Goal: Task Accomplishment & Management: Manage account settings

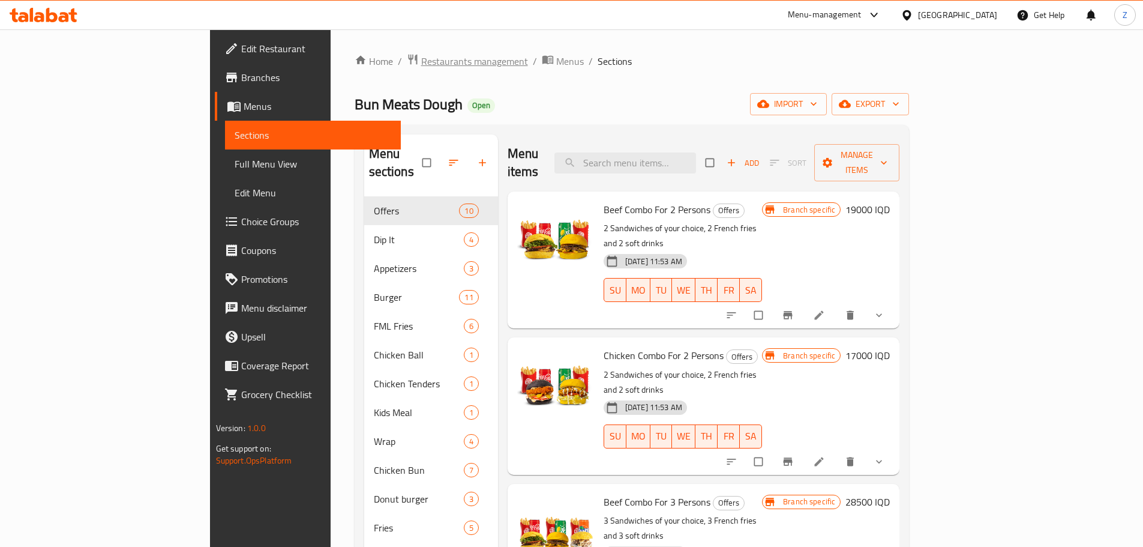
click at [421, 56] on span "Restaurants management" at bounding box center [474, 61] width 107 height 14
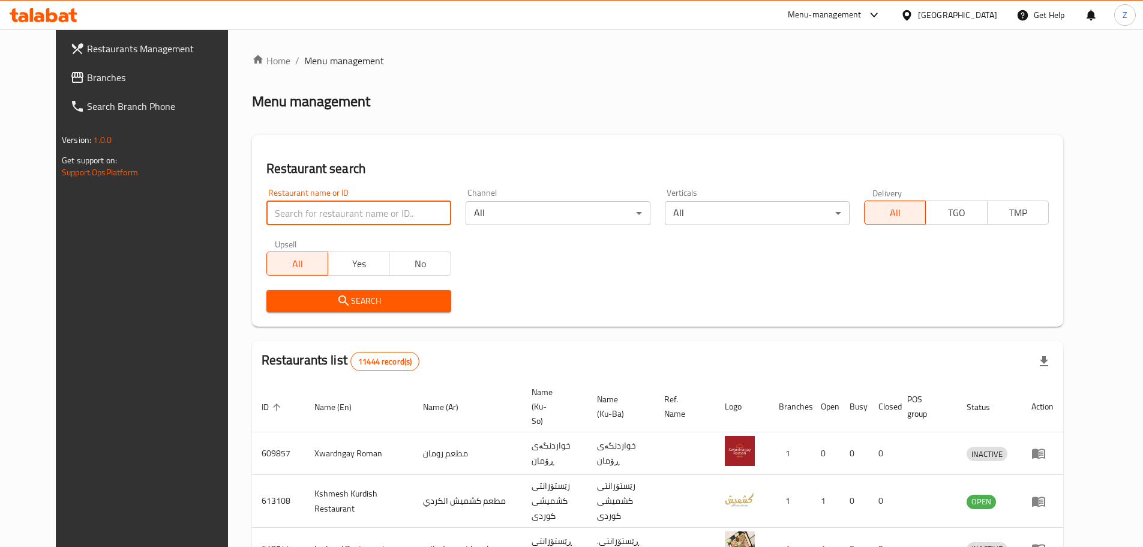
click at [358, 205] on input "search" at bounding box center [358, 213] width 185 height 24
paste input "700124"
type input "700124"
click at [361, 310] on button "Search" at bounding box center [358, 301] width 185 height 22
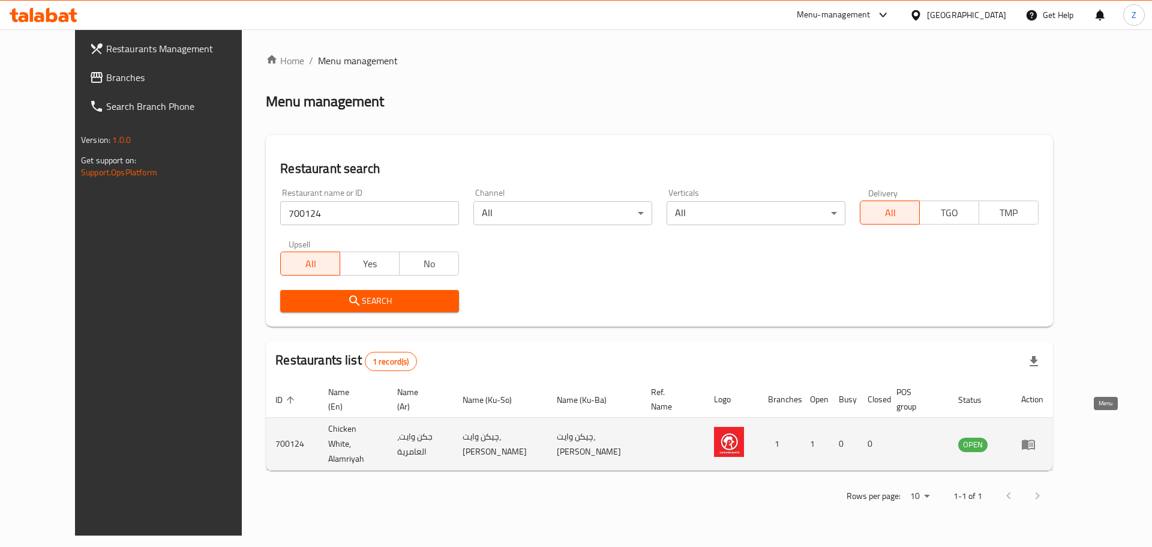
click at [1033, 442] on icon "enhanced table" at bounding box center [1031, 444] width 4 height 5
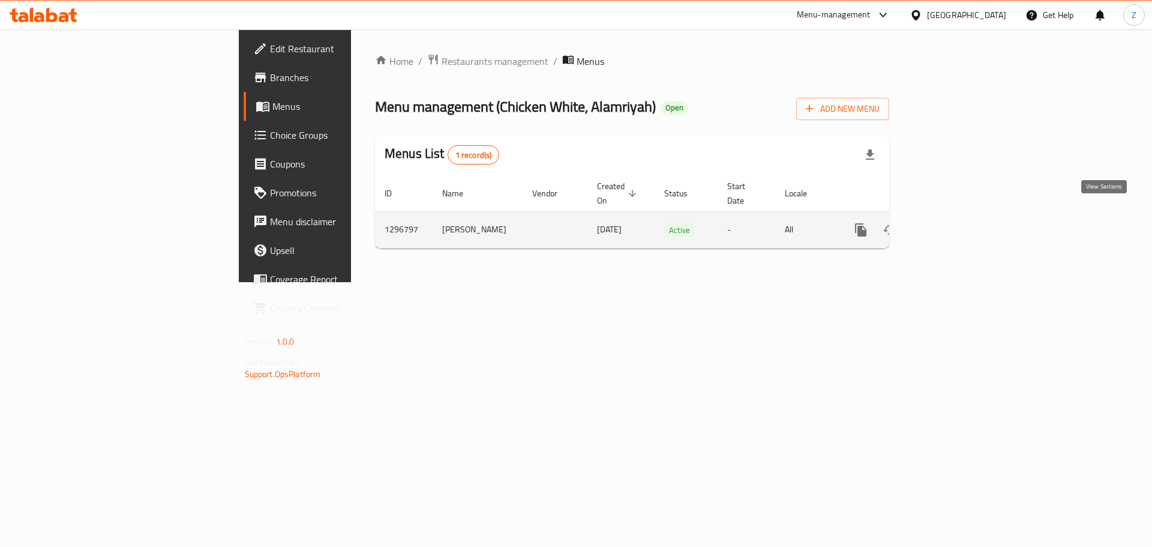
click at [962, 224] on link "enhanced table" at bounding box center [947, 229] width 29 height 29
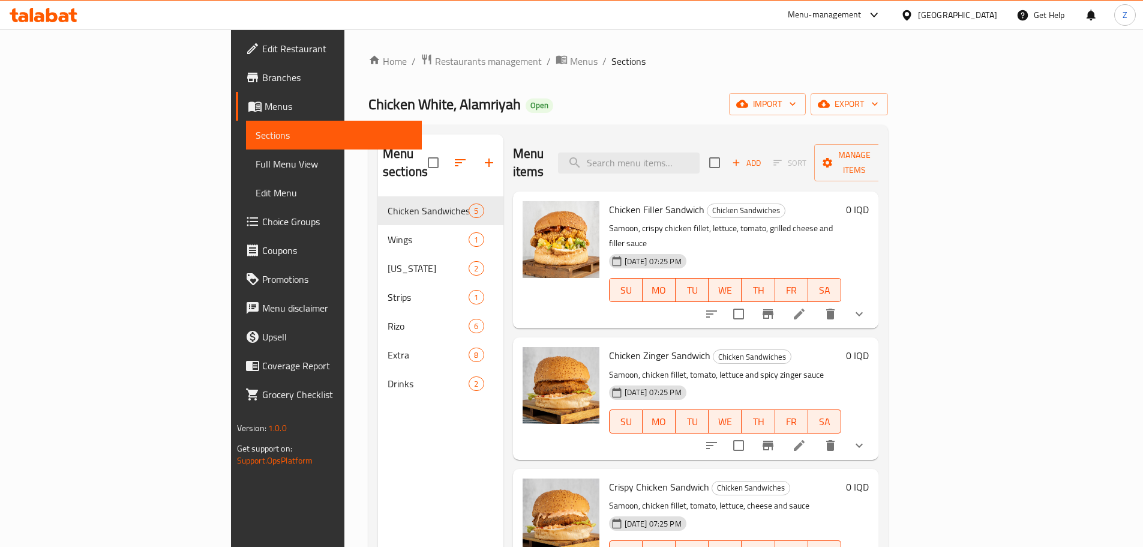
click at [816, 303] on li at bounding box center [800, 314] width 34 height 22
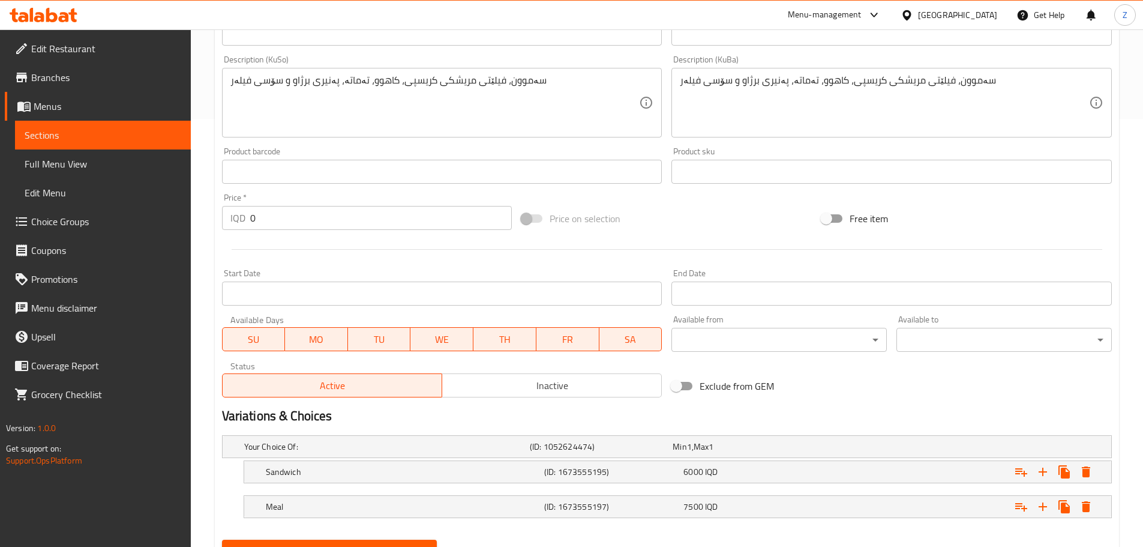
scroll to position [484, 0]
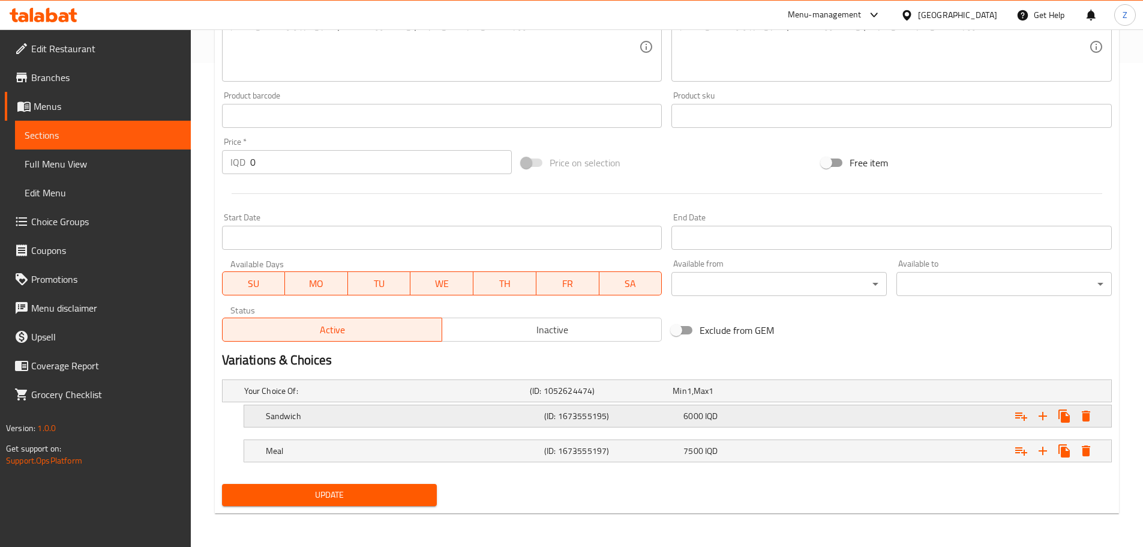
click at [807, 421] on div "6000 IQD" at bounding box center [751, 416] width 134 height 12
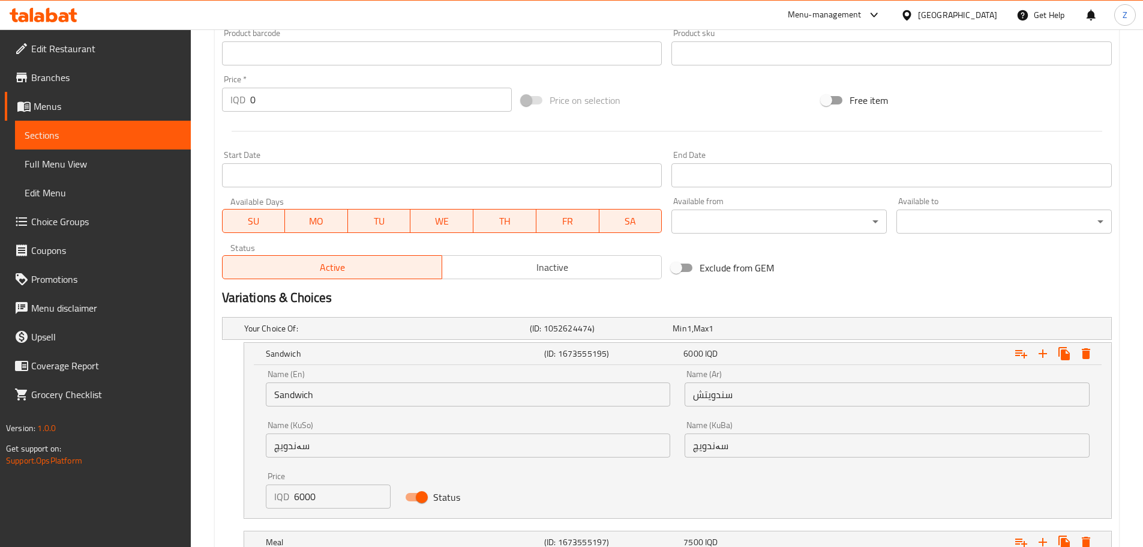
scroll to position [604, 0]
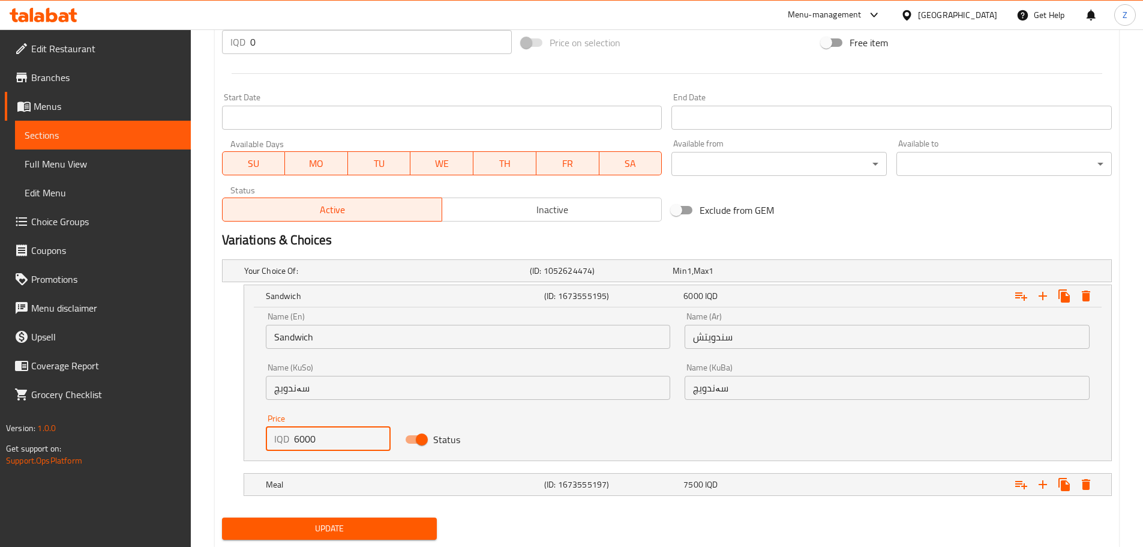
drag, startPoint x: 298, startPoint y: 441, endPoint x: 278, endPoint y: 439, distance: 19.4
click at [278, 438] on div "IQD 6000 Price" at bounding box center [328, 439] width 125 height 24
type input "8000"
click at [383, 490] on div "Meal" at bounding box center [402, 484] width 278 height 17
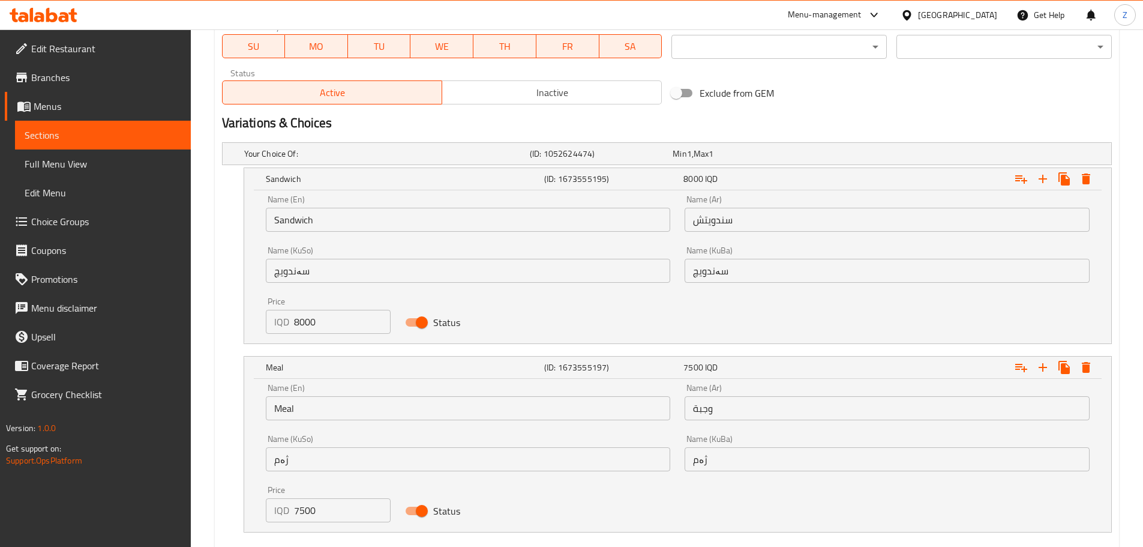
scroll to position [791, 0]
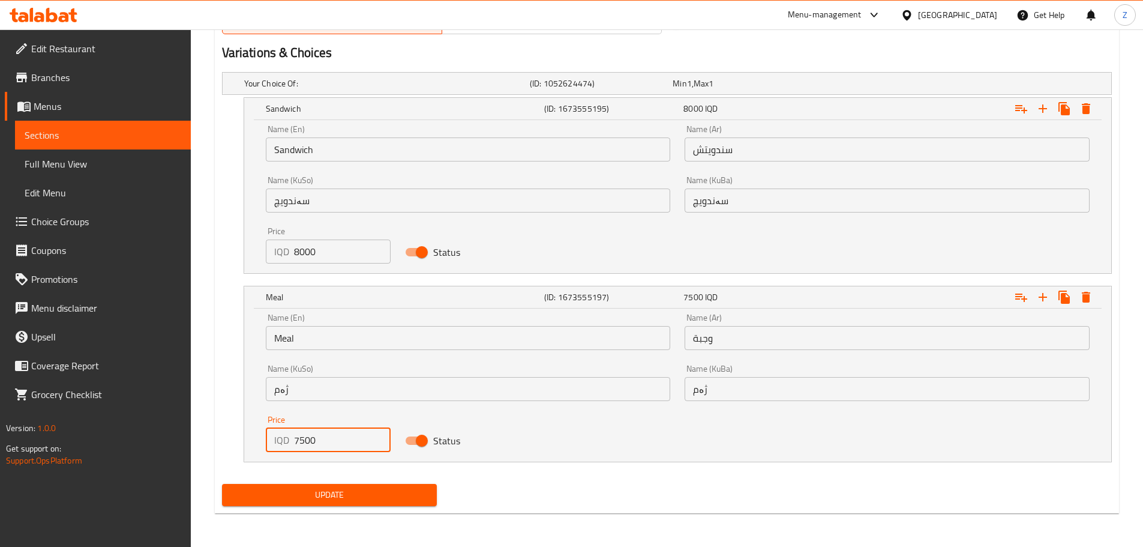
drag, startPoint x: 298, startPoint y: 441, endPoint x: 278, endPoint y: 441, distance: 19.2
click at [278, 441] on div "IQD 7500 Price" at bounding box center [328, 440] width 125 height 24
type input "9500"
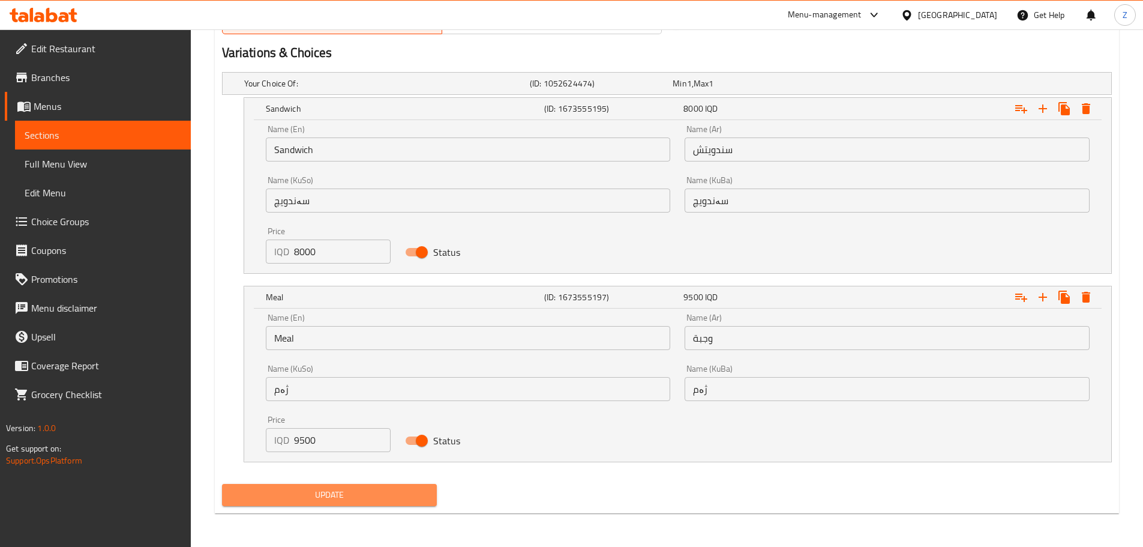
click at [337, 488] on span "Update" at bounding box center [330, 494] width 196 height 15
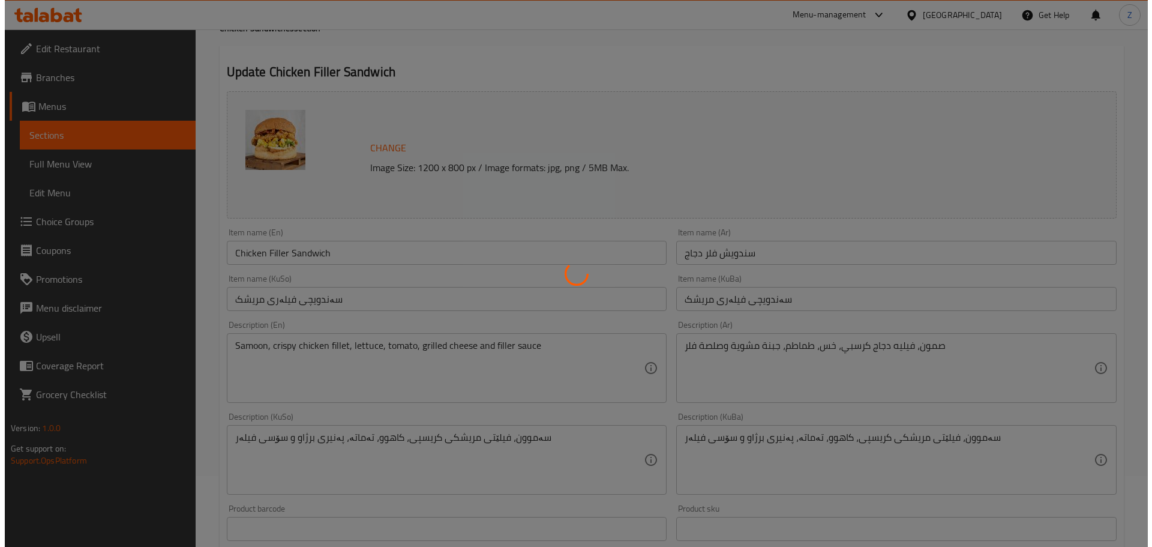
scroll to position [0, 0]
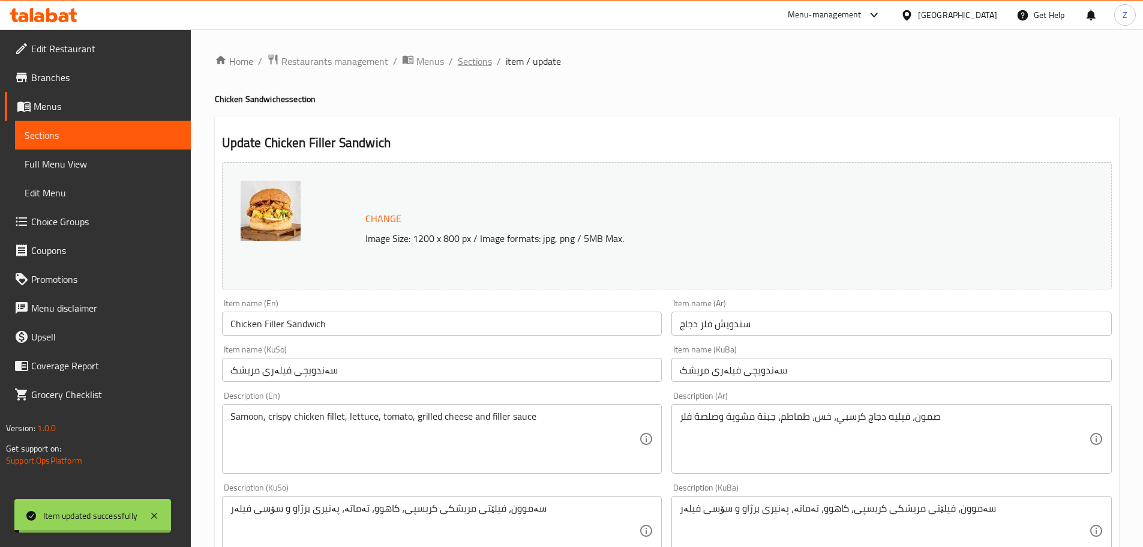
click at [460, 57] on span "Sections" at bounding box center [475, 61] width 34 height 14
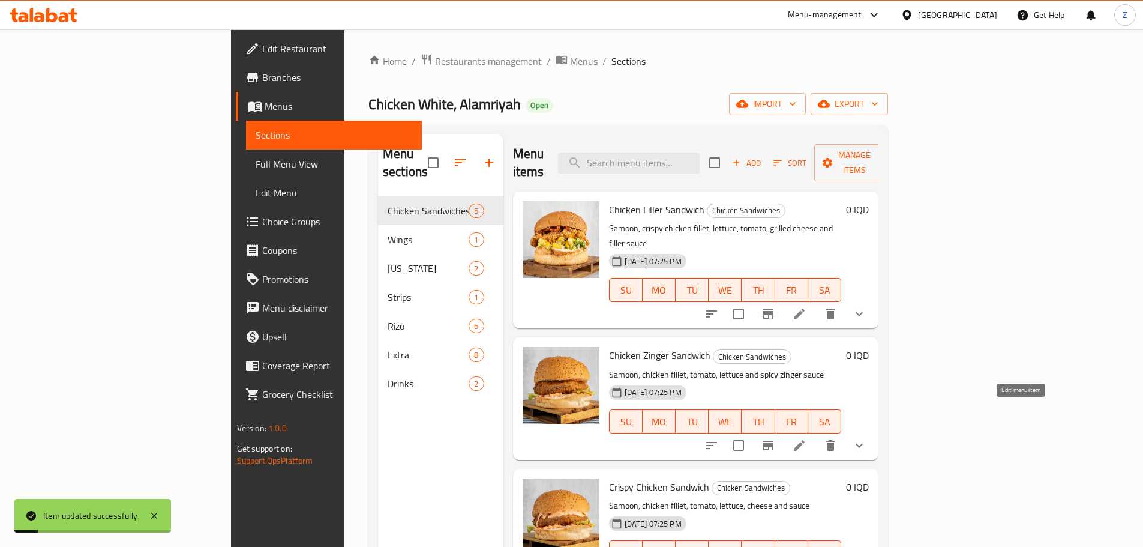
click at [807, 438] on icon at bounding box center [799, 445] width 14 height 14
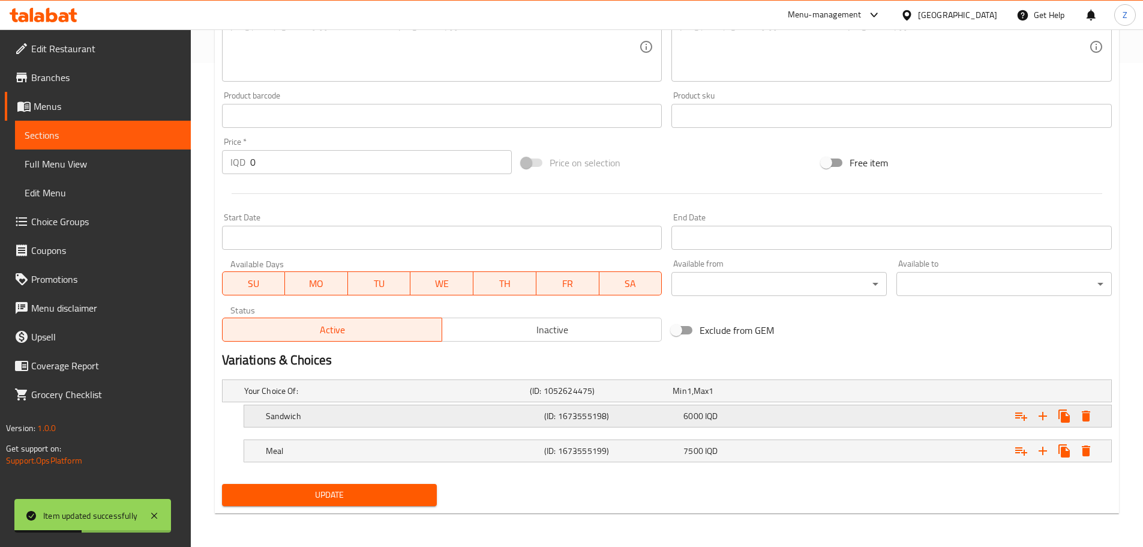
click at [693, 416] on span "6000" at bounding box center [694, 416] width 20 height 16
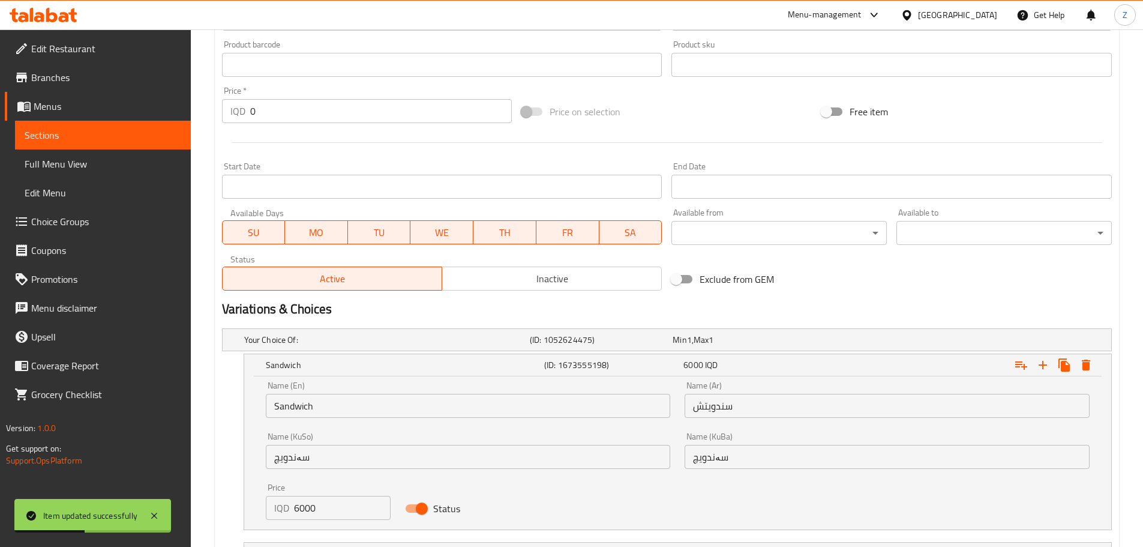
scroll to position [612, 0]
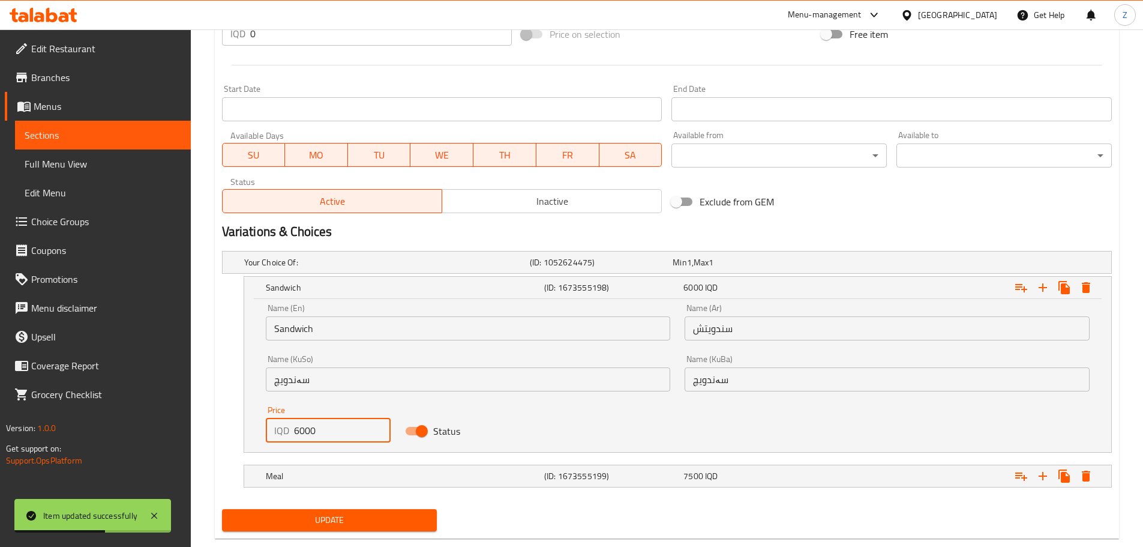
drag, startPoint x: 301, startPoint y: 427, endPoint x: 275, endPoint y: 427, distance: 25.8
click at [278, 425] on div "IQD 6000 Price" at bounding box center [328, 430] width 125 height 24
type input "8000"
click at [330, 479] on h5 "Meal" at bounding box center [403, 476] width 274 height 12
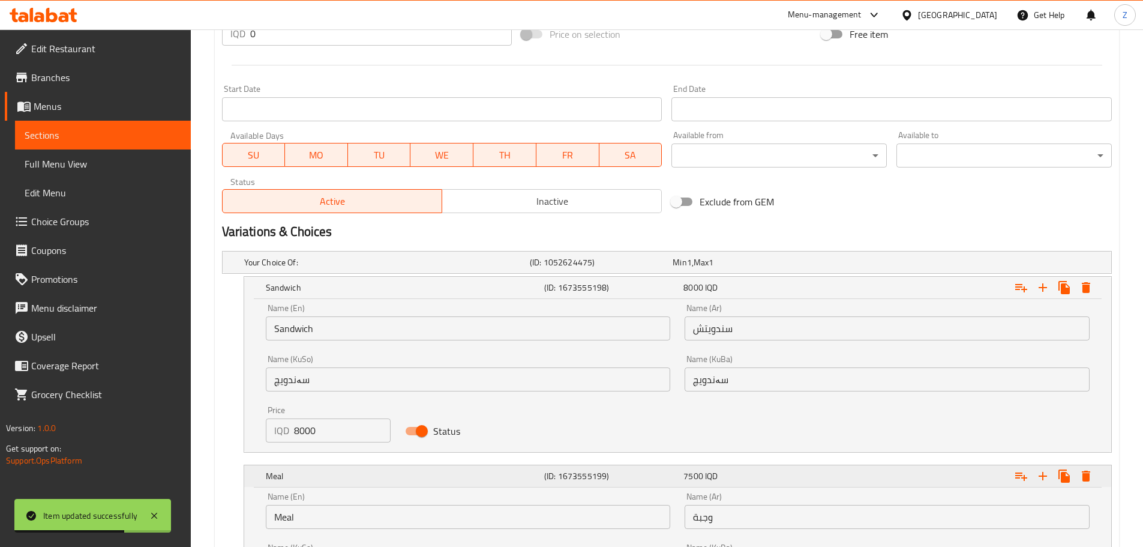
scroll to position [783, 0]
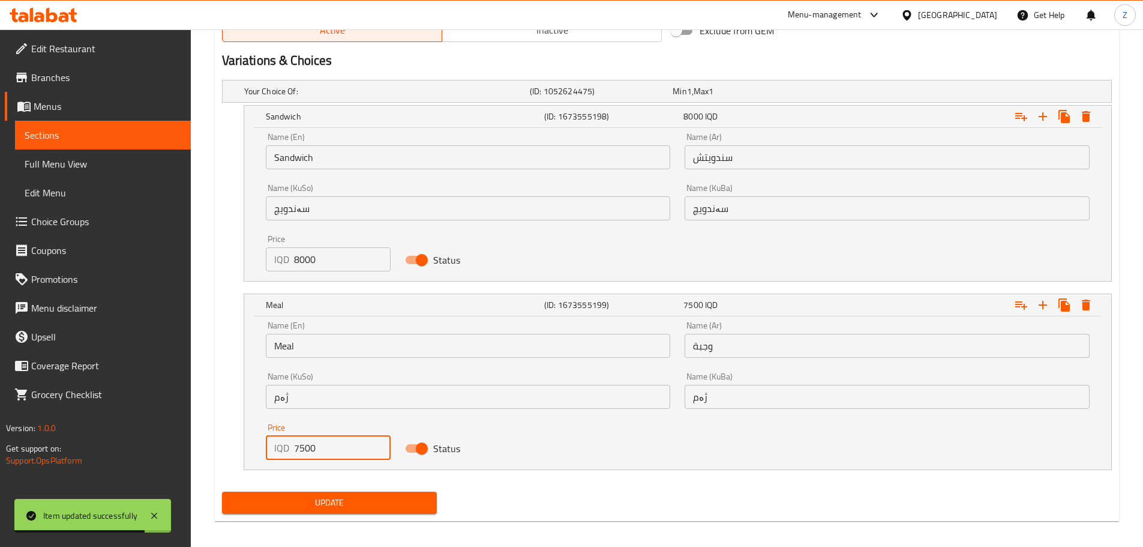
click at [298, 450] on input "7500" at bounding box center [342, 448] width 97 height 24
type input "9500"
click at [317, 499] on span "Update" at bounding box center [330, 502] width 196 height 15
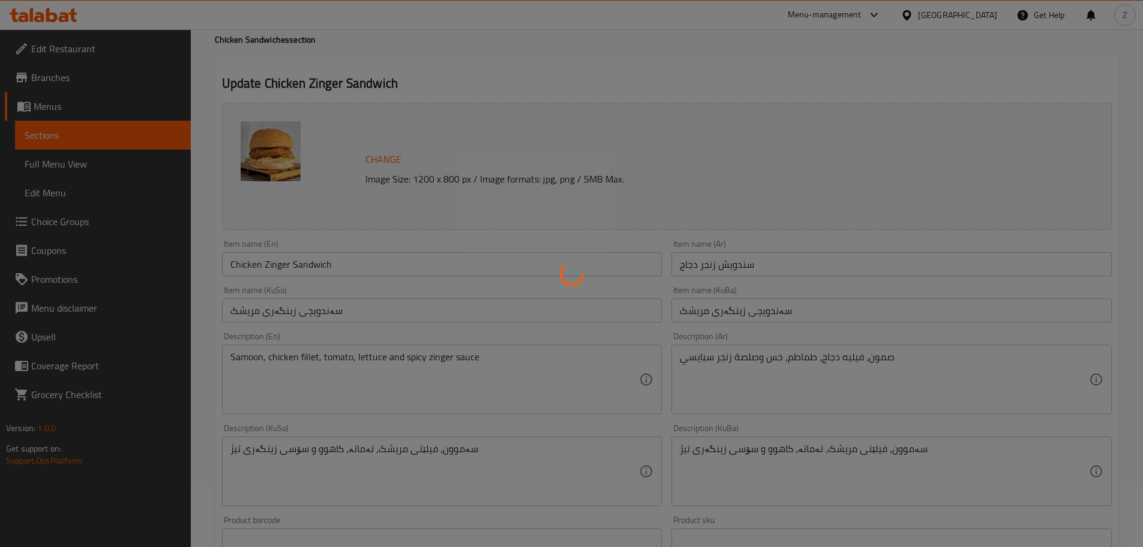
scroll to position [0, 0]
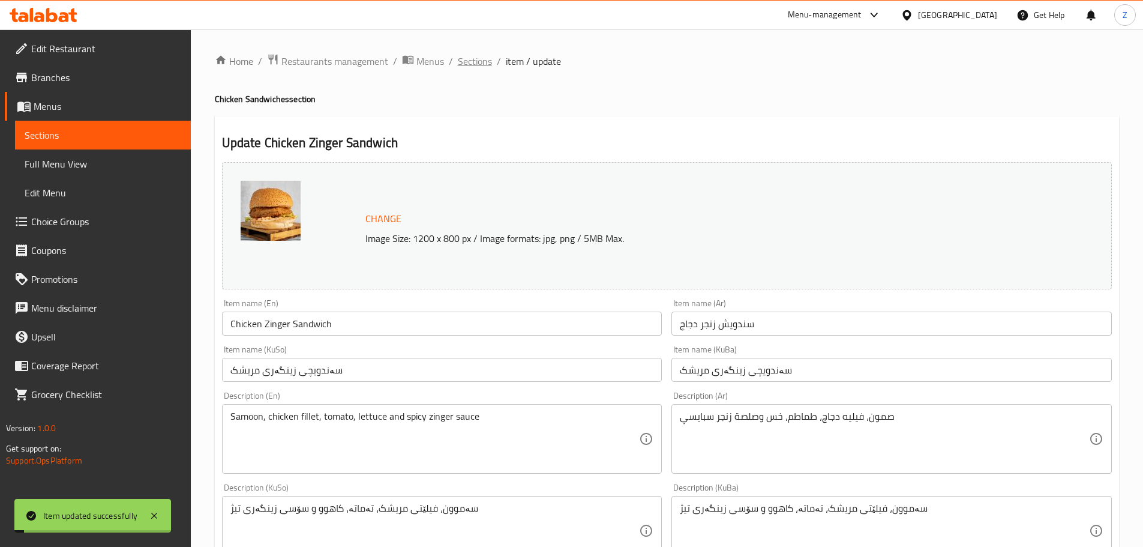
click at [470, 61] on span "Sections" at bounding box center [475, 61] width 34 height 14
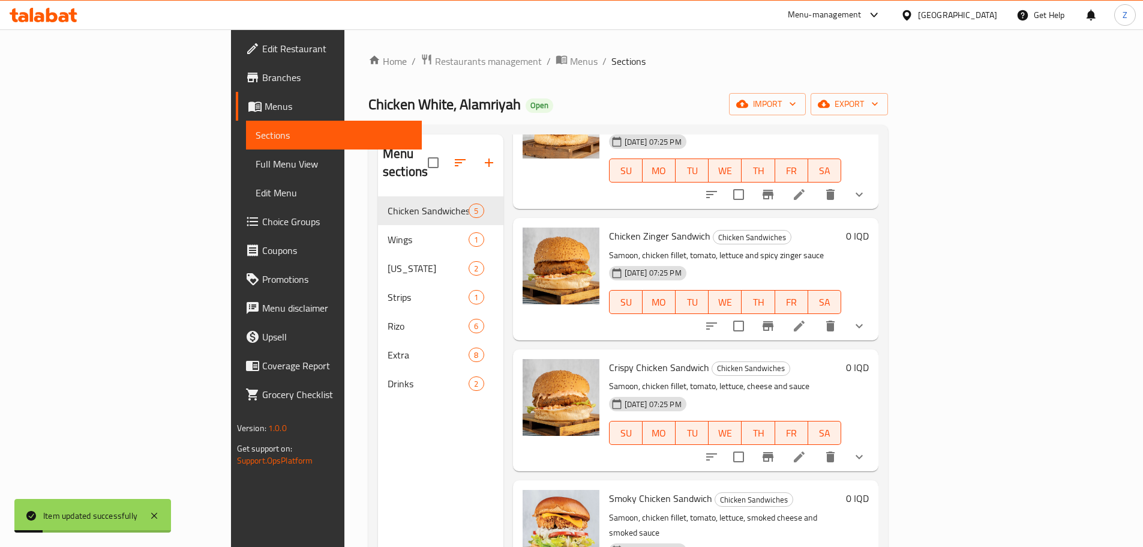
scroll to position [120, 0]
click at [807, 449] on icon at bounding box center [799, 456] width 14 height 14
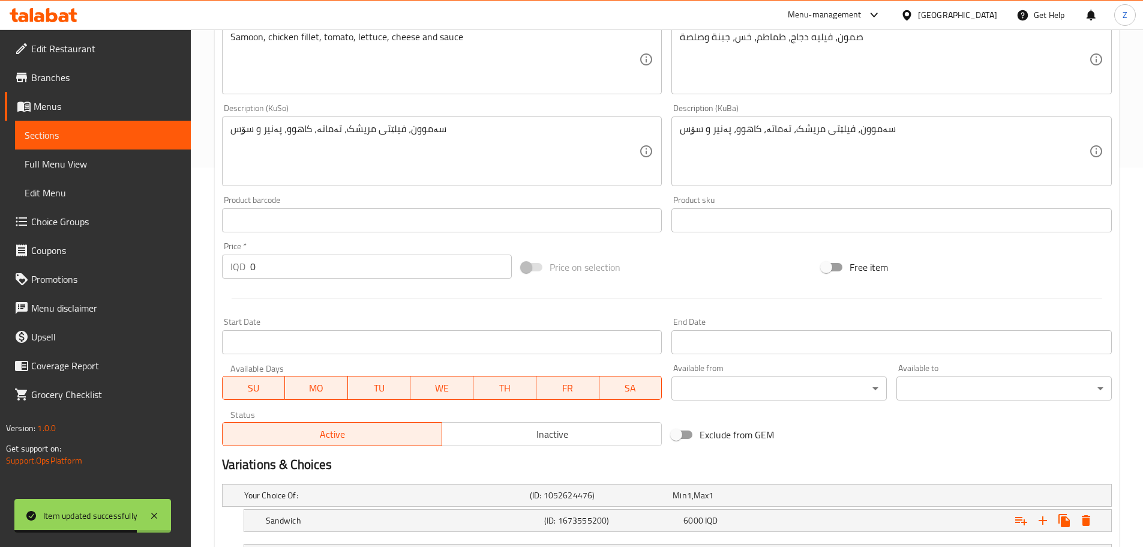
scroll to position [484, 0]
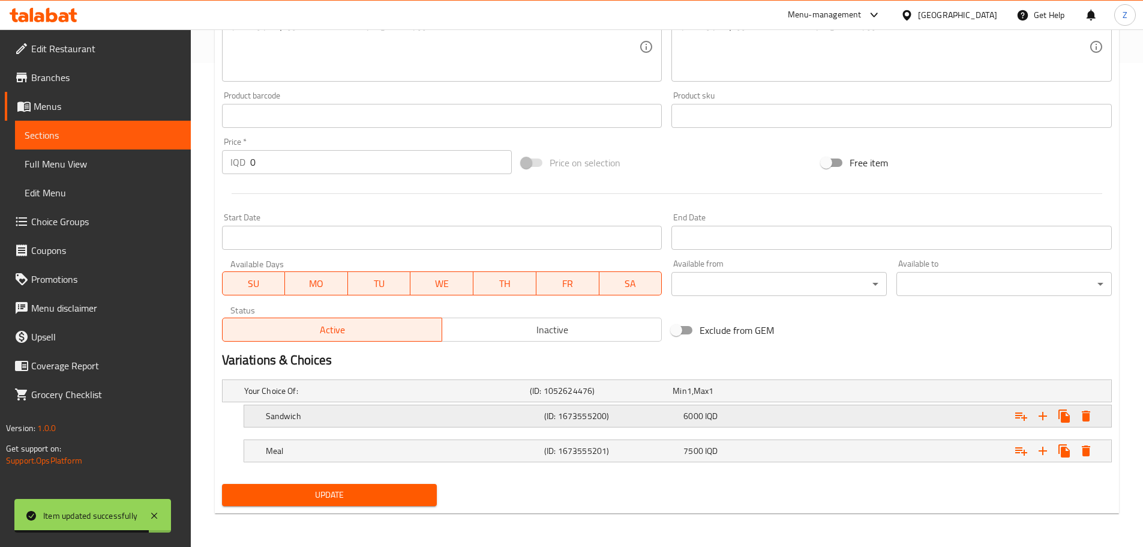
click at [676, 414] on h5 "(ID: 1673555200)" at bounding box center [611, 416] width 134 height 12
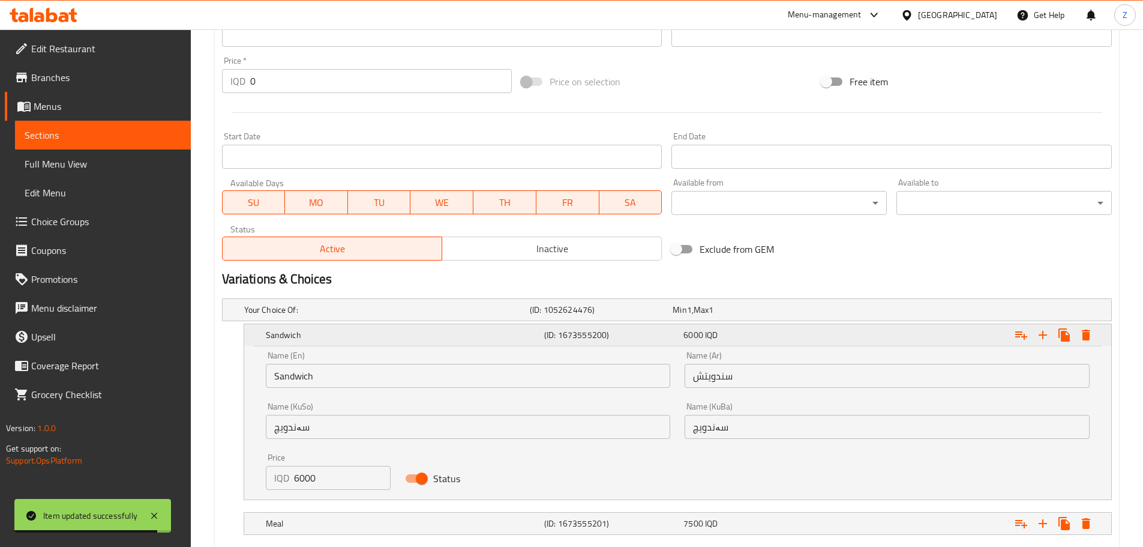
scroll to position [625, 0]
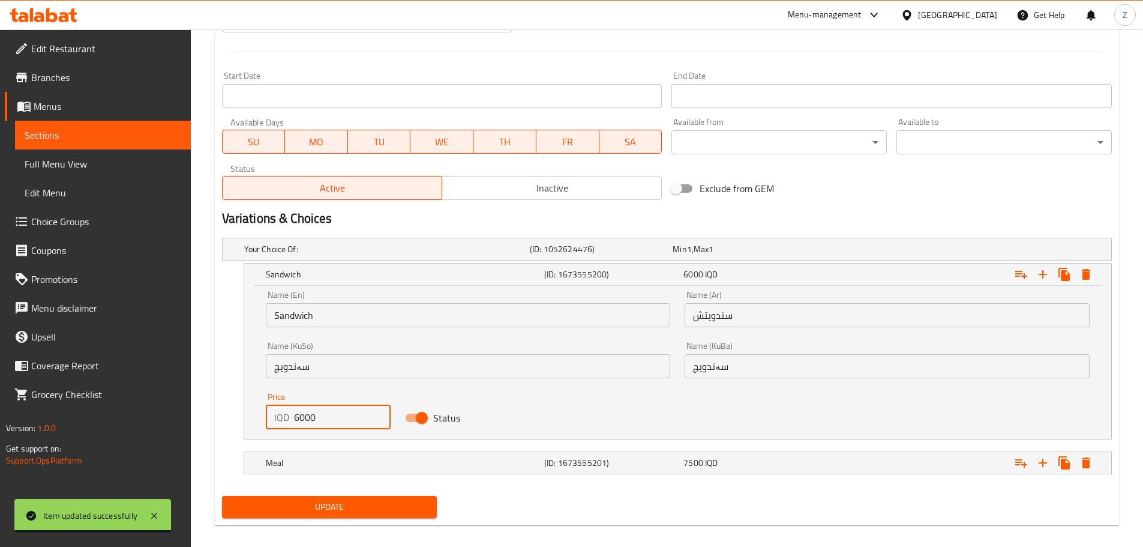
drag, startPoint x: 299, startPoint y: 417, endPoint x: 289, endPoint y: 411, distance: 12.4
click at [289, 411] on div "IQD 6000 Price" at bounding box center [328, 417] width 125 height 24
type input "8000"
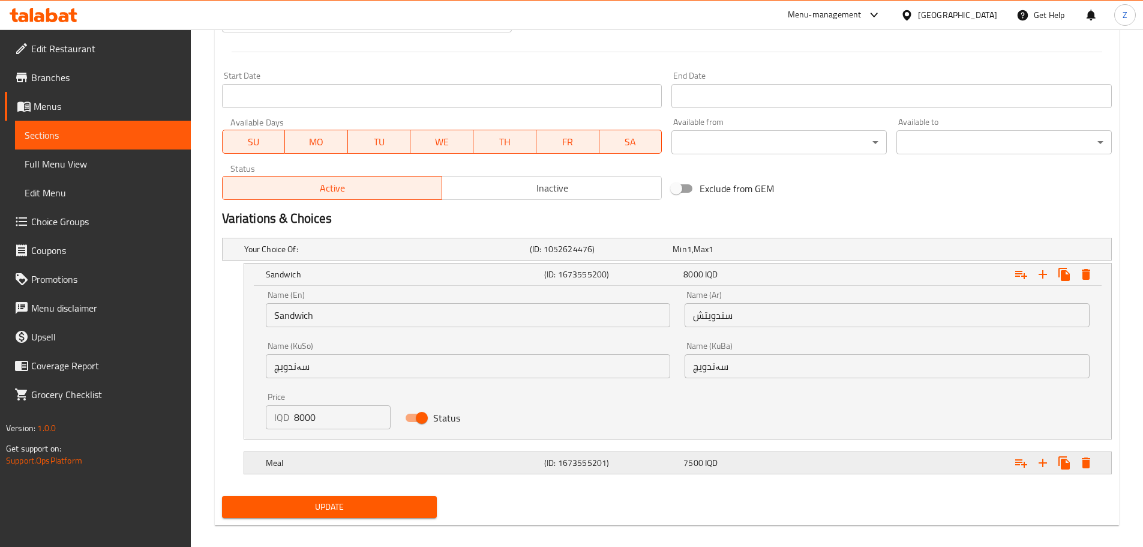
click at [374, 469] on div "Meal" at bounding box center [402, 462] width 278 height 17
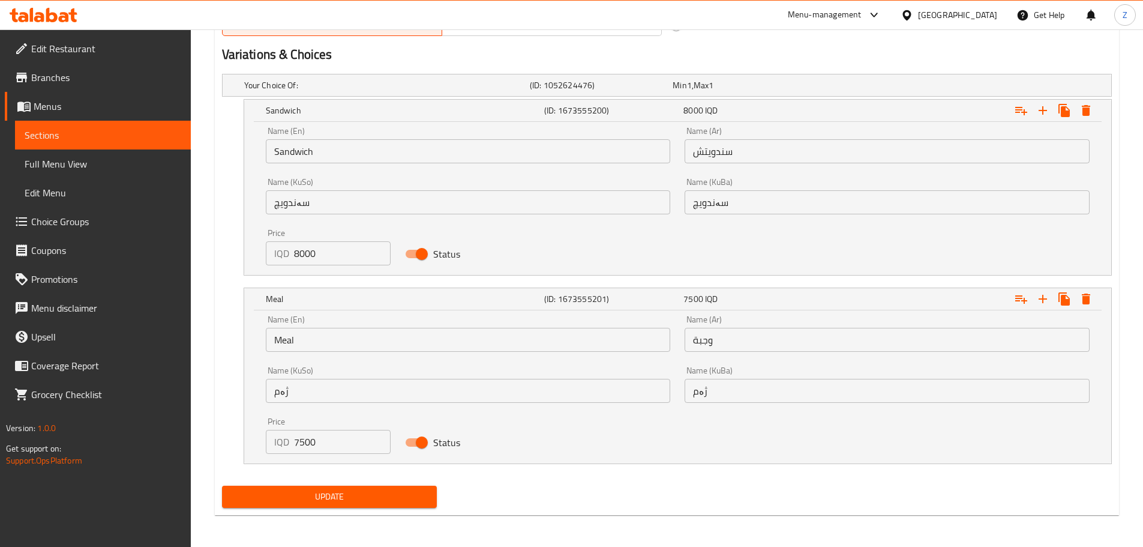
scroll to position [790, 0]
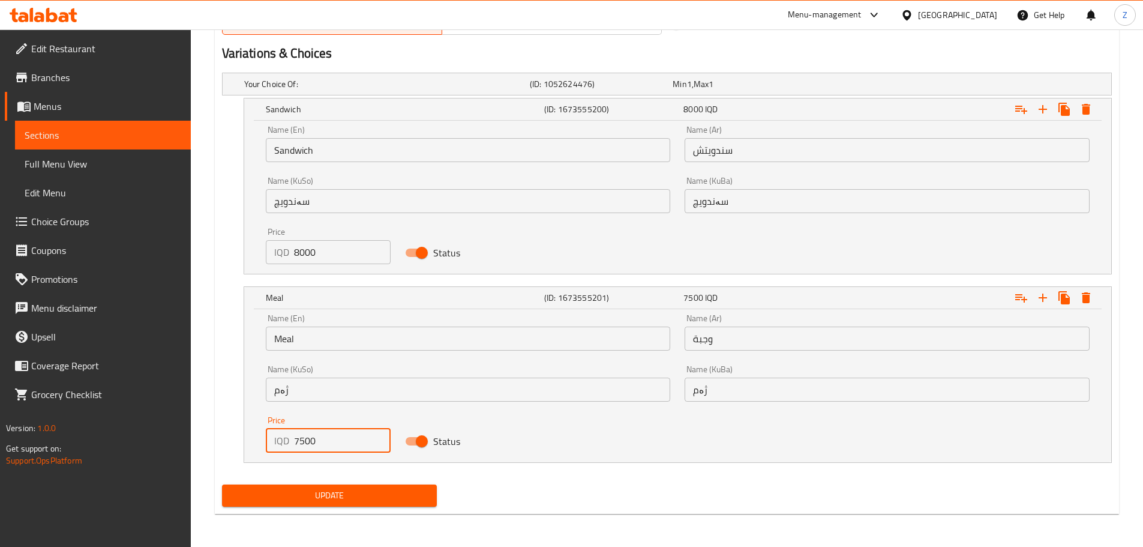
drag, startPoint x: 299, startPoint y: 446, endPoint x: 289, endPoint y: 439, distance: 11.7
click at [289, 439] on div "IQD 7500 Price" at bounding box center [328, 440] width 125 height 24
type input "9500"
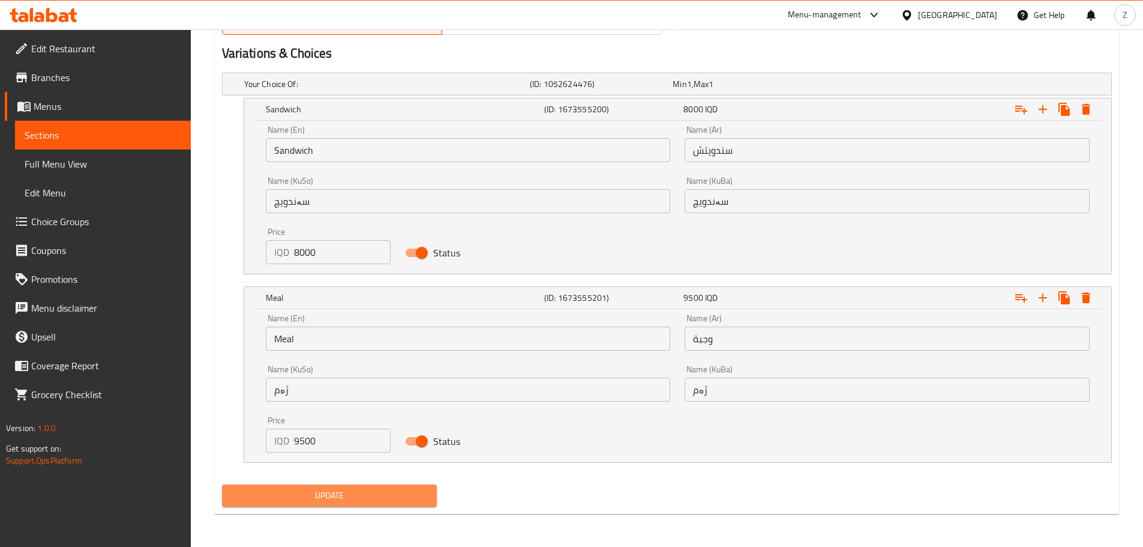
click at [331, 493] on span "Update" at bounding box center [330, 495] width 196 height 15
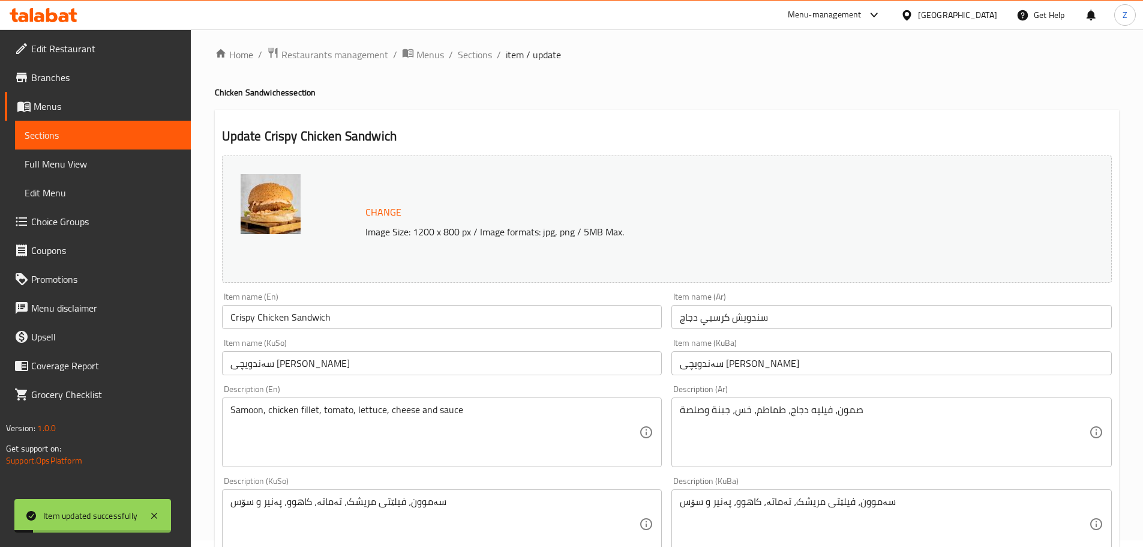
scroll to position [0, 0]
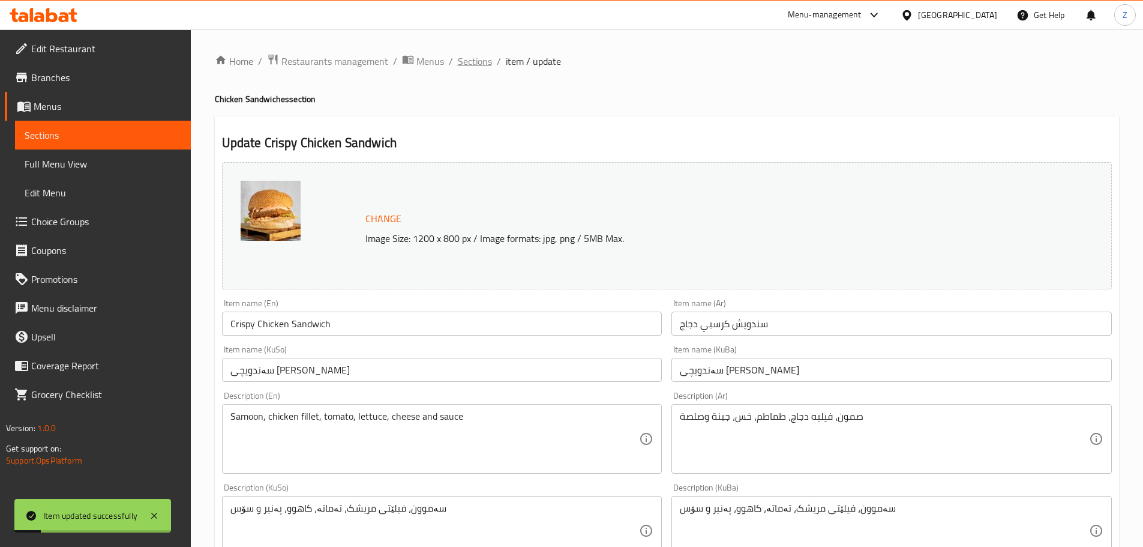
click at [486, 68] on span "Sections" at bounding box center [475, 61] width 34 height 14
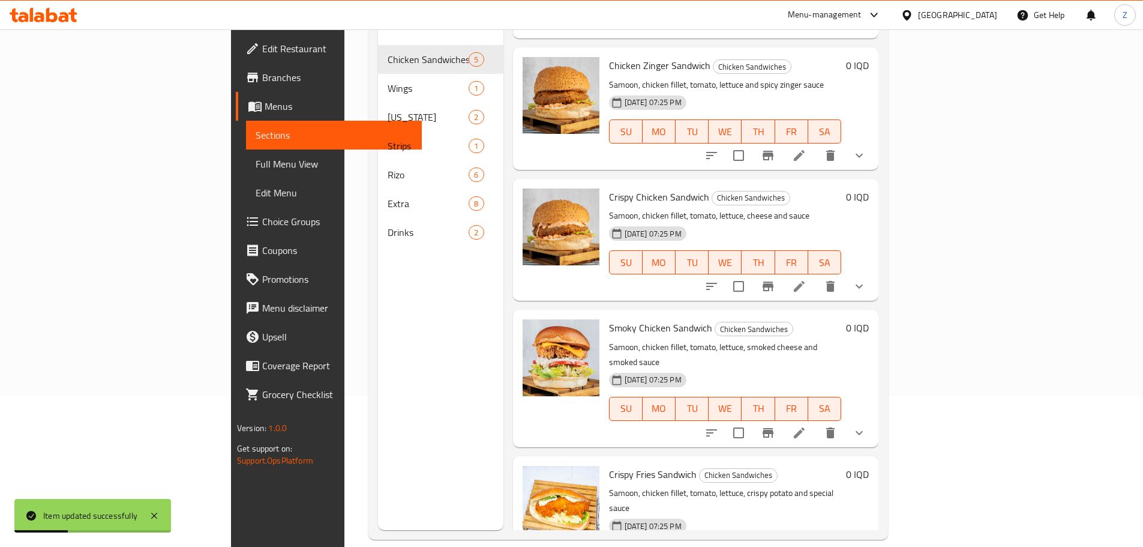
scroll to position [168, 0]
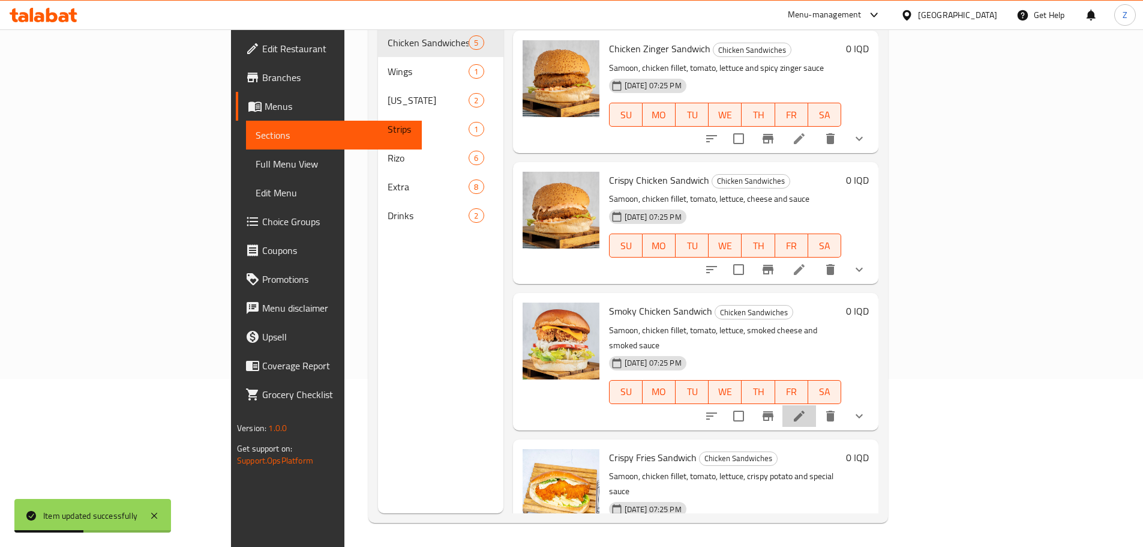
click at [816, 405] on li at bounding box center [800, 416] width 34 height 22
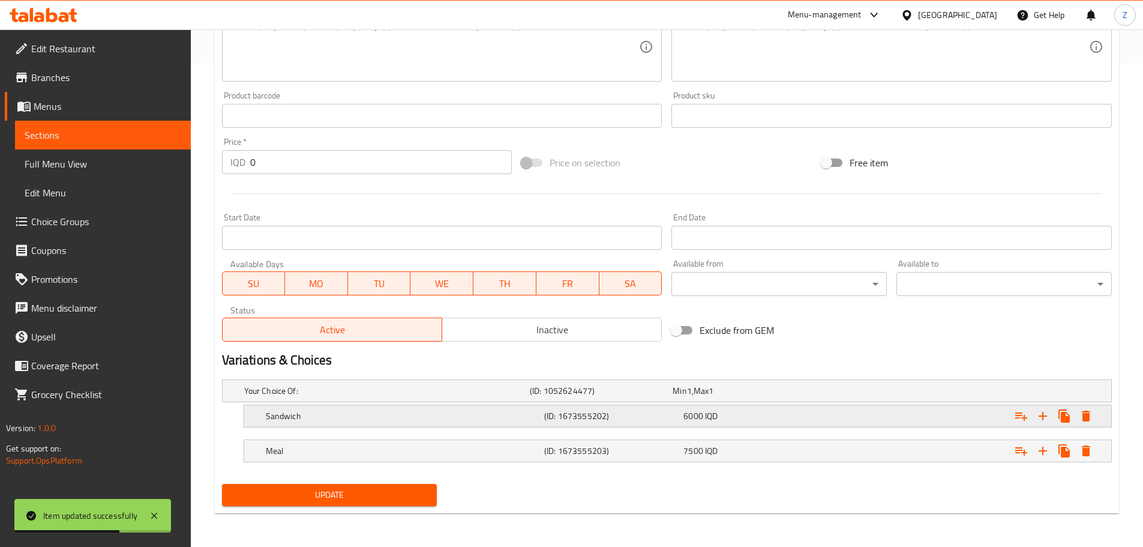
click at [733, 421] on div "6000 IQD" at bounding box center [751, 416] width 134 height 12
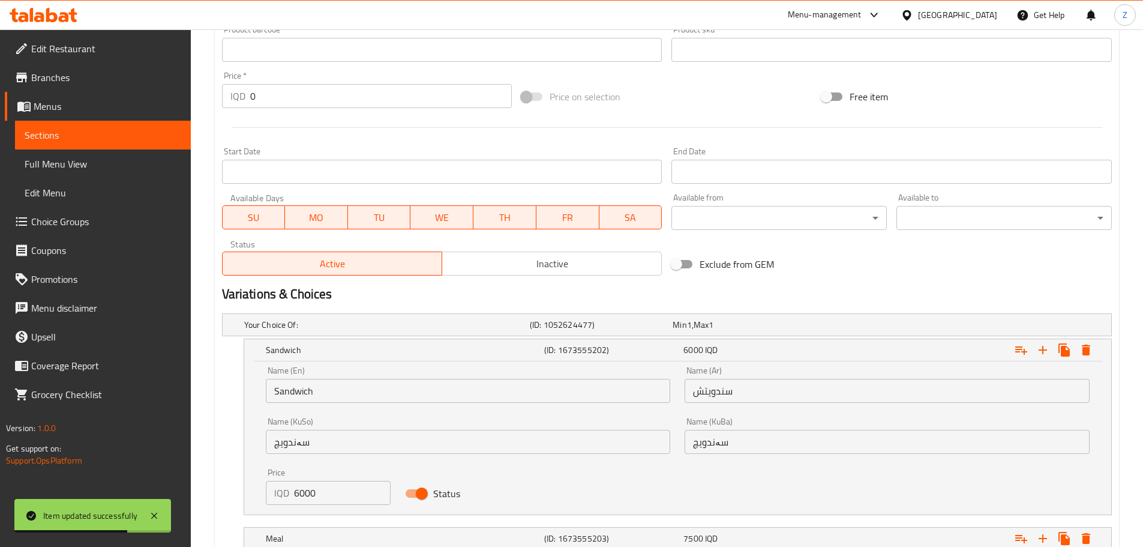
scroll to position [619, 0]
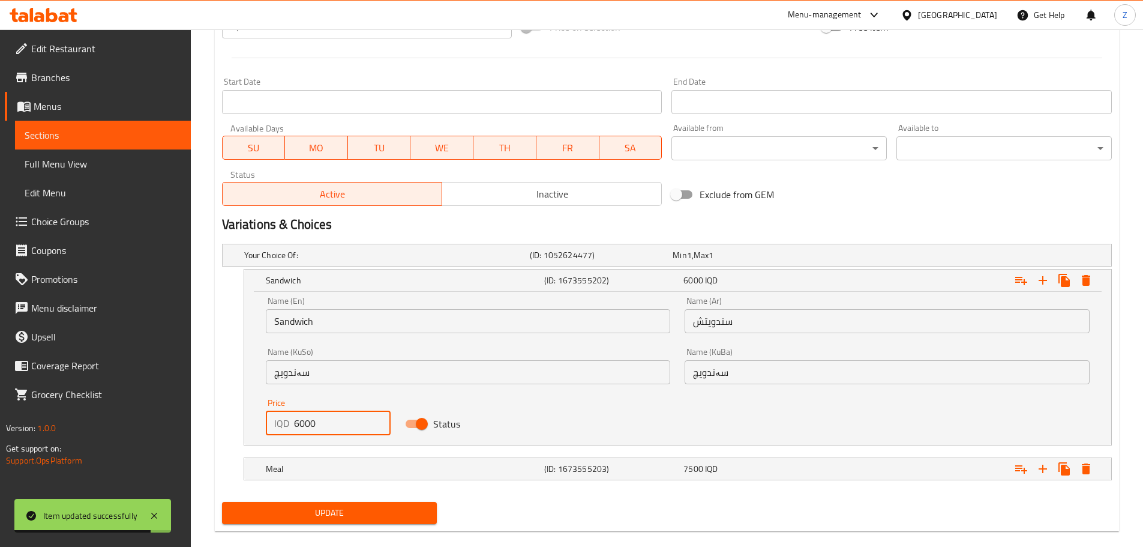
drag, startPoint x: 297, startPoint y: 427, endPoint x: 286, endPoint y: 426, distance: 11.4
click at [286, 426] on div "IQD 6000 Price" at bounding box center [328, 423] width 125 height 24
type input "8000"
click at [423, 472] on h5 "Meal" at bounding box center [403, 469] width 274 height 12
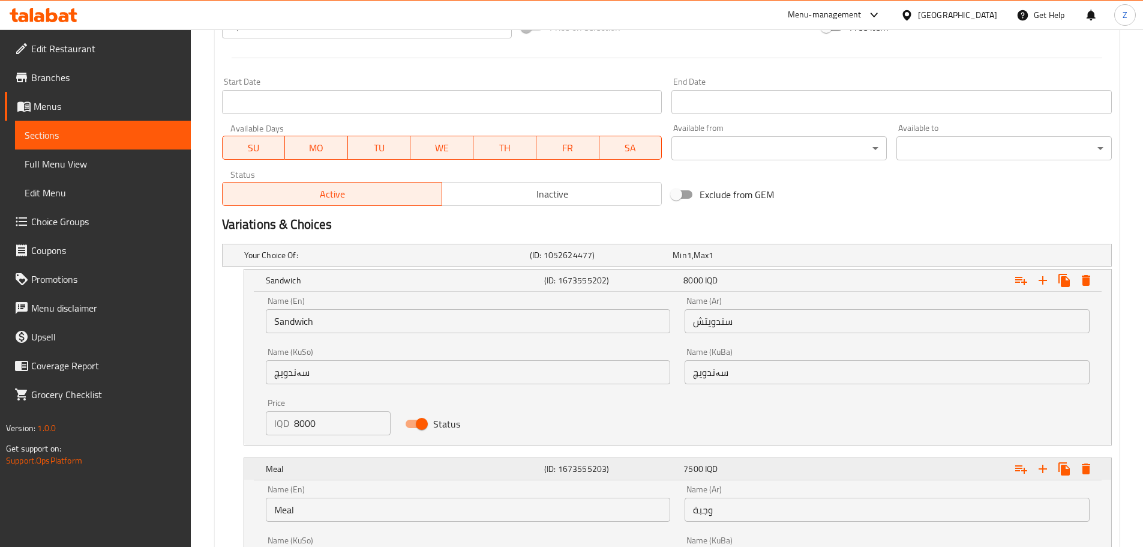
scroll to position [791, 0]
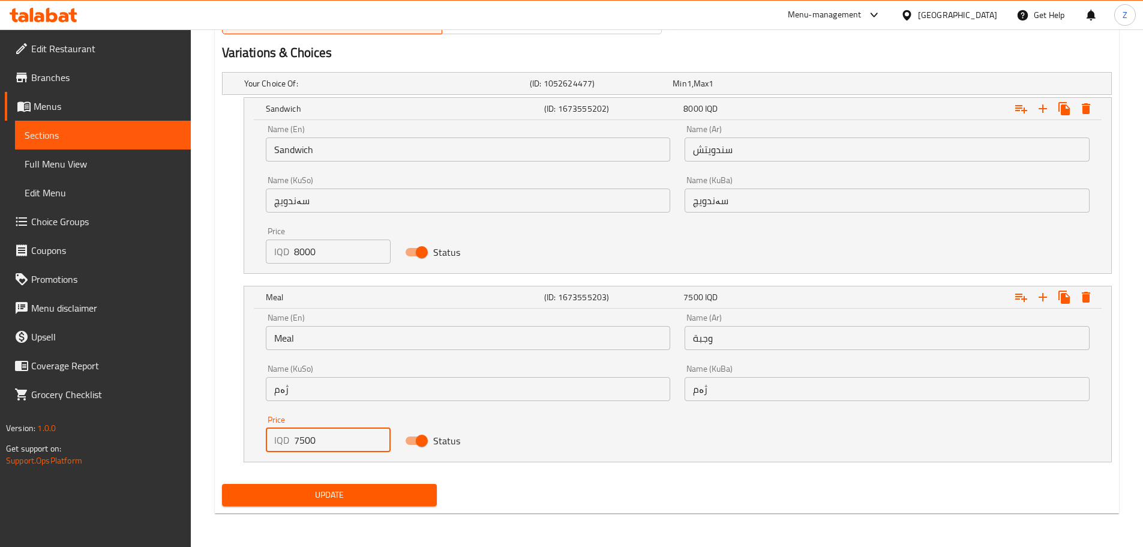
drag, startPoint x: 301, startPoint y: 443, endPoint x: 285, endPoint y: 439, distance: 16.0
click at [285, 439] on div "IQD 7500 Price" at bounding box center [328, 440] width 125 height 24
type input "9500"
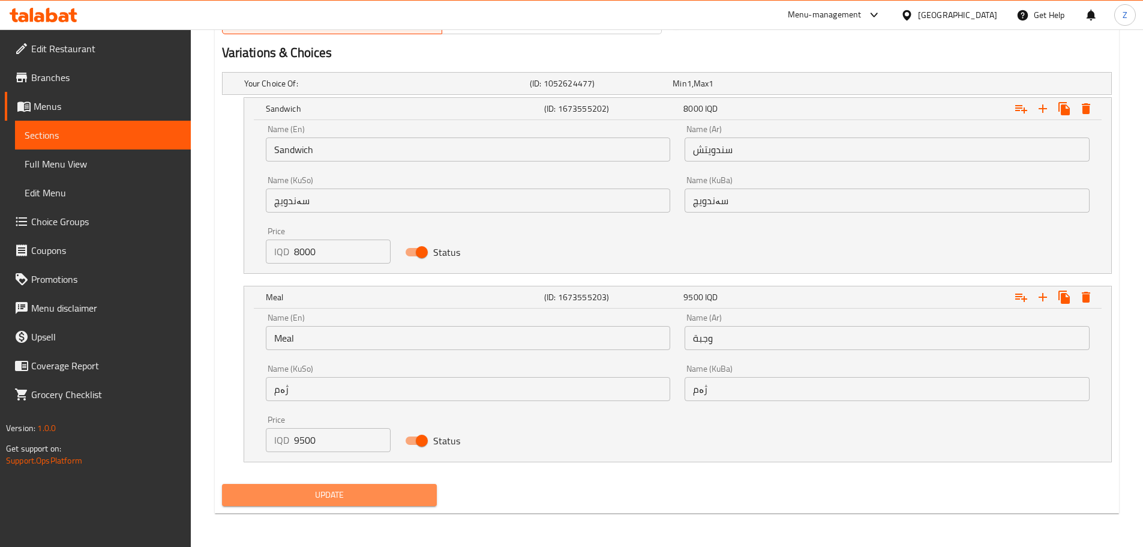
click at [379, 502] on span "Update" at bounding box center [330, 494] width 196 height 15
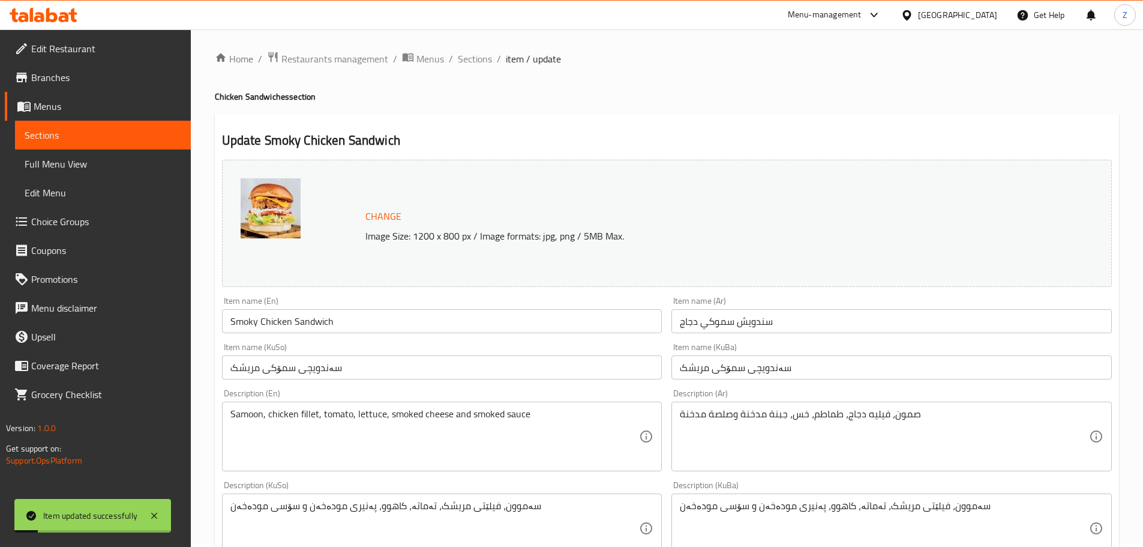
scroll to position [0, 0]
click at [483, 54] on span "Sections" at bounding box center [475, 61] width 34 height 14
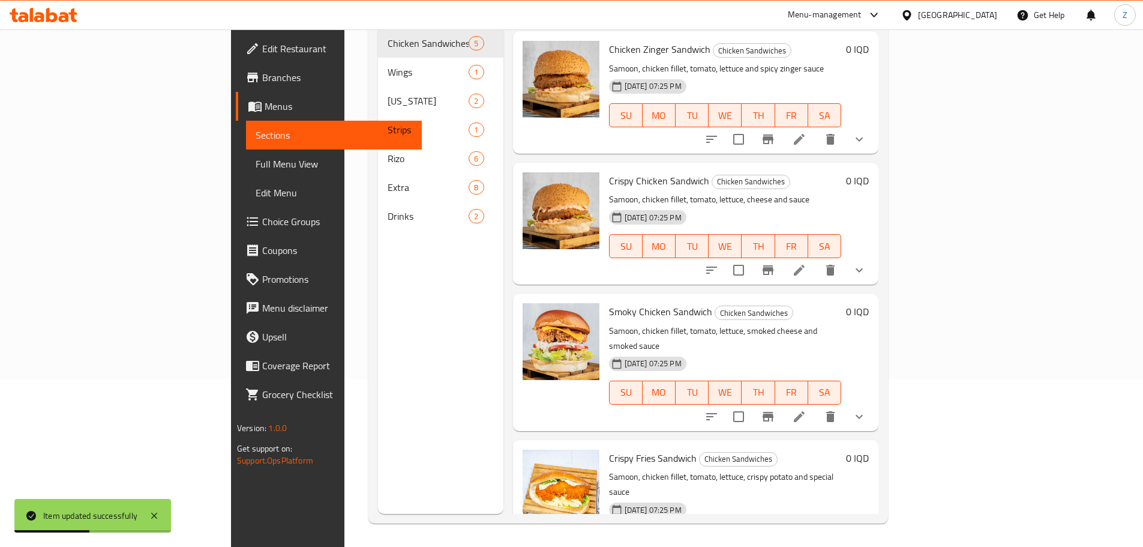
scroll to position [168, 0]
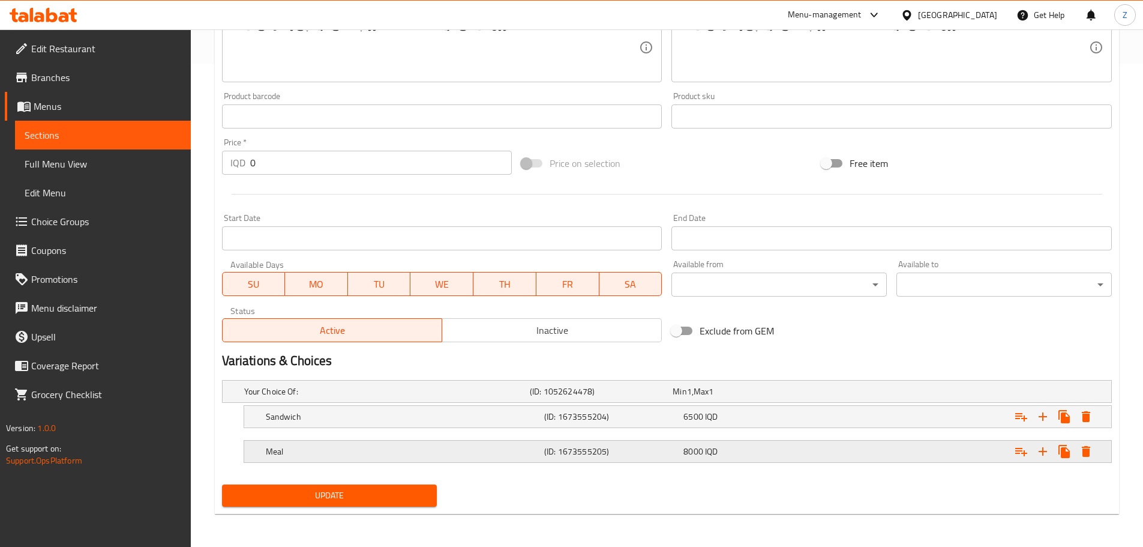
scroll to position [484, 0]
click at [649, 414] on h5 "(ID: 1673555204)" at bounding box center [611, 416] width 134 height 12
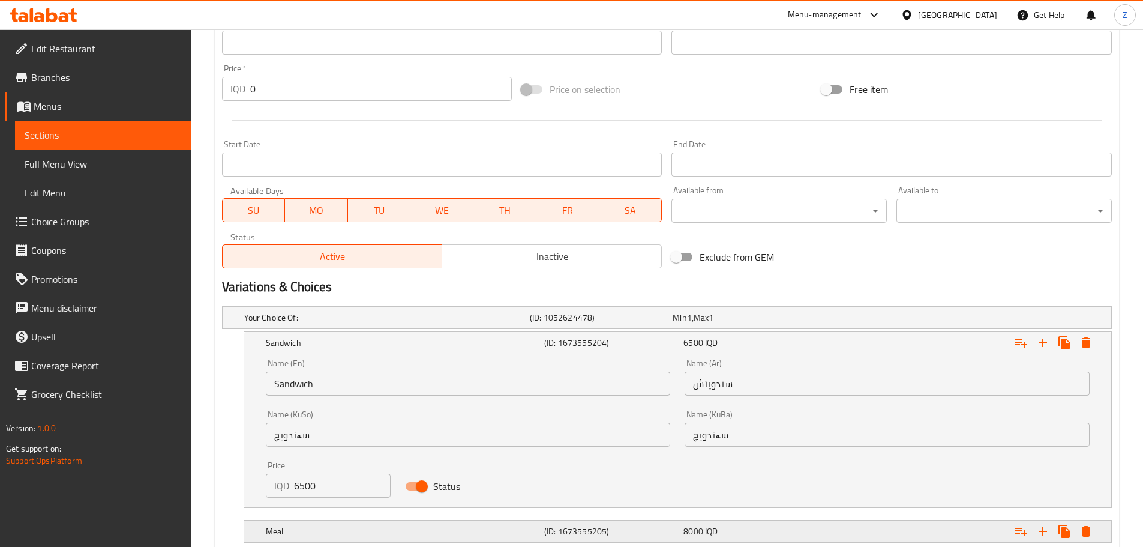
scroll to position [630, 0]
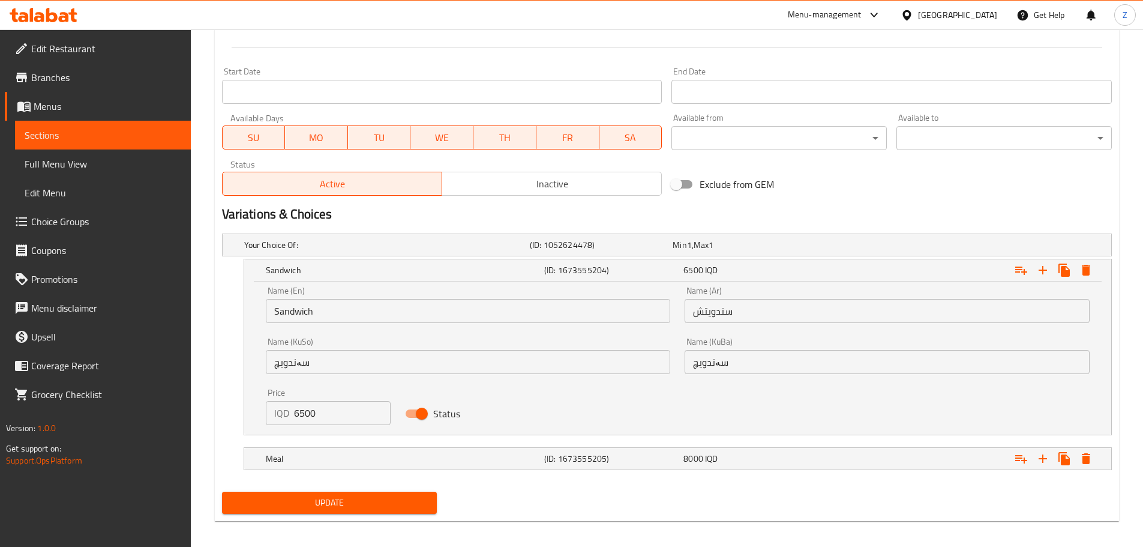
click at [339, 422] on input "6500" at bounding box center [342, 413] width 97 height 24
click at [339, 421] on input "6500" at bounding box center [342, 413] width 97 height 24
click at [329, 409] on input "6500" at bounding box center [342, 413] width 97 height 24
drag, startPoint x: 298, startPoint y: 412, endPoint x: 283, endPoint y: 413, distance: 14.5
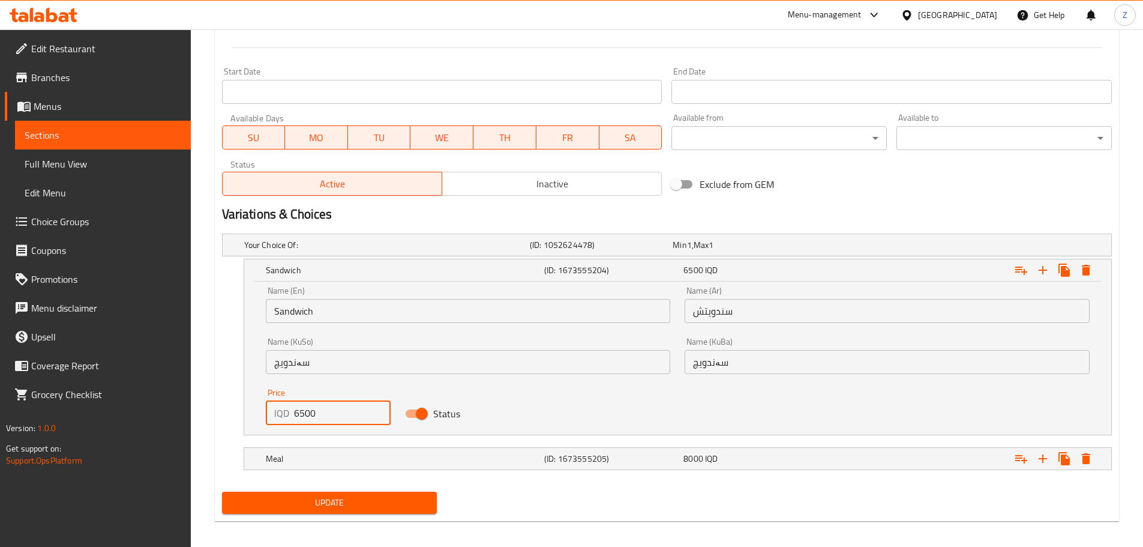
click at [283, 413] on div "IQD 6500 Price" at bounding box center [328, 413] width 125 height 24
type input "8500"
click at [386, 461] on h5 "Meal" at bounding box center [403, 459] width 274 height 12
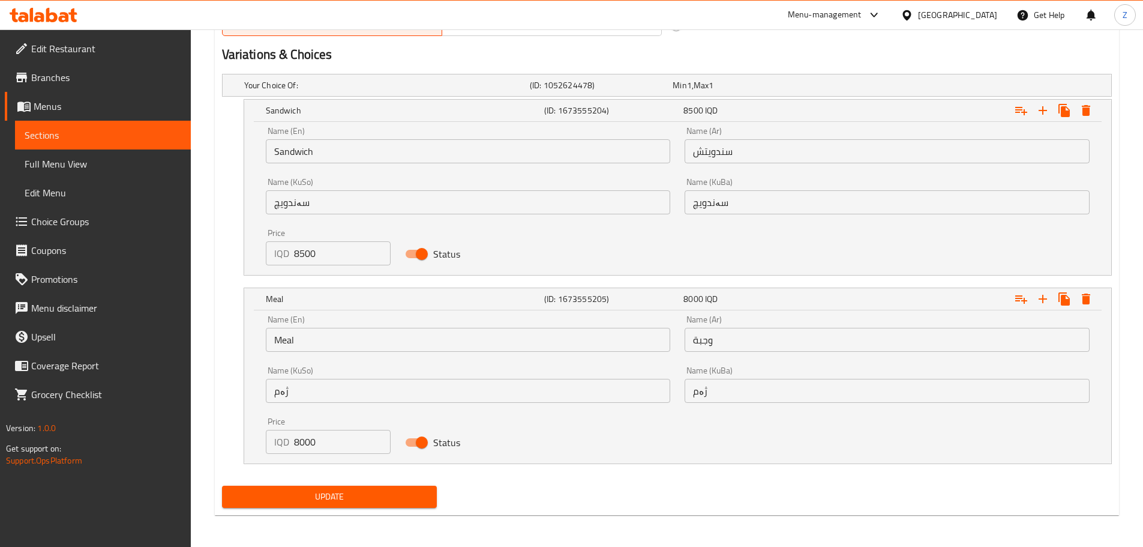
scroll to position [790, 0]
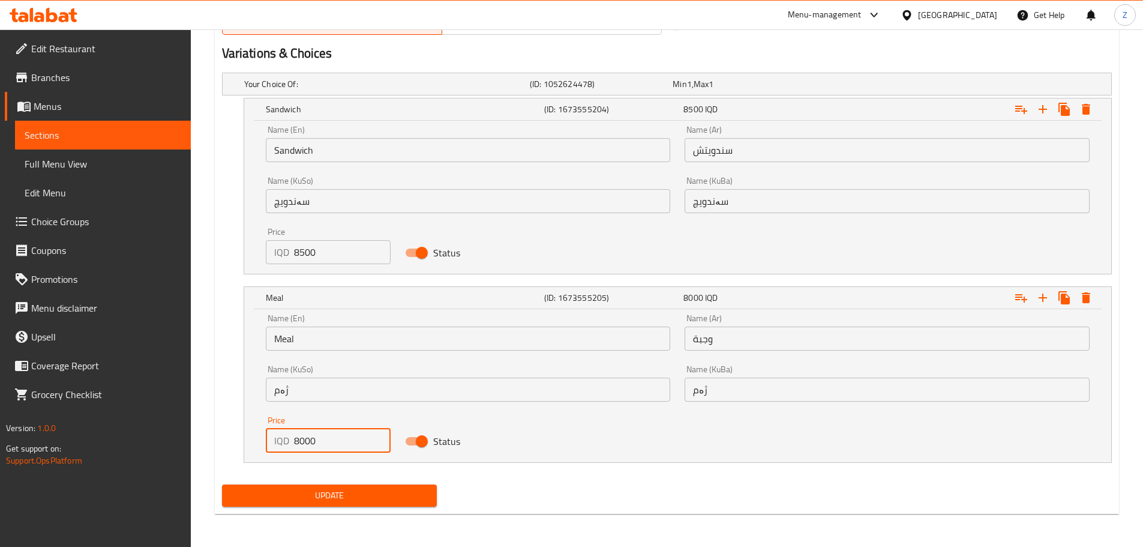
drag, startPoint x: 296, startPoint y: 442, endPoint x: 298, endPoint y: 448, distance: 6.5
click at [298, 448] on input "8000" at bounding box center [342, 440] width 97 height 24
type input "9000"
click at [335, 489] on span "Update" at bounding box center [330, 495] width 196 height 15
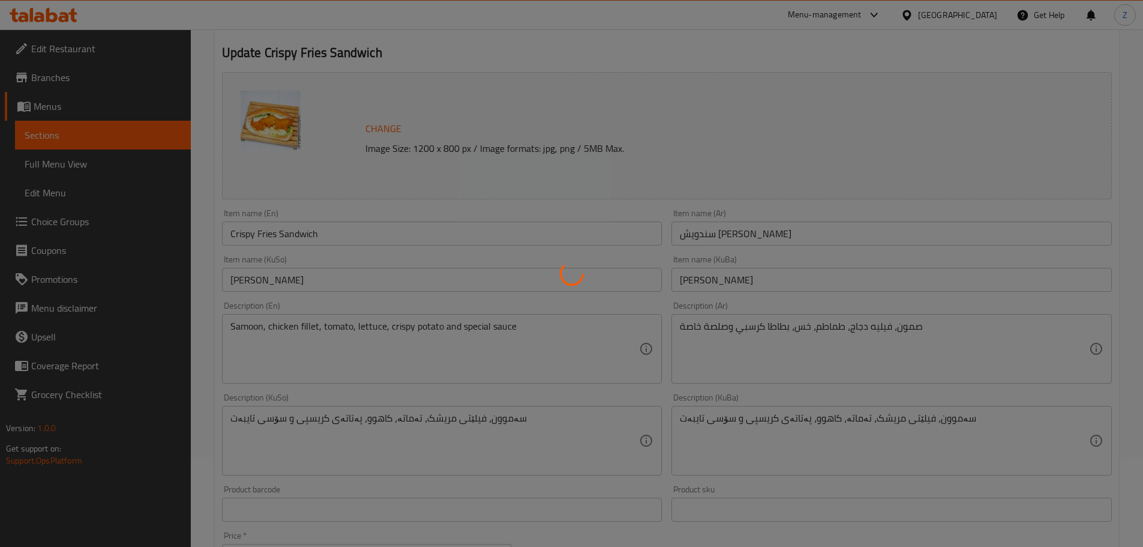
scroll to position [0, 0]
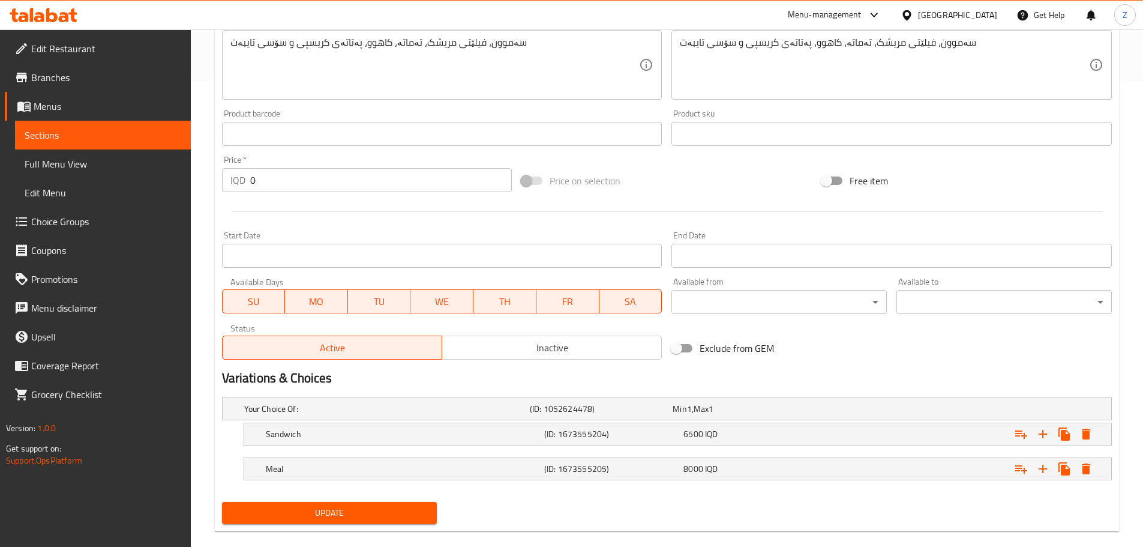
scroll to position [484, 0]
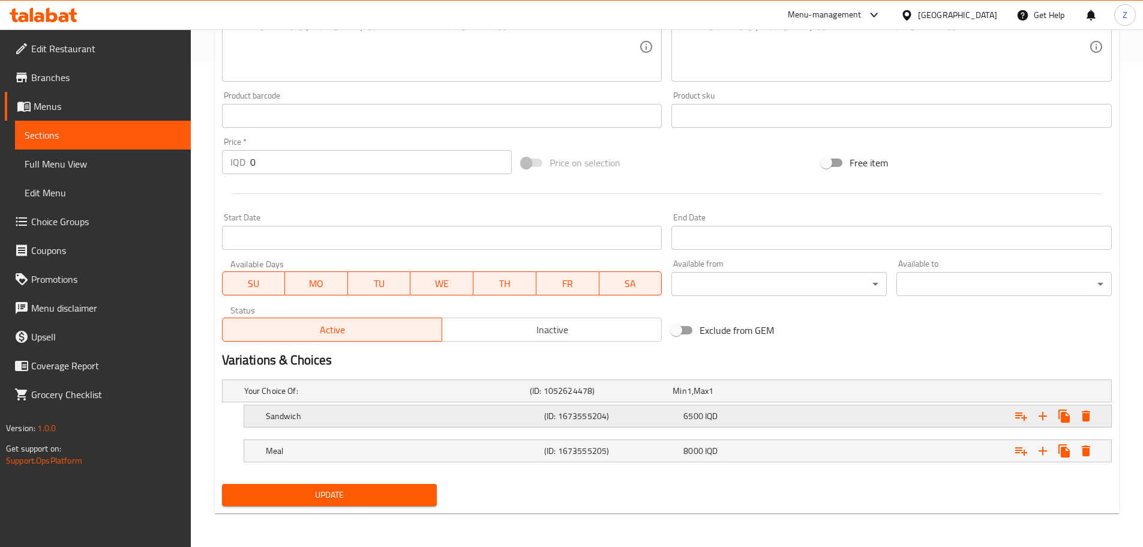
click at [702, 422] on span "6500" at bounding box center [694, 416] width 20 height 16
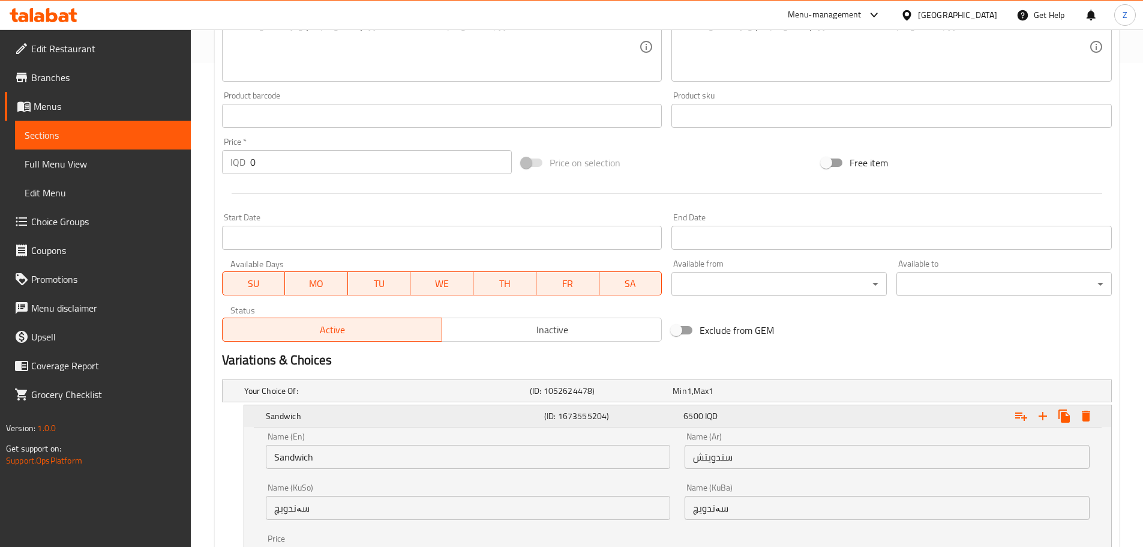
scroll to position [629, 0]
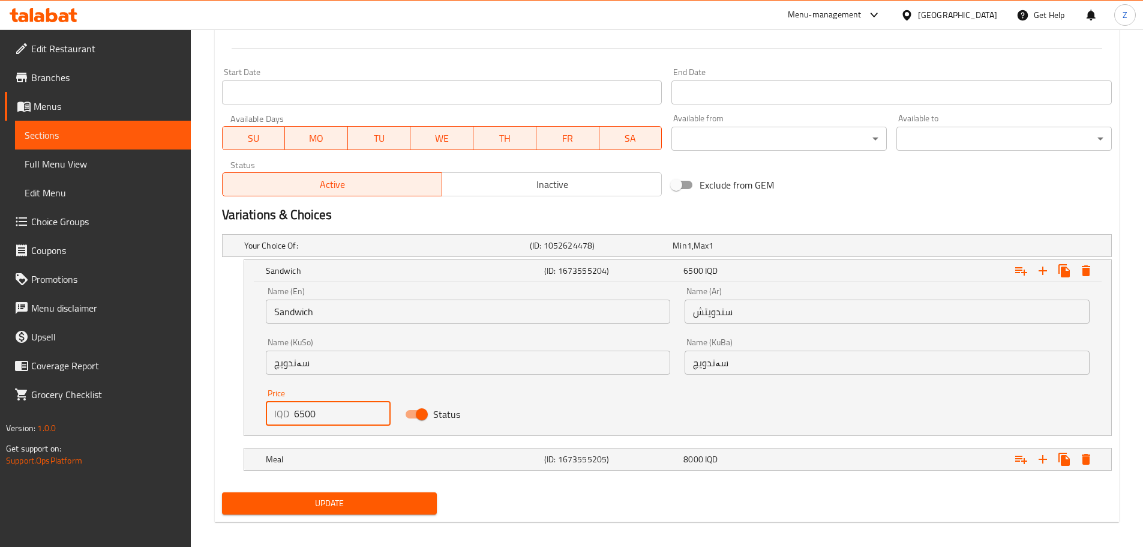
drag, startPoint x: 301, startPoint y: 417, endPoint x: 279, endPoint y: 415, distance: 22.3
click at [279, 415] on div "IQD 6500 Price" at bounding box center [328, 413] width 125 height 24
type input "8500"
click at [491, 453] on h5 "Meal" at bounding box center [403, 459] width 274 height 12
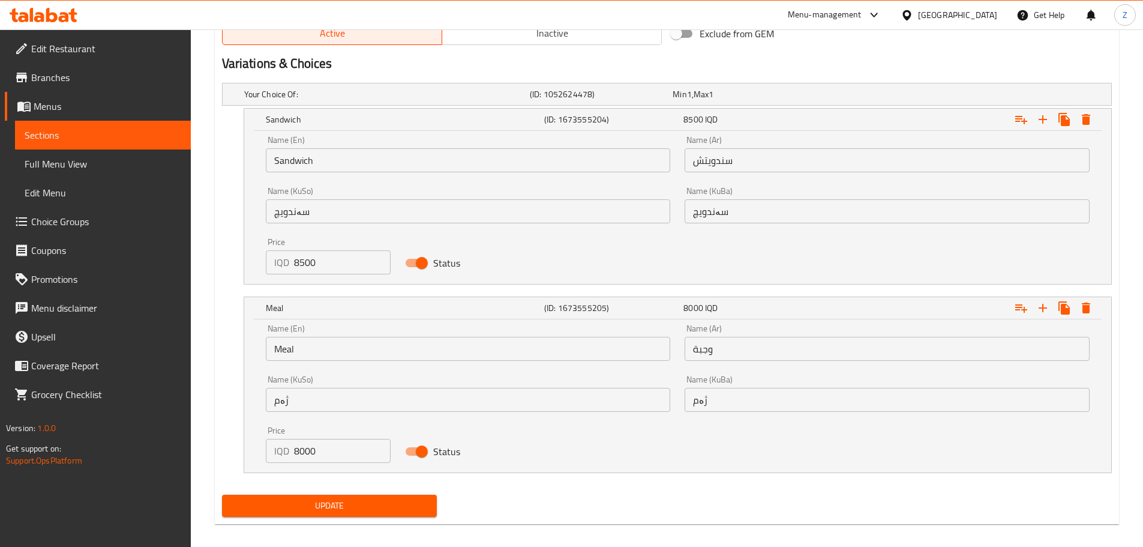
scroll to position [783, 0]
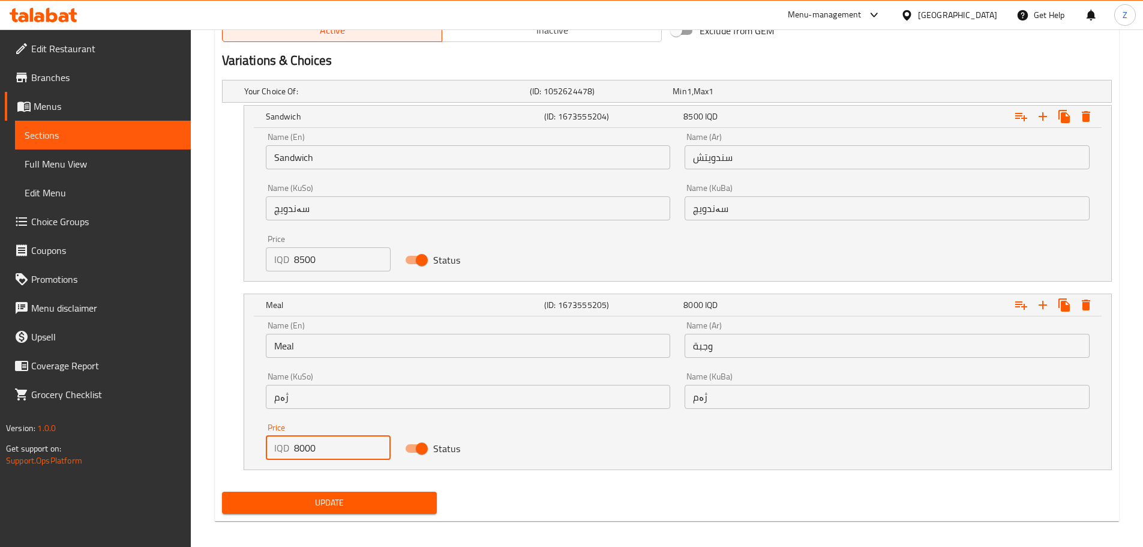
drag, startPoint x: 299, startPoint y: 441, endPoint x: 287, endPoint y: 439, distance: 11.5
click at [287, 439] on div "IQD 8000 Price" at bounding box center [328, 448] width 125 height 24
type input "9000"
click at [353, 498] on span "Update" at bounding box center [330, 502] width 196 height 15
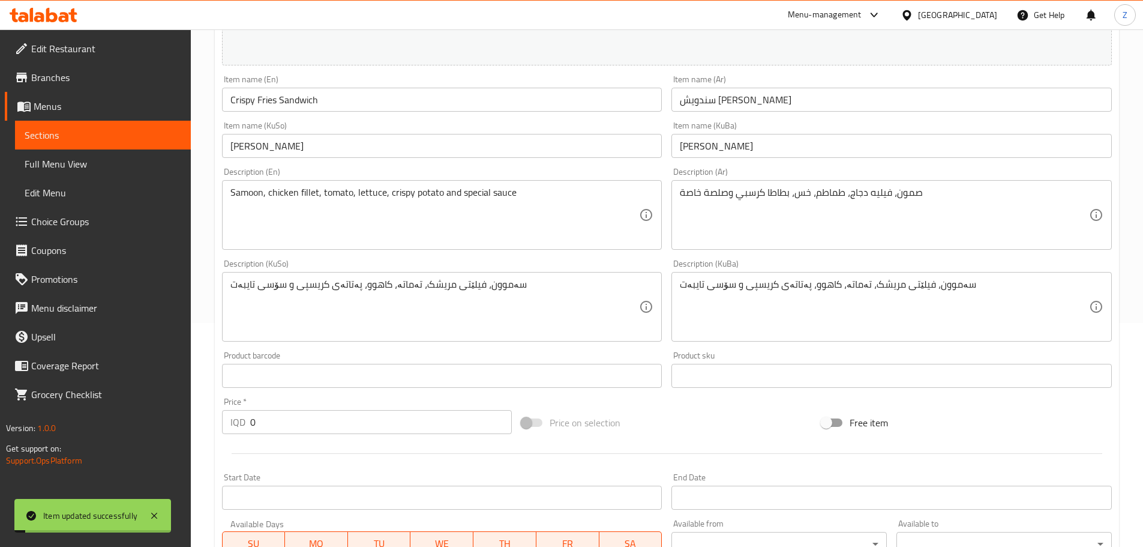
scroll to position [0, 0]
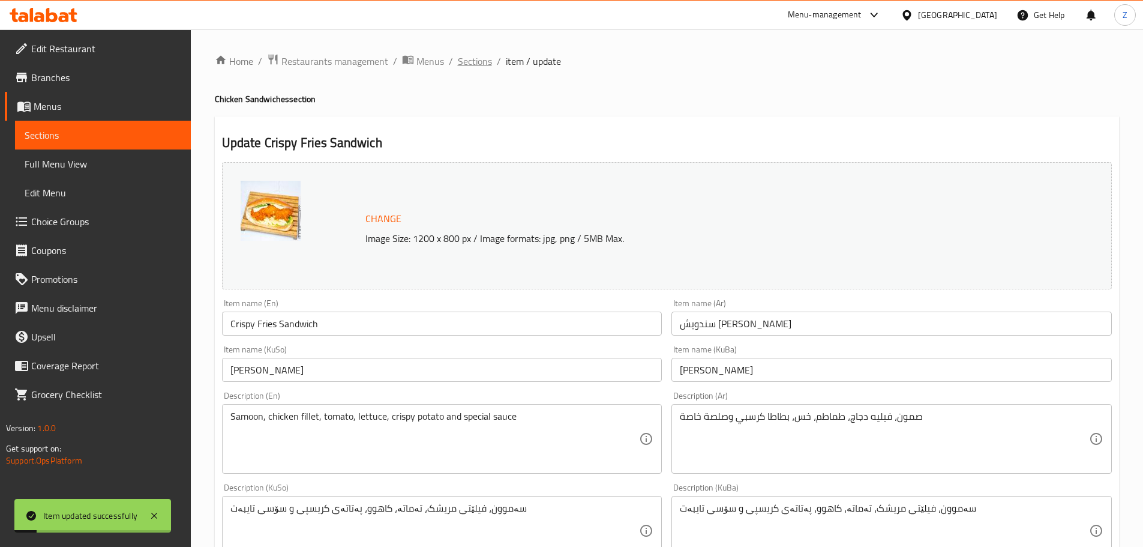
click at [475, 55] on span "Sections" at bounding box center [475, 61] width 34 height 14
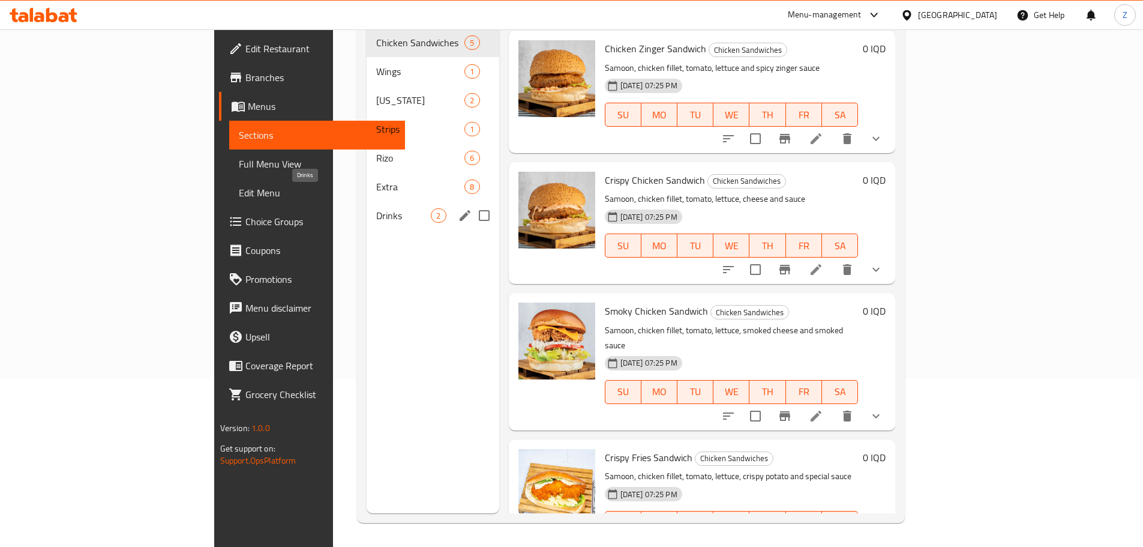
scroll to position [108, 0]
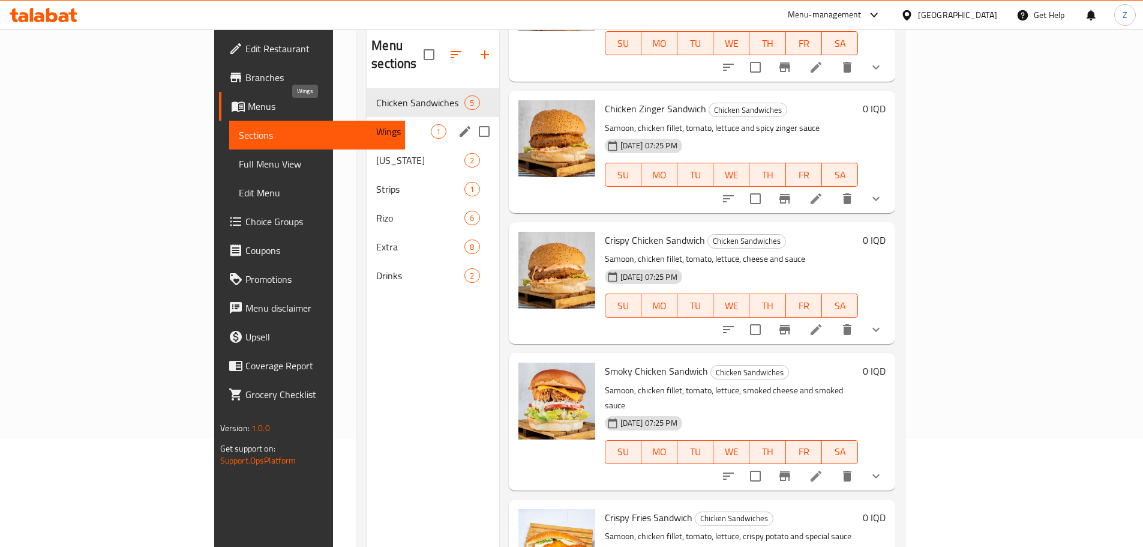
click at [376, 124] on span "Wings" at bounding box center [403, 131] width 55 height 14
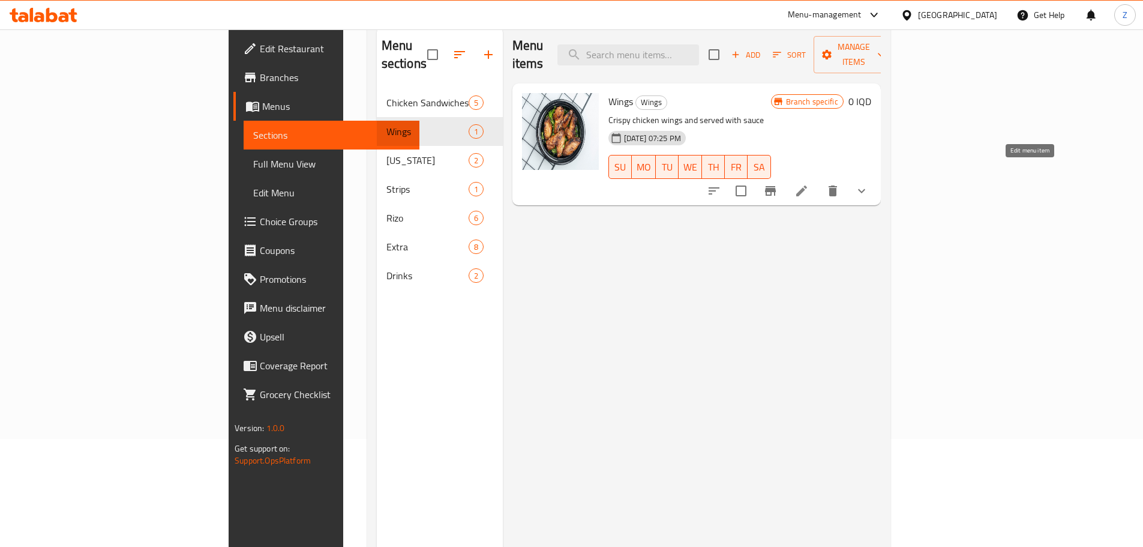
click at [807, 185] on icon at bounding box center [801, 190] width 11 height 11
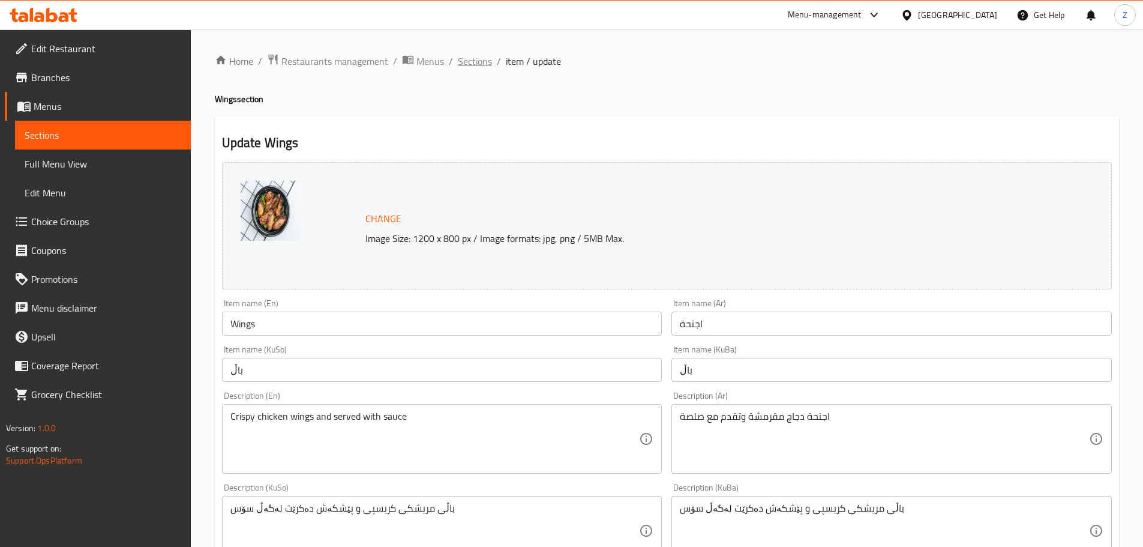
click at [468, 62] on span "Sections" at bounding box center [475, 61] width 34 height 14
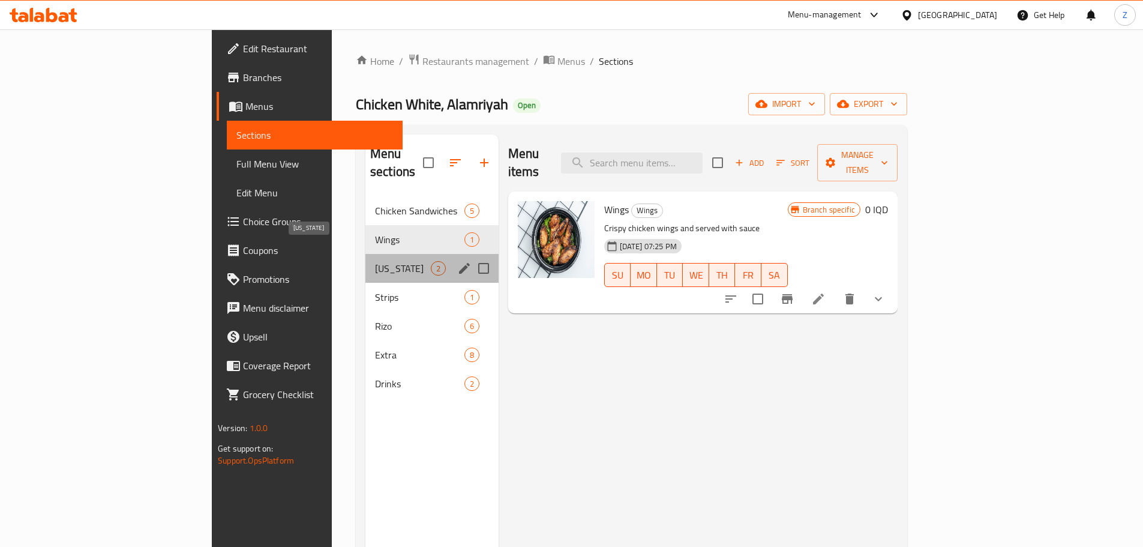
click at [375, 261] on span "[US_STATE]" at bounding box center [403, 268] width 56 height 14
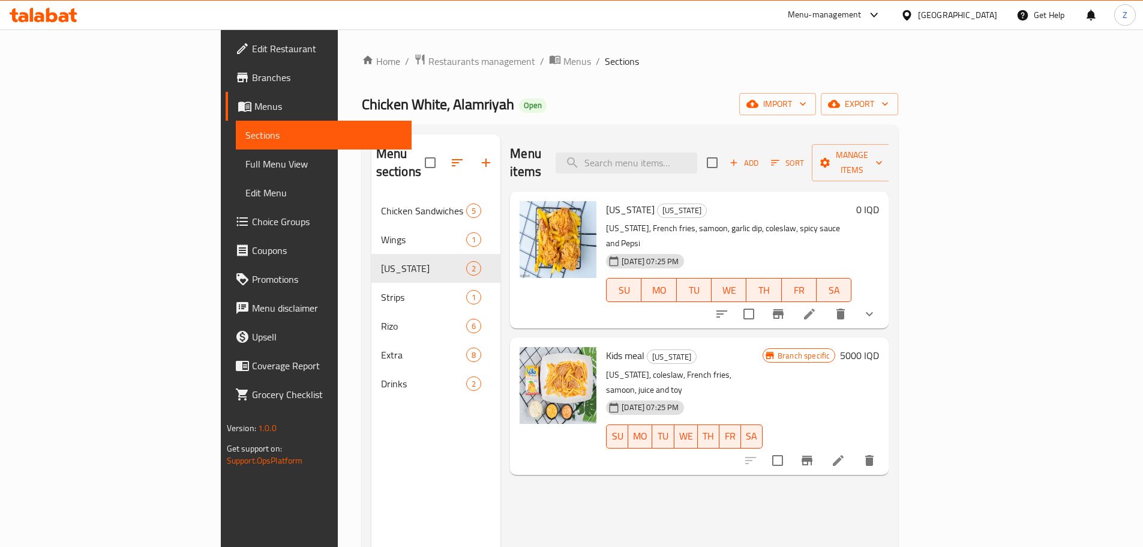
click at [884, 299] on div at bounding box center [796, 313] width 176 height 29
click at [817, 307] on icon at bounding box center [809, 314] width 14 height 14
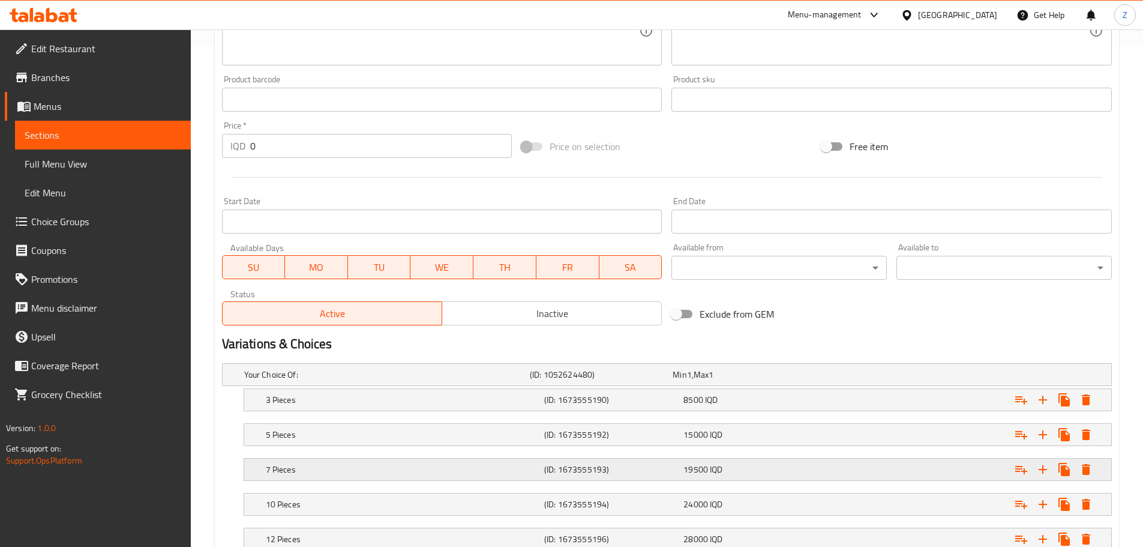
scroll to position [588, 0]
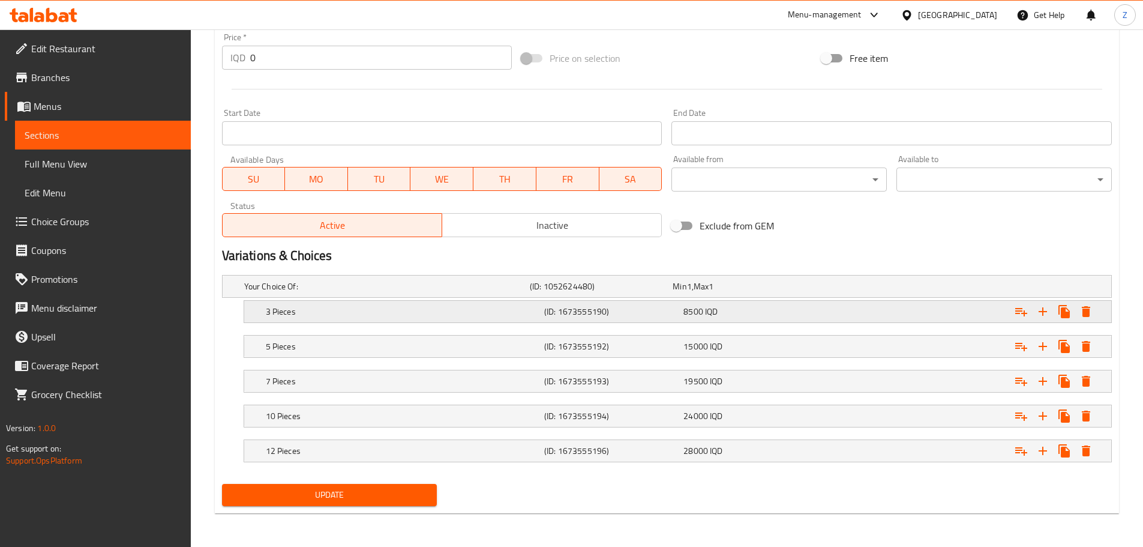
click at [535, 316] on h5 "3 Pieces" at bounding box center [403, 311] width 274 height 12
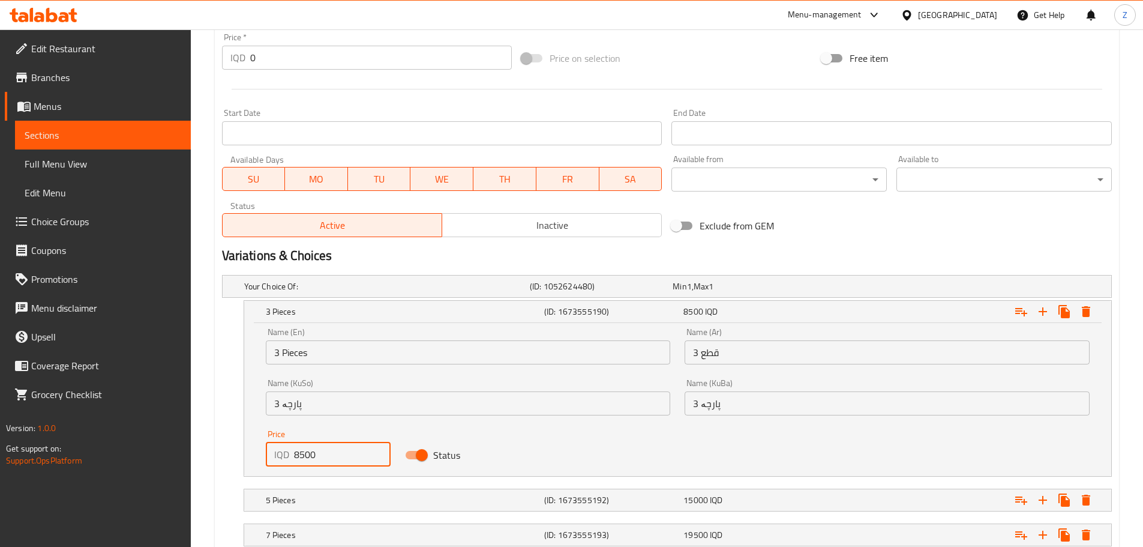
click at [299, 452] on input "8500" at bounding box center [342, 454] width 97 height 24
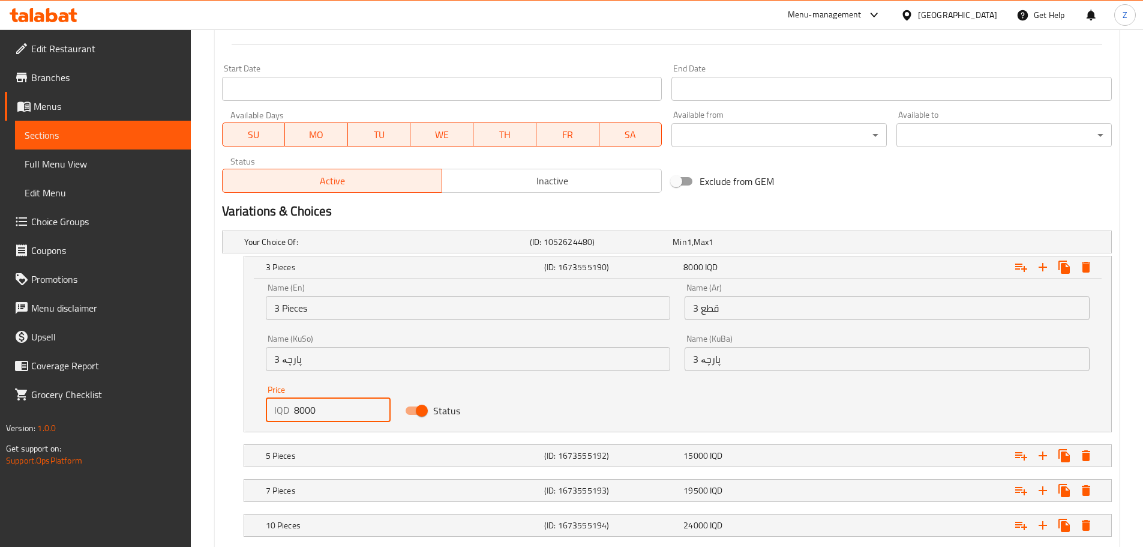
scroll to position [742, 0]
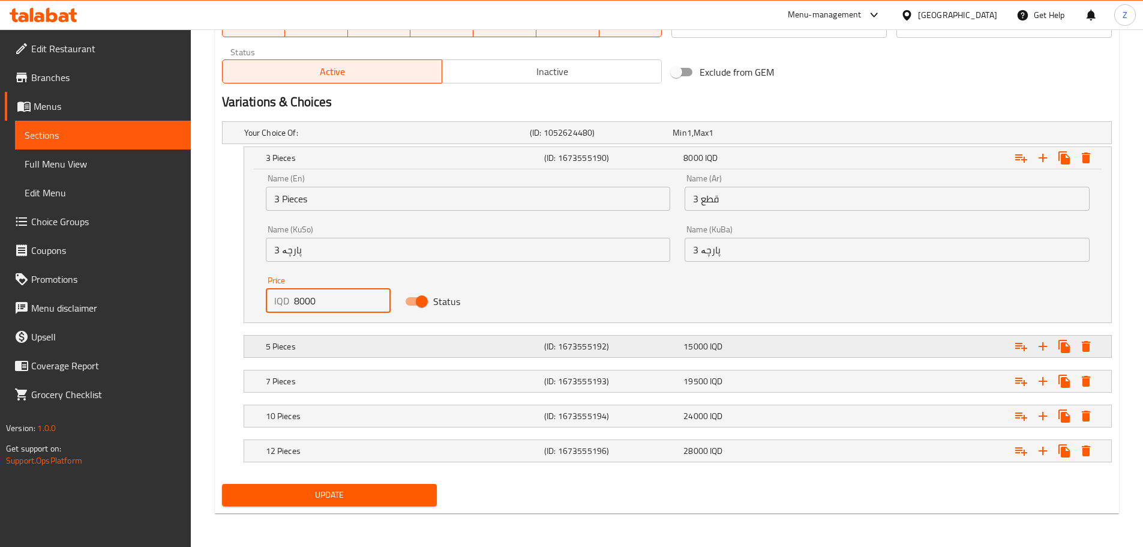
type input "8000"
click at [336, 346] on h5 "5 Pieces" at bounding box center [403, 346] width 274 height 12
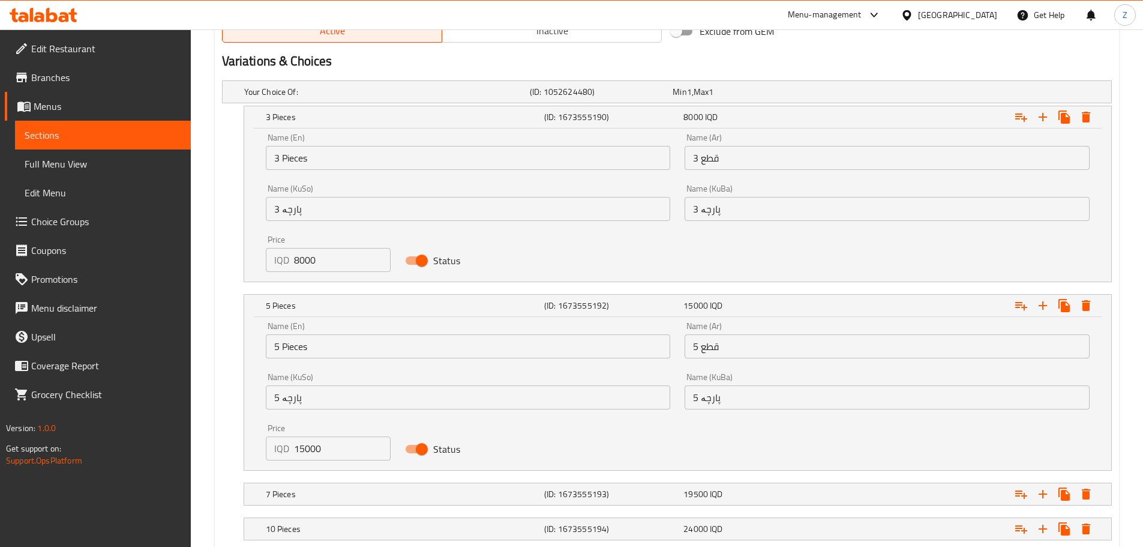
scroll to position [802, 0]
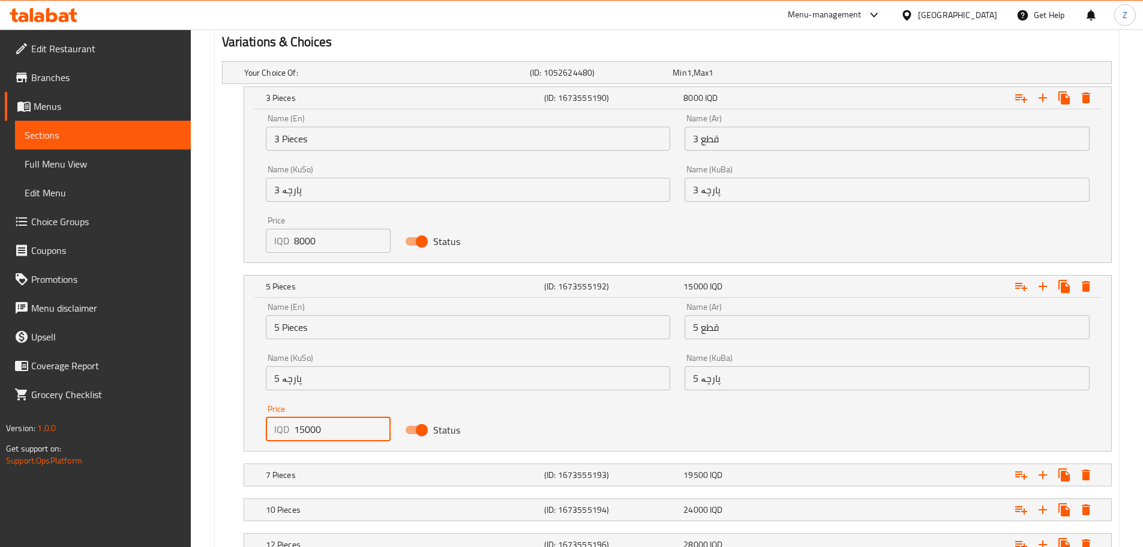
click at [300, 422] on input "15000" at bounding box center [342, 429] width 97 height 24
type input "14000"
click at [348, 475] on h5 "7 Pieces" at bounding box center [403, 475] width 274 height 12
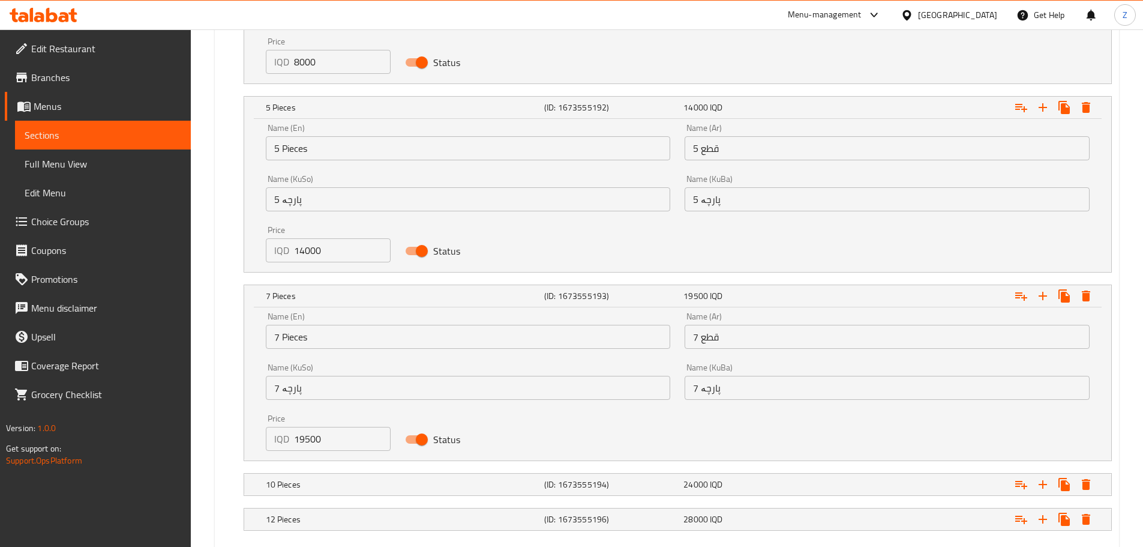
scroll to position [982, 0]
click at [305, 433] on input "19500" at bounding box center [342, 437] width 97 height 24
drag, startPoint x: 309, startPoint y: 435, endPoint x: 300, endPoint y: 434, distance: 9.0
click at [300, 434] on input "19500" at bounding box center [342, 437] width 97 height 24
type input "18000"
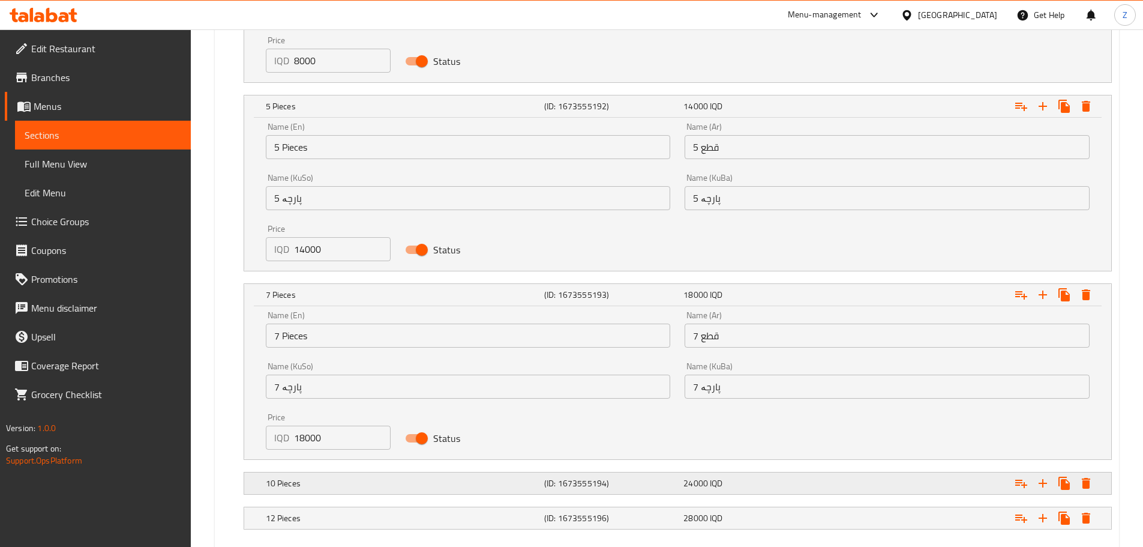
click at [395, 483] on h5 "10 Pieces" at bounding box center [403, 483] width 274 height 12
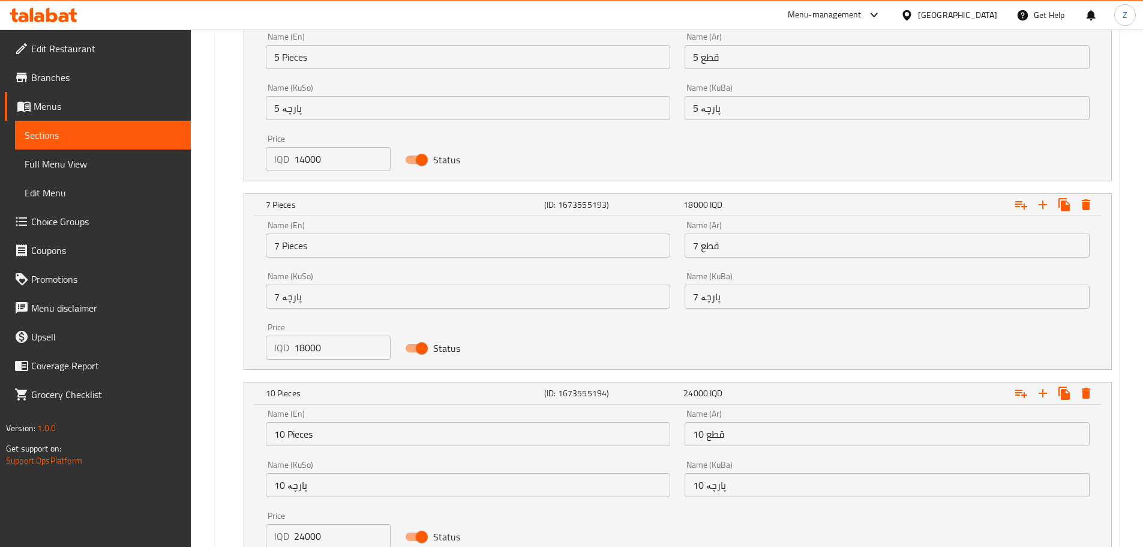
scroll to position [1102, 0]
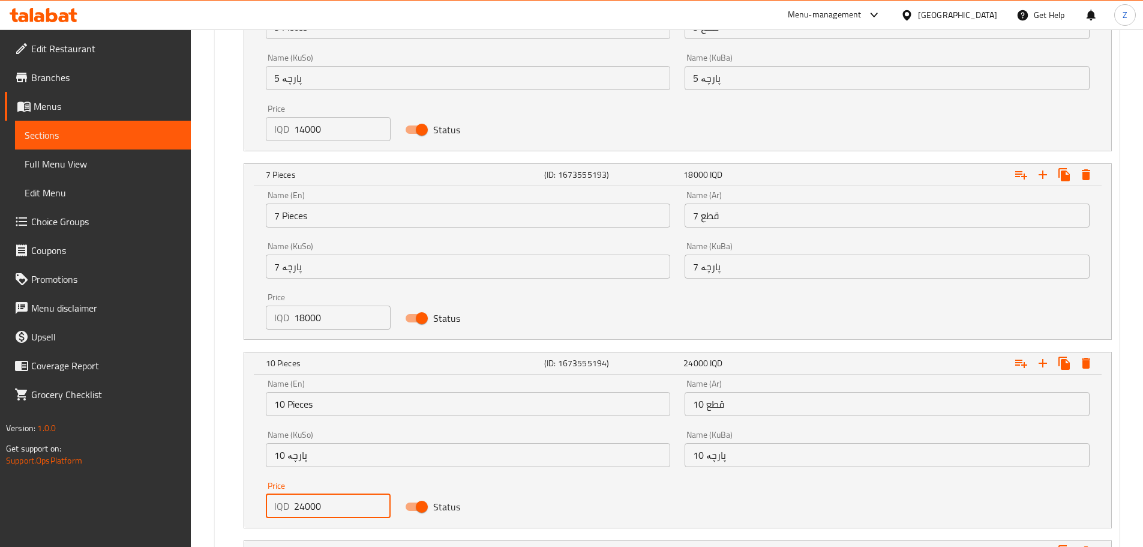
drag, startPoint x: 303, startPoint y: 504, endPoint x: 296, endPoint y: 504, distance: 6.6
click at [296, 504] on input "24000" at bounding box center [342, 506] width 97 height 24
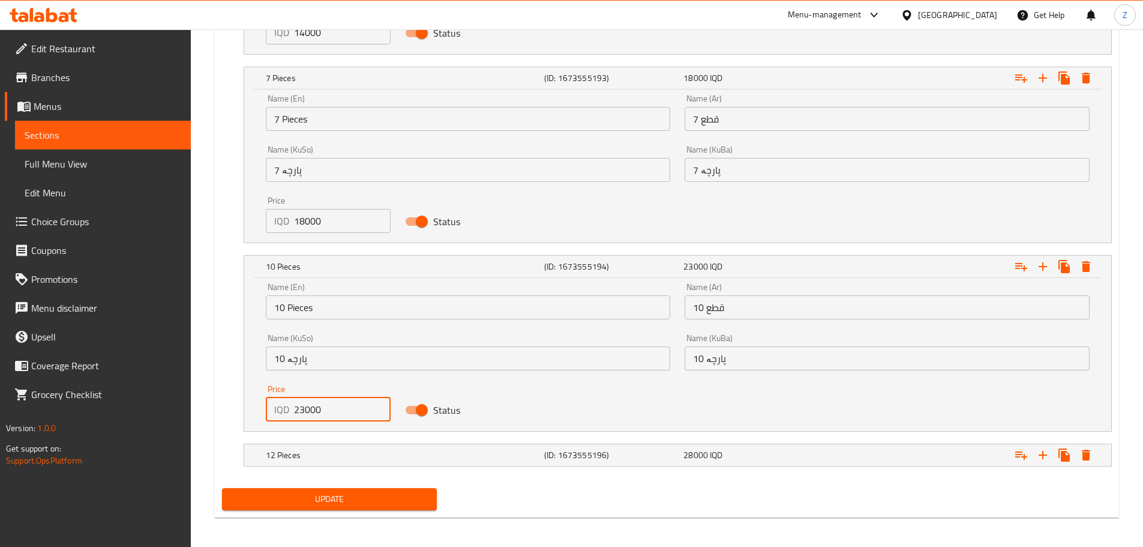
scroll to position [1203, 0]
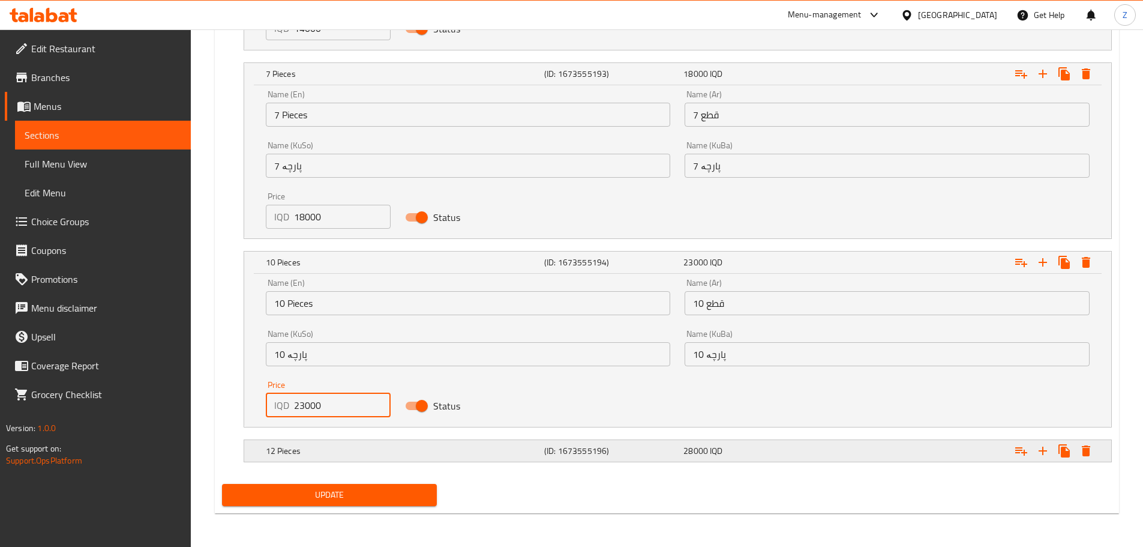
type input "23000"
click at [416, 451] on h5 "12 Pieces" at bounding box center [403, 451] width 274 height 12
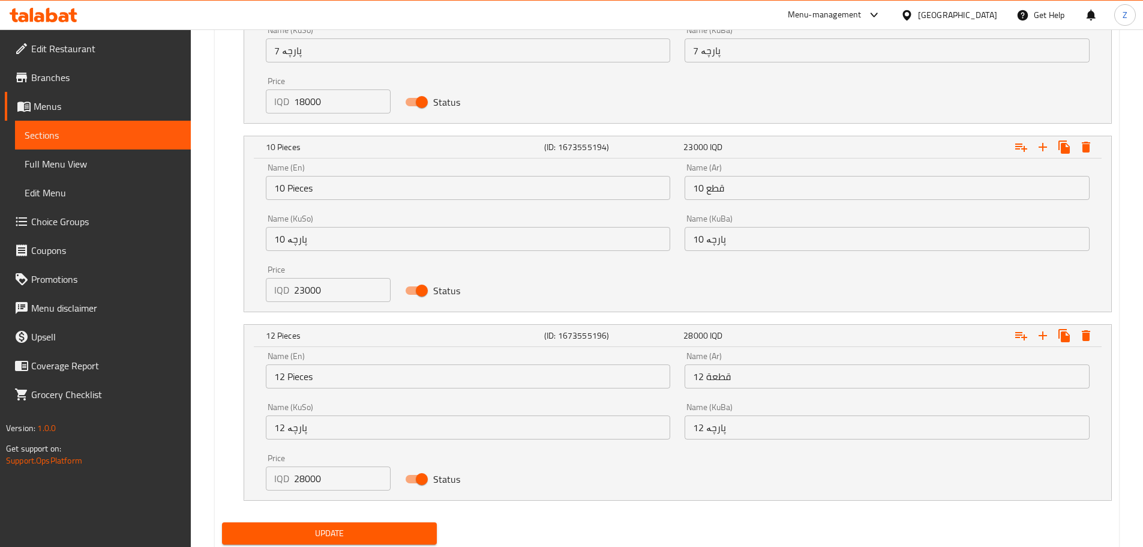
scroll to position [1323, 0]
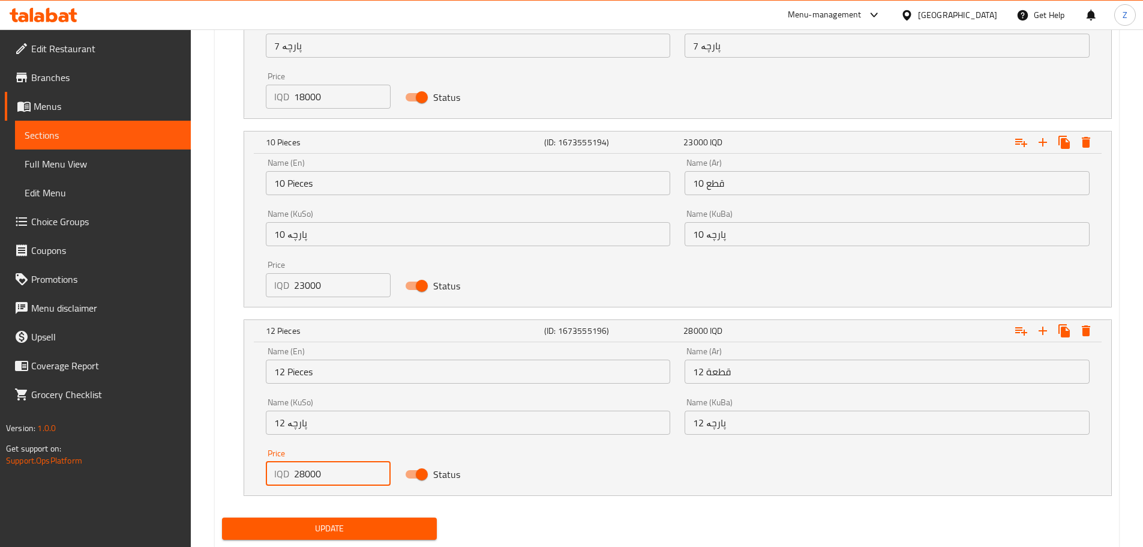
click at [300, 475] on input "28000" at bounding box center [342, 474] width 97 height 24
type input "26000"
click at [360, 531] on span "Update" at bounding box center [330, 528] width 196 height 15
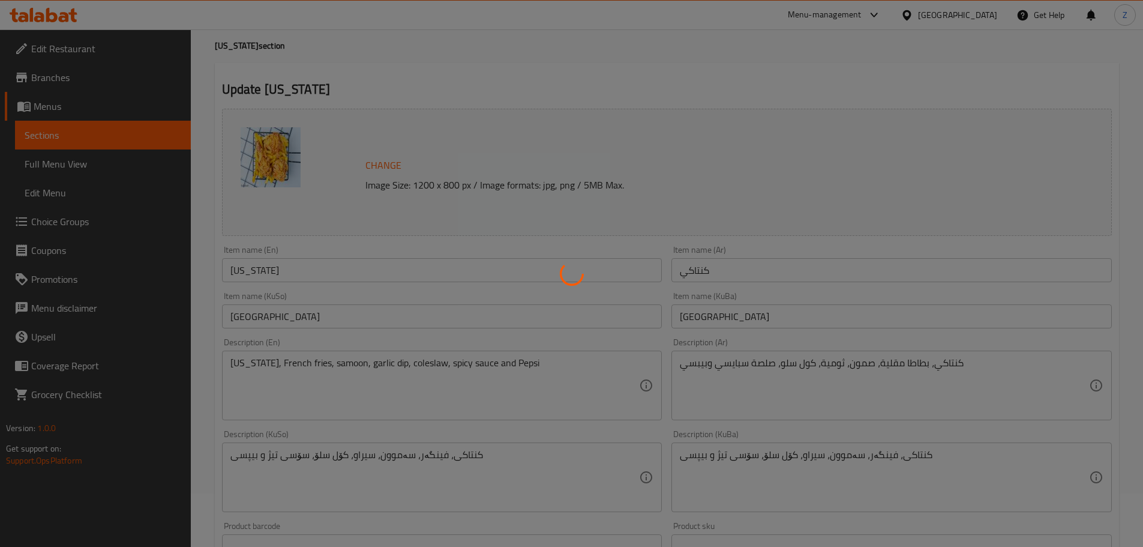
scroll to position [0, 0]
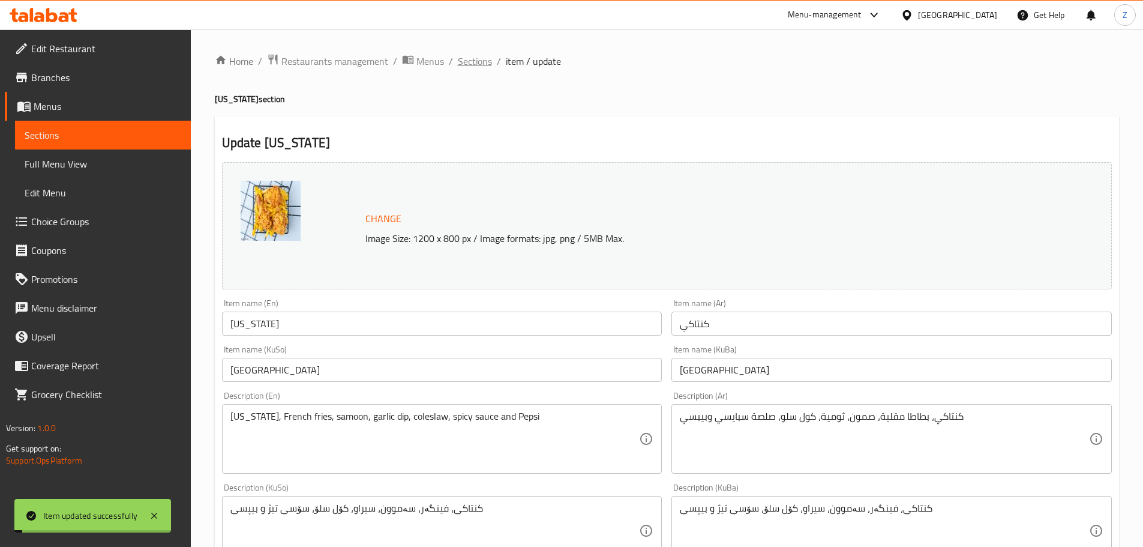
click at [491, 67] on ol "Home / Restaurants management / Menus / Sections / item / update" at bounding box center [667, 61] width 904 height 16
click at [481, 59] on span "Sections" at bounding box center [475, 61] width 34 height 14
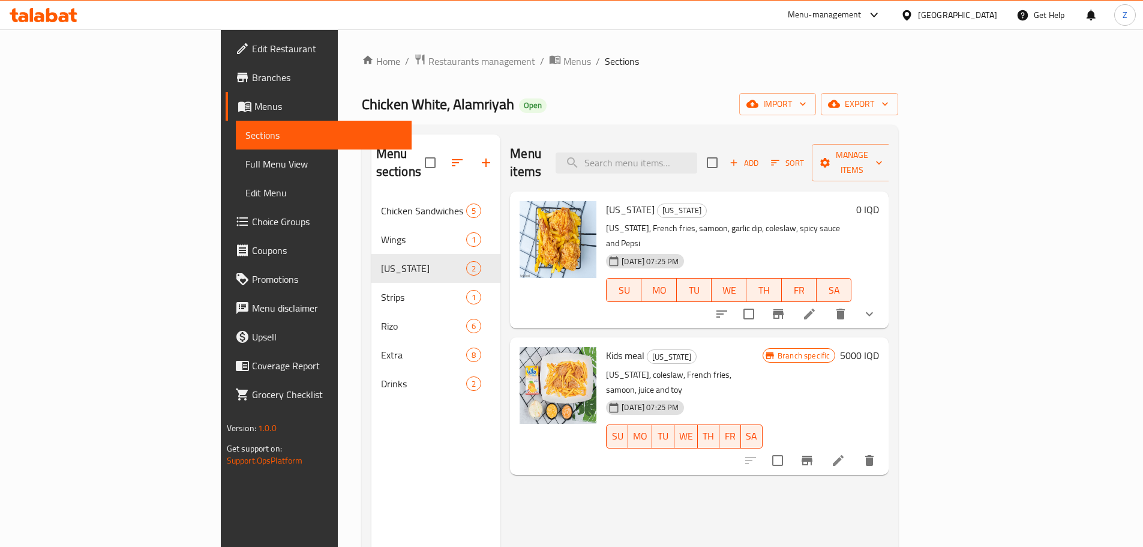
click at [879, 347] on div "Branch specific 5000 IQD" at bounding box center [821, 406] width 116 height 118
click at [879, 347] on h6 "5000 IQD" at bounding box center [859, 355] width 39 height 17
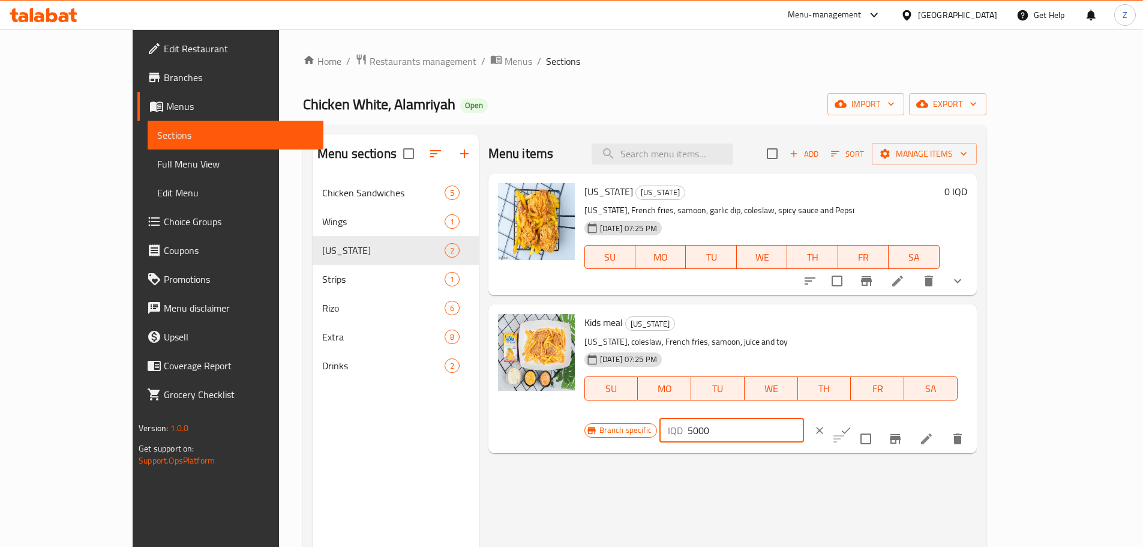
drag, startPoint x: 943, startPoint y: 326, endPoint x: 926, endPoint y: 330, distance: 17.2
click at [804, 418] on div "IQD 5000 ​" at bounding box center [732, 430] width 145 height 24
type input "6000"
drag, startPoint x: 1078, startPoint y: 322, endPoint x: 1072, endPoint y: 330, distance: 9.5
click at [852, 424] on icon "ok" at bounding box center [846, 430] width 12 height 12
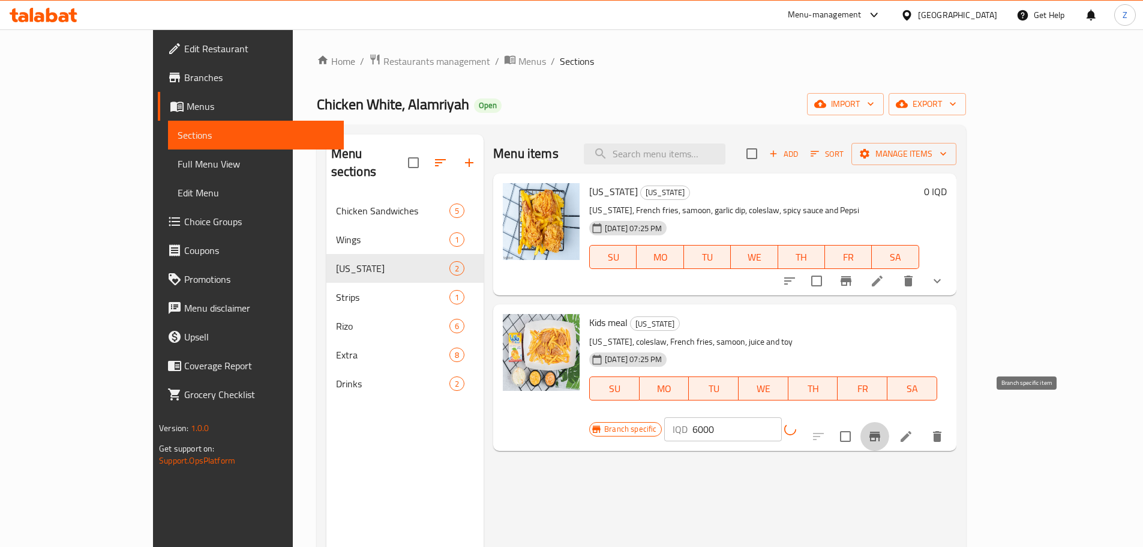
click at [880, 431] on icon "Branch-specific-item" at bounding box center [875, 436] width 11 height 10
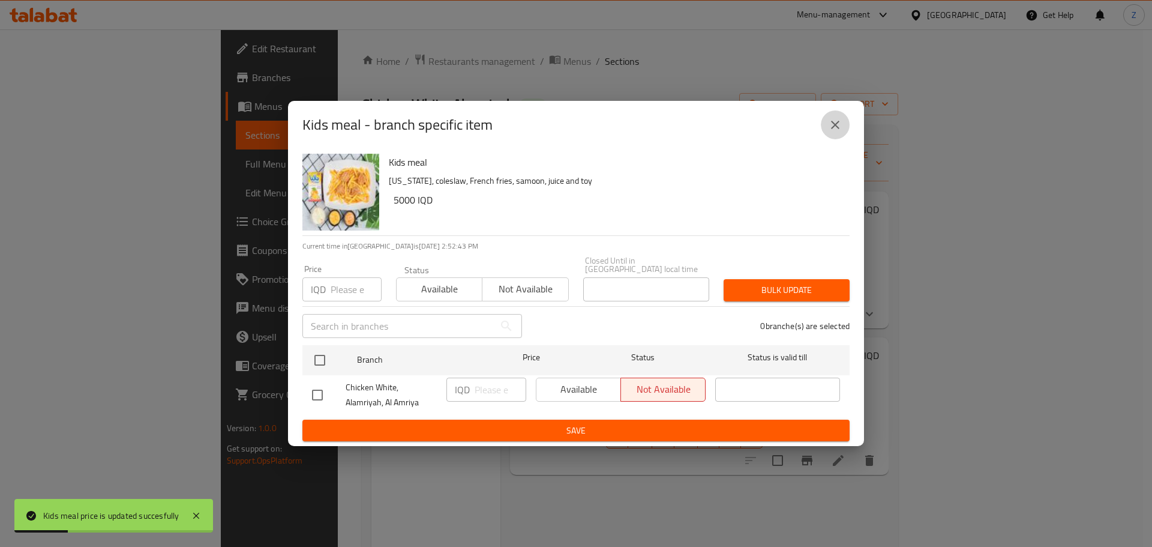
click at [841, 136] on button "close" at bounding box center [835, 124] width 29 height 29
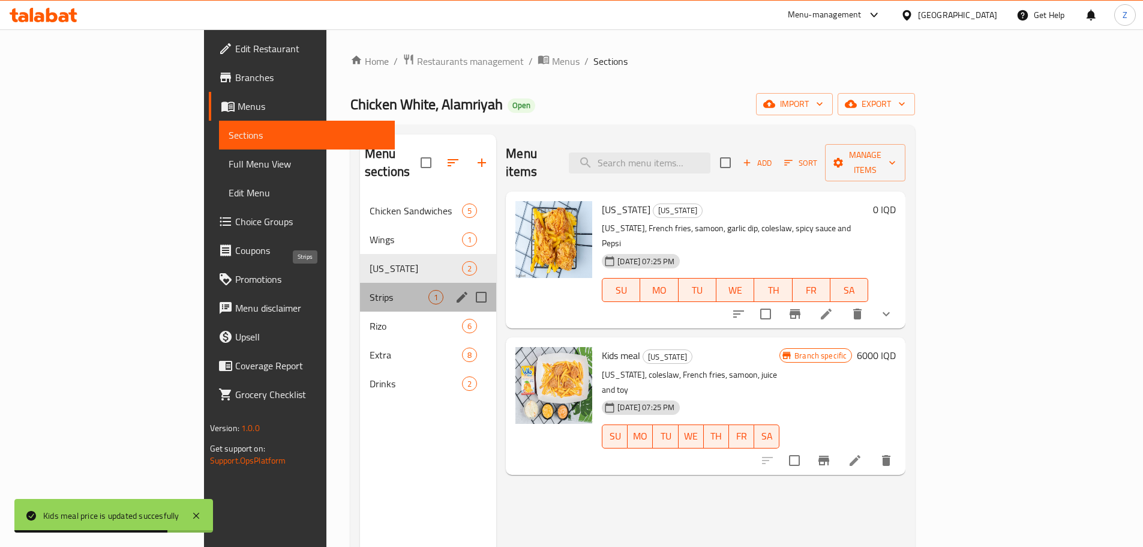
click at [370, 290] on span "Strips" at bounding box center [399, 297] width 59 height 14
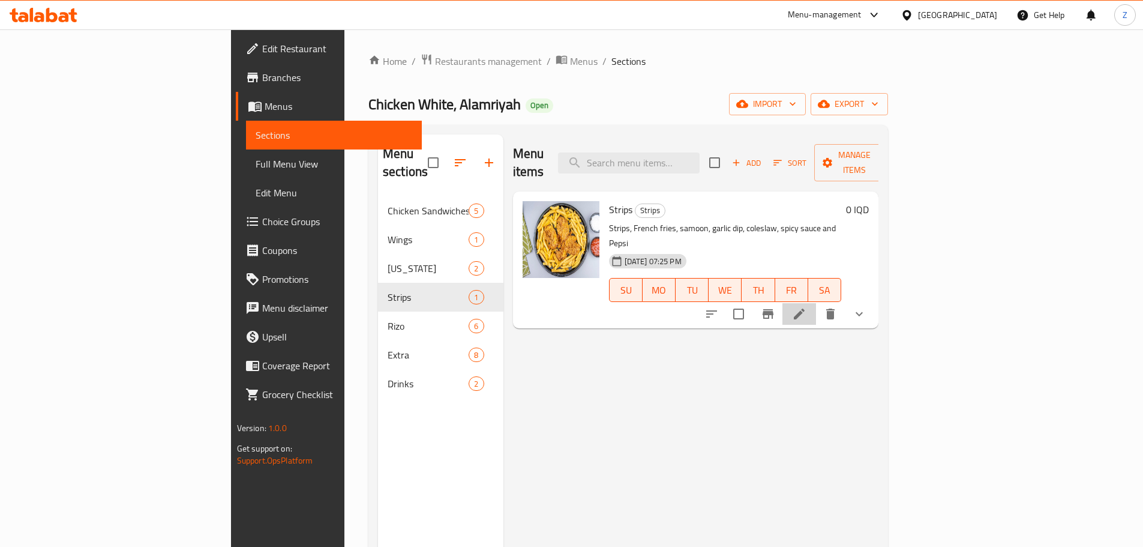
click at [816, 303] on li at bounding box center [800, 314] width 34 height 22
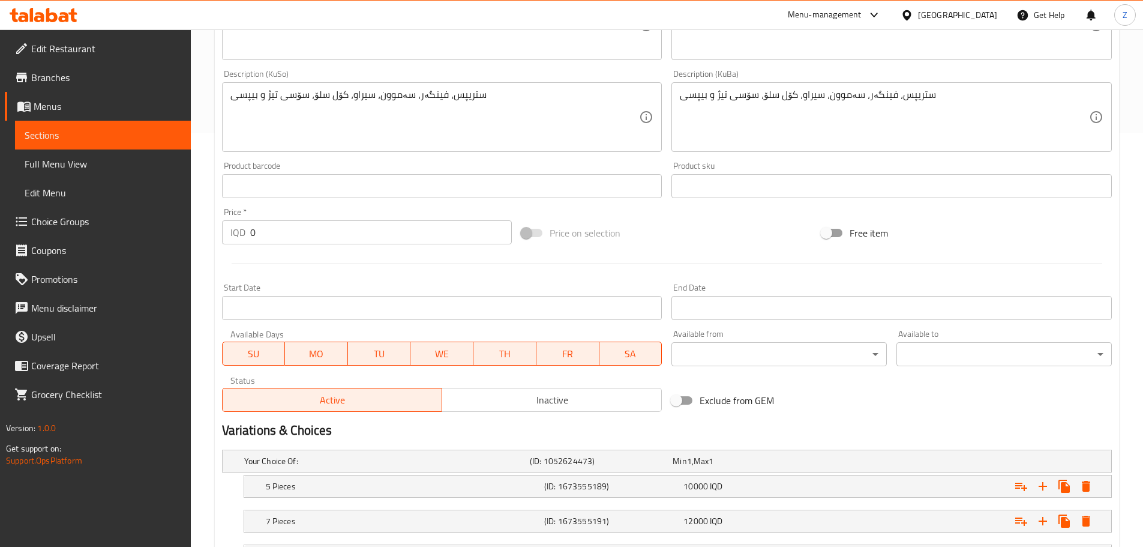
scroll to position [519, 0]
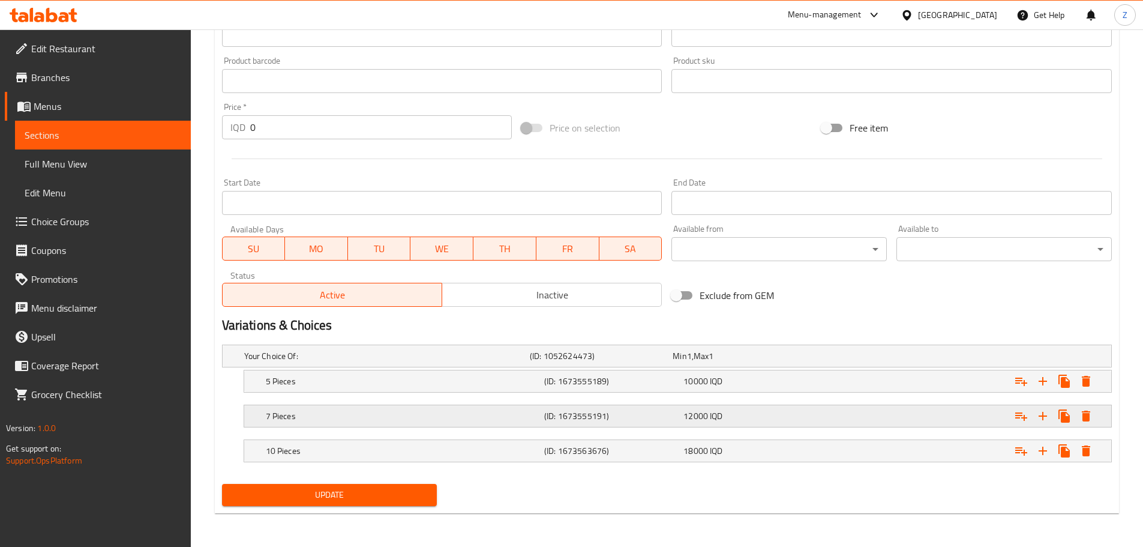
click at [509, 421] on h5 "7 Pieces" at bounding box center [403, 416] width 274 height 12
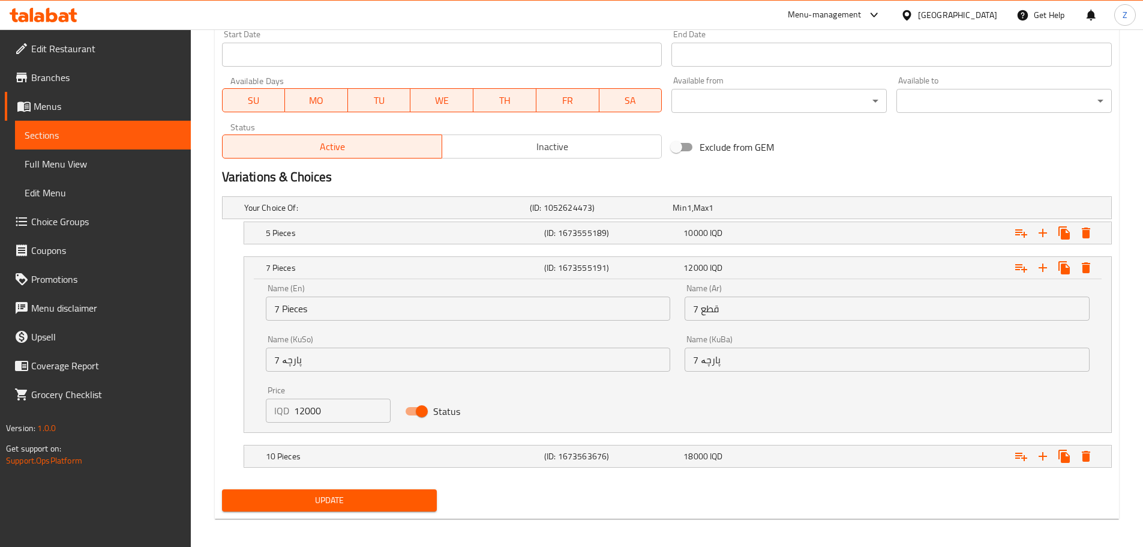
scroll to position [669, 0]
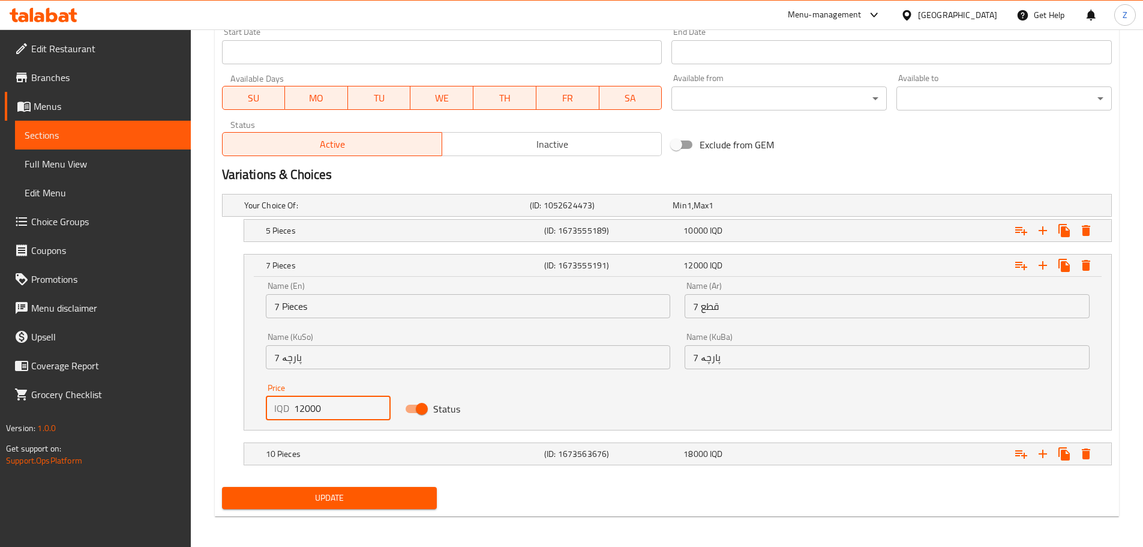
click at [299, 412] on input "12000" at bounding box center [342, 408] width 97 height 24
click at [299, 406] on input "12000" at bounding box center [342, 408] width 97 height 24
type input "14000"
click at [356, 454] on h5 "10 Pieces" at bounding box center [403, 454] width 274 height 12
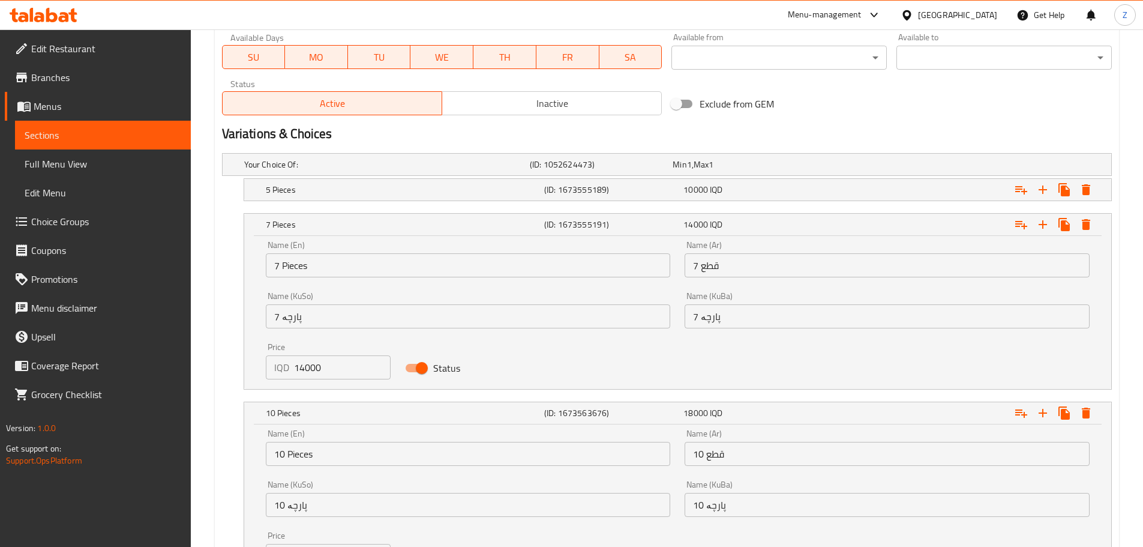
scroll to position [826, 0]
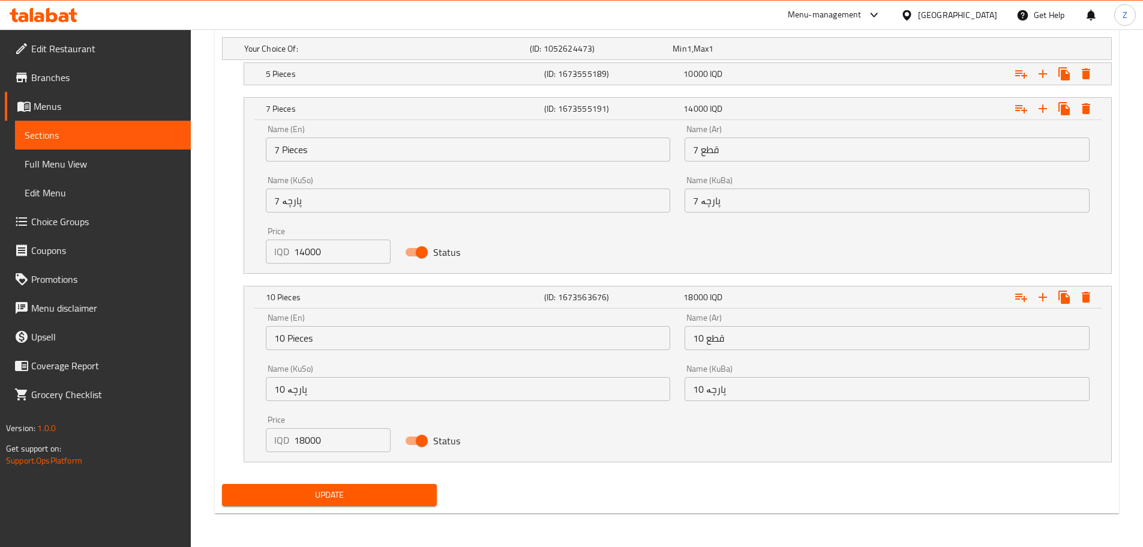
click at [324, 484] on button "Update" at bounding box center [329, 495] width 215 height 22
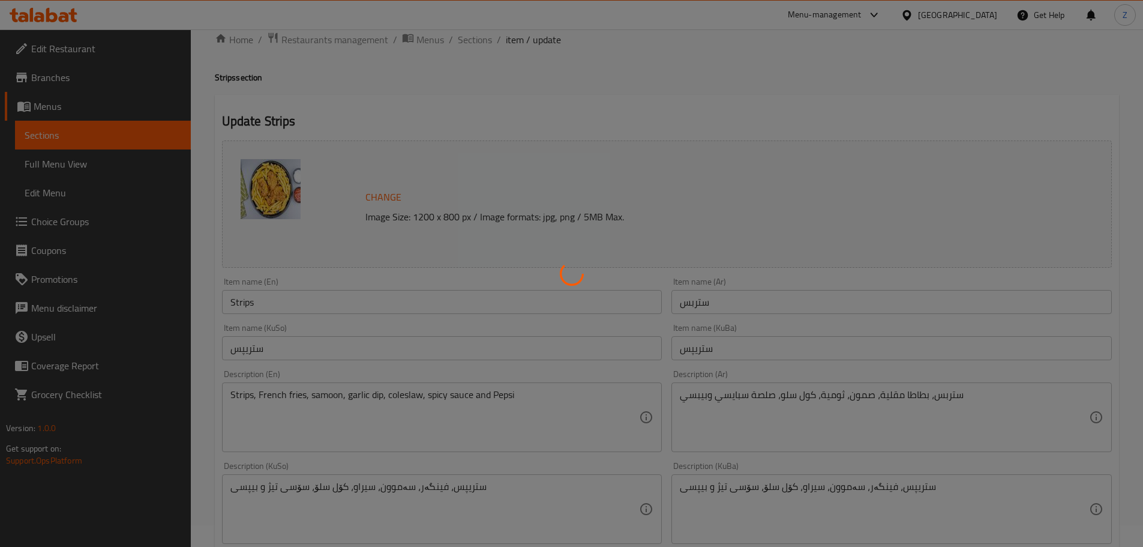
scroll to position [0, 0]
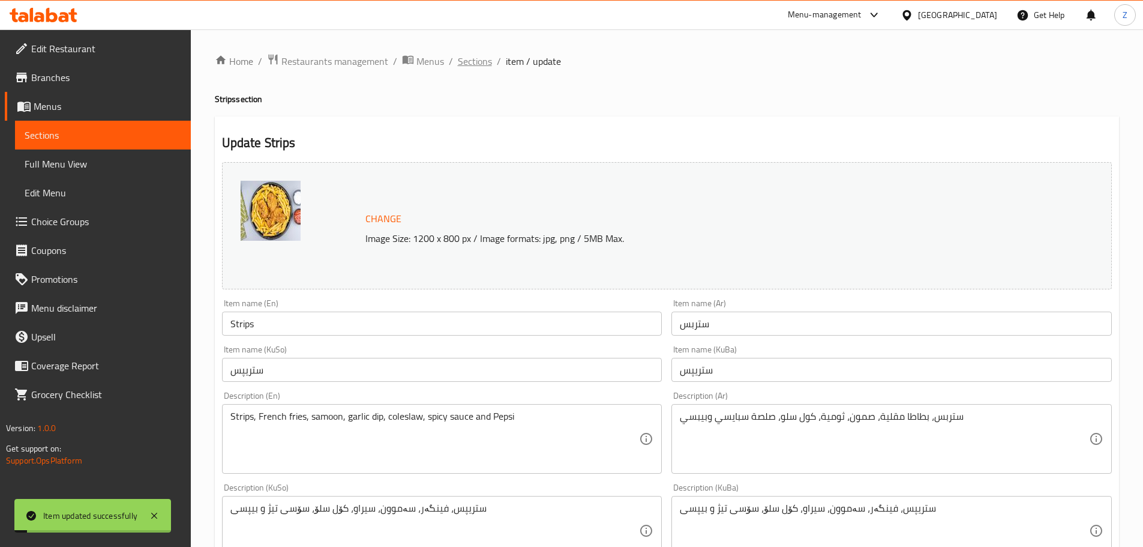
click at [478, 61] on span "Sections" at bounding box center [475, 61] width 34 height 14
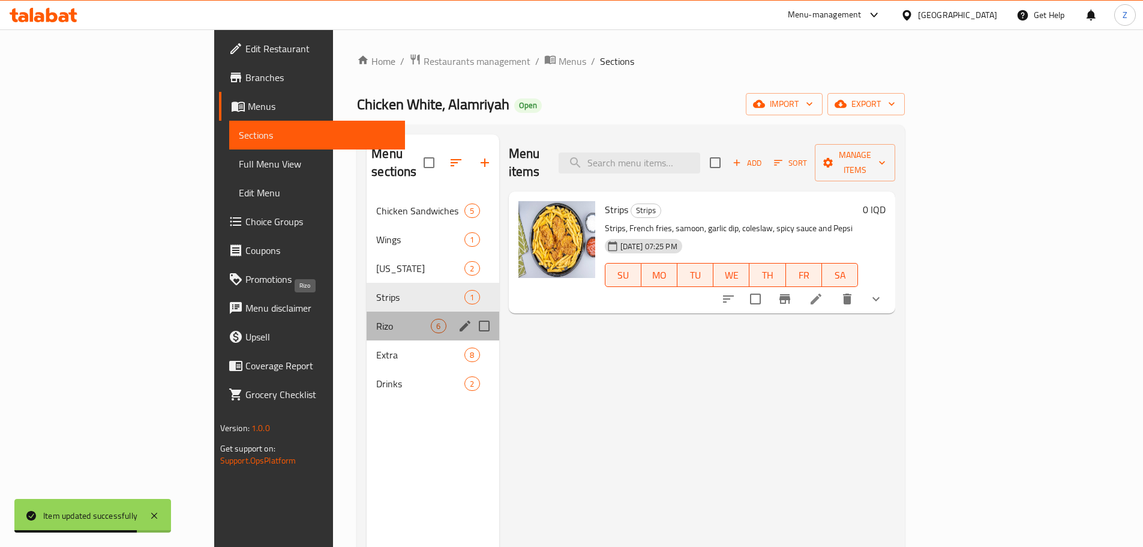
click at [376, 319] on span "Rizo" at bounding box center [403, 326] width 55 height 14
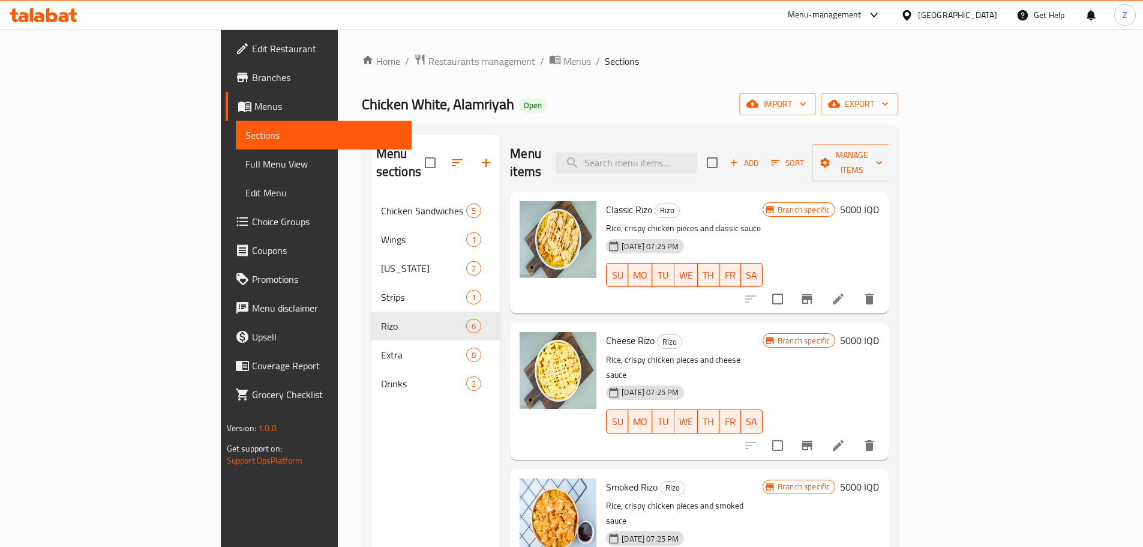
click at [814, 292] on icon "Branch-specific-item" at bounding box center [807, 299] width 14 height 14
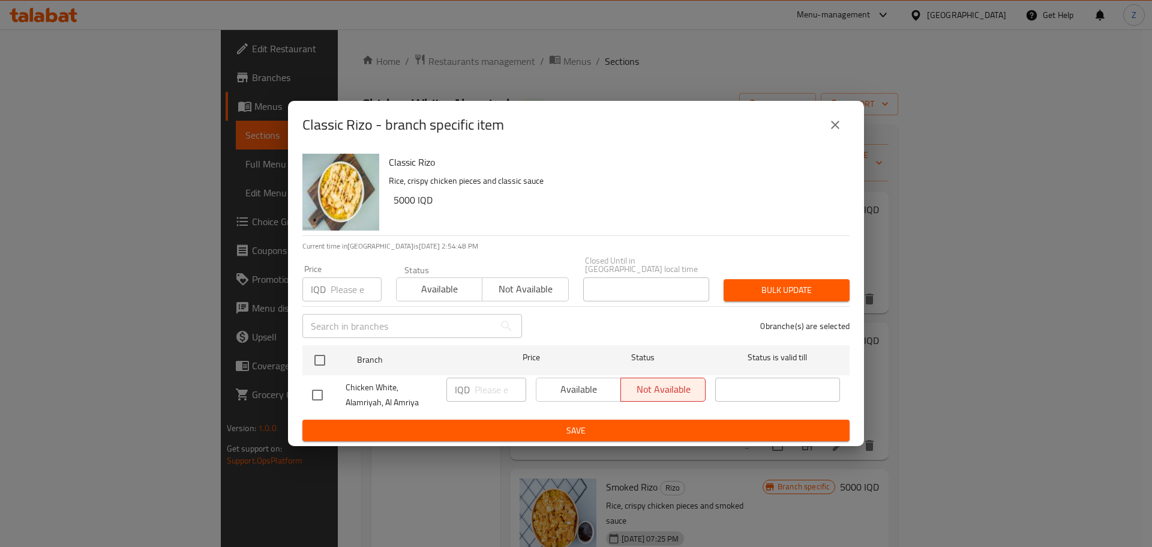
click at [831, 126] on icon "close" at bounding box center [835, 125] width 14 height 14
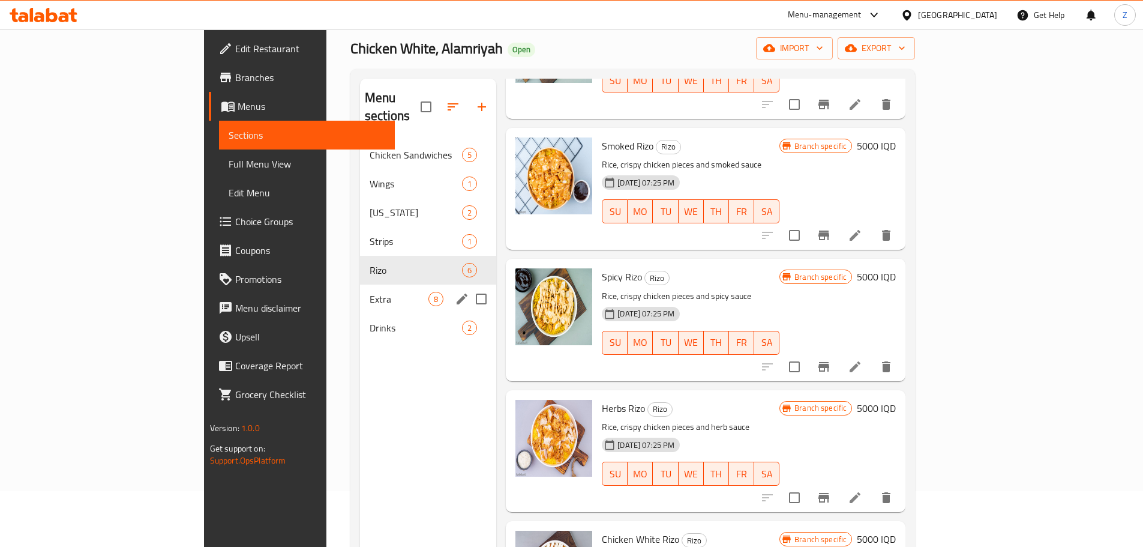
scroll to position [48, 0]
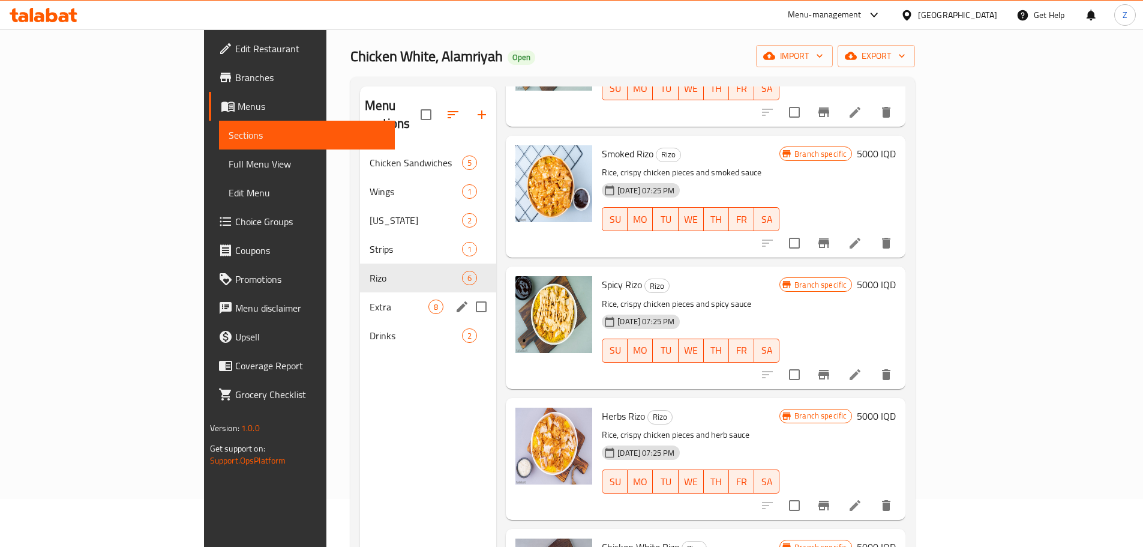
click at [360, 292] on div "Extra 8" at bounding box center [428, 306] width 136 height 29
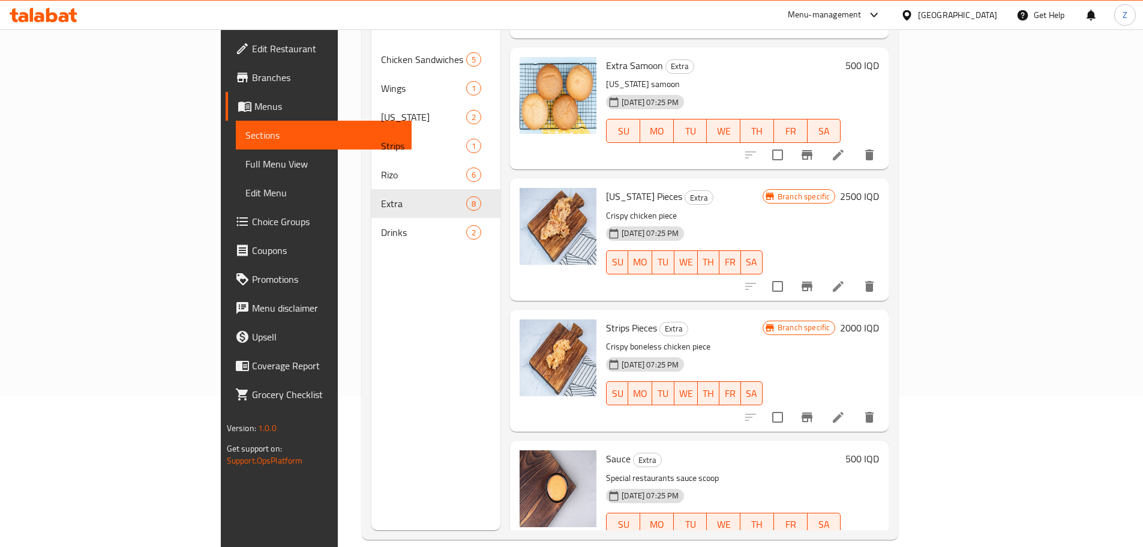
scroll to position [168, 0]
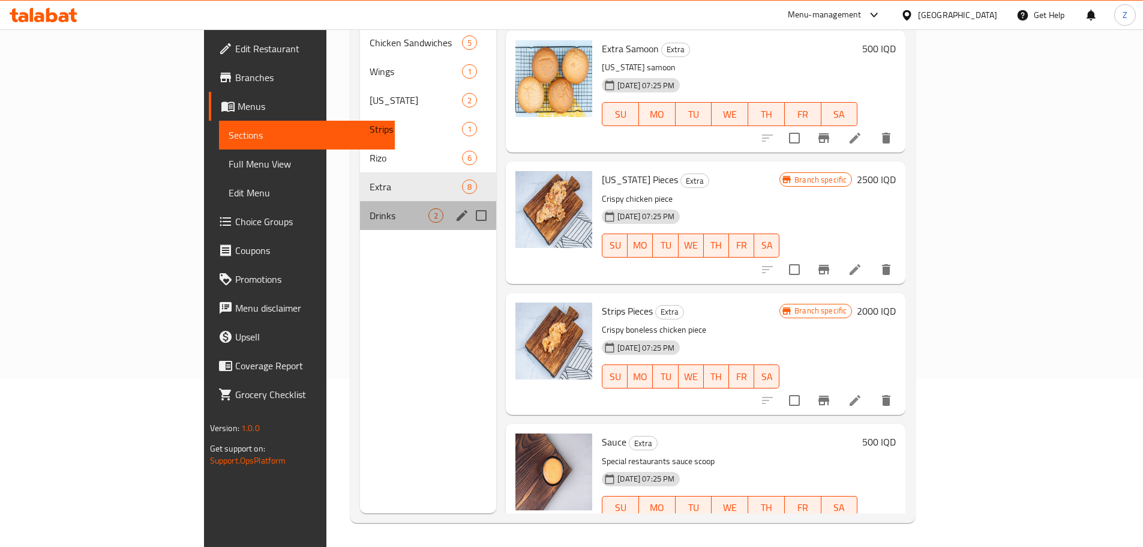
click at [360, 201] on div "Drinks 2" at bounding box center [428, 215] width 136 height 29
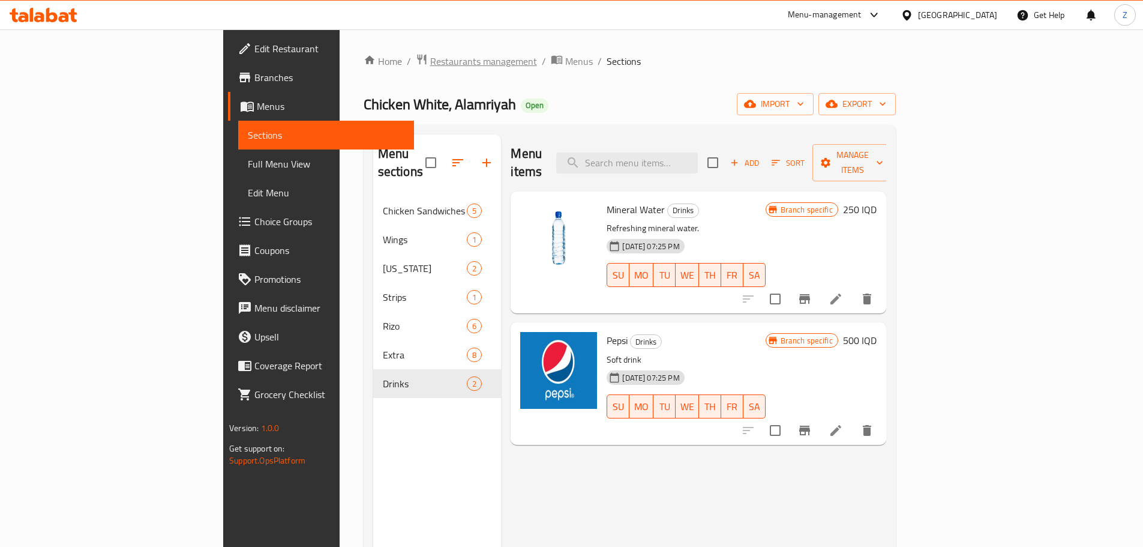
drag, startPoint x: 338, startPoint y: 46, endPoint x: 344, endPoint y: 62, distance: 17.3
click at [340, 46] on div "Home / Restaurants management / Menus / Sections Chicken White, Alamriyah Open …" at bounding box center [630, 371] width 580 height 685
click at [430, 62] on span "Restaurants management" at bounding box center [483, 61] width 107 height 14
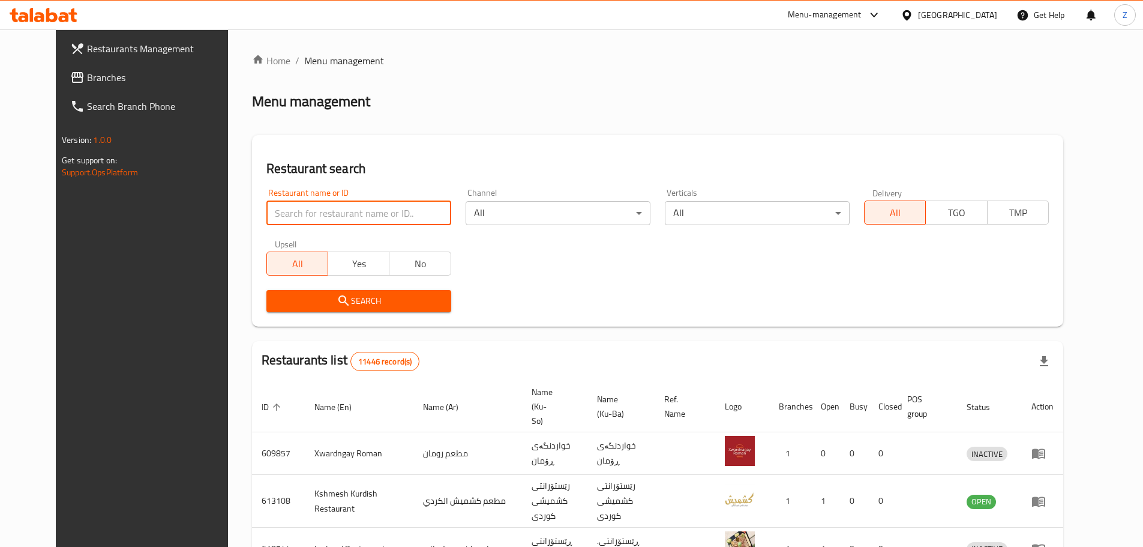
click at [381, 210] on input "search" at bounding box center [358, 213] width 185 height 24
paste input "701790"
type input "701790"
click at [392, 298] on span "Search" at bounding box center [359, 300] width 166 height 15
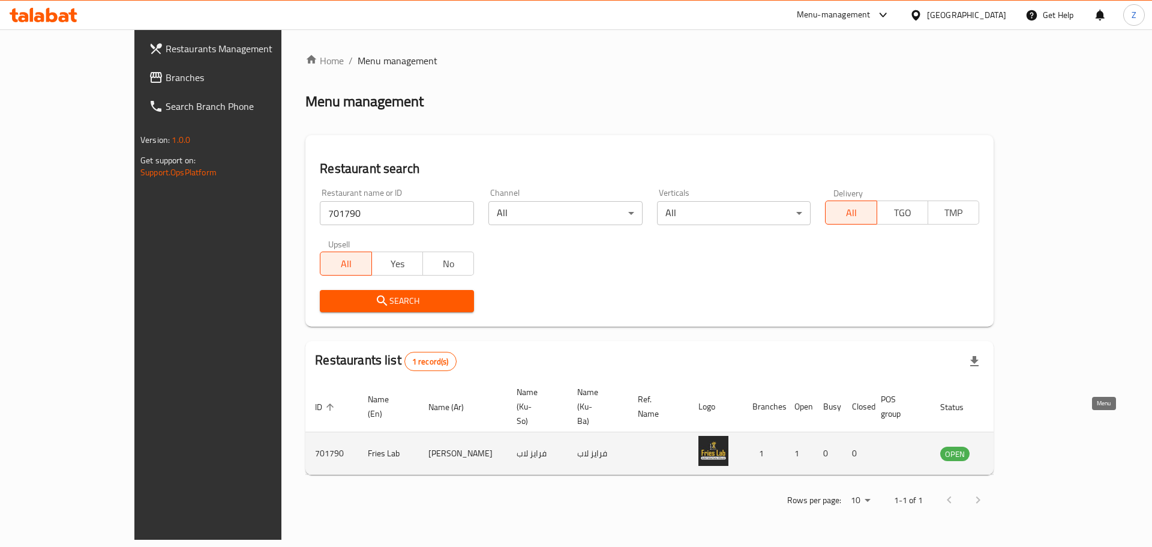
click at [1017, 449] on icon "enhanced table" at bounding box center [1010, 454] width 13 height 10
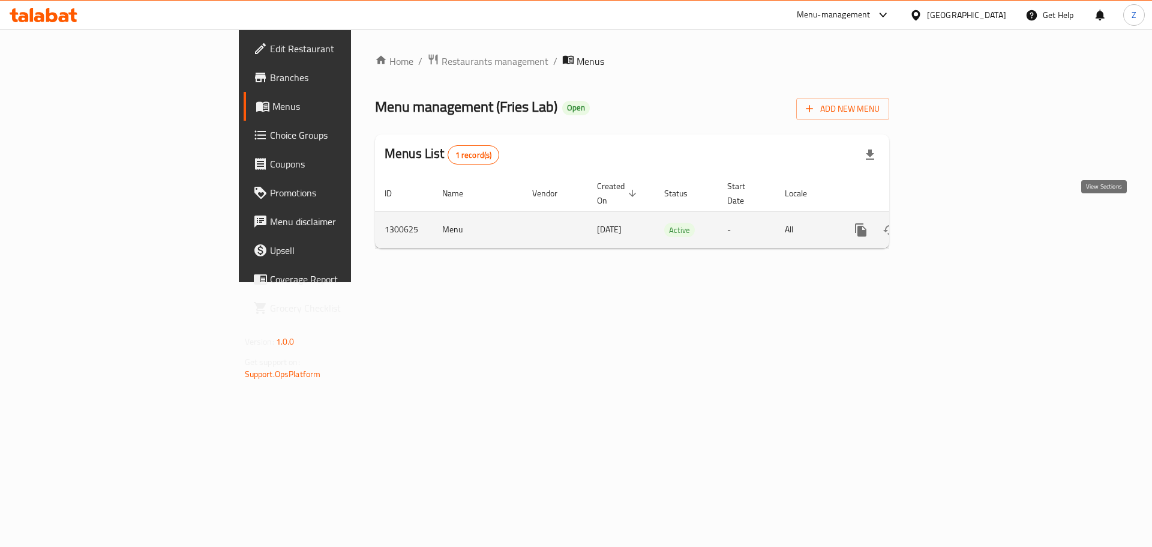
click at [955, 223] on icon "enhanced table" at bounding box center [947, 230] width 14 height 14
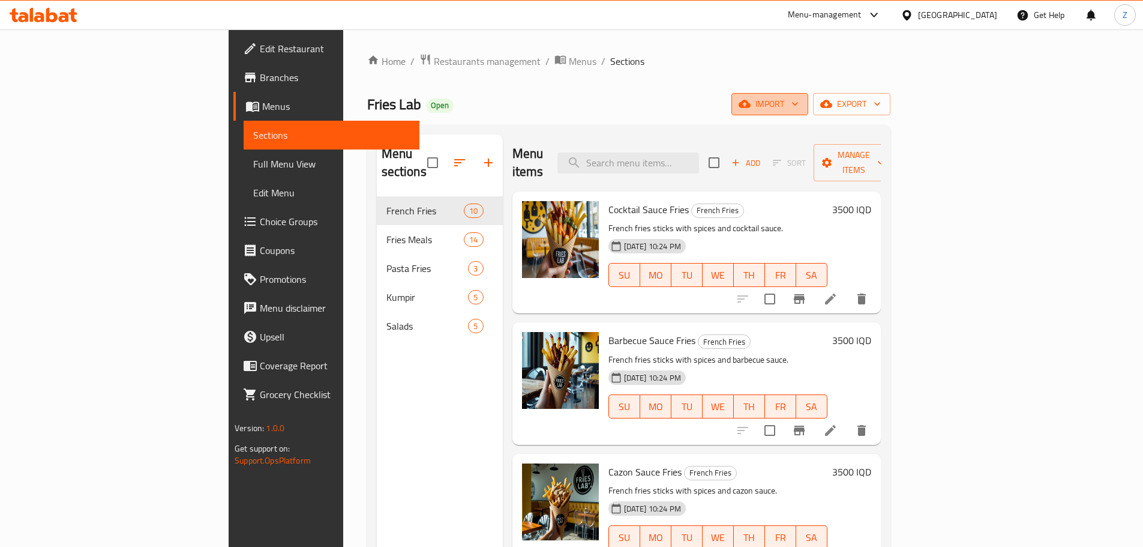
click at [801, 107] on icon "button" at bounding box center [795, 104] width 12 height 12
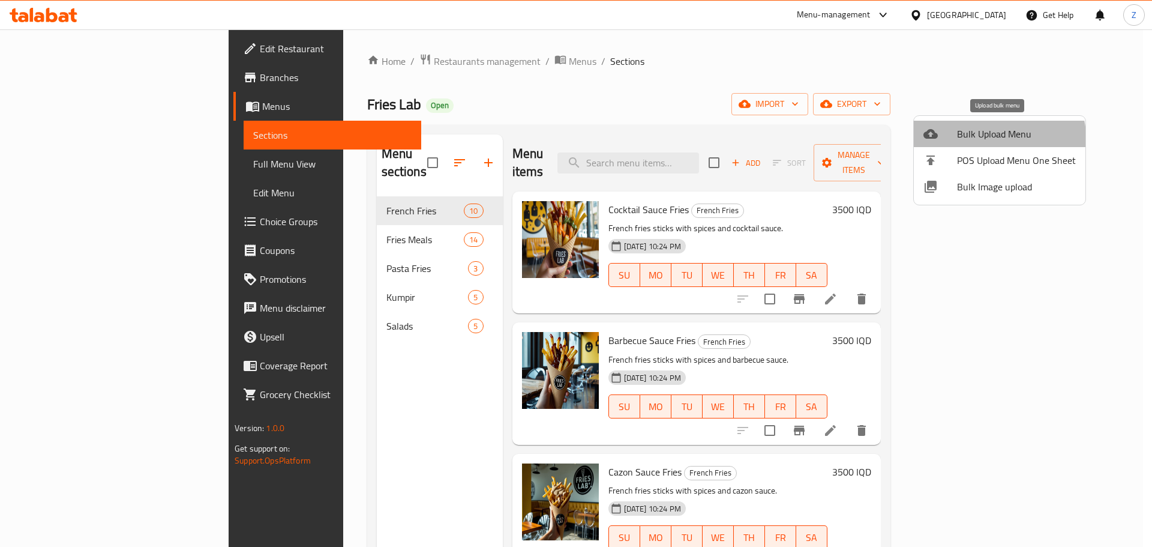
click at [975, 143] on li "Bulk Upload Menu" at bounding box center [1000, 134] width 172 height 26
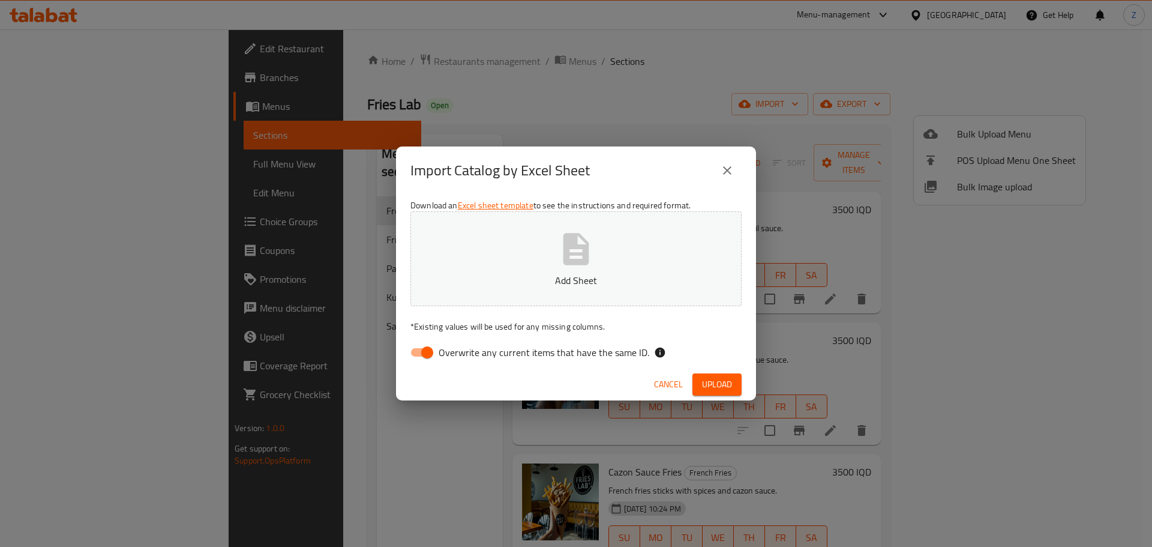
click at [643, 275] on p "Add Sheet" at bounding box center [576, 280] width 294 height 14
click at [435, 353] on input "Overwrite any current items that have the same ID." at bounding box center [427, 352] width 68 height 23
checkbox input "false"
click at [727, 386] on span "Upload" at bounding box center [717, 384] width 30 height 15
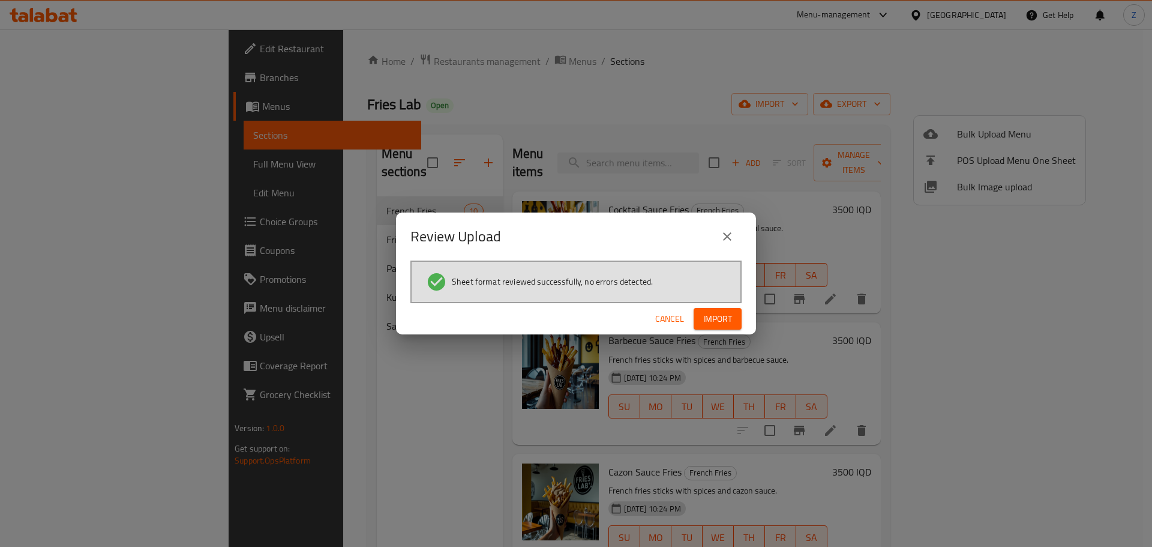
click at [727, 318] on span "Import" at bounding box center [717, 318] width 29 height 15
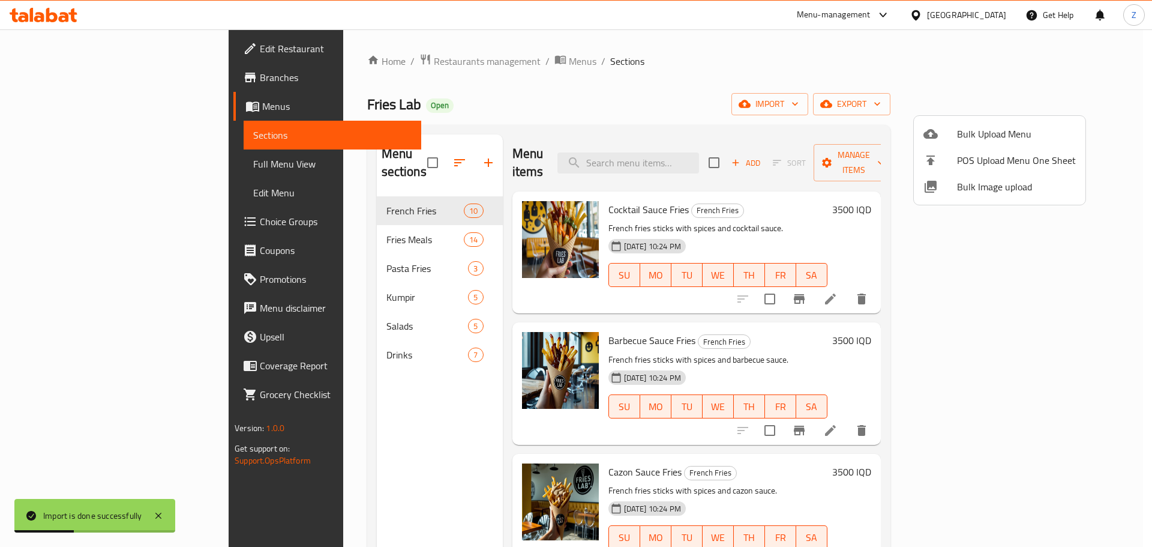
click at [385, 386] on div at bounding box center [576, 273] width 1152 height 547
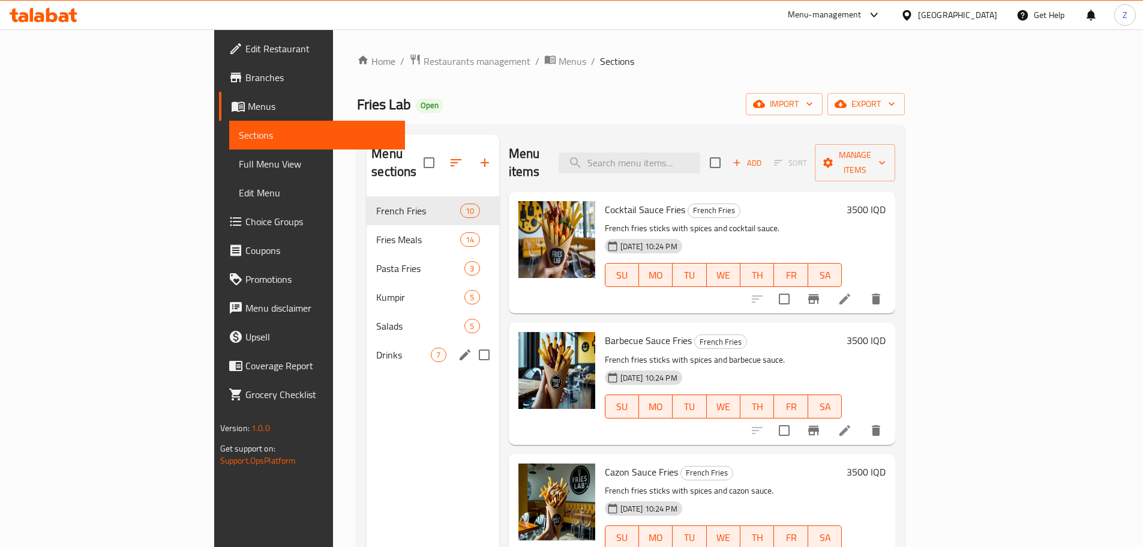
click at [376, 347] on span "Drinks" at bounding box center [403, 354] width 55 height 14
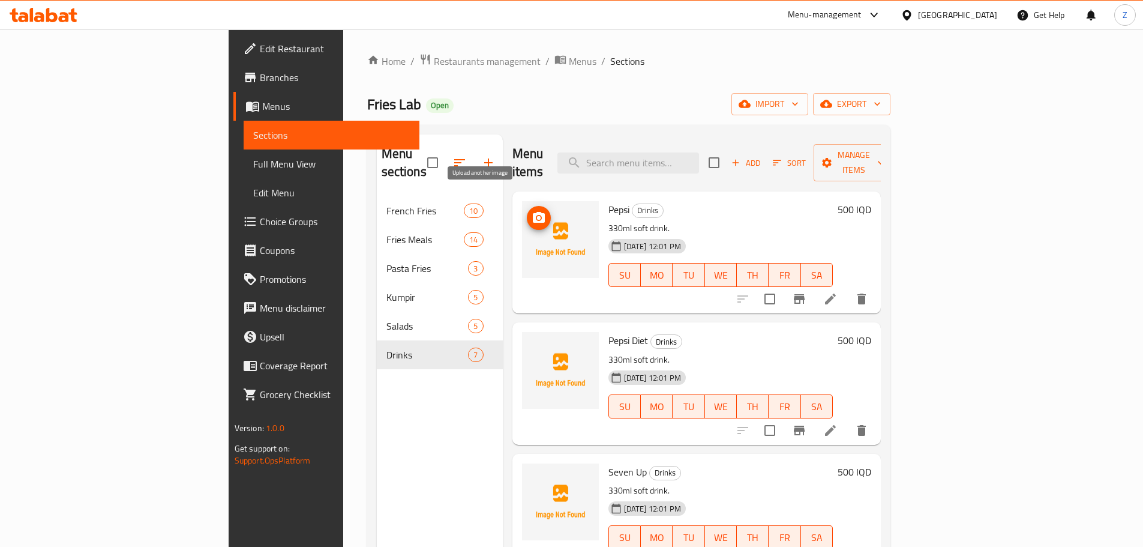
click at [527, 211] on span "upload picture" at bounding box center [539, 218] width 24 height 14
click at [532, 341] on icon "upload picture" at bounding box center [539, 348] width 14 height 14
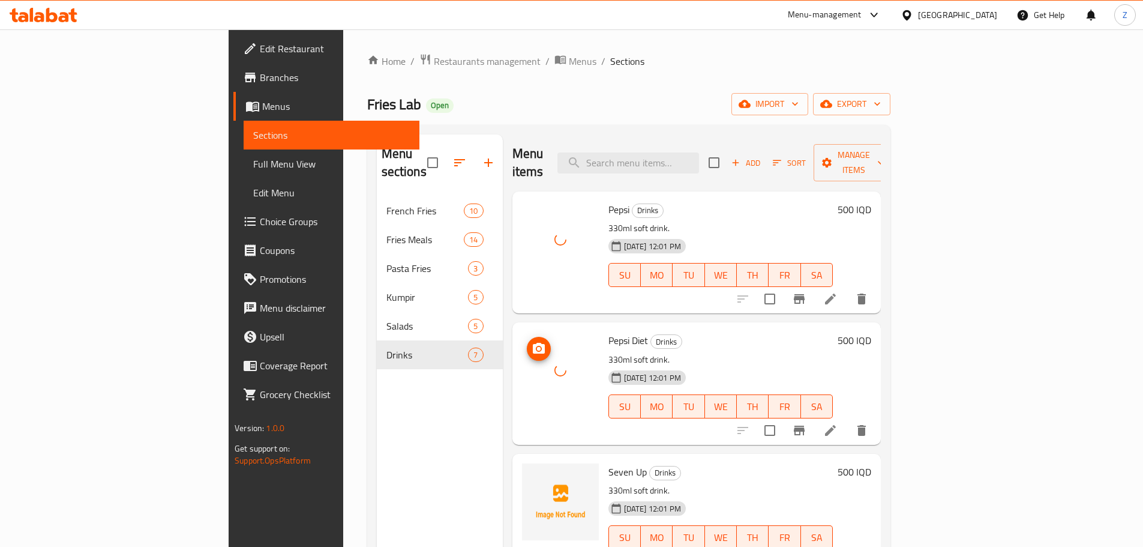
click at [533, 343] on icon "upload picture" at bounding box center [539, 348] width 12 height 11
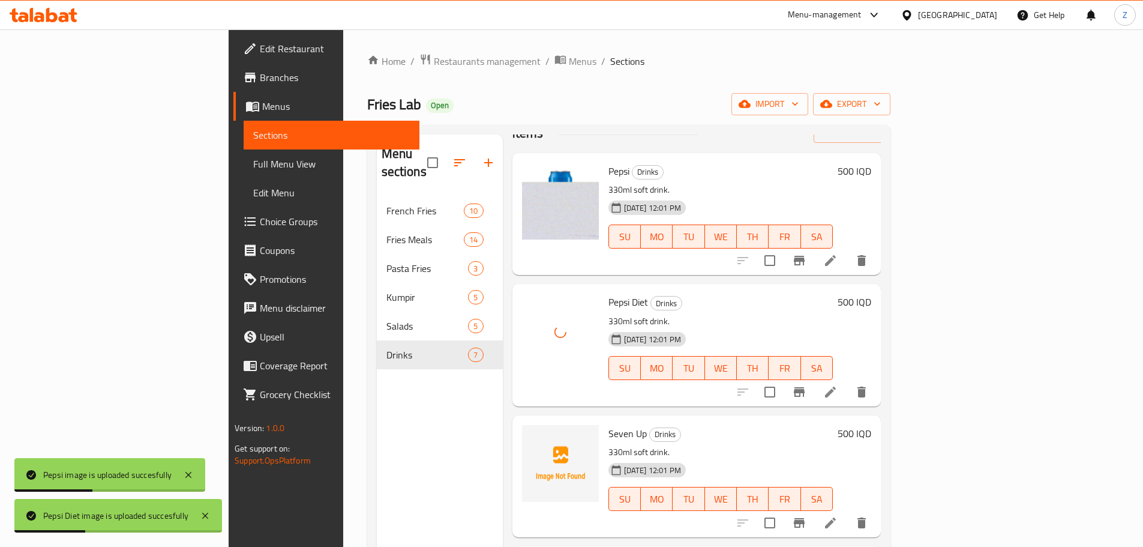
scroll to position [60, 0]
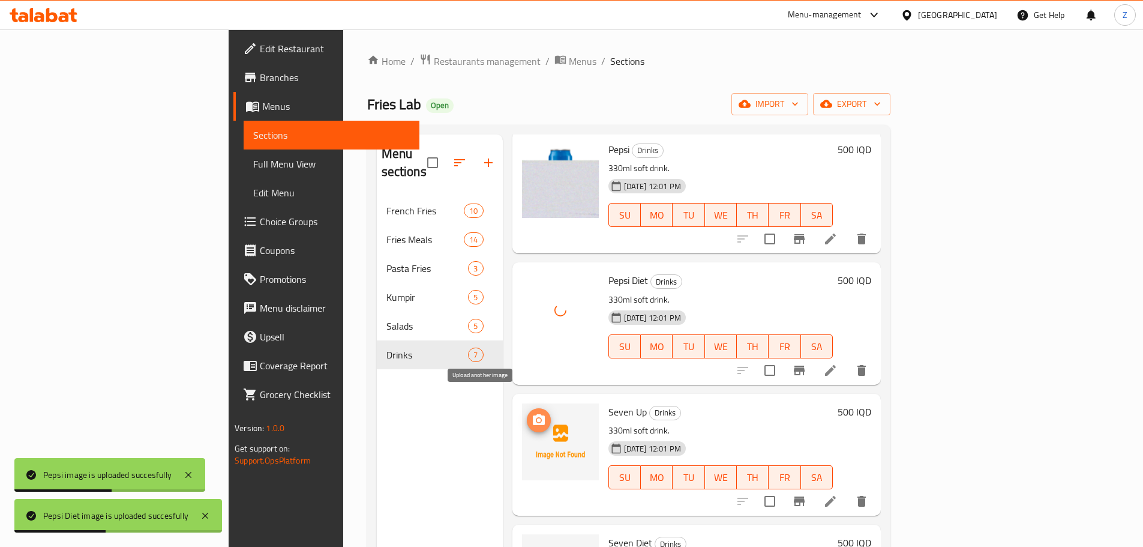
click at [533, 414] on icon "upload picture" at bounding box center [539, 419] width 12 height 11
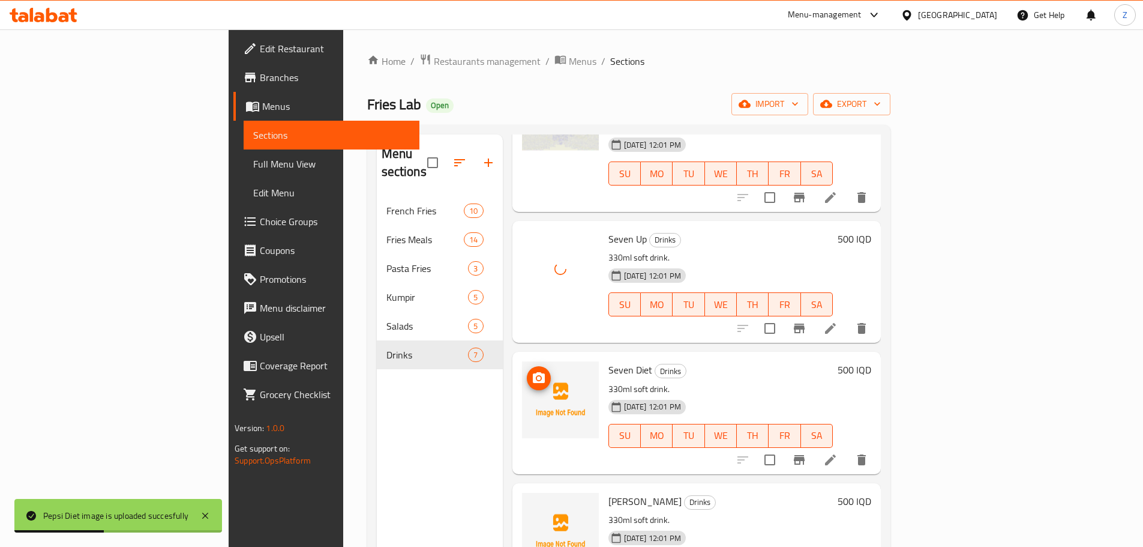
scroll to position [240, 0]
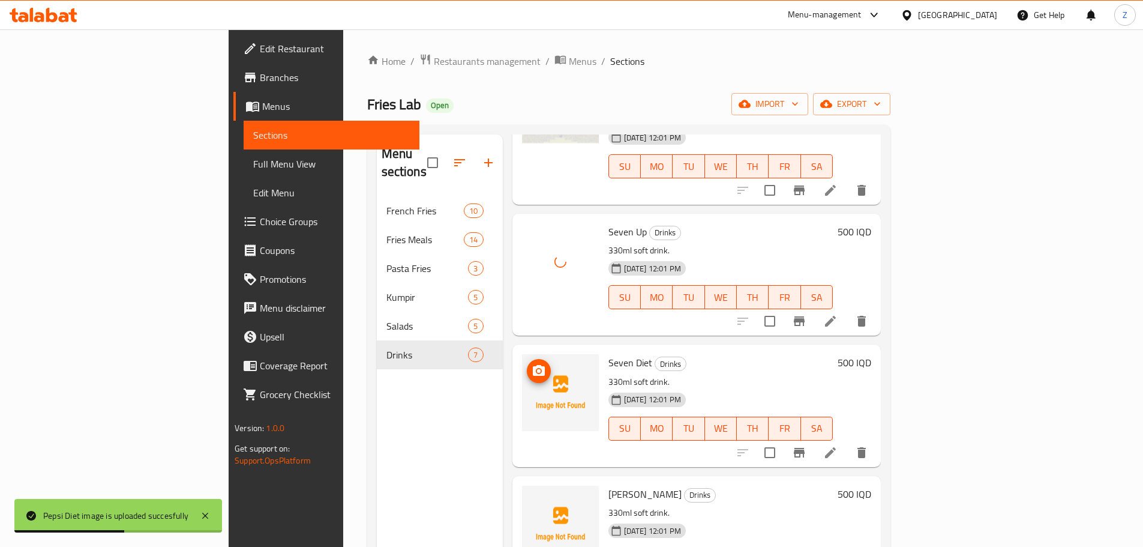
click at [533, 365] on icon "upload picture" at bounding box center [539, 370] width 12 height 11
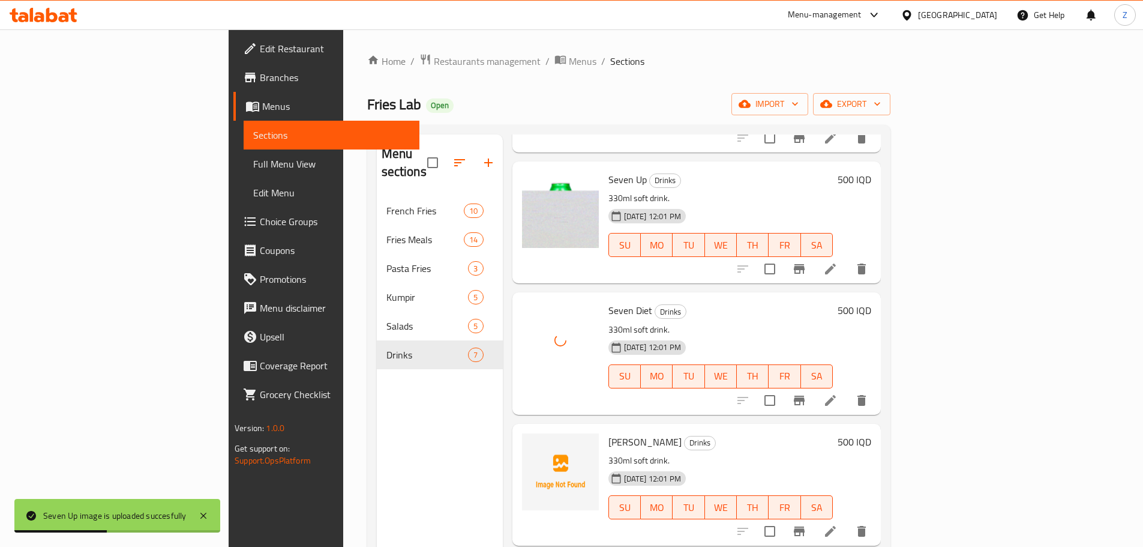
scroll to position [360, 0]
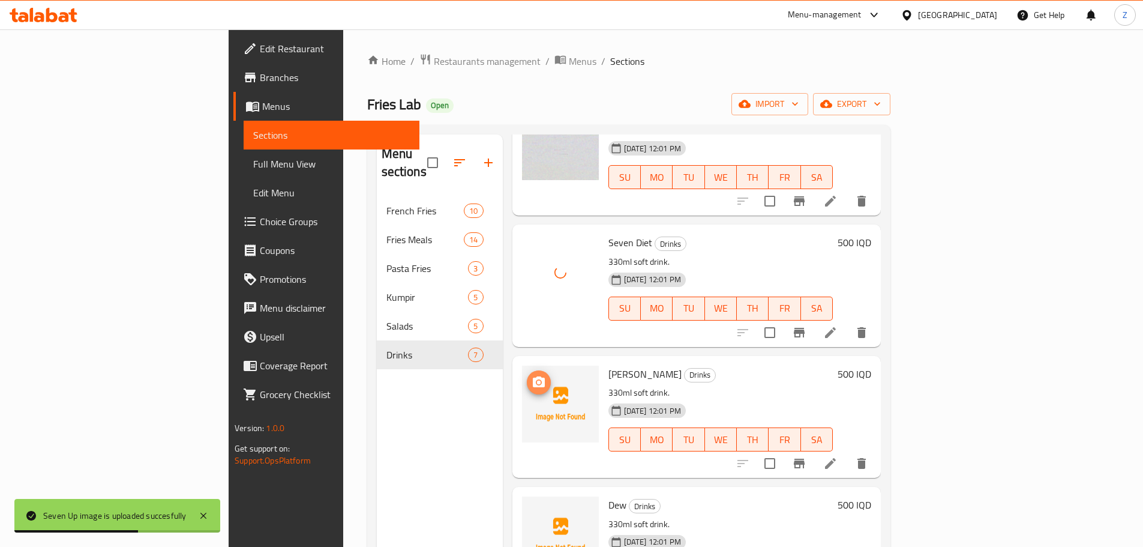
click at [532, 375] on icon "upload picture" at bounding box center [539, 382] width 14 height 14
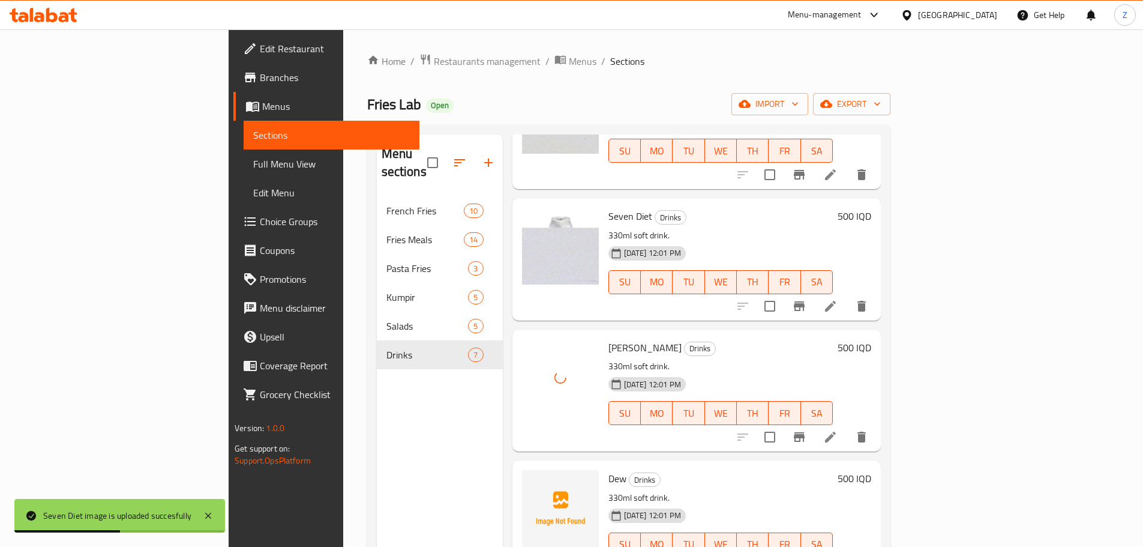
scroll to position [401, 0]
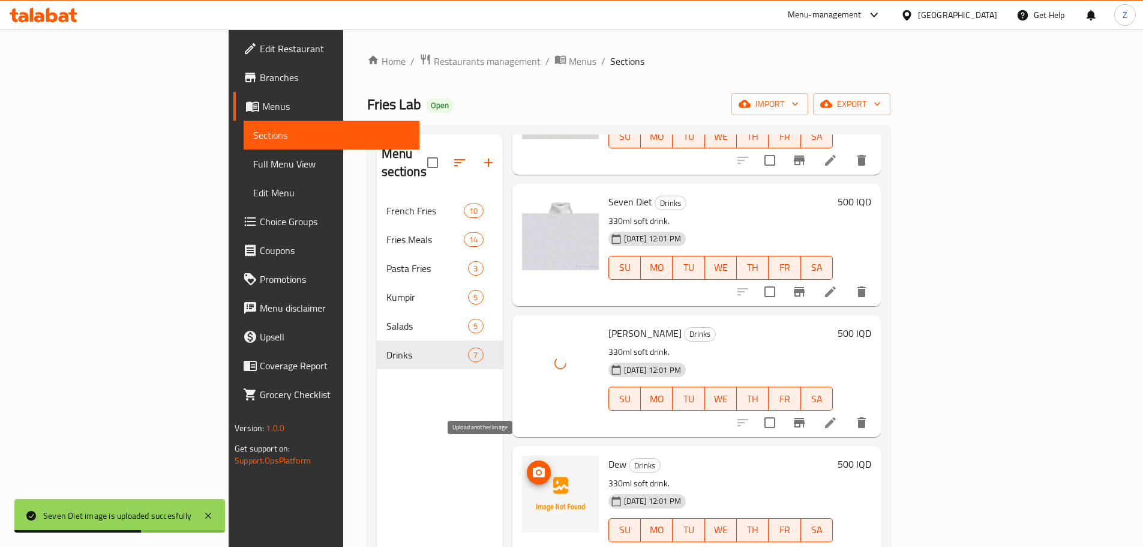
click at [527, 463] on button "upload picture" at bounding box center [539, 472] width 24 height 24
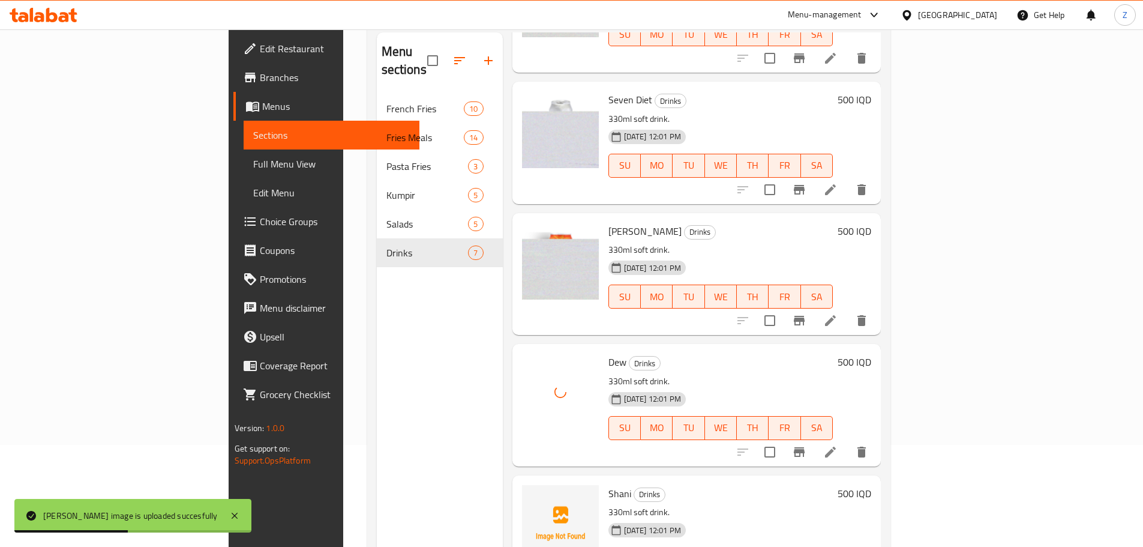
scroll to position [168, 0]
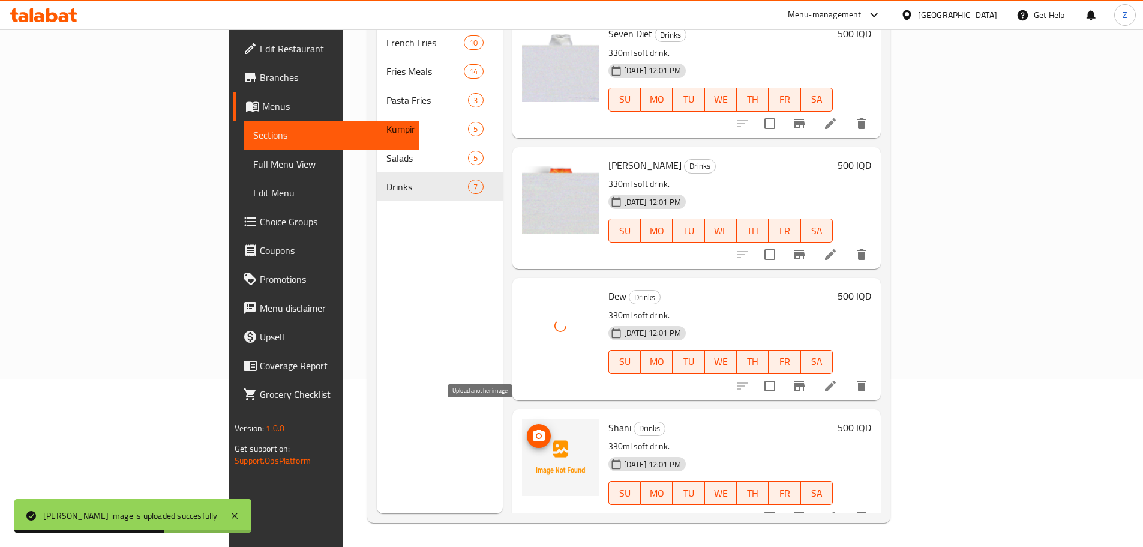
click at [533, 430] on icon "upload picture" at bounding box center [539, 435] width 12 height 11
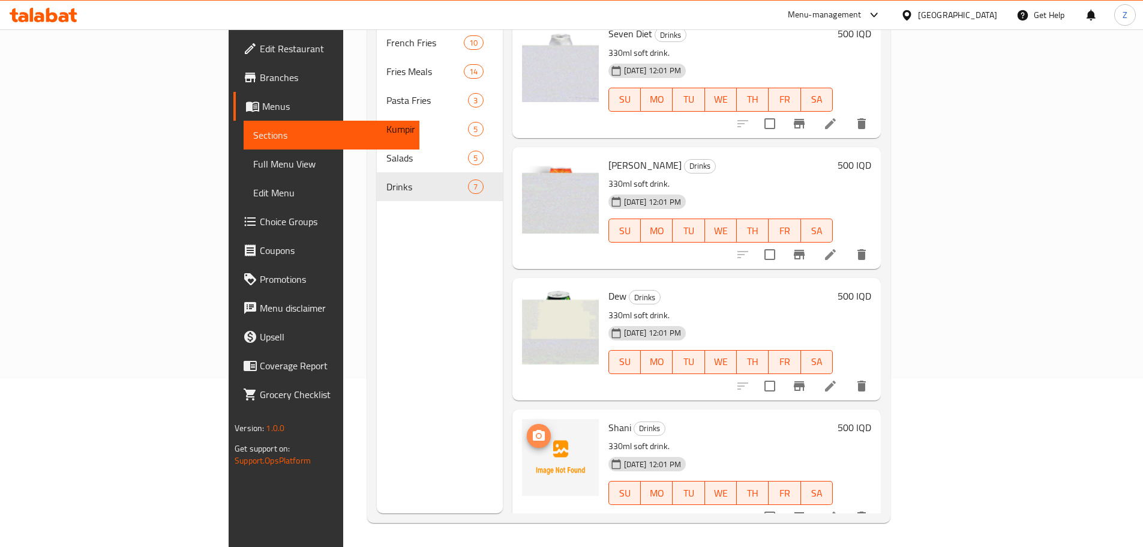
click at [533, 430] on icon "upload picture" at bounding box center [539, 435] width 12 height 11
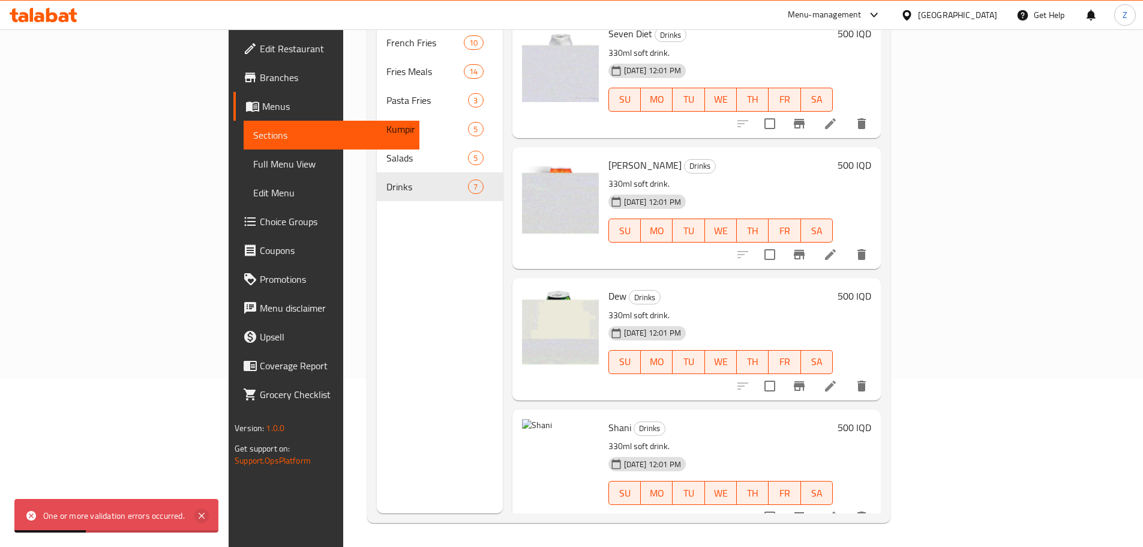
click at [205, 518] on icon at bounding box center [202, 516] width 6 height 6
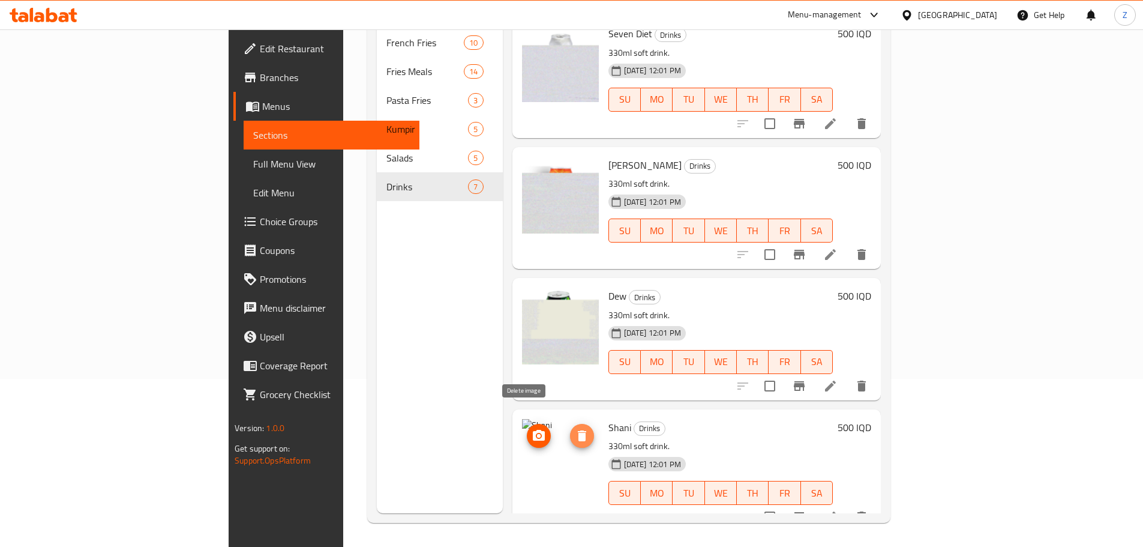
click at [575, 428] on icon "delete image" at bounding box center [582, 435] width 14 height 14
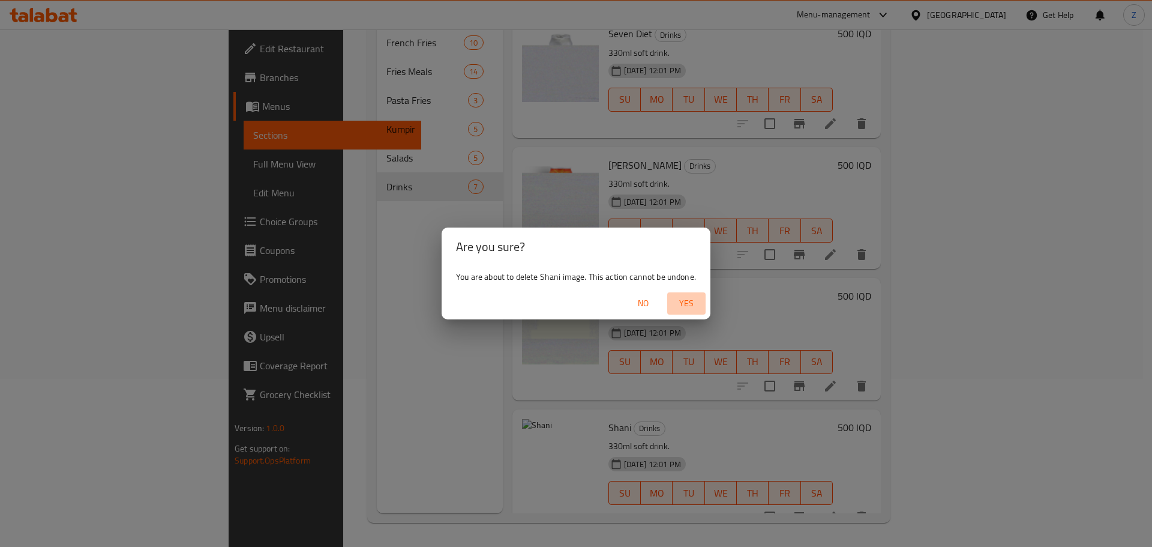
click at [681, 309] on span "Yes" at bounding box center [686, 303] width 29 height 15
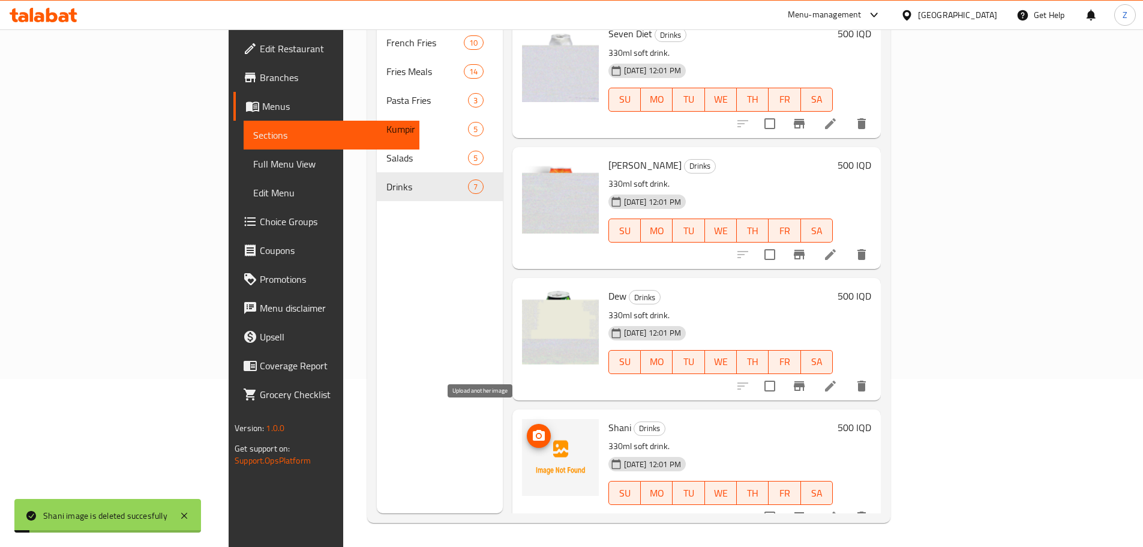
click at [532, 428] on icon "upload picture" at bounding box center [539, 435] width 14 height 14
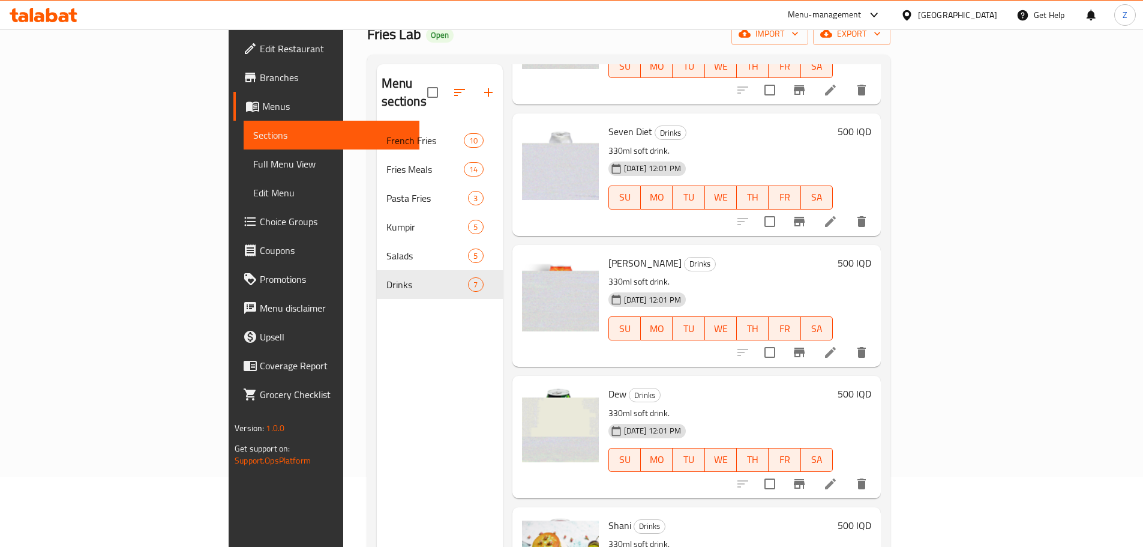
scroll to position [0, 0]
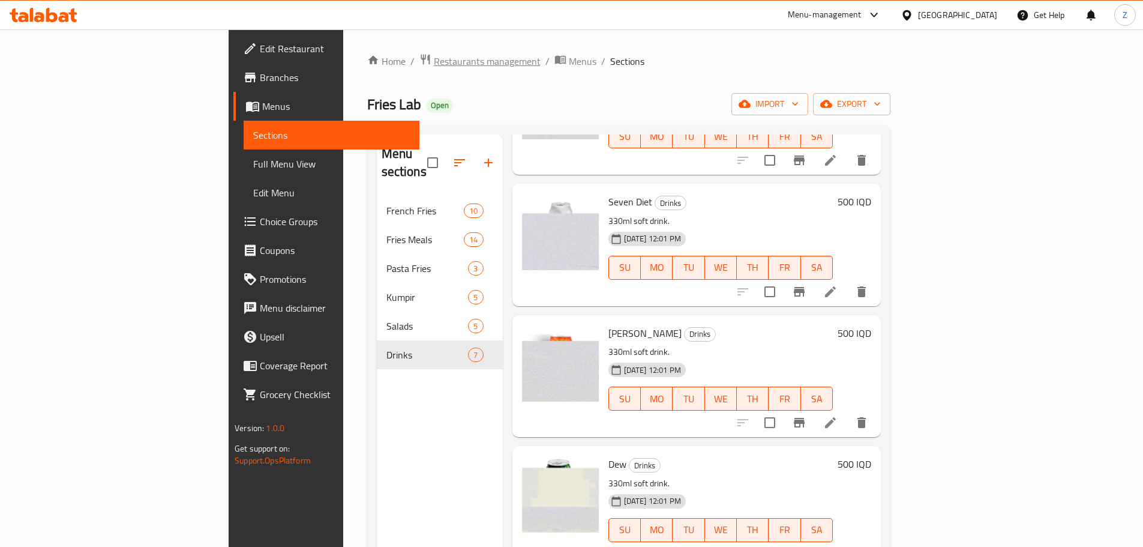
click at [434, 59] on span "Restaurants management" at bounding box center [487, 61] width 107 height 14
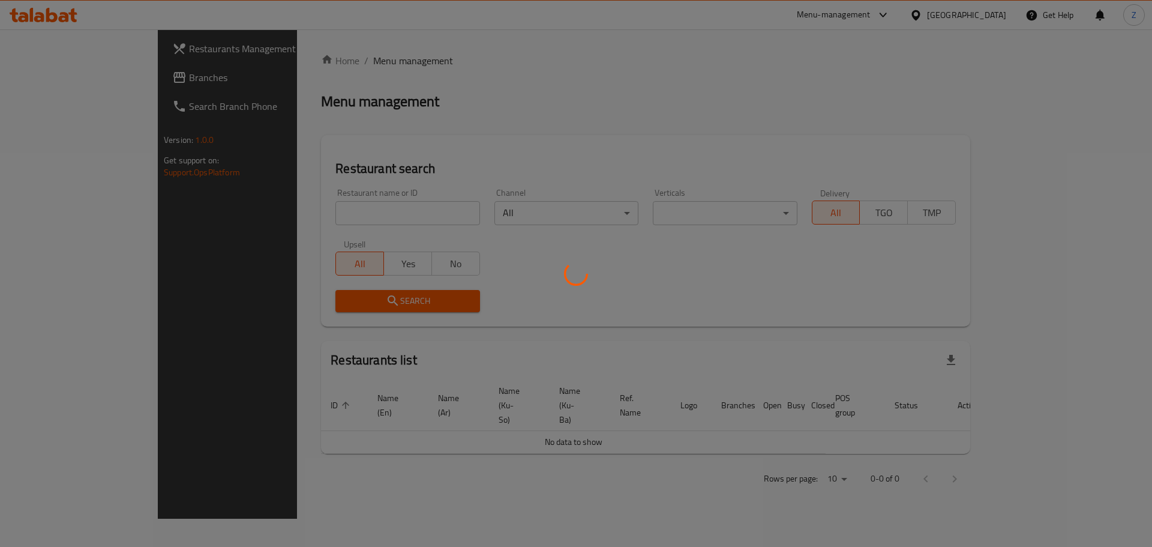
click at [368, 214] on div at bounding box center [576, 273] width 1152 height 547
click at [368, 213] on div at bounding box center [576, 273] width 1152 height 547
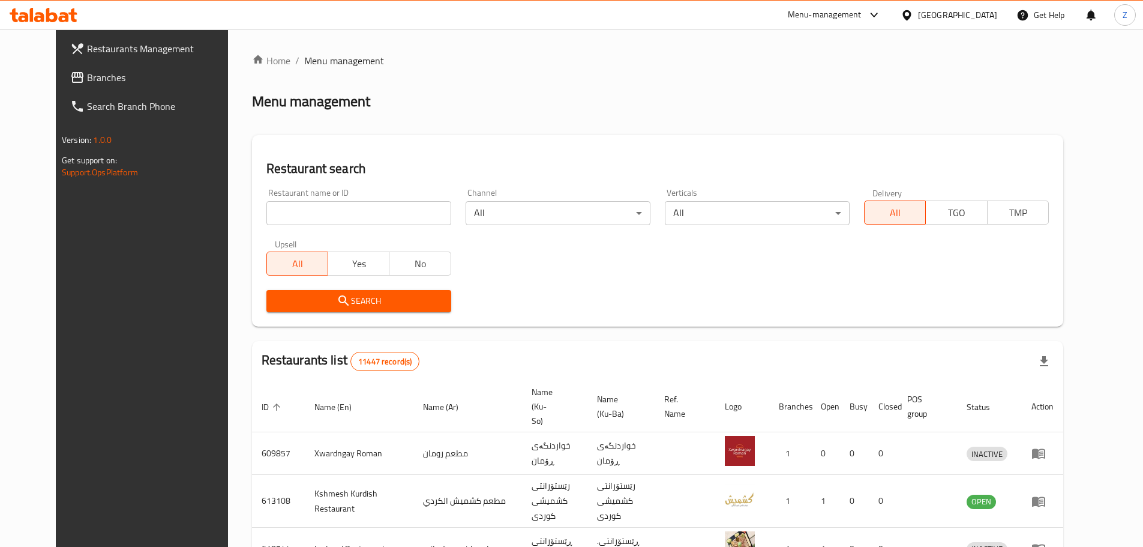
click at [364, 218] on input "search" at bounding box center [358, 213] width 185 height 24
paste input "686741"
type input "686741"
click at [352, 305] on span "Search" at bounding box center [359, 300] width 166 height 15
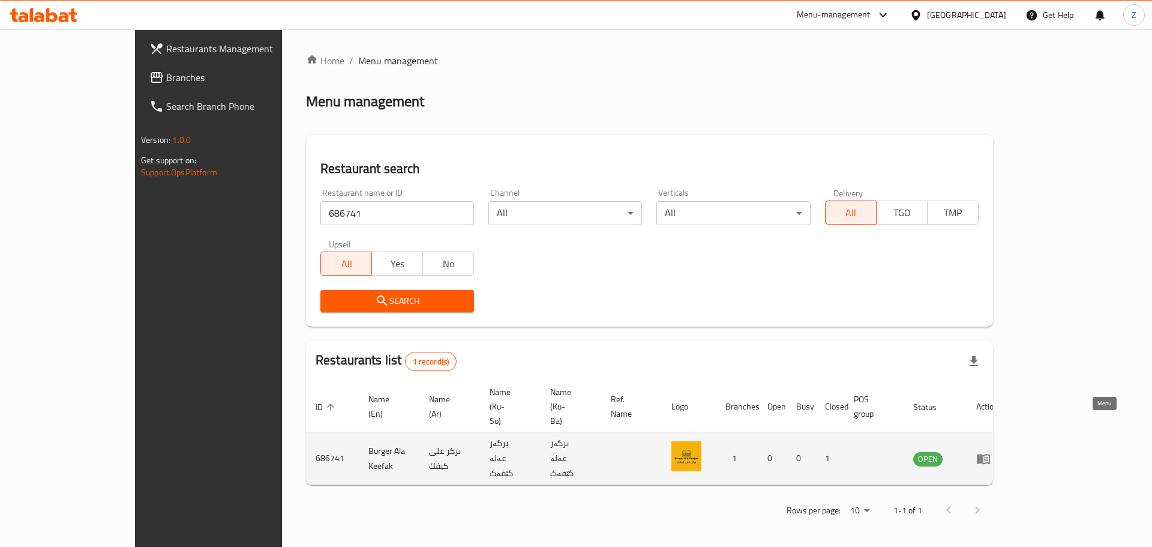
click at [999, 451] on link "enhanced table" at bounding box center [987, 458] width 22 height 14
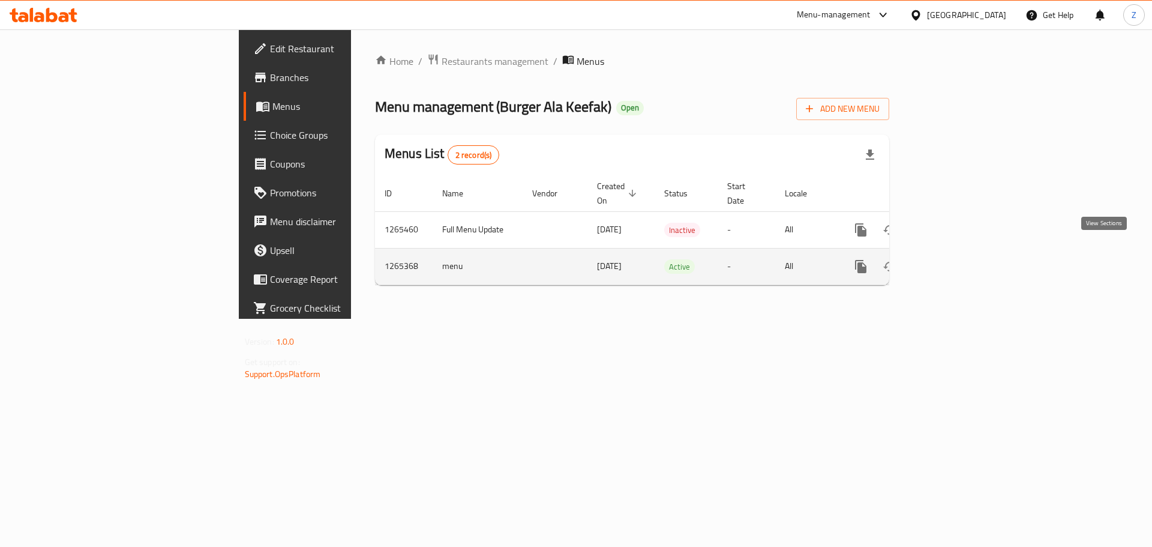
click at [955, 259] on icon "enhanced table" at bounding box center [947, 266] width 14 height 14
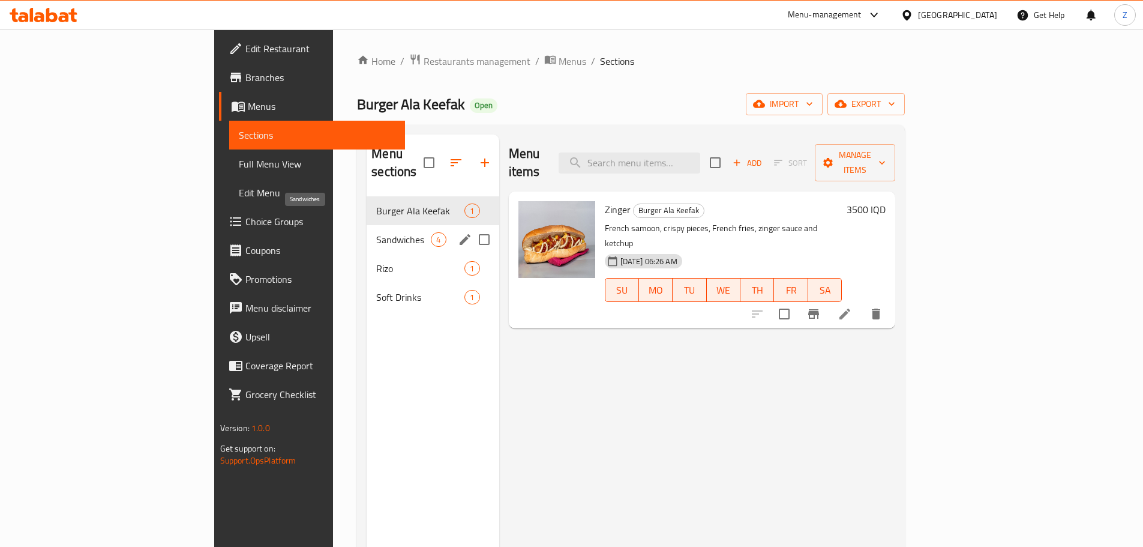
click at [376, 232] on span "Sandwiches" at bounding box center [403, 239] width 55 height 14
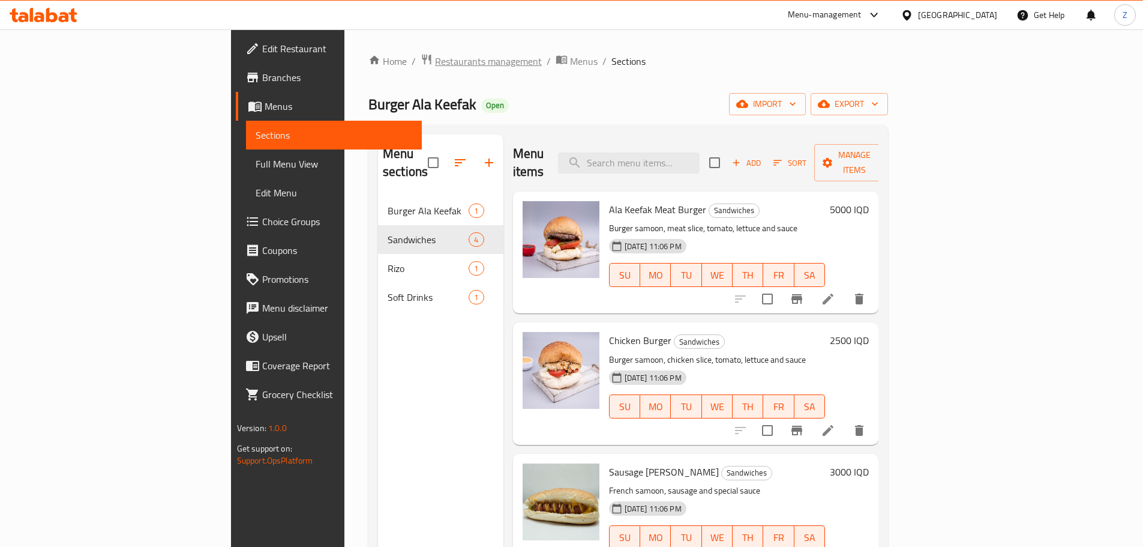
click at [435, 64] on span "Restaurants management" at bounding box center [488, 61] width 107 height 14
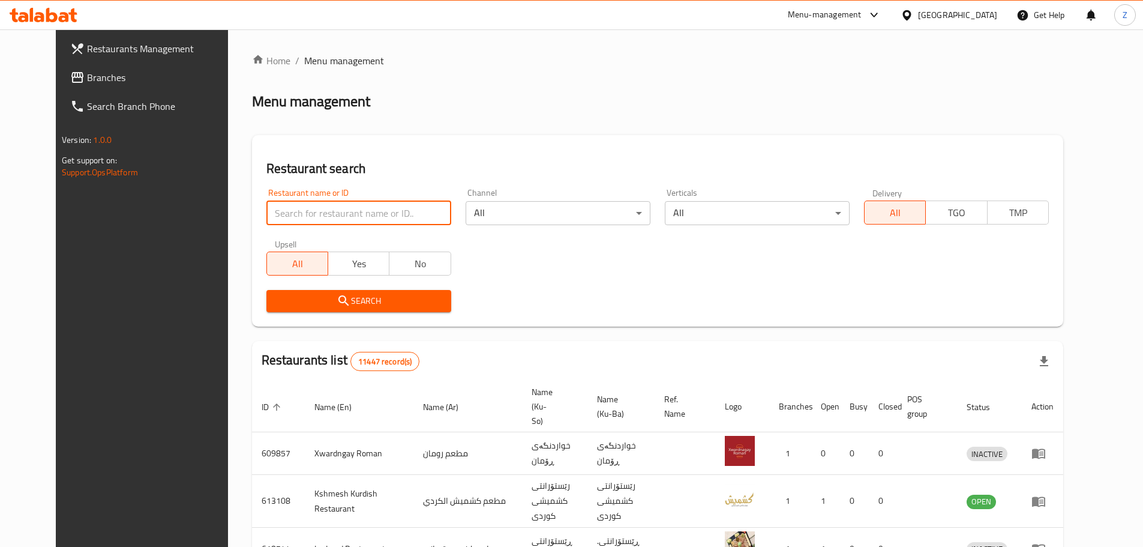
click at [313, 208] on input "search" at bounding box center [358, 213] width 185 height 24
paste input "700153"
type input "700153"
click at [382, 299] on span "Search" at bounding box center [359, 300] width 166 height 15
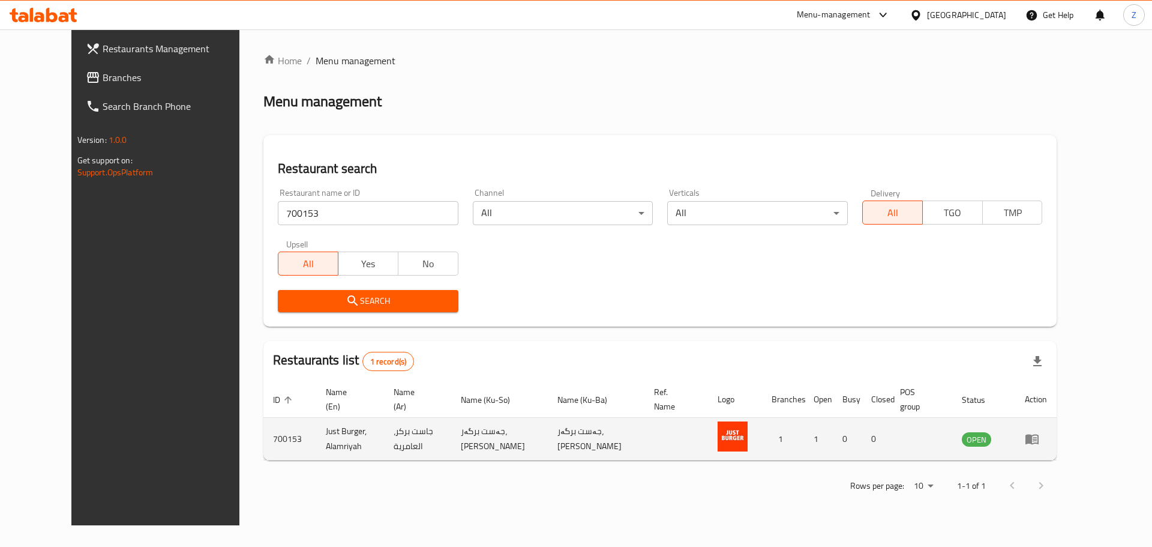
click at [1039, 431] on icon "enhanced table" at bounding box center [1032, 438] width 14 height 14
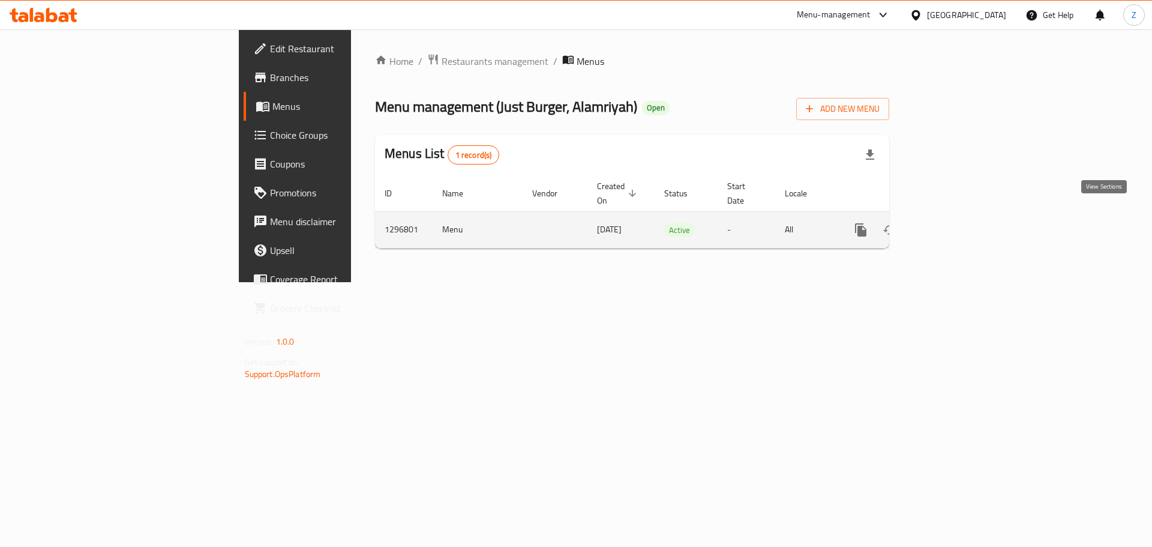
click at [955, 223] on icon "enhanced table" at bounding box center [947, 230] width 14 height 14
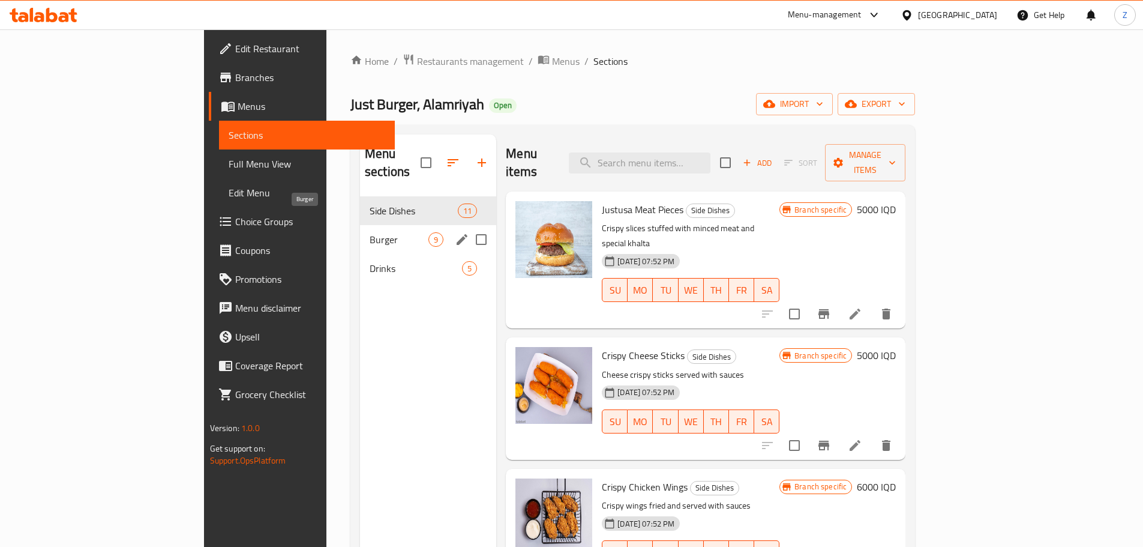
click at [370, 232] on span "Burger" at bounding box center [399, 239] width 59 height 14
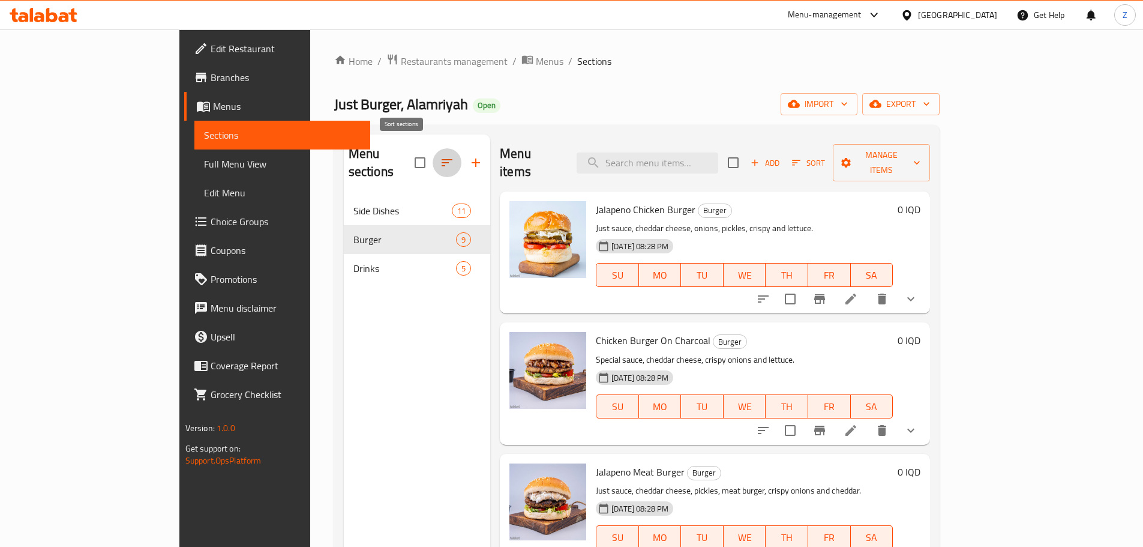
click at [440, 155] on icon "button" at bounding box center [447, 162] width 14 height 14
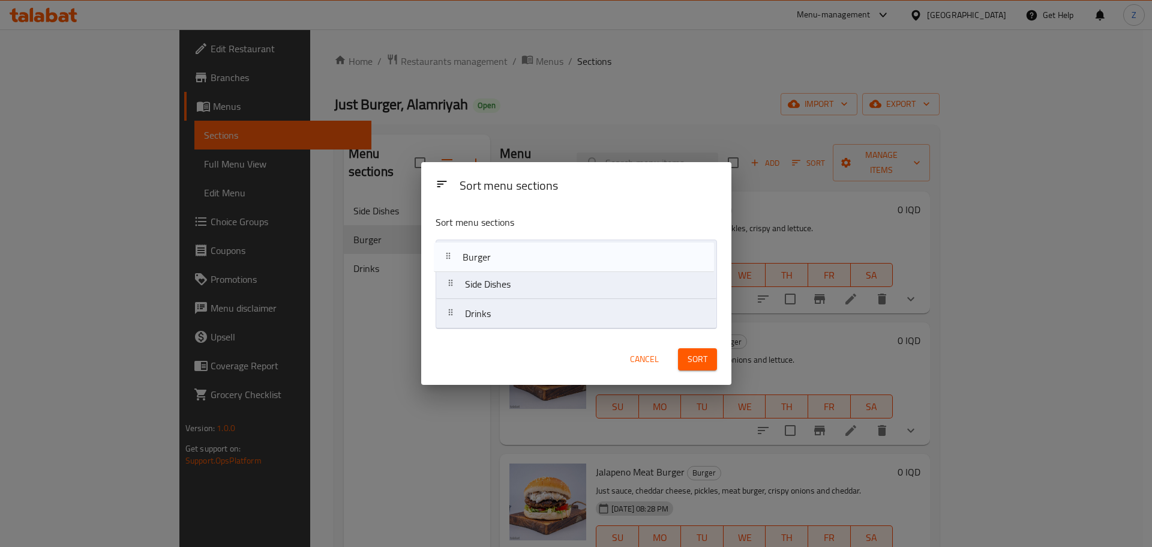
drag, startPoint x: 515, startPoint y: 297, endPoint x: 509, endPoint y: 257, distance: 40.7
click at [509, 257] on nav "Side Dishes Burger Drinks" at bounding box center [576, 283] width 281 height 89
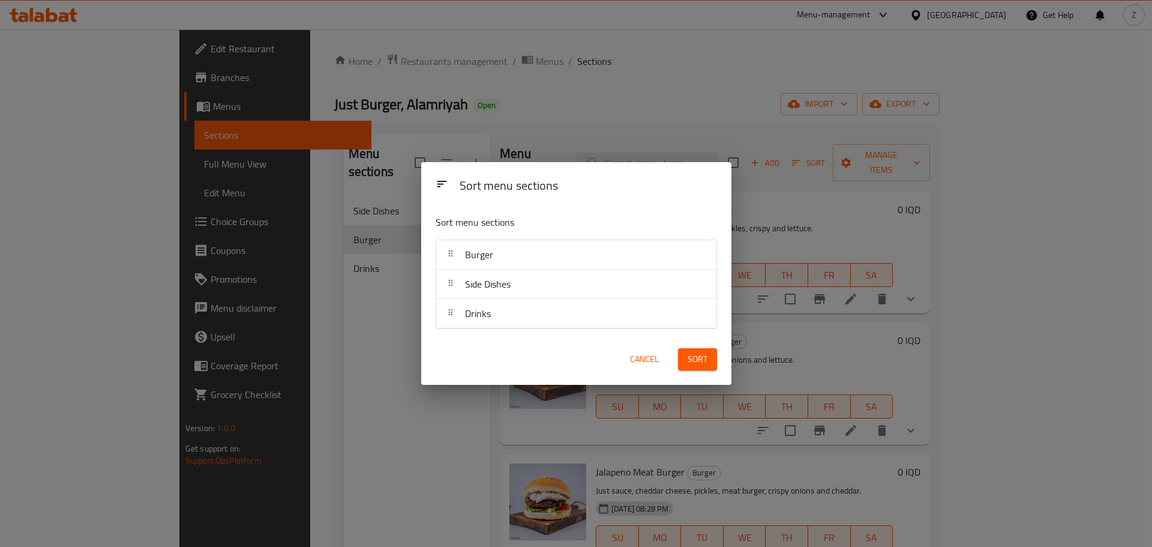
click at [700, 369] on button "Sort" at bounding box center [697, 359] width 39 height 22
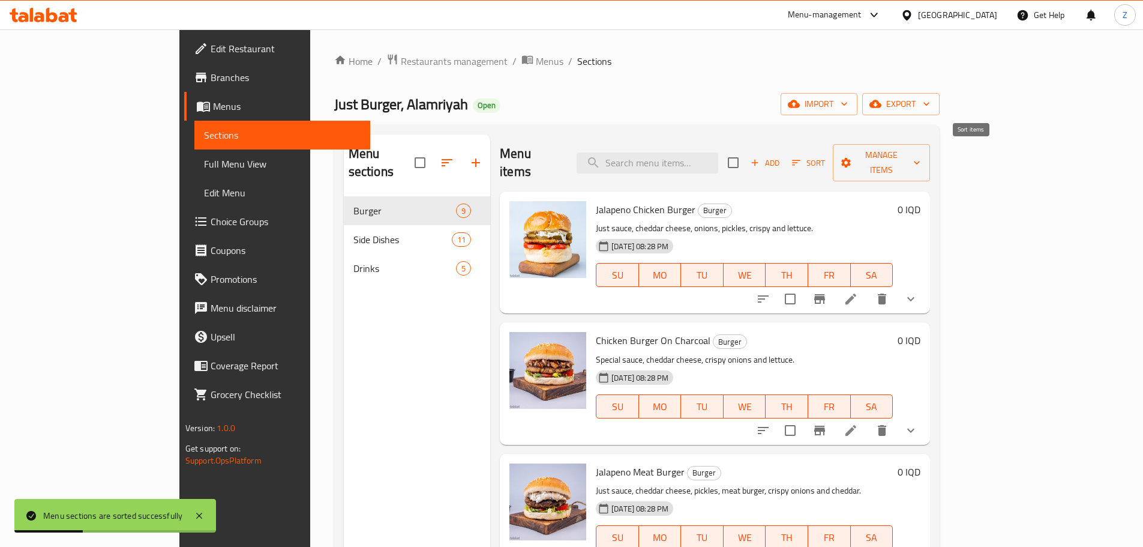
click at [833, 154] on span "Sort" at bounding box center [808, 163] width 49 height 19
click at [825, 156] on span "Sort" at bounding box center [808, 163] width 33 height 14
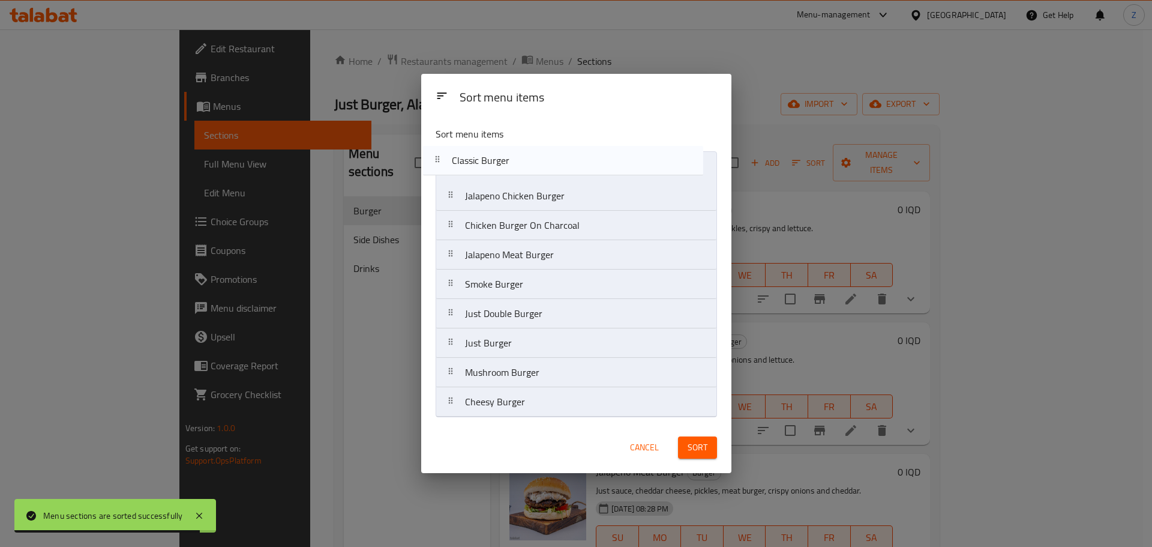
drag, startPoint x: 567, startPoint y: 293, endPoint x: 555, endPoint y: 164, distance: 130.2
click at [555, 164] on nav "Jalapeno Chicken Burger Chicken Burger On Charcoal Jalapeno Meat Burger Smoke B…" at bounding box center [576, 284] width 281 height 266
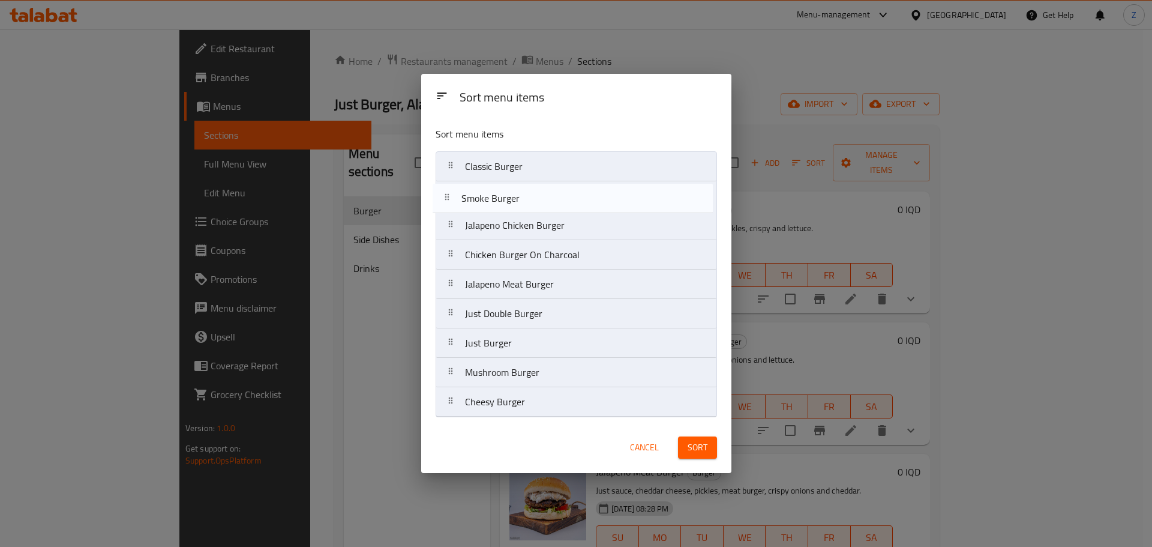
drag, startPoint x: 511, startPoint y: 286, endPoint x: 507, endPoint y: 196, distance: 89.5
click at [507, 196] on nav "Classic Burger Jalapeno Chicken Burger Chicken Burger On Charcoal Jalapeno Meat…" at bounding box center [576, 284] width 281 height 266
drag, startPoint x: 577, startPoint y: 293, endPoint x: 568, endPoint y: 230, distance: 64.2
click at [568, 230] on nav "Classic Burger Smoke Burger Jalapeno Chicken Burger Chicken Burger On Charcoal …" at bounding box center [576, 284] width 281 height 266
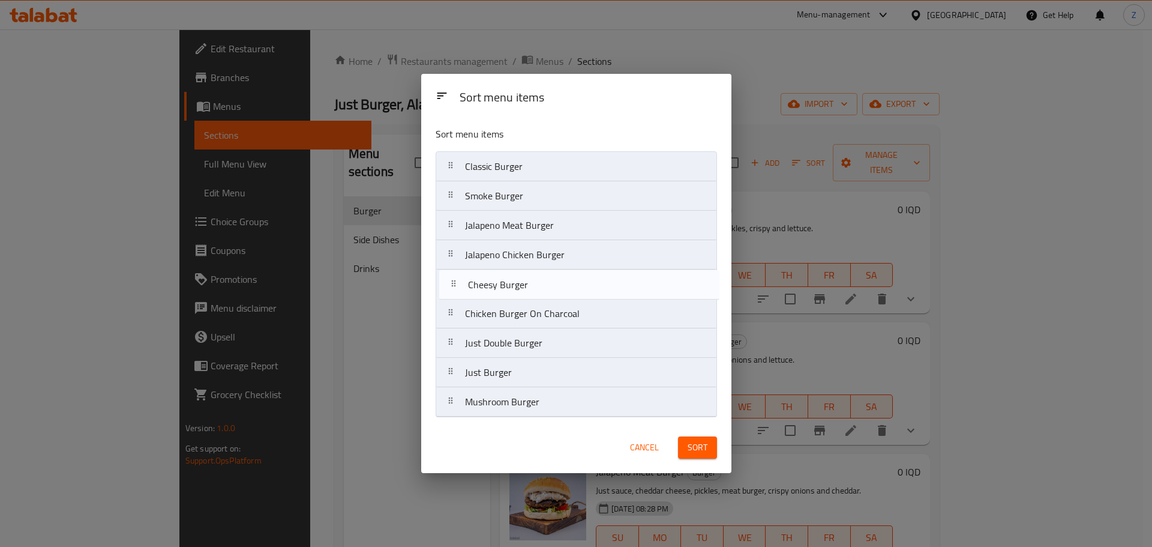
drag, startPoint x: 570, startPoint y: 405, endPoint x: 575, endPoint y: 279, distance: 126.1
click at [575, 279] on nav "Classic Burger Smoke Burger Jalapeno Meat Burger Jalapeno Chicken Burger Chicke…" at bounding box center [576, 284] width 281 height 266
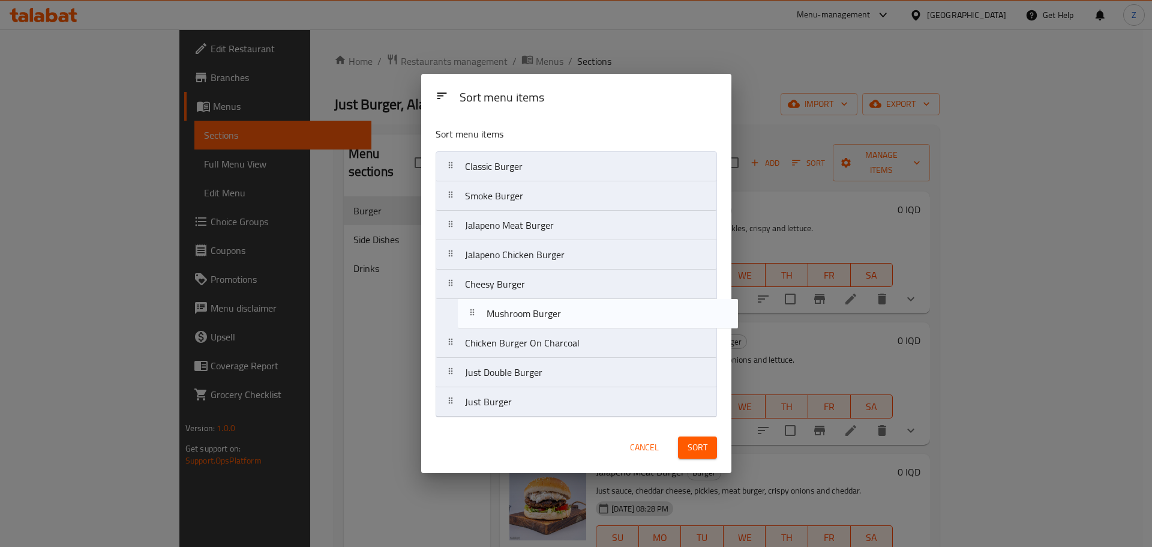
drag, startPoint x: 535, startPoint y: 405, endPoint x: 558, endPoint y: 305, distance: 102.2
click at [558, 305] on nav "Classic Burger Smoke Burger Jalapeno Meat Burger Jalapeno Chicken Burger Cheesy…" at bounding box center [576, 284] width 281 height 266
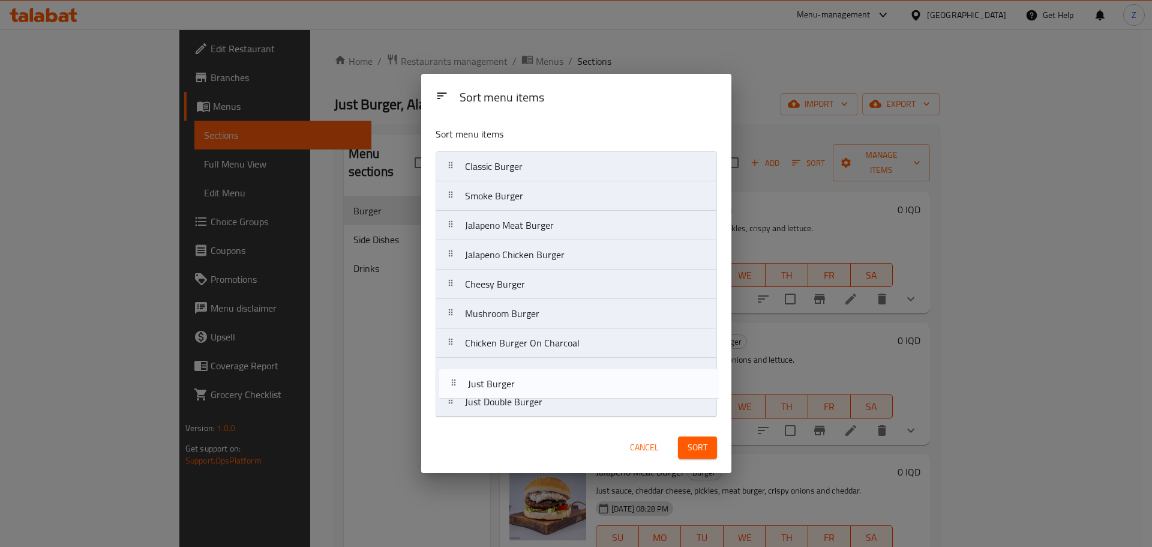
drag, startPoint x: 544, startPoint y: 403, endPoint x: 549, endPoint y: 378, distance: 25.0
click at [549, 378] on nav "Classic Burger Smoke Burger Jalapeno Meat Burger Jalapeno Chicken Burger Cheesy…" at bounding box center [576, 284] width 281 height 266
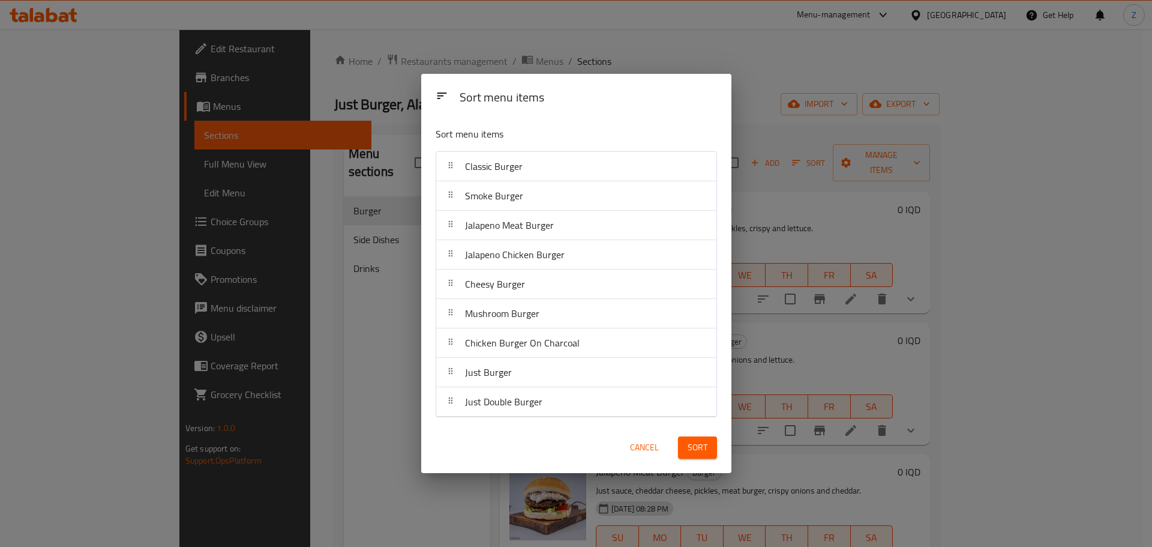
click at [700, 444] on span "Sort" at bounding box center [698, 447] width 20 height 15
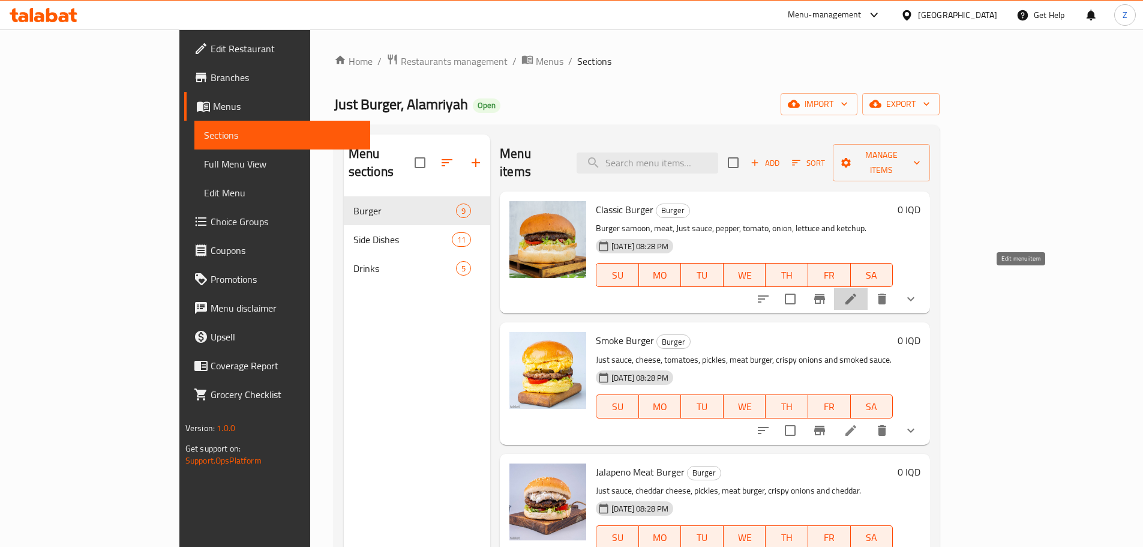
click at [858, 292] on icon at bounding box center [851, 299] width 14 height 14
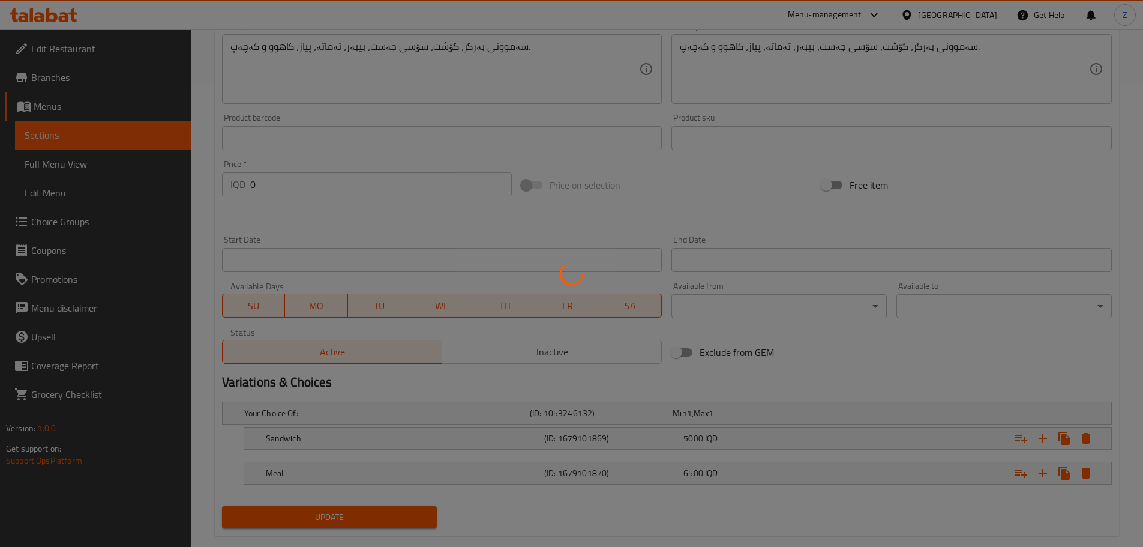
scroll to position [475, 0]
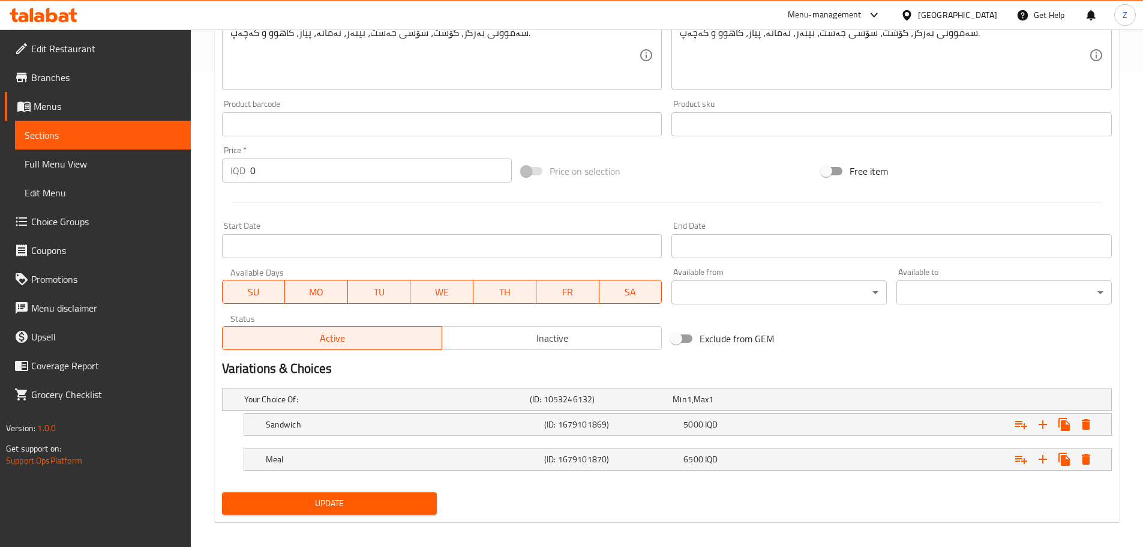
click at [707, 428] on span "IQD" at bounding box center [711, 424] width 13 height 16
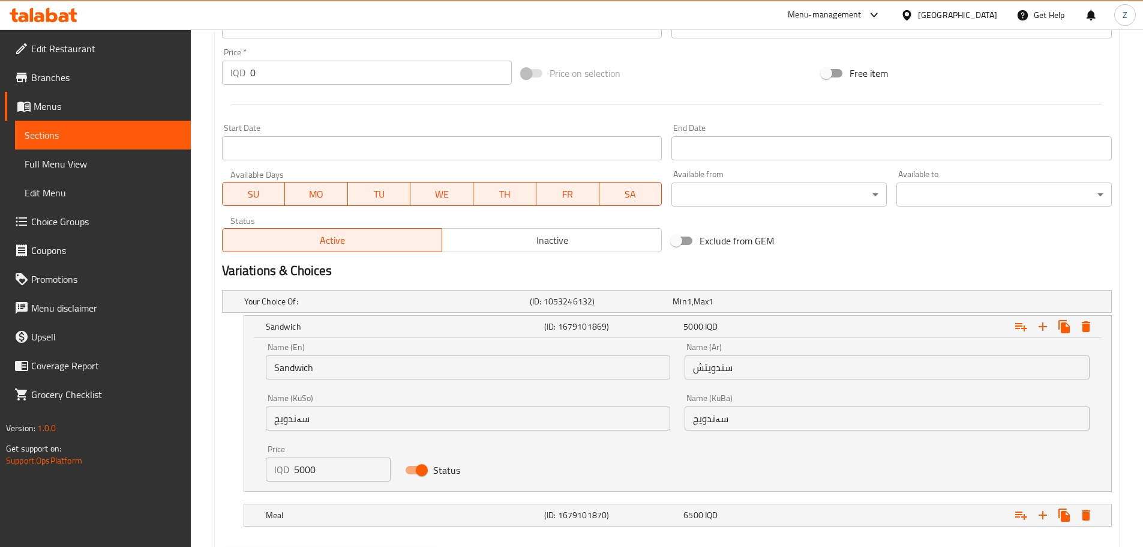
scroll to position [637, 0]
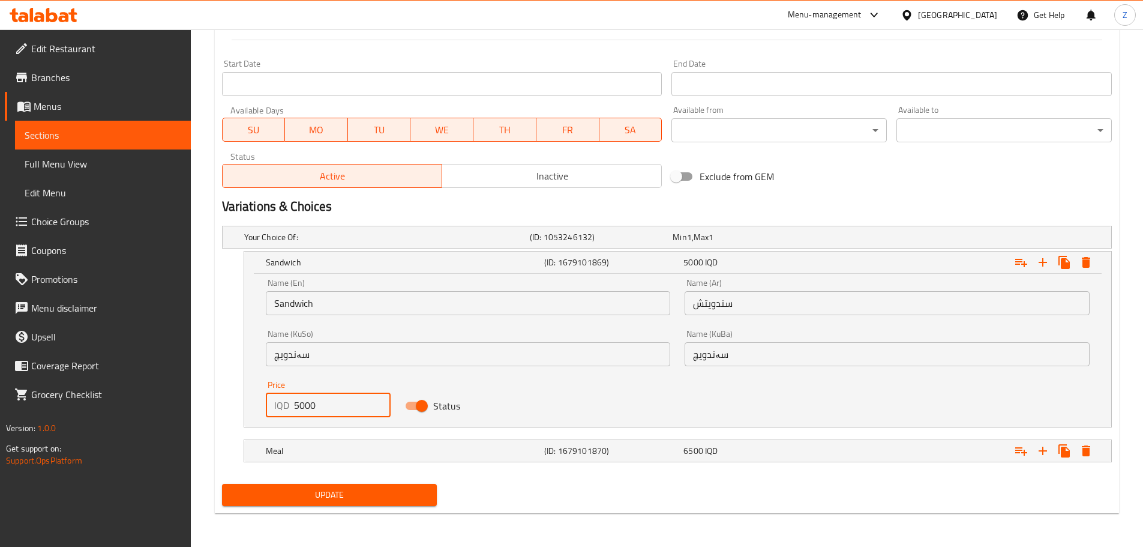
drag, startPoint x: 304, startPoint y: 405, endPoint x: 292, endPoint y: 402, distance: 12.4
click at [292, 402] on div "IQD 5000 Price" at bounding box center [328, 405] width 125 height 24
type input "7000"
click at [334, 450] on h5 "Meal" at bounding box center [403, 451] width 274 height 12
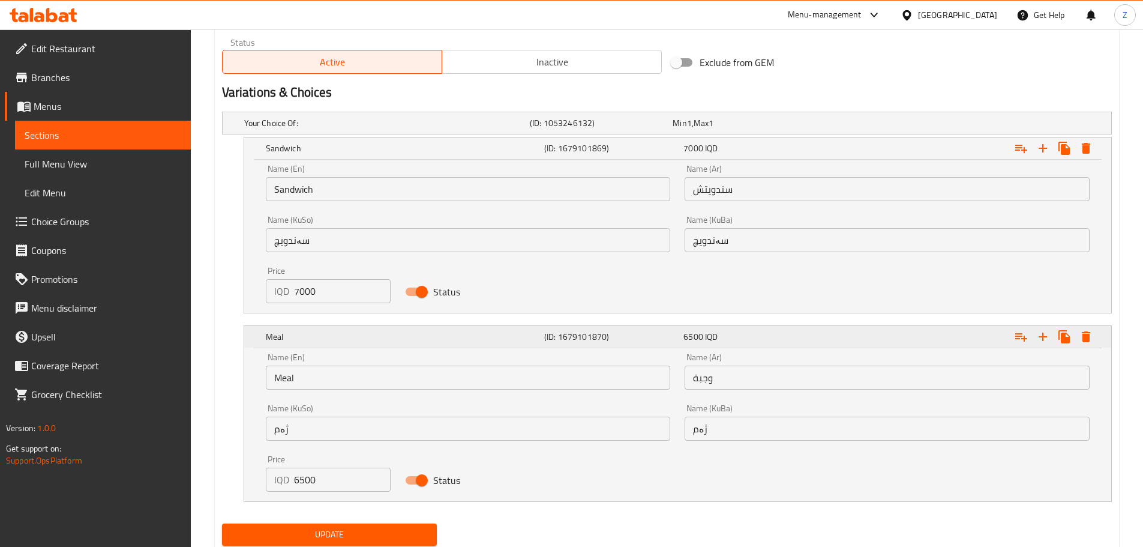
scroll to position [791, 0]
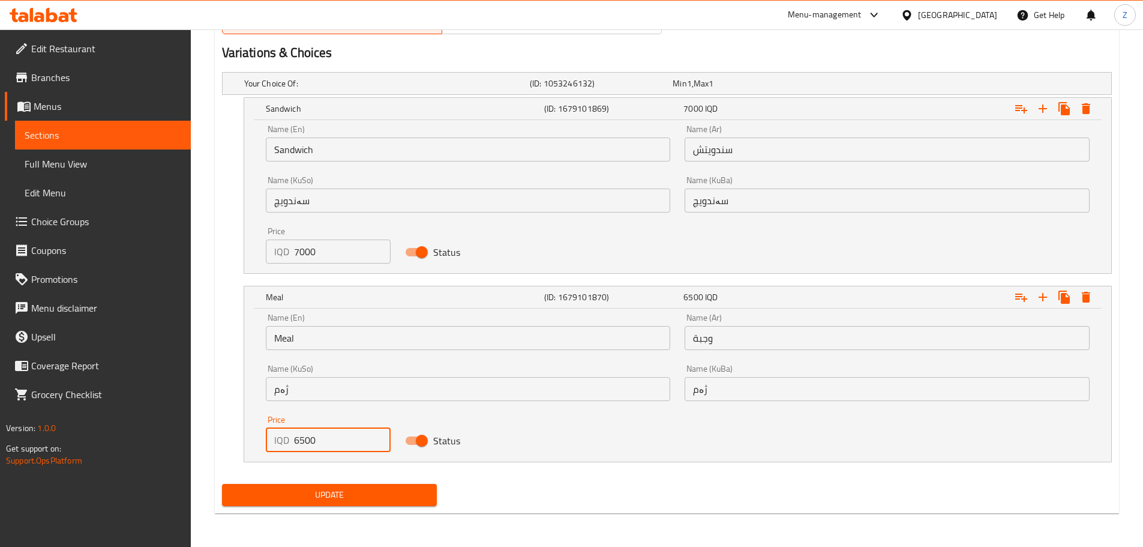
drag, startPoint x: 301, startPoint y: 439, endPoint x: 286, endPoint y: 436, distance: 14.7
click at [286, 436] on div "IQD 6500 Price" at bounding box center [328, 440] width 125 height 24
type input "8500"
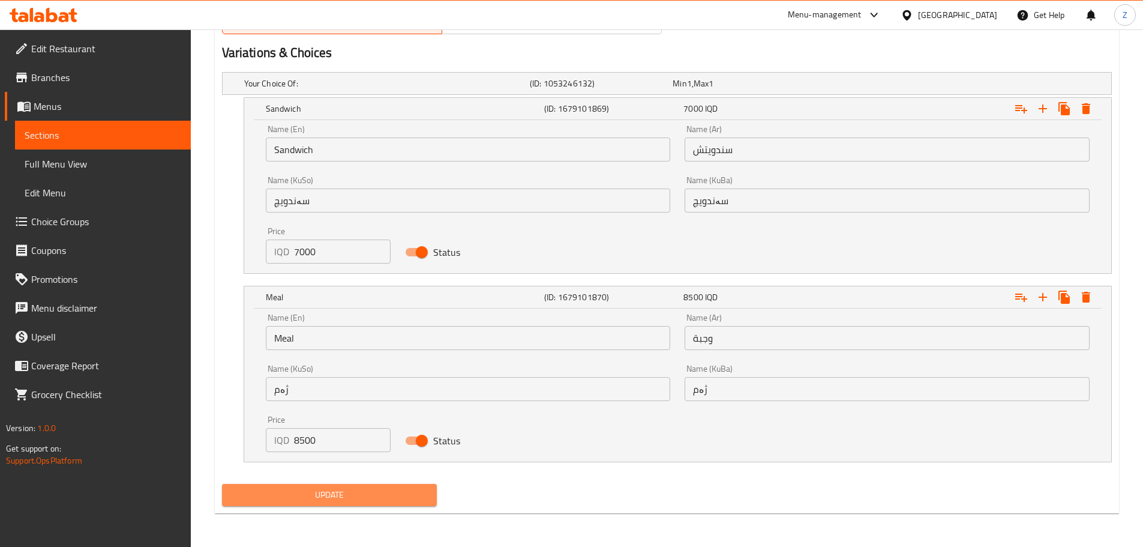
click at [322, 493] on span "Update" at bounding box center [330, 494] width 196 height 15
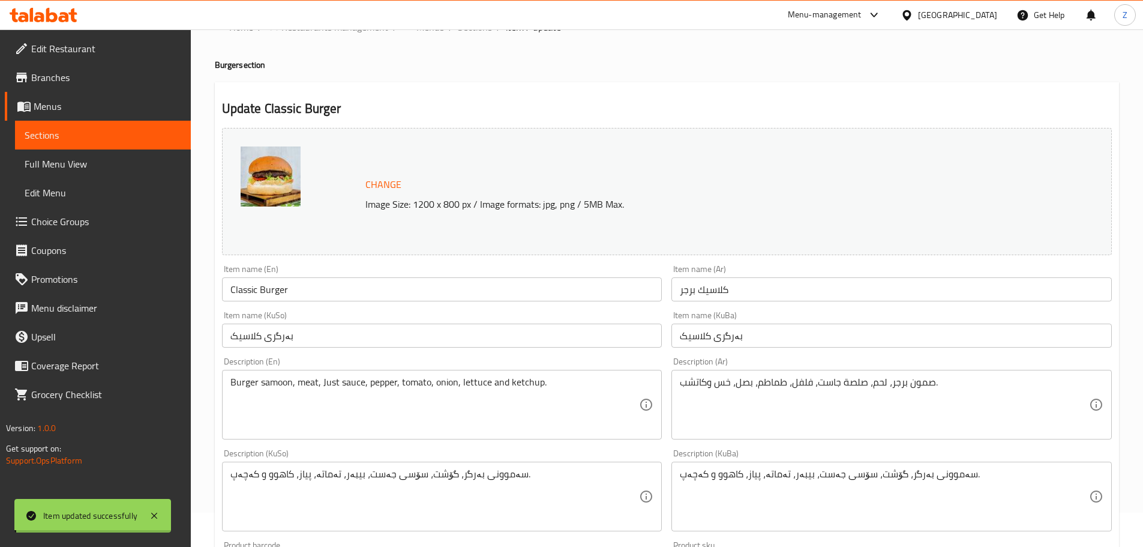
scroll to position [0, 0]
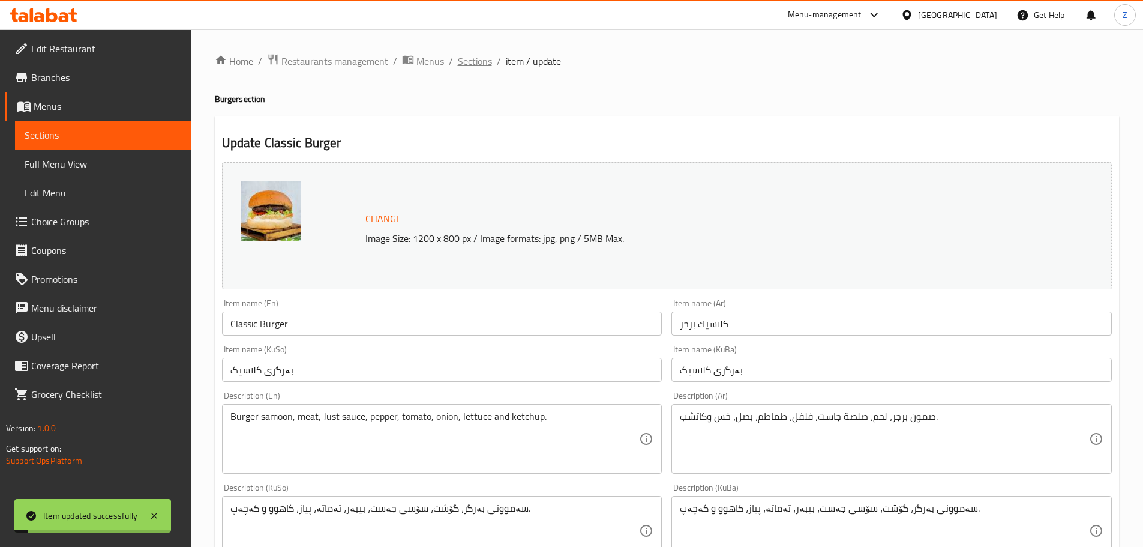
click at [478, 64] on span "Sections" at bounding box center [475, 61] width 34 height 14
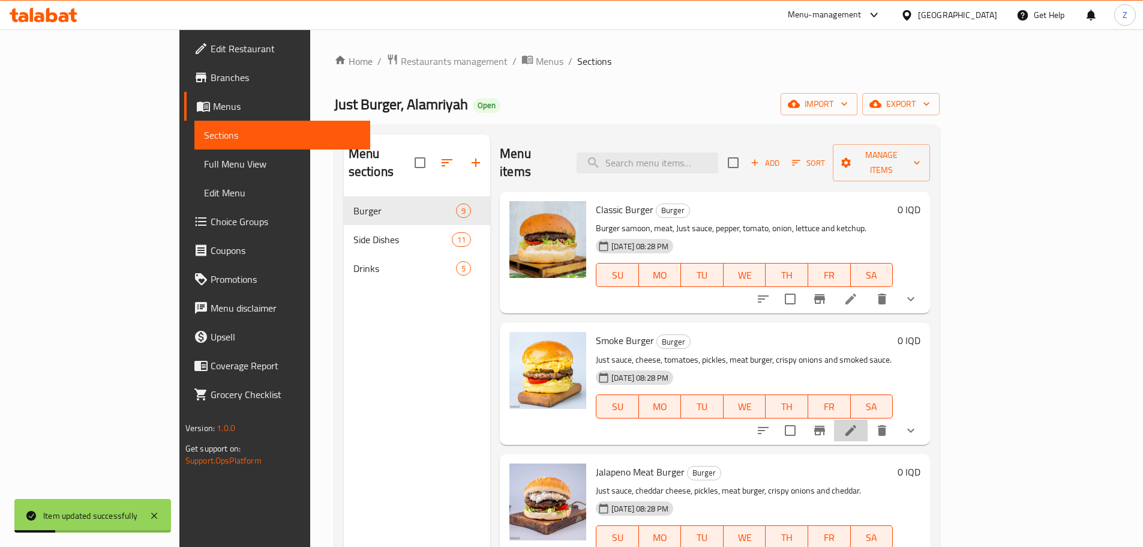
click at [868, 419] on li at bounding box center [851, 430] width 34 height 22
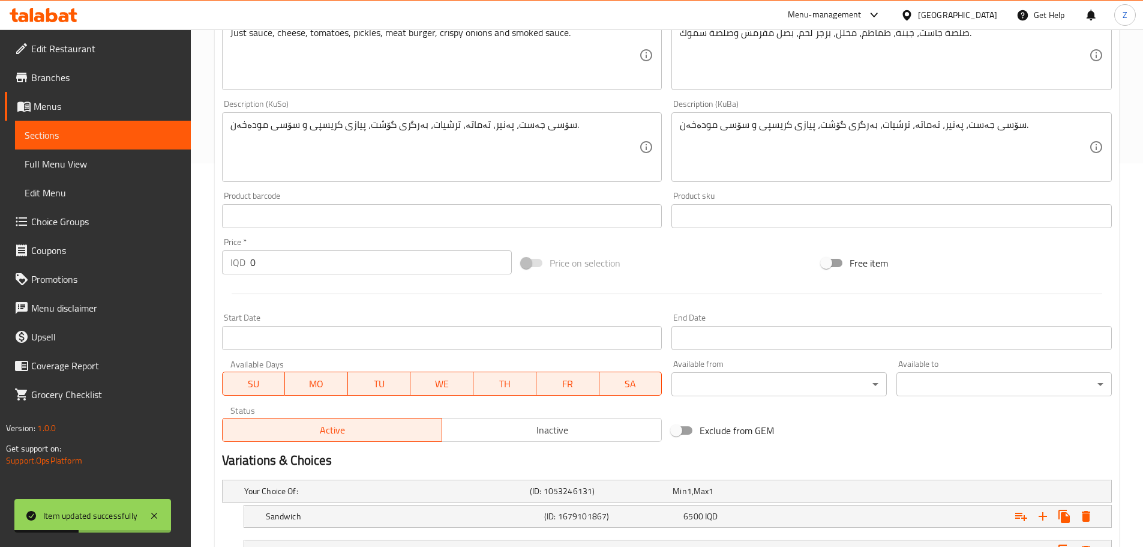
scroll to position [484, 0]
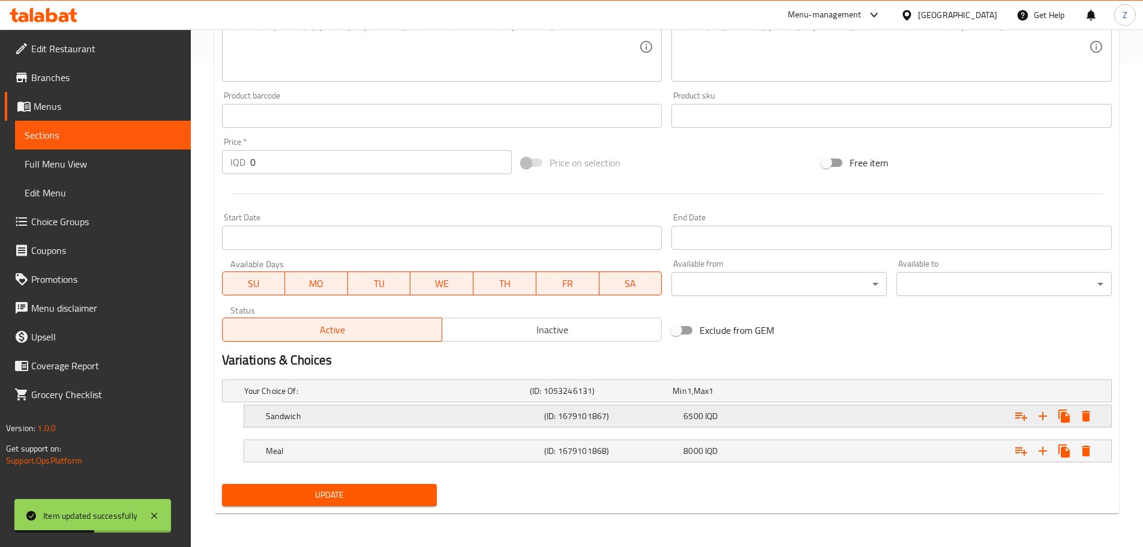
click at [643, 413] on h5 "(ID: 1679101867)" at bounding box center [611, 416] width 134 height 12
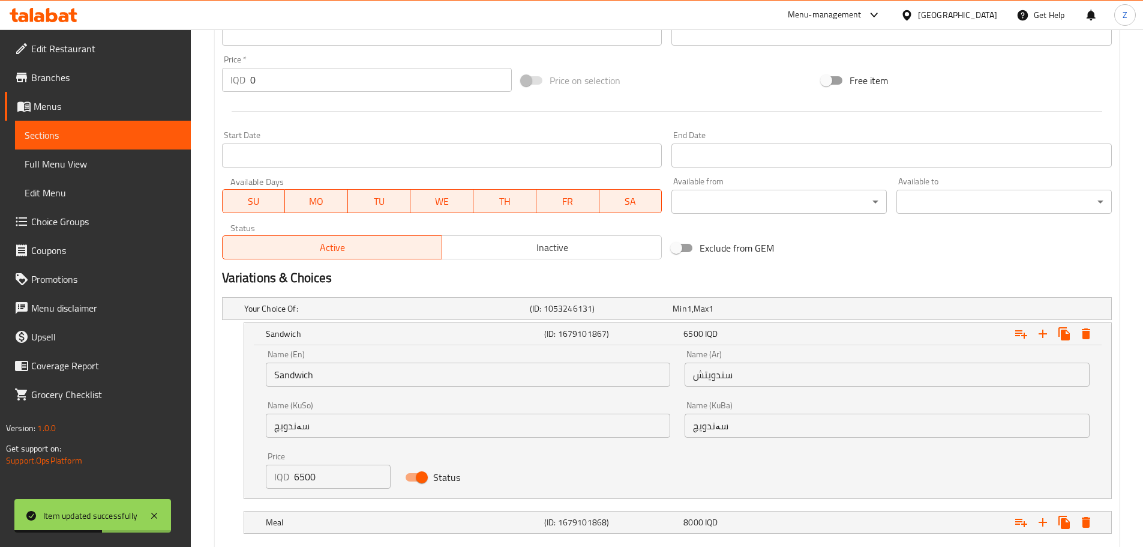
scroll to position [625, 0]
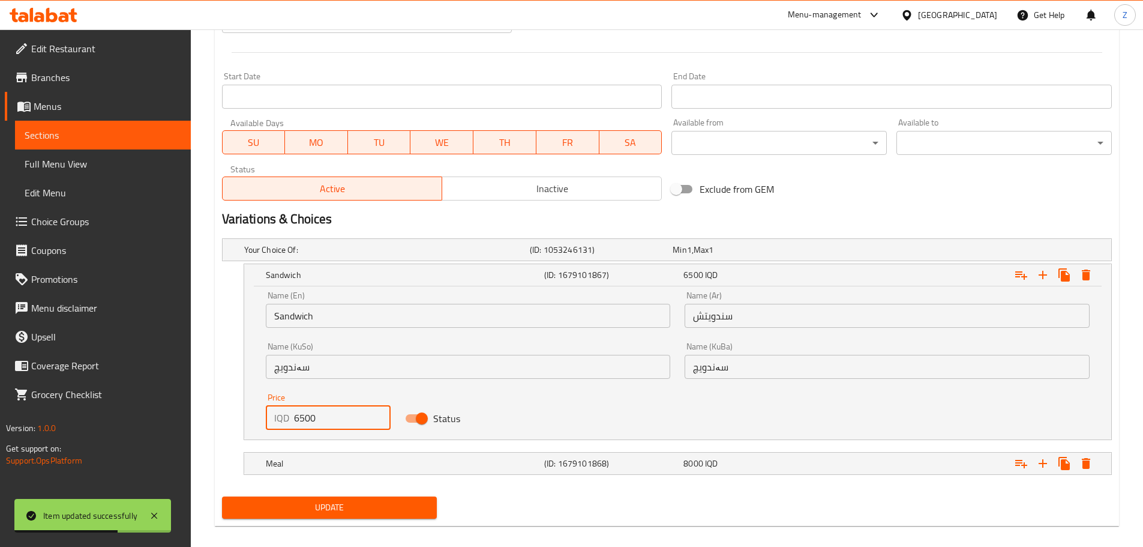
drag, startPoint x: 299, startPoint y: 418, endPoint x: 280, endPoint y: 415, distance: 19.4
click at [280, 415] on div "IQD 6500 Price" at bounding box center [328, 418] width 125 height 24
type input "7500"
click at [362, 455] on div "Meal" at bounding box center [402, 463] width 278 height 17
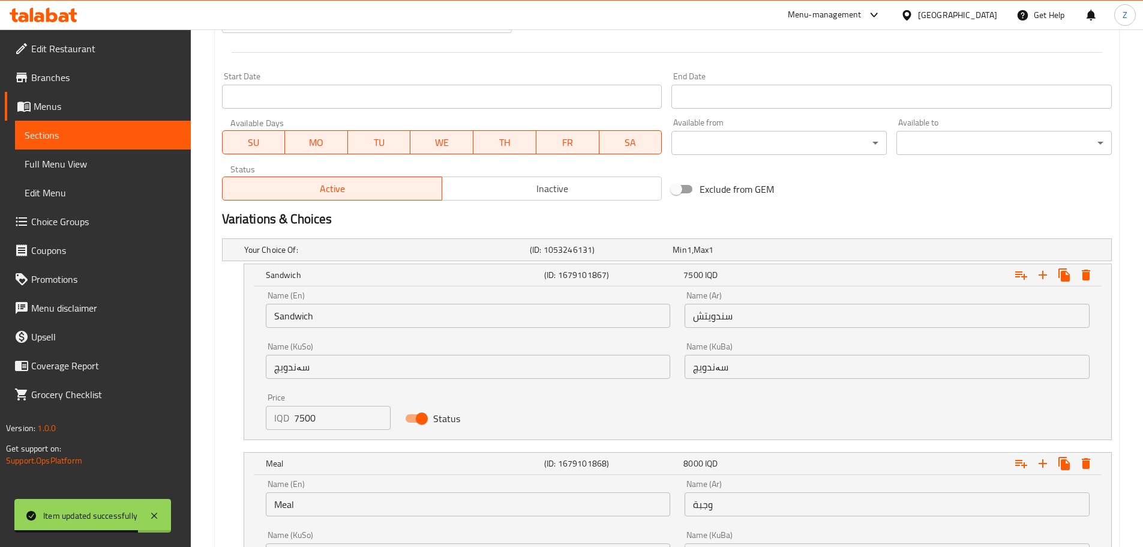
scroll to position [778, 0]
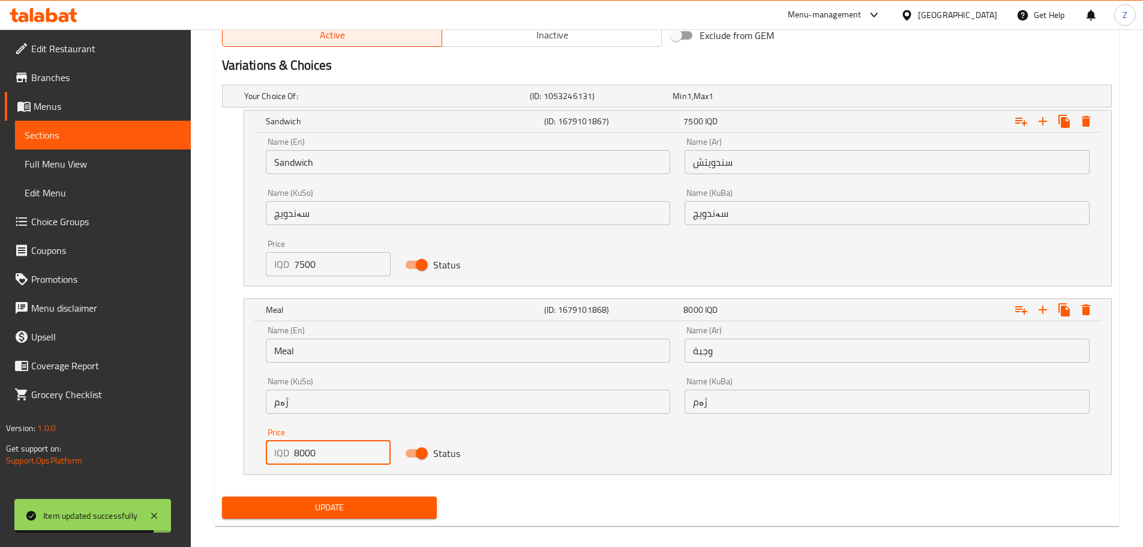
drag, startPoint x: 307, startPoint y: 447, endPoint x: 296, endPoint y: 446, distance: 10.2
click at [296, 446] on input "8000" at bounding box center [342, 453] width 97 height 24
type input "8500"
click at [354, 494] on div "Update" at bounding box center [329, 508] width 225 height 32
click at [357, 508] on span "Update" at bounding box center [330, 507] width 196 height 15
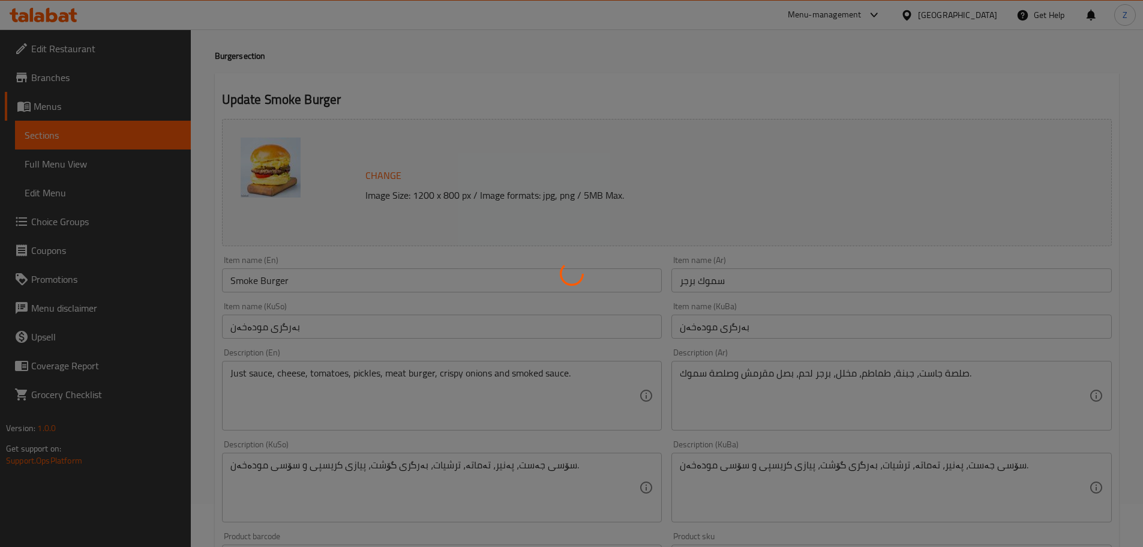
scroll to position [0, 0]
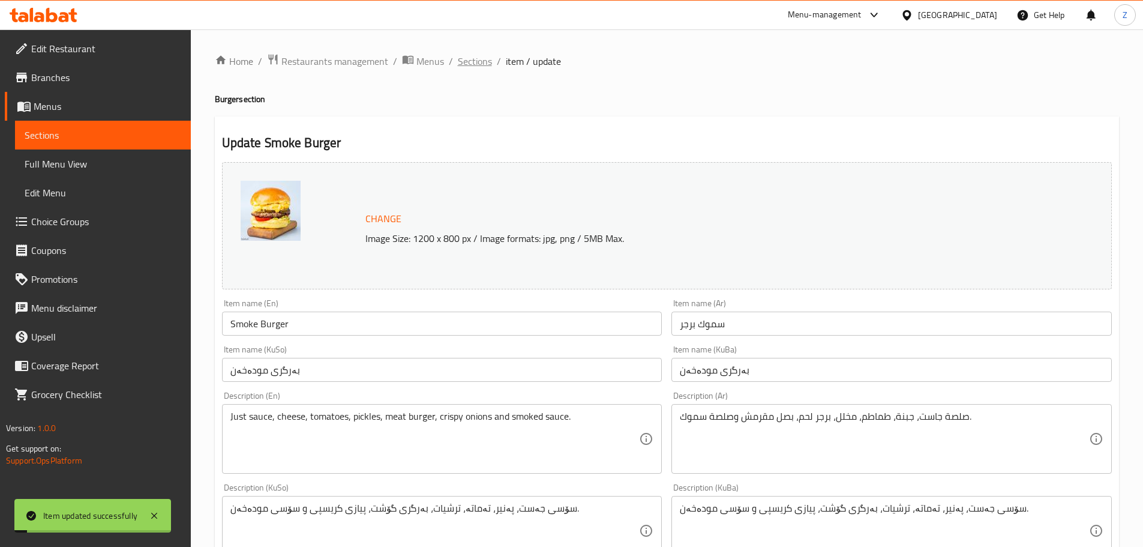
click at [477, 65] on span "Sections" at bounding box center [475, 61] width 34 height 14
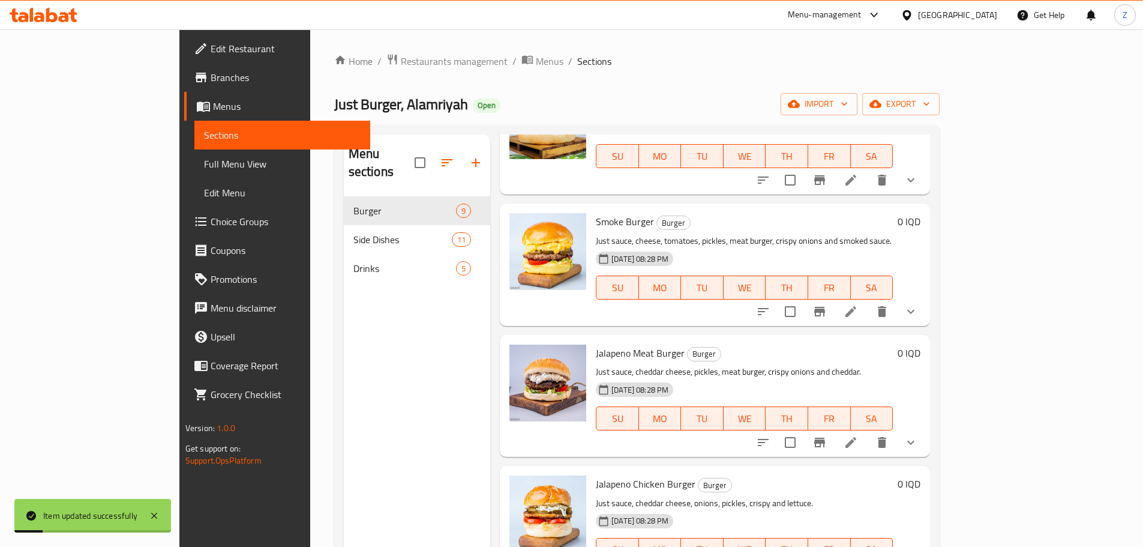
scroll to position [120, 0]
click at [858, 434] on icon at bounding box center [851, 441] width 14 height 14
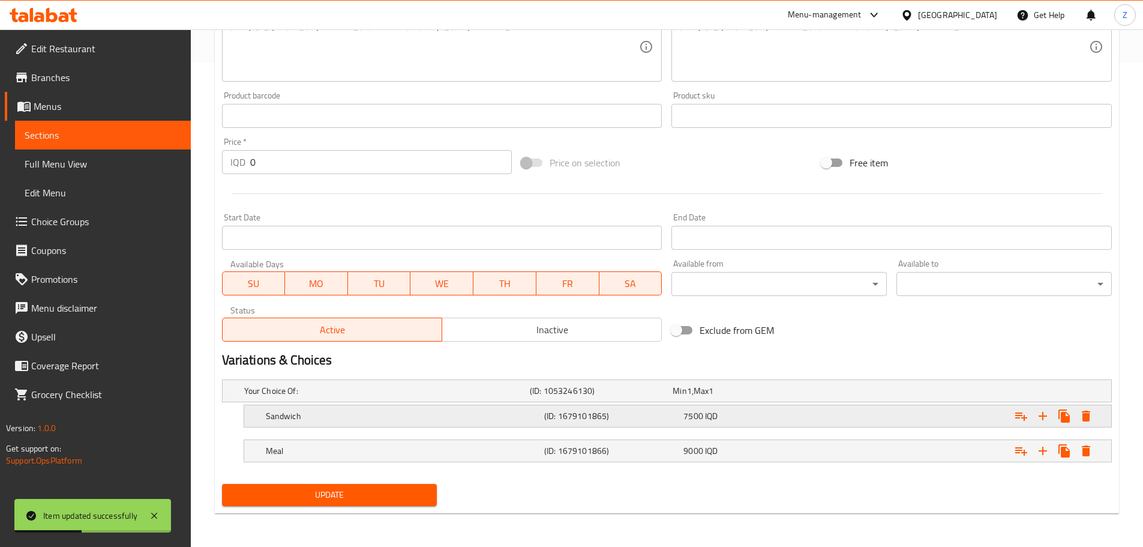
click at [678, 419] on div "(ID: 1679101865)" at bounding box center [611, 415] width 139 height 17
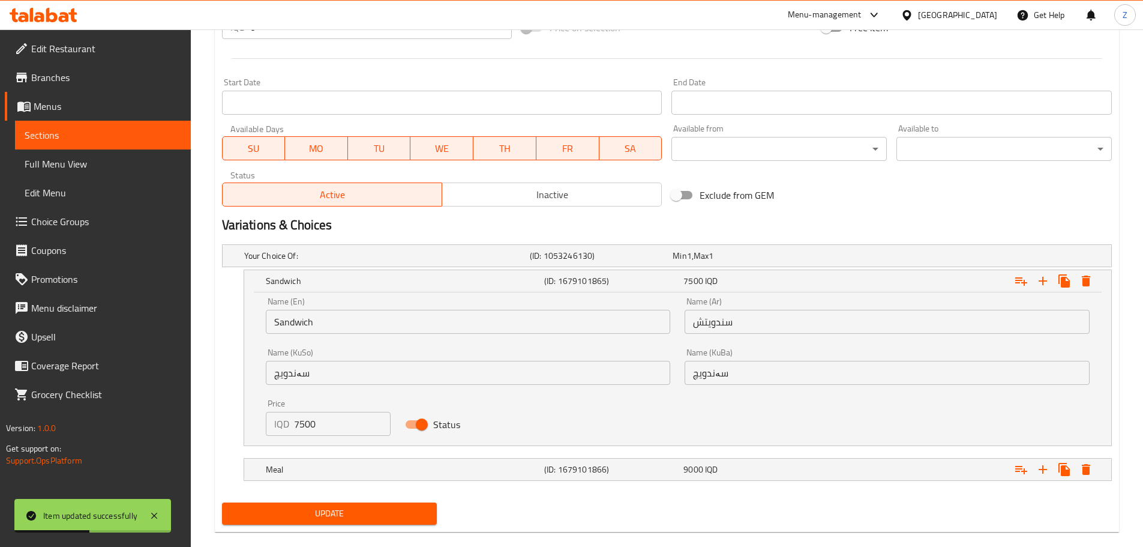
scroll to position [619, 0]
click at [343, 432] on input "7500" at bounding box center [342, 423] width 97 height 24
click at [343, 431] on input "7500" at bounding box center [342, 423] width 97 height 24
type input "8000"
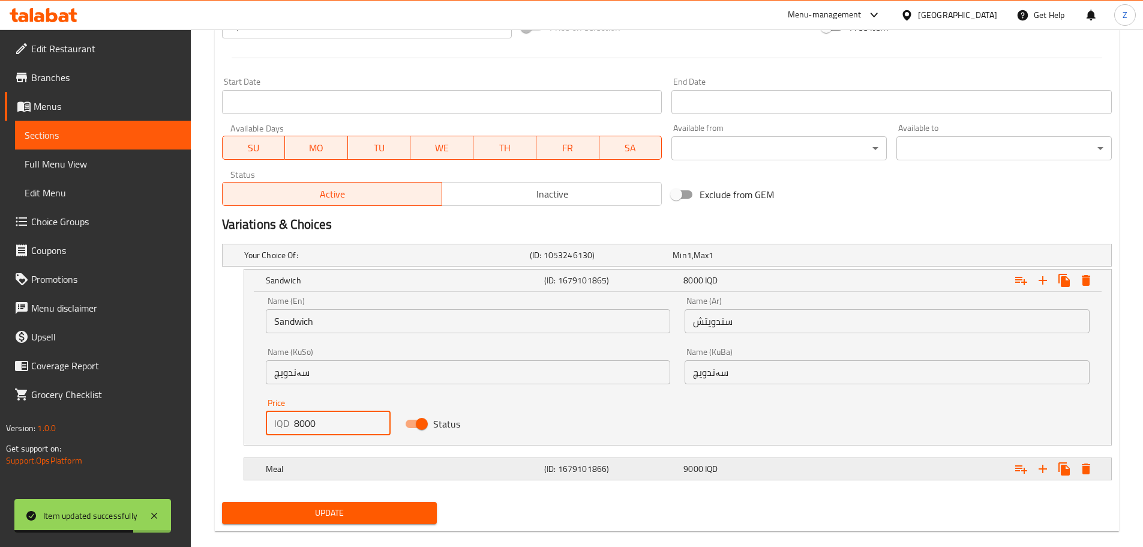
click at [372, 467] on h5 "Meal" at bounding box center [403, 469] width 274 height 12
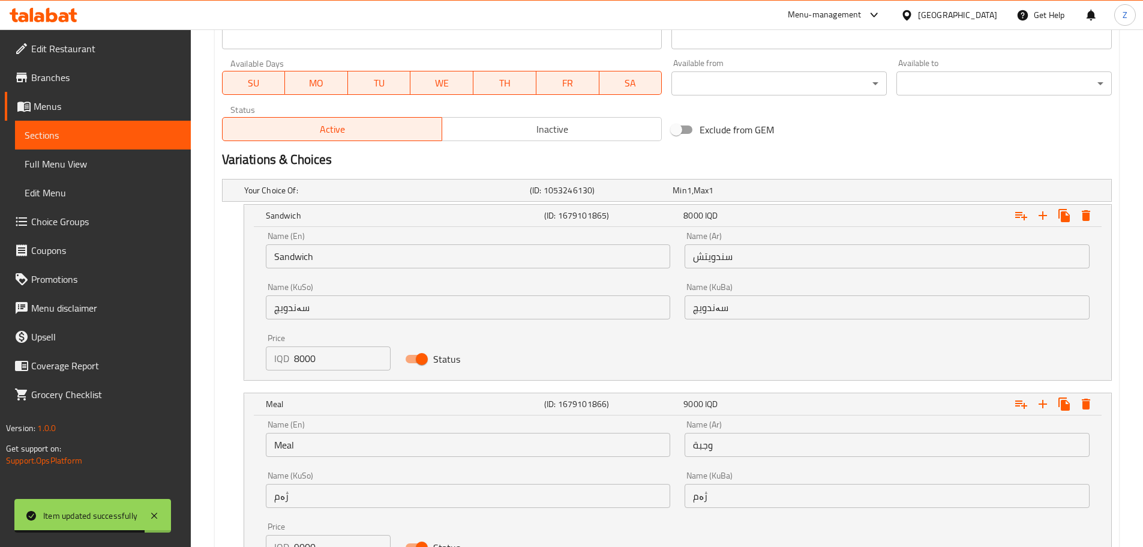
scroll to position [791, 0]
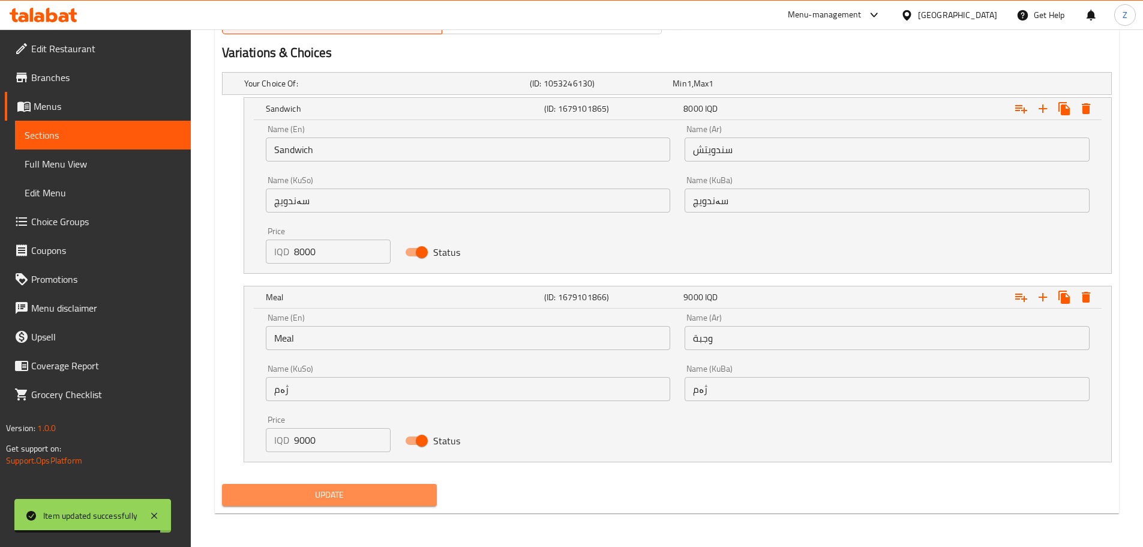
click at [322, 485] on button "Update" at bounding box center [329, 495] width 215 height 22
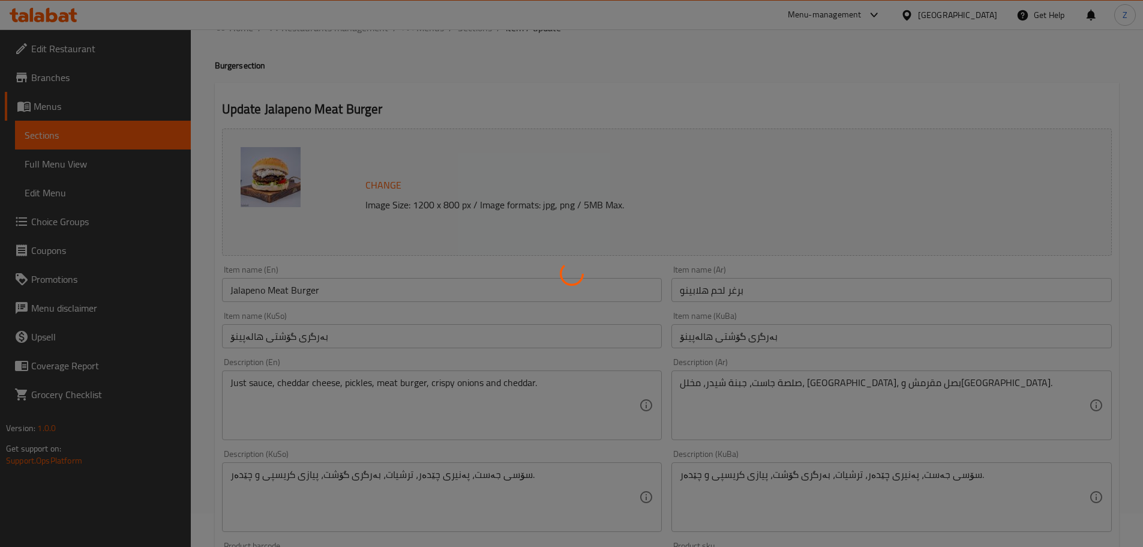
scroll to position [0, 0]
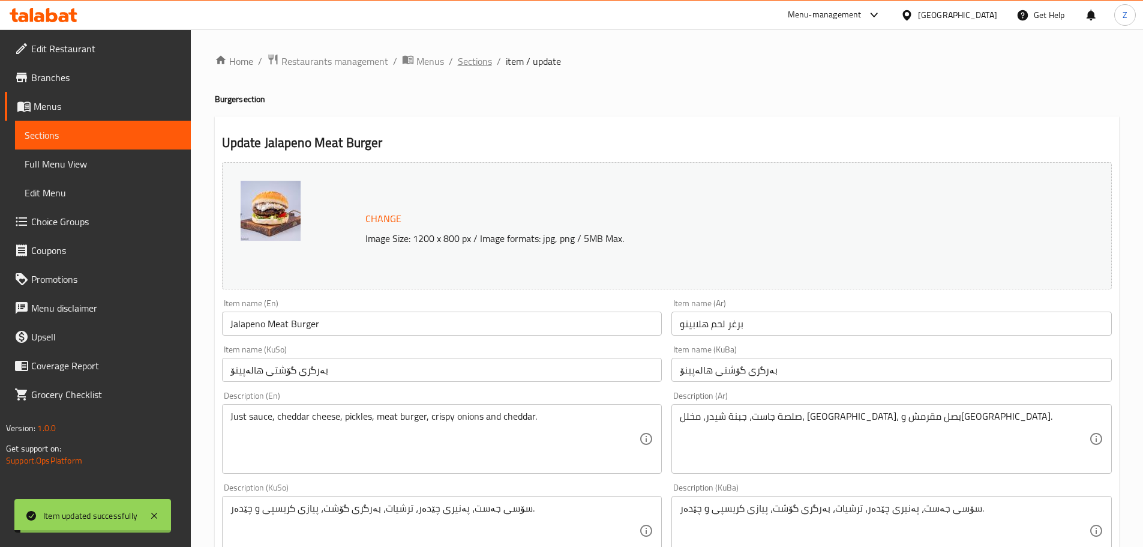
click at [477, 65] on span "Sections" at bounding box center [475, 61] width 34 height 14
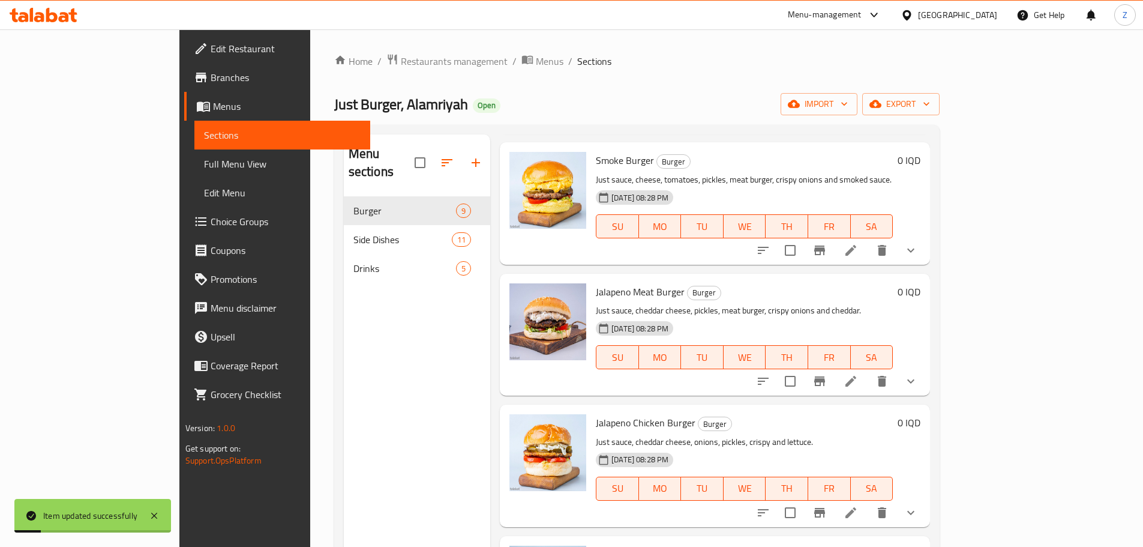
scroll to position [240, 0]
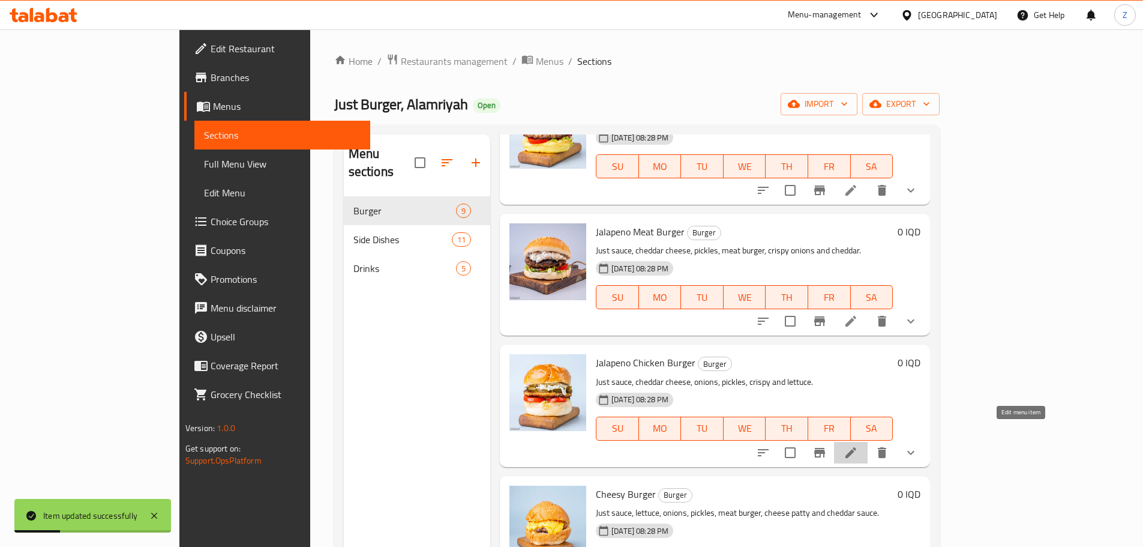
click at [858, 445] on icon at bounding box center [851, 452] width 14 height 14
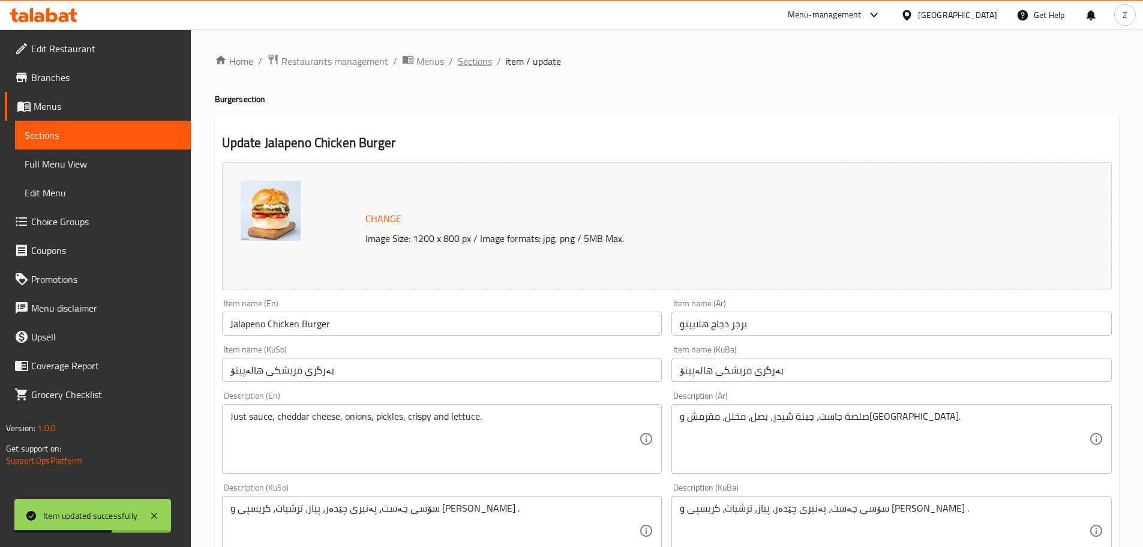
click at [458, 61] on span "Sections" at bounding box center [475, 61] width 34 height 14
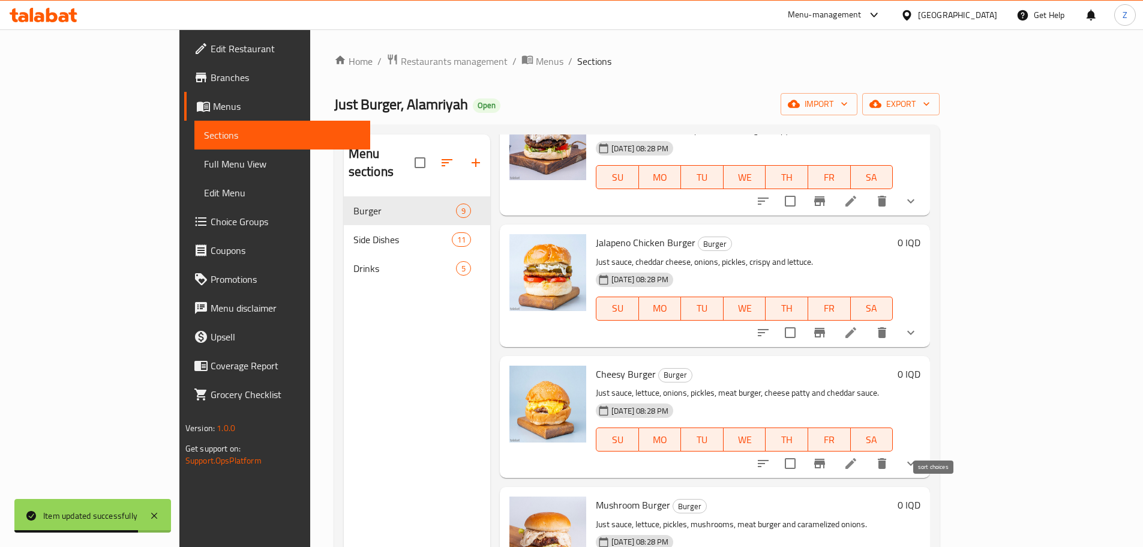
scroll to position [420, 0]
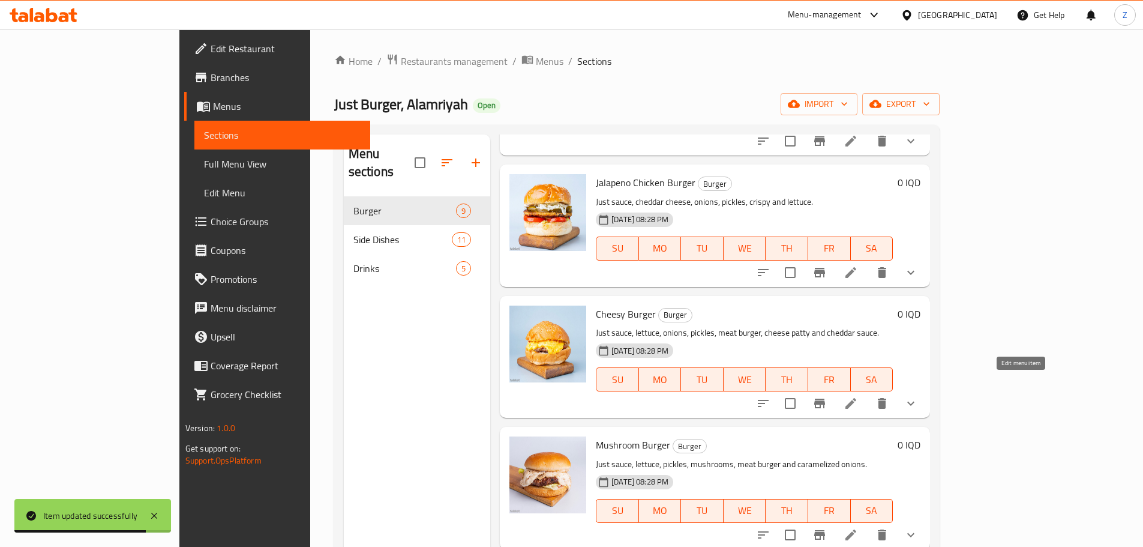
click at [856, 398] on icon at bounding box center [851, 403] width 11 height 11
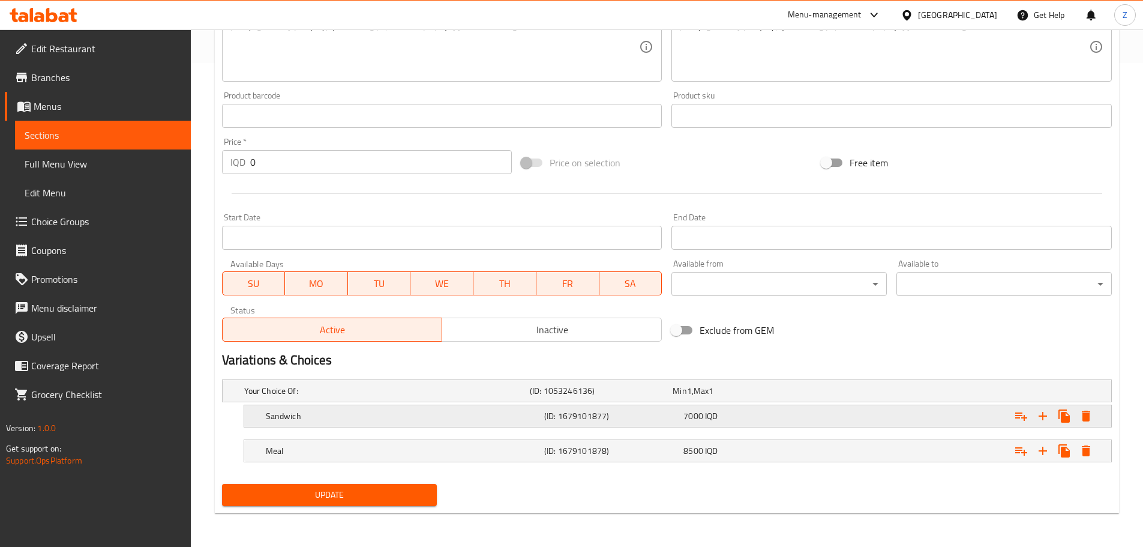
drag, startPoint x: 699, startPoint y: 425, endPoint x: 676, endPoint y: 428, distance: 22.4
click at [699, 425] on div "Sandwich (ID: 1679101877) 7000 IQD" at bounding box center [681, 416] width 836 height 26
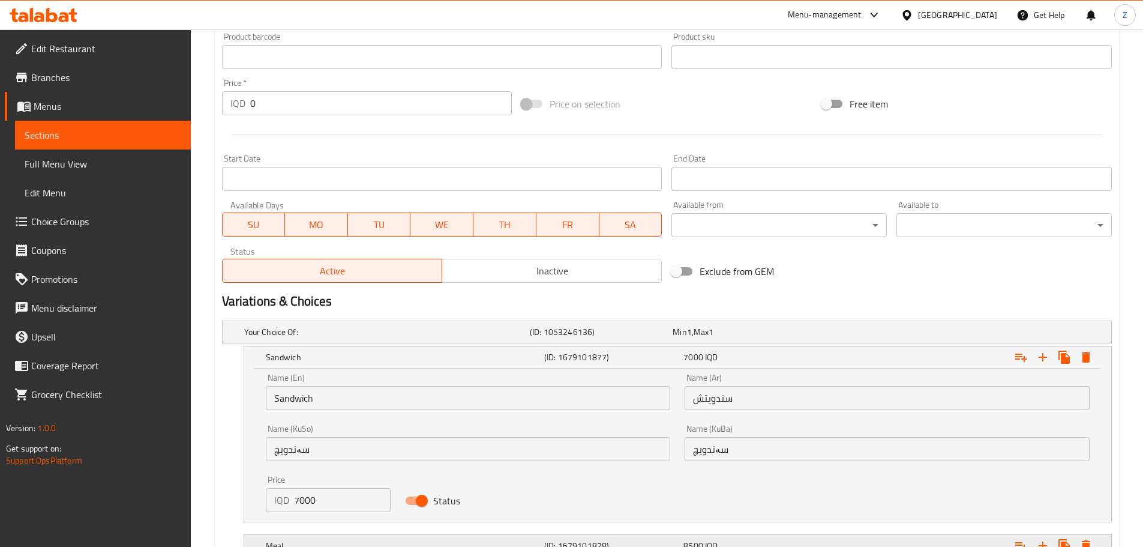
scroll to position [633, 0]
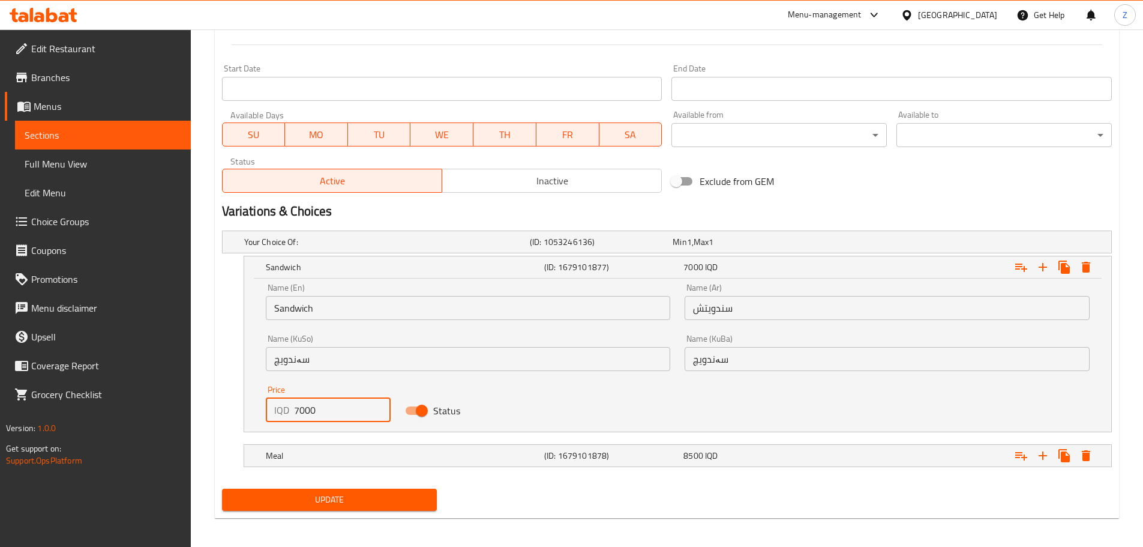
drag, startPoint x: 301, startPoint y: 413, endPoint x: 290, endPoint y: 409, distance: 11.6
click at [290, 409] on div "IQD 7000 Price" at bounding box center [328, 410] width 125 height 24
type input "8000"
click at [355, 459] on h5 "Meal" at bounding box center [403, 456] width 274 height 12
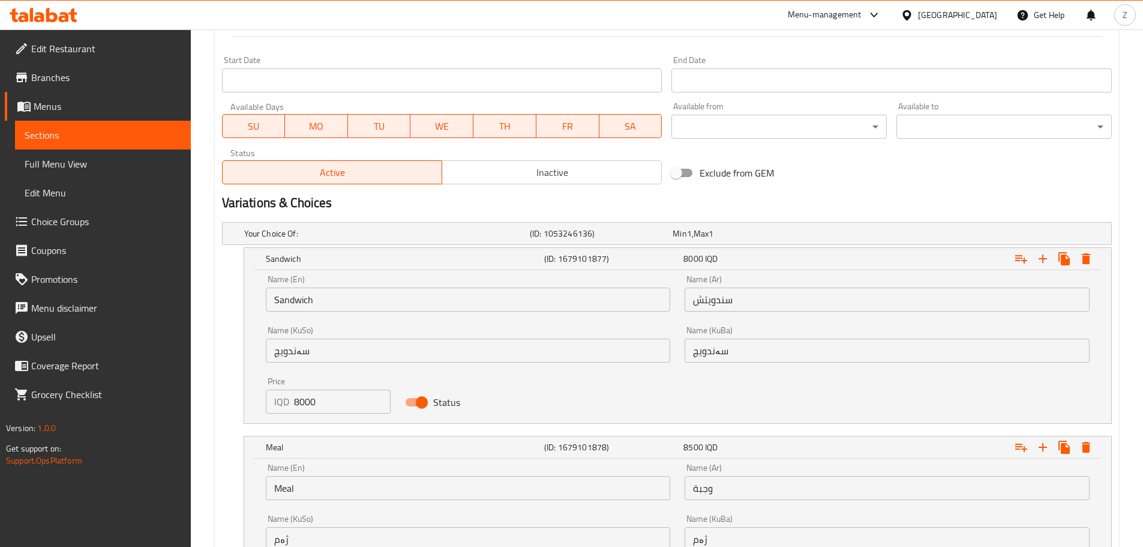
scroll to position [790, 0]
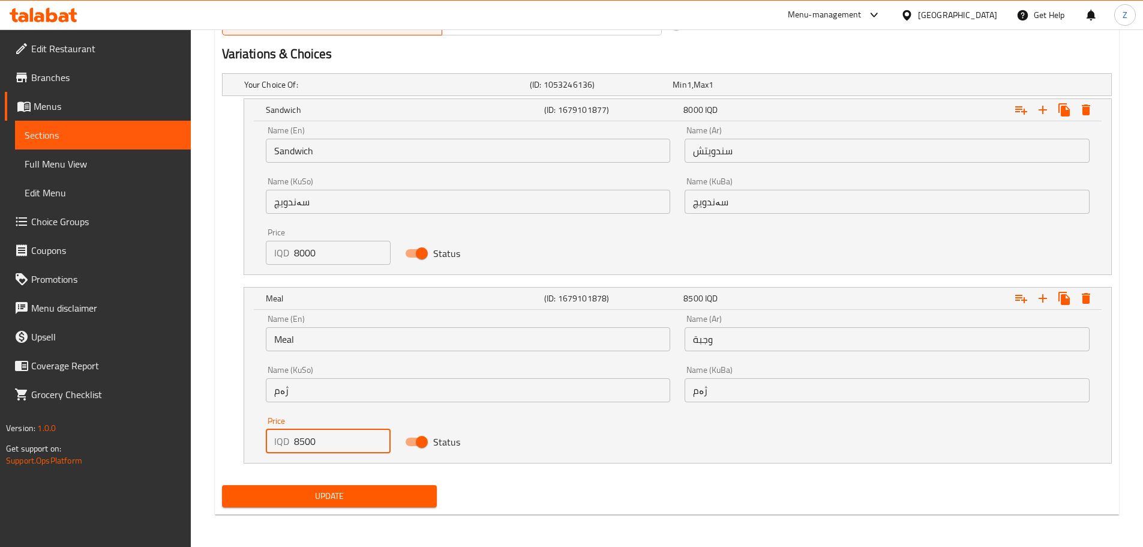
drag, startPoint x: 300, startPoint y: 444, endPoint x: 286, endPoint y: 439, distance: 15.4
click at [286, 439] on div "IQD 8500 Price" at bounding box center [328, 441] width 125 height 24
type input "9500"
click at [340, 499] on span "Update" at bounding box center [330, 496] width 196 height 15
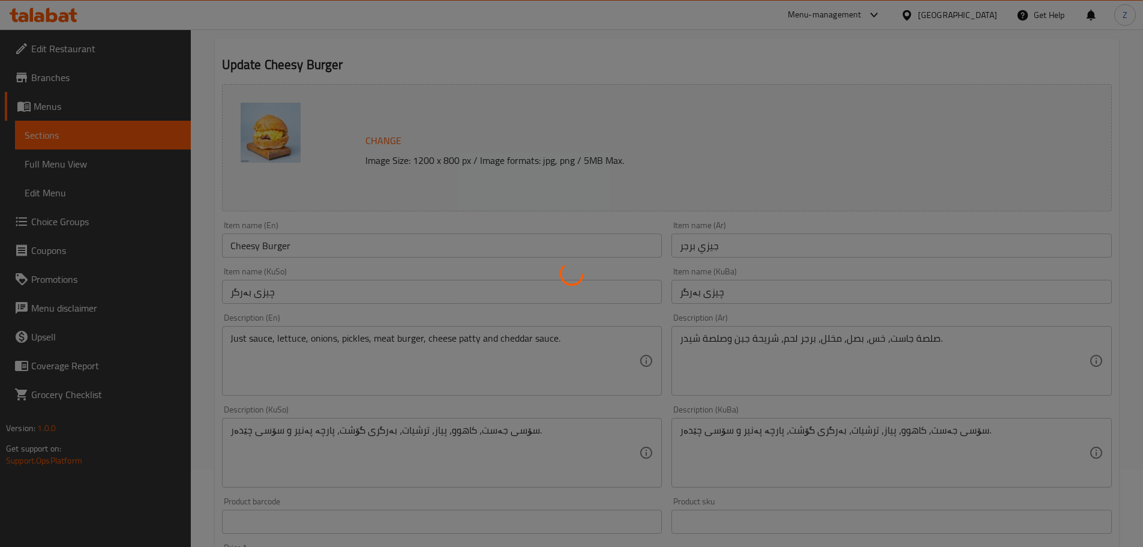
scroll to position [0, 0]
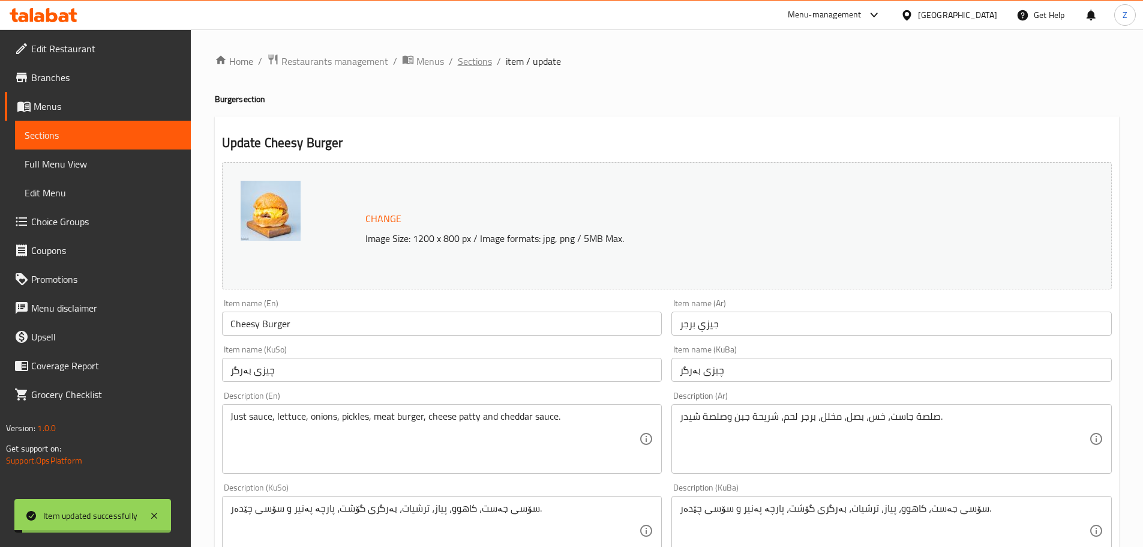
click at [478, 62] on span "Sections" at bounding box center [475, 61] width 34 height 14
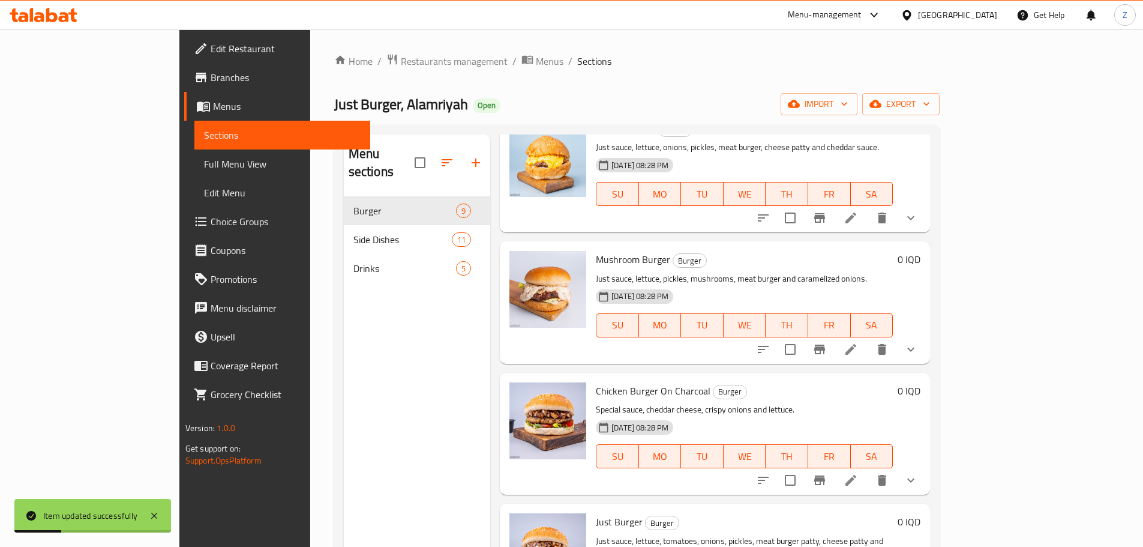
scroll to position [540, 0]
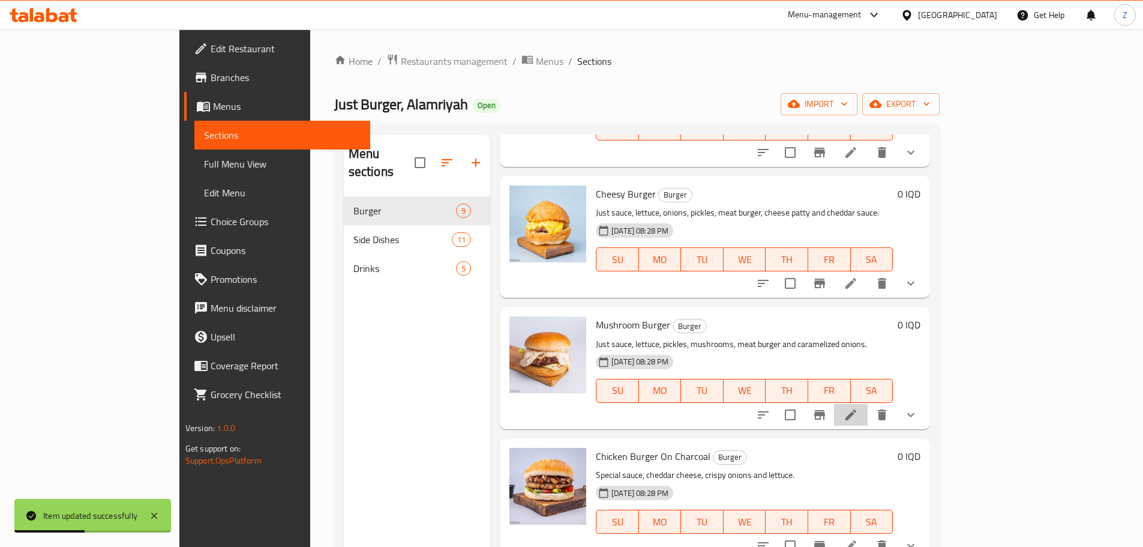
click at [868, 404] on li at bounding box center [851, 415] width 34 height 22
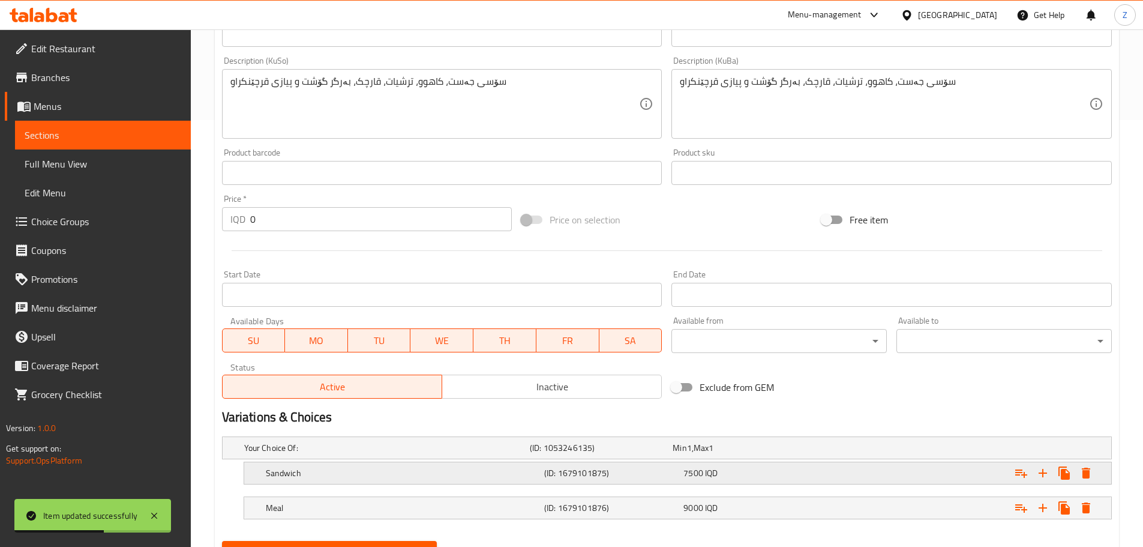
scroll to position [484, 0]
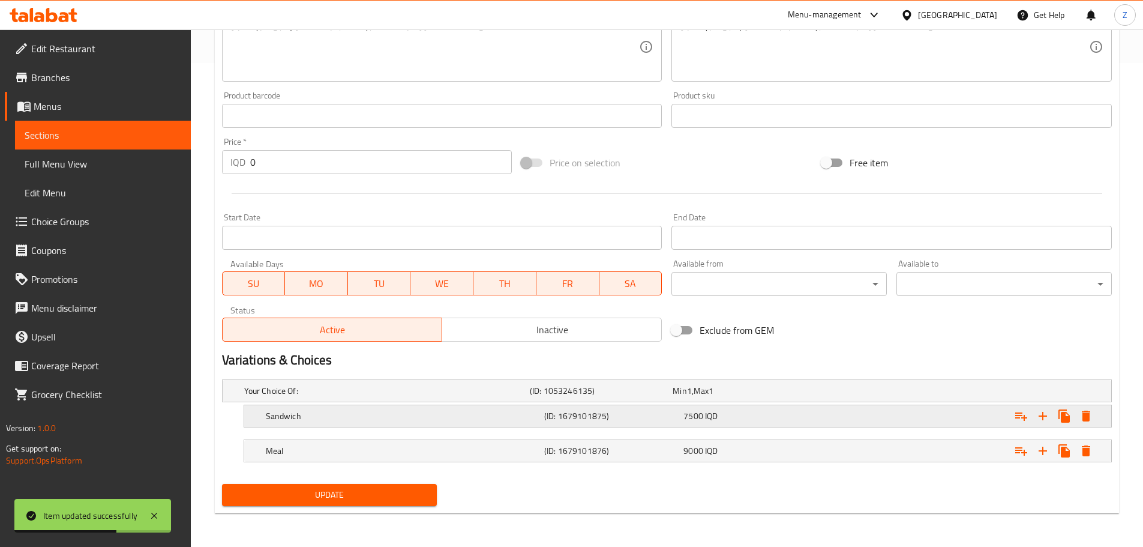
click at [744, 421] on div "7500 IQD" at bounding box center [750, 415] width 139 height 17
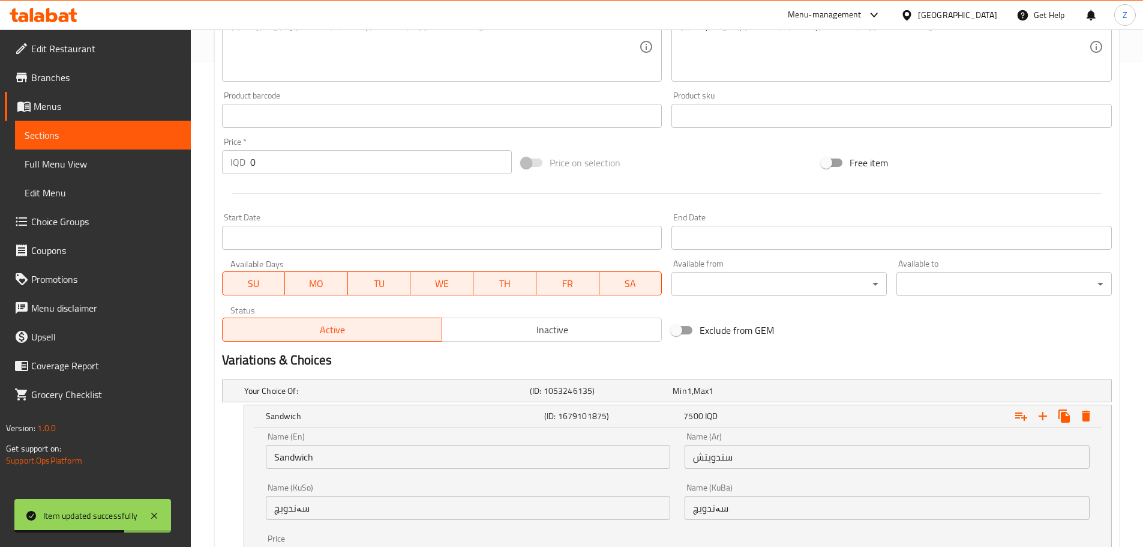
scroll to position [625, 0]
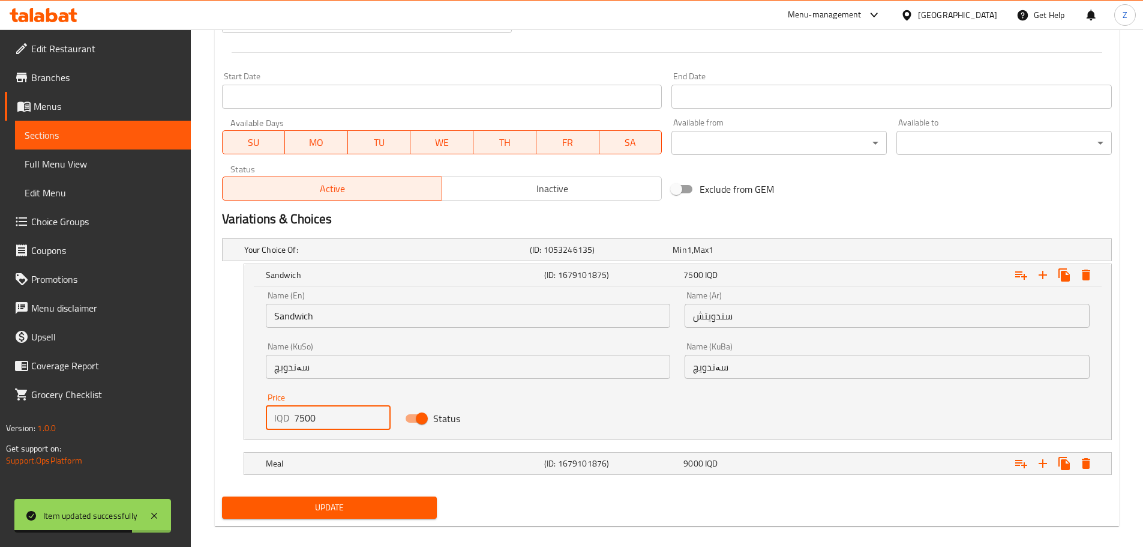
click at [310, 412] on input "7500" at bounding box center [342, 418] width 97 height 24
type input "9000"
click at [329, 459] on h5 "Meal" at bounding box center [403, 463] width 274 height 12
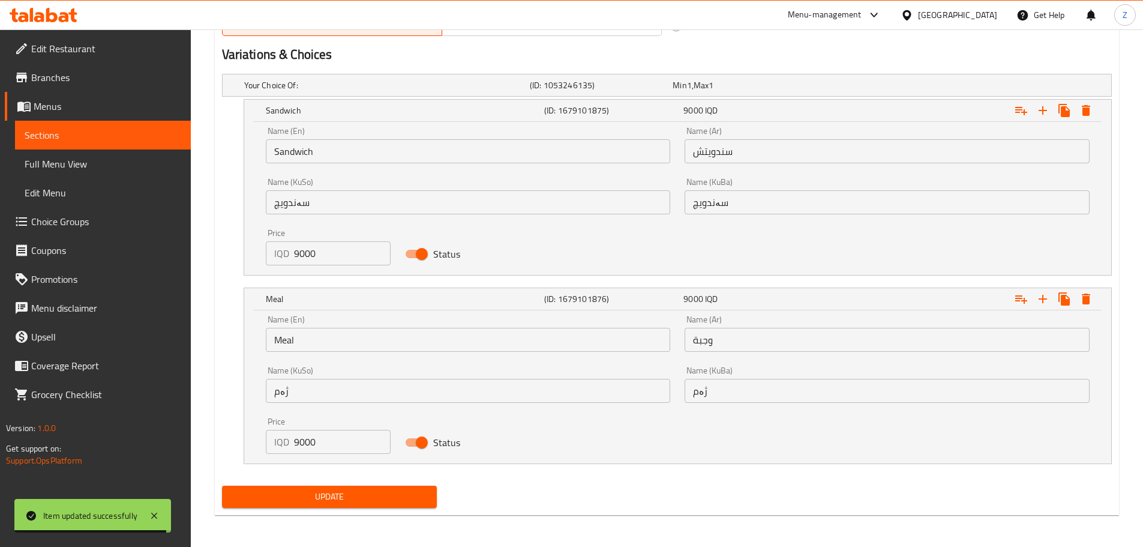
scroll to position [791, 0]
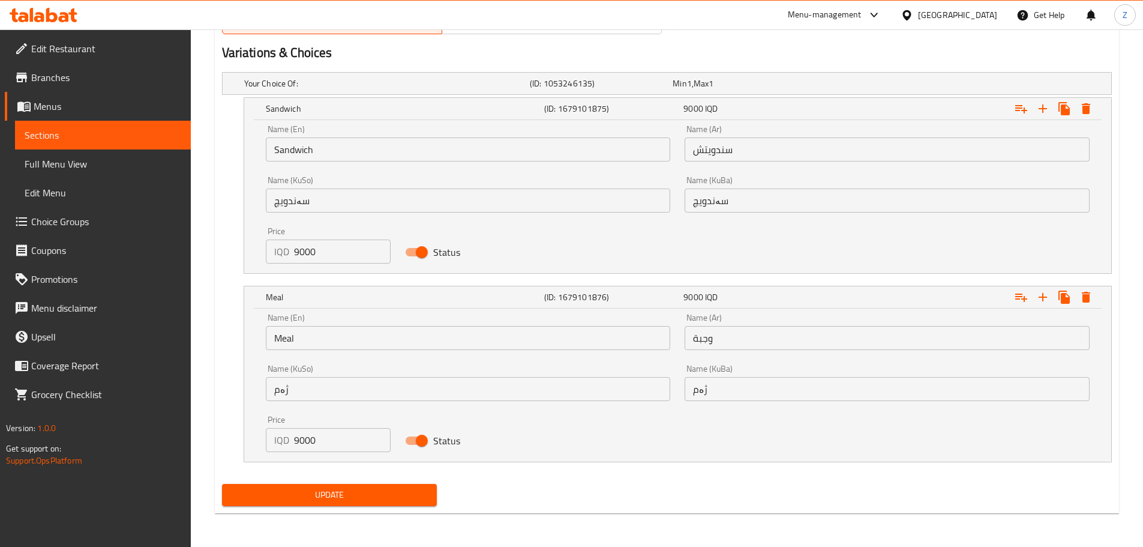
click at [320, 448] on input "9000" at bounding box center [342, 440] width 97 height 24
click at [320, 447] on input "9000" at bounding box center [342, 440] width 97 height 24
type input "10500"
click at [343, 502] on button "Update" at bounding box center [329, 495] width 215 height 22
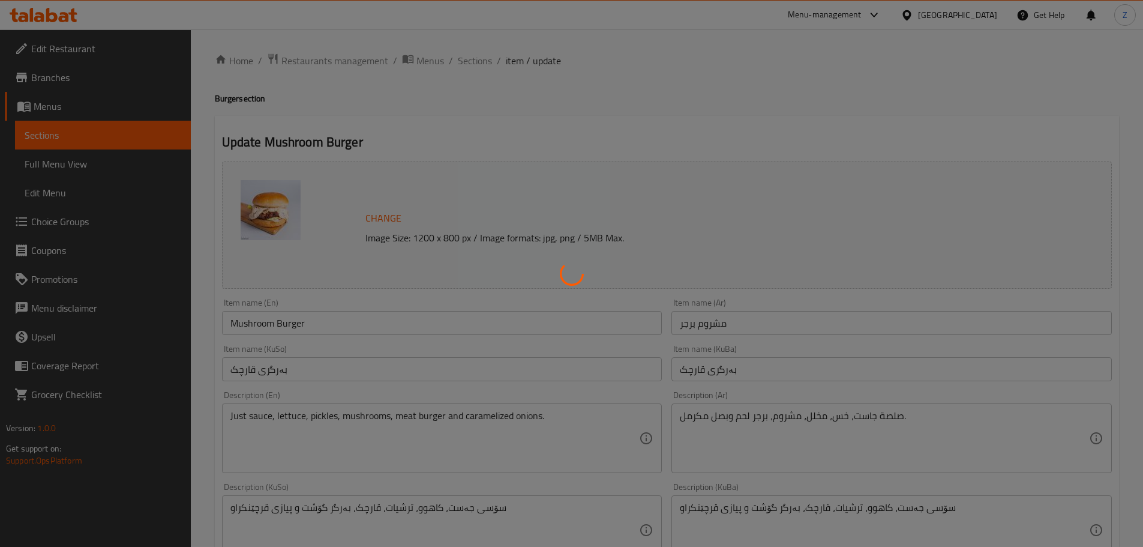
scroll to position [0, 0]
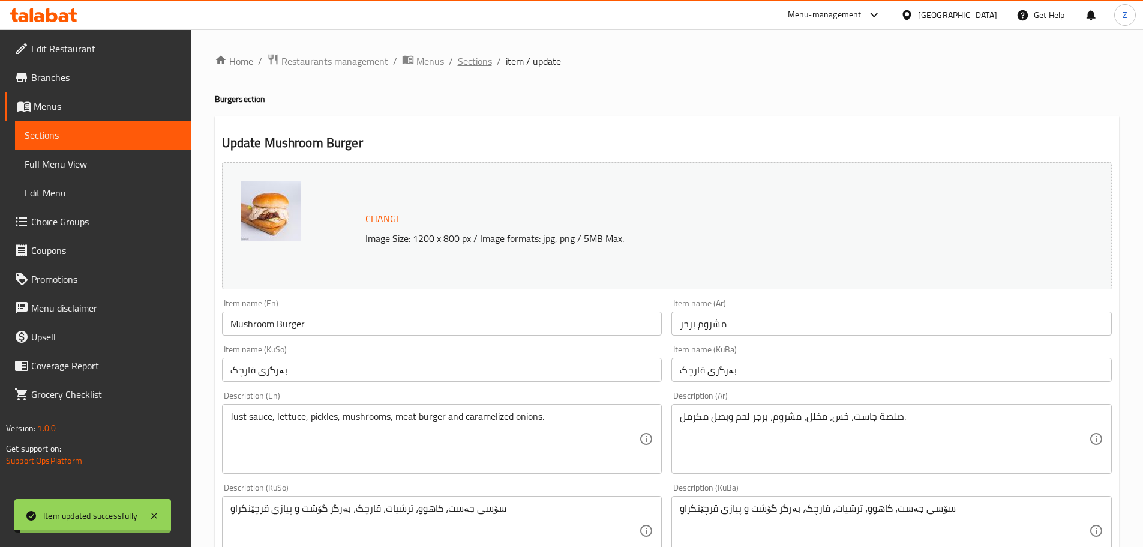
click at [474, 58] on span "Sections" at bounding box center [475, 61] width 34 height 14
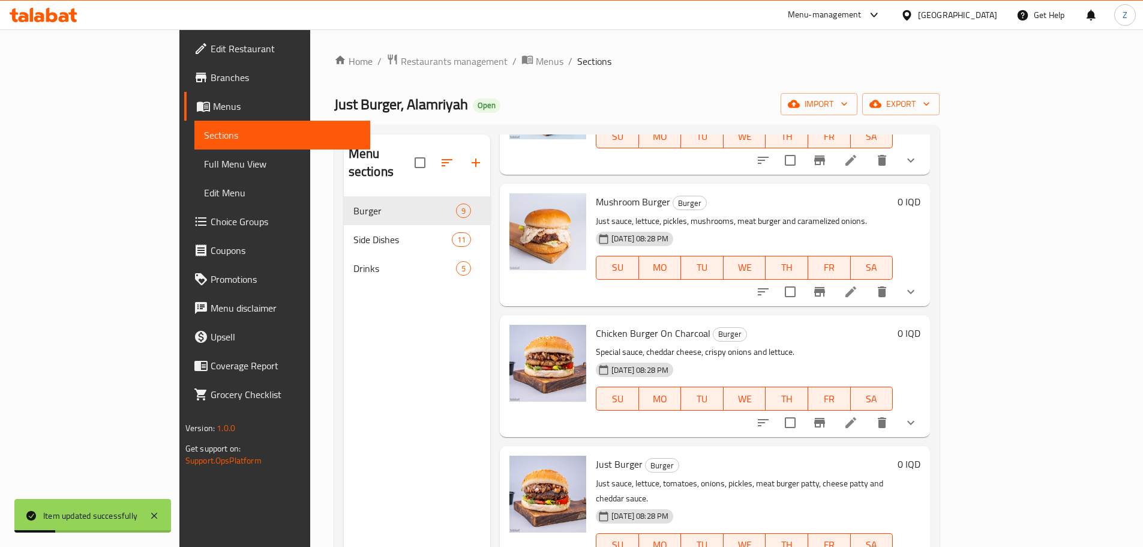
scroll to position [120, 0]
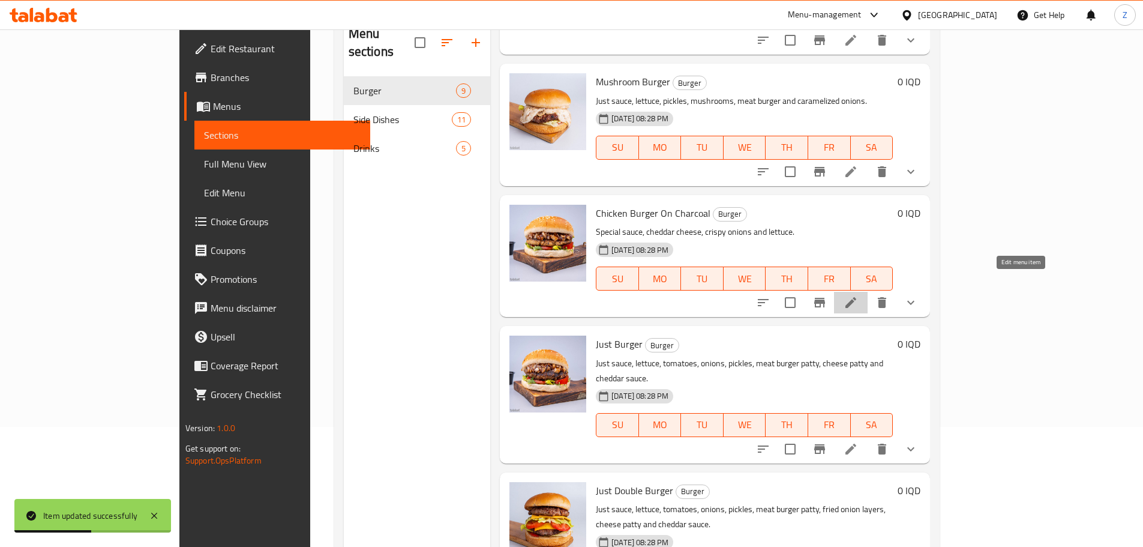
click at [858, 295] on icon at bounding box center [851, 302] width 14 height 14
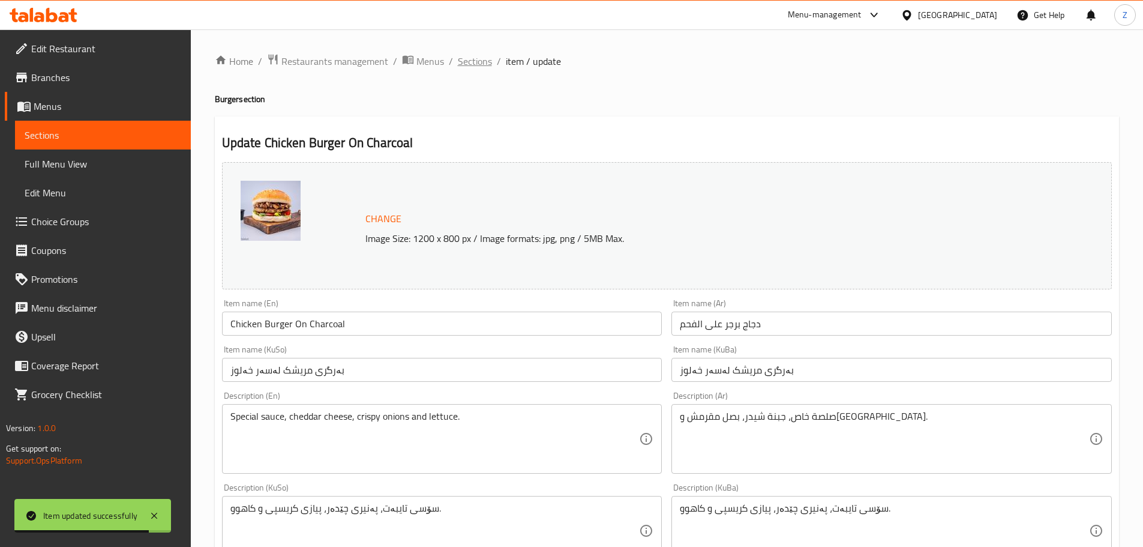
click at [458, 63] on span "Sections" at bounding box center [475, 61] width 34 height 14
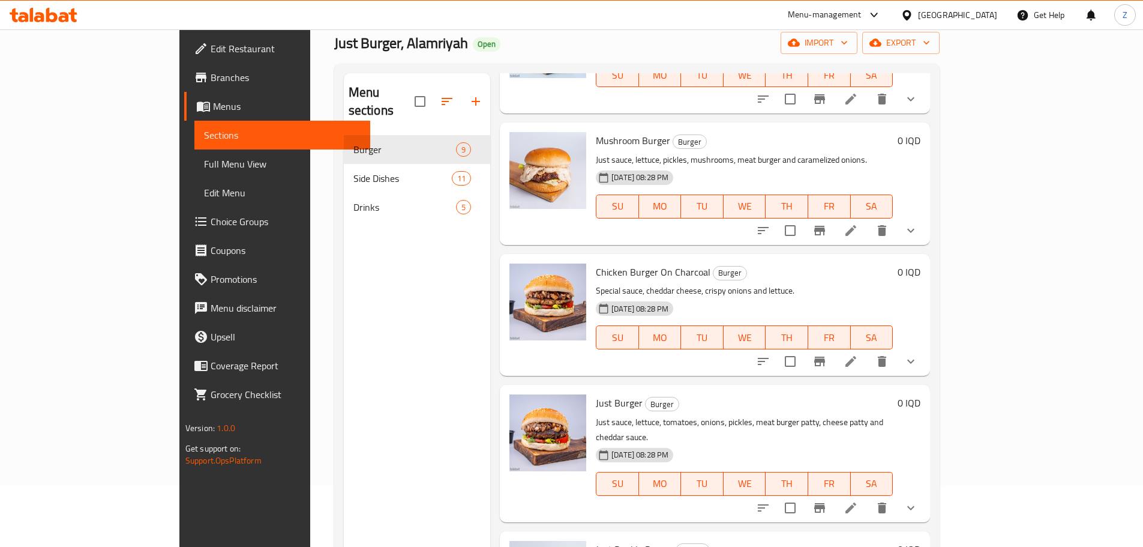
scroll to position [168, 0]
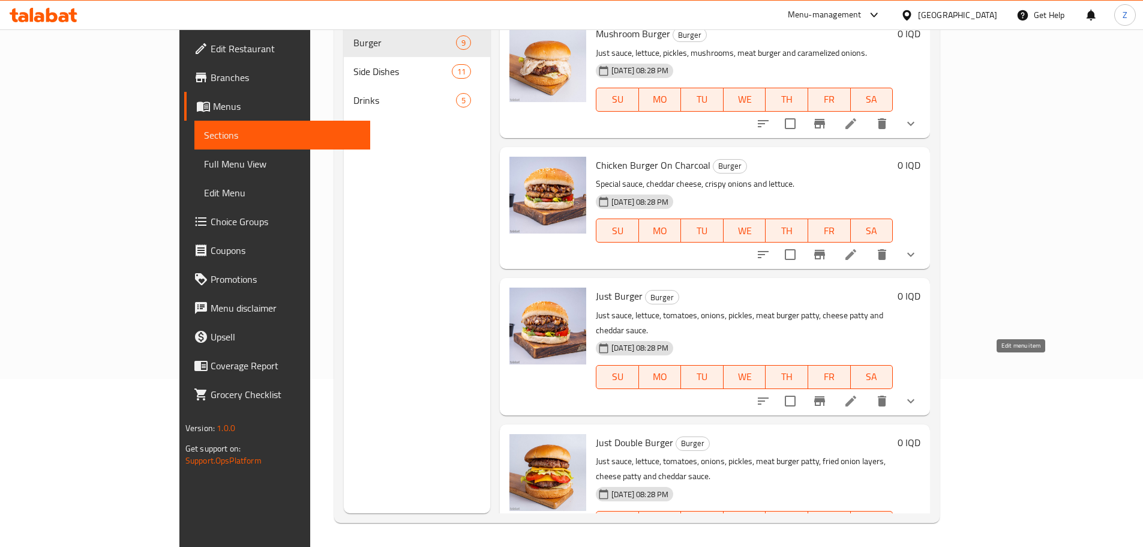
click at [858, 394] on icon at bounding box center [851, 401] width 14 height 14
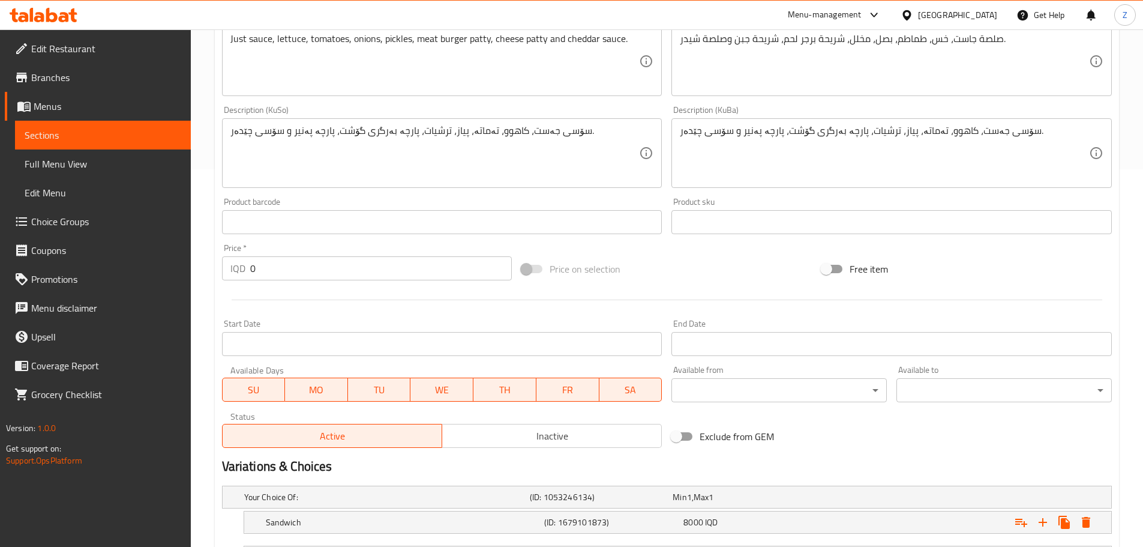
scroll to position [484, 0]
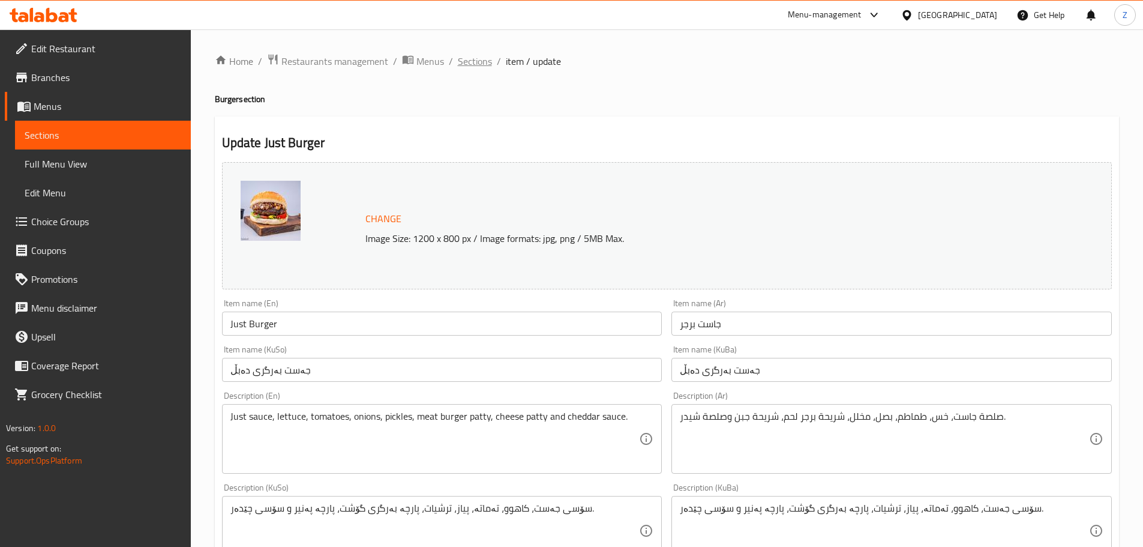
click at [468, 58] on span "Sections" at bounding box center [475, 61] width 34 height 14
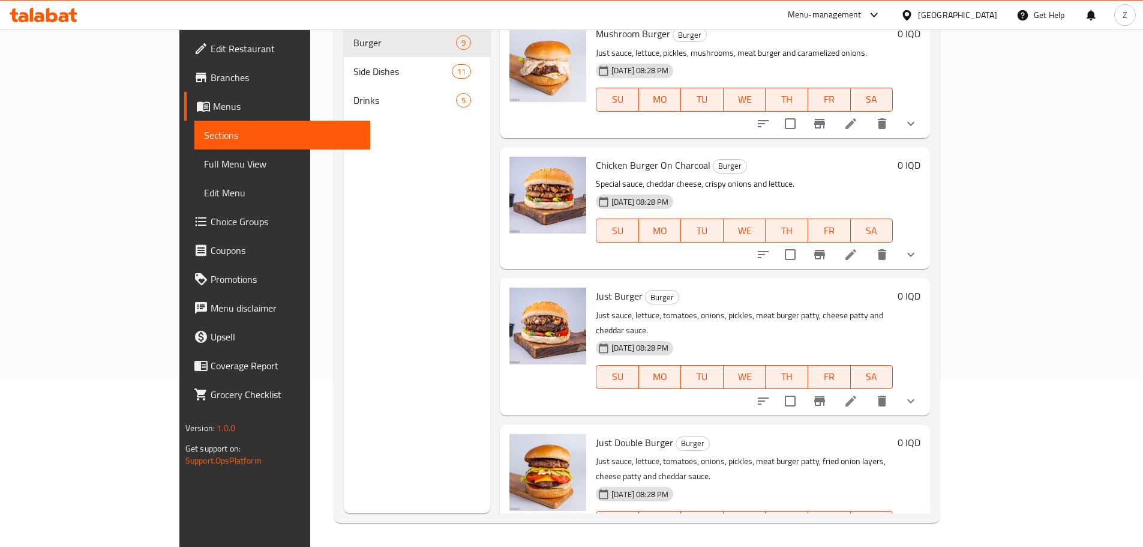
click at [858, 540] on icon at bounding box center [851, 547] width 14 height 14
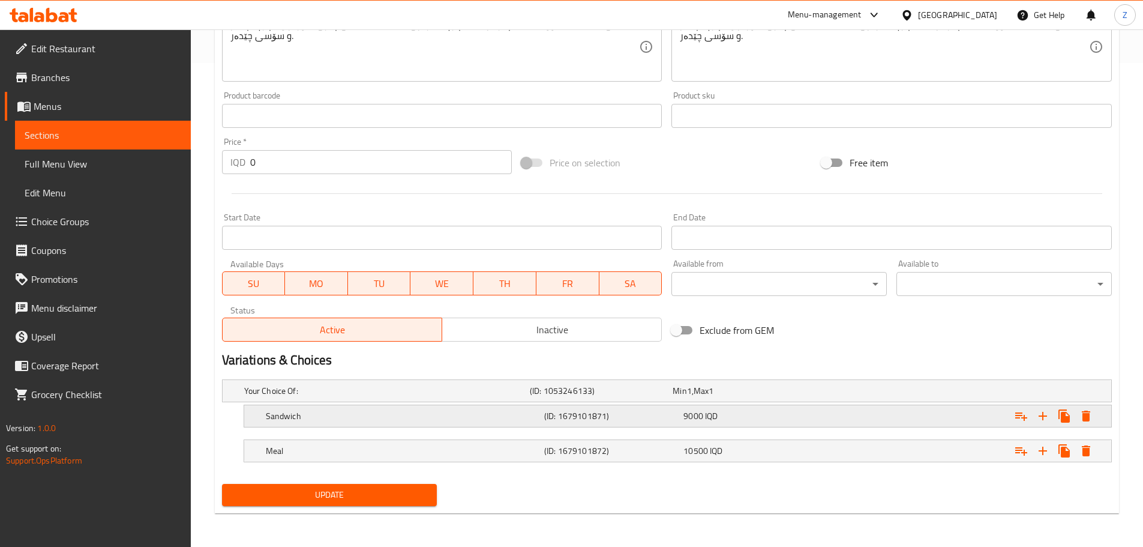
click at [732, 416] on div "9000 IQD" at bounding box center [751, 416] width 134 height 12
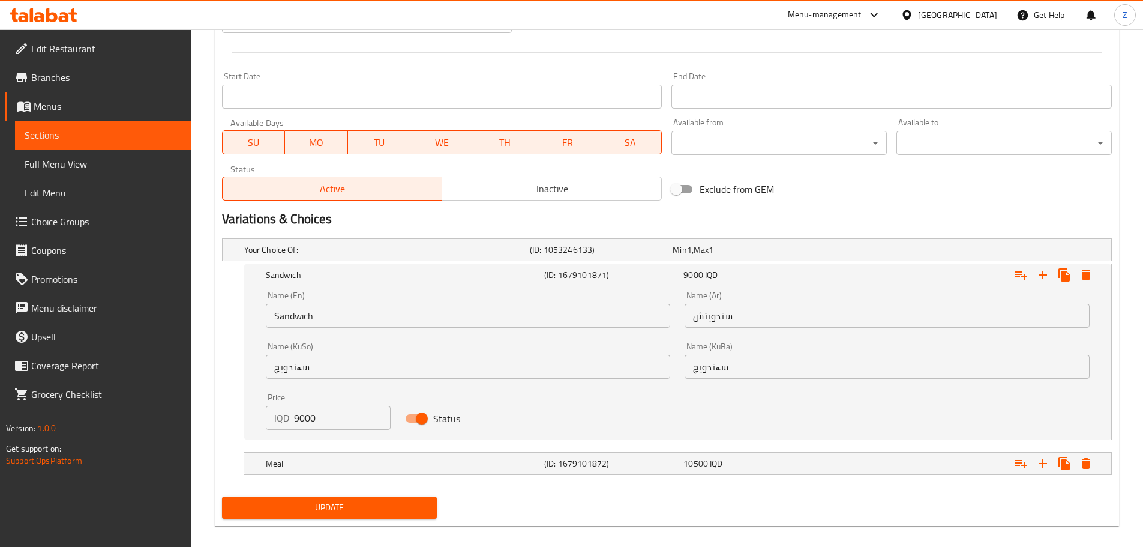
click at [328, 404] on div "Price IQD 9000 Price" at bounding box center [328, 411] width 125 height 37
click at [334, 415] on input "9000" at bounding box center [342, 418] width 97 height 24
type input "10000"
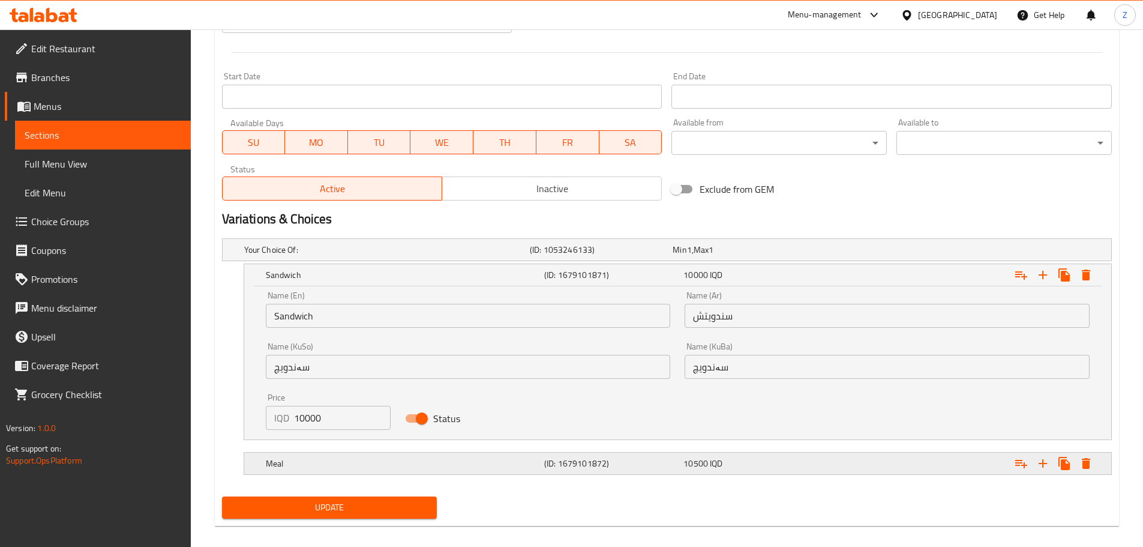
click at [344, 475] on div "Meal (ID: 1679101872) 10500 IQD" at bounding box center [681, 463] width 836 height 26
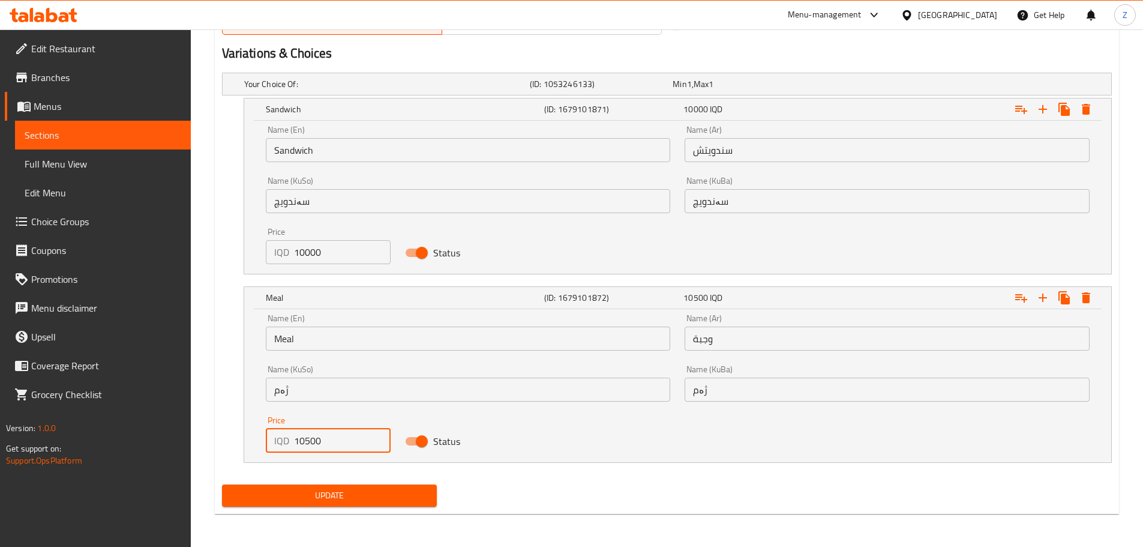
click at [299, 443] on input "10500" at bounding box center [342, 440] width 97 height 24
type input "11500"
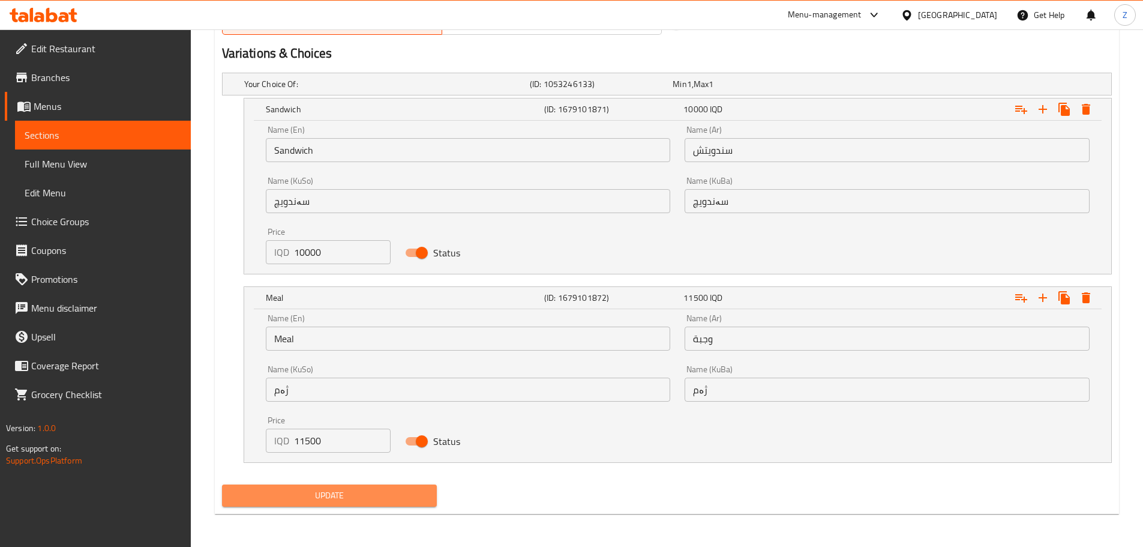
click at [341, 500] on span "Update" at bounding box center [330, 495] width 196 height 15
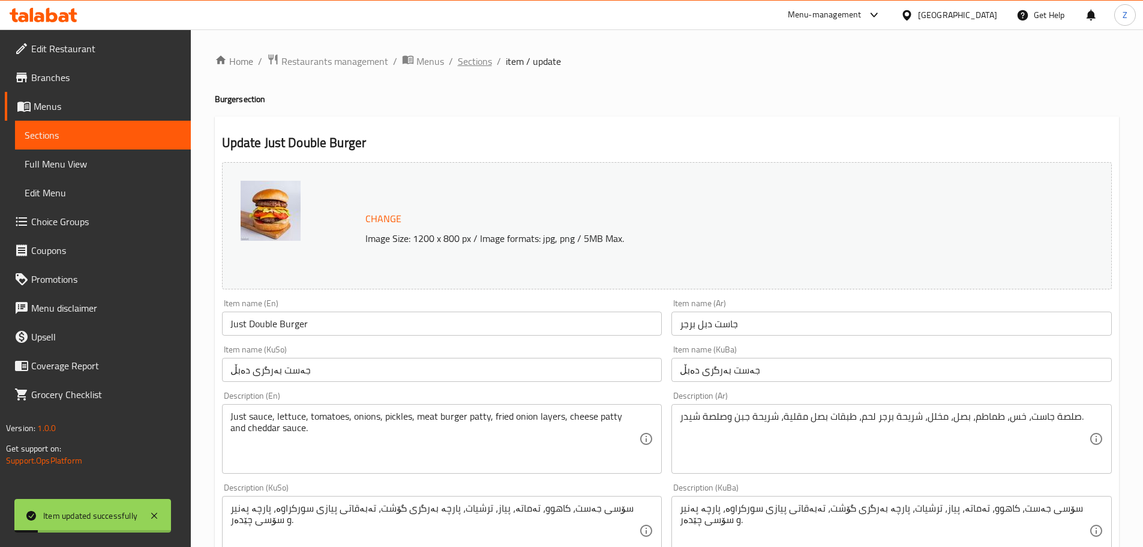
click at [477, 56] on span "Sections" at bounding box center [475, 61] width 34 height 14
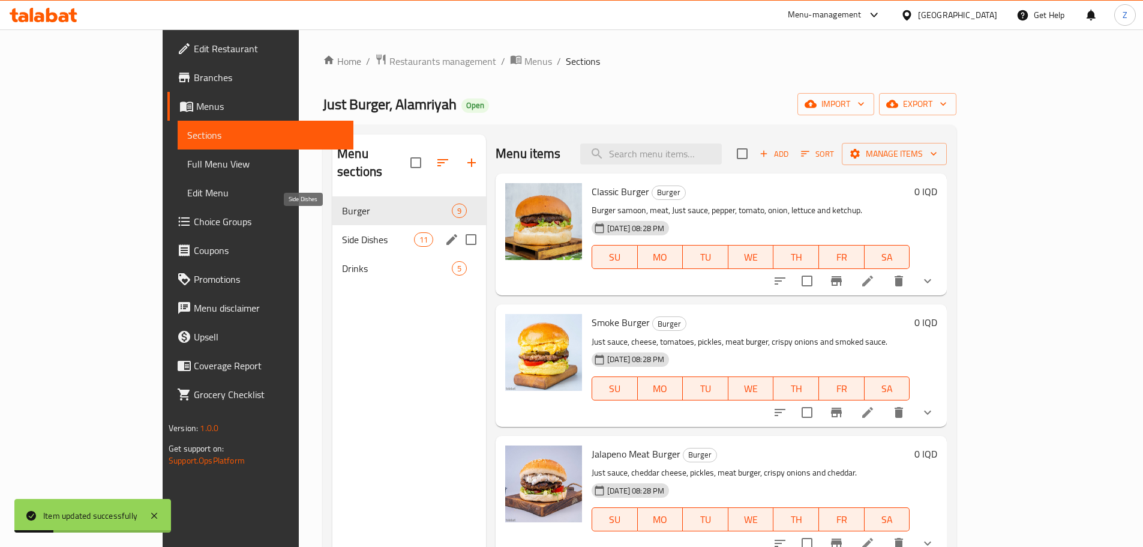
click at [342, 232] on span "Side Dishes" at bounding box center [378, 239] width 72 height 14
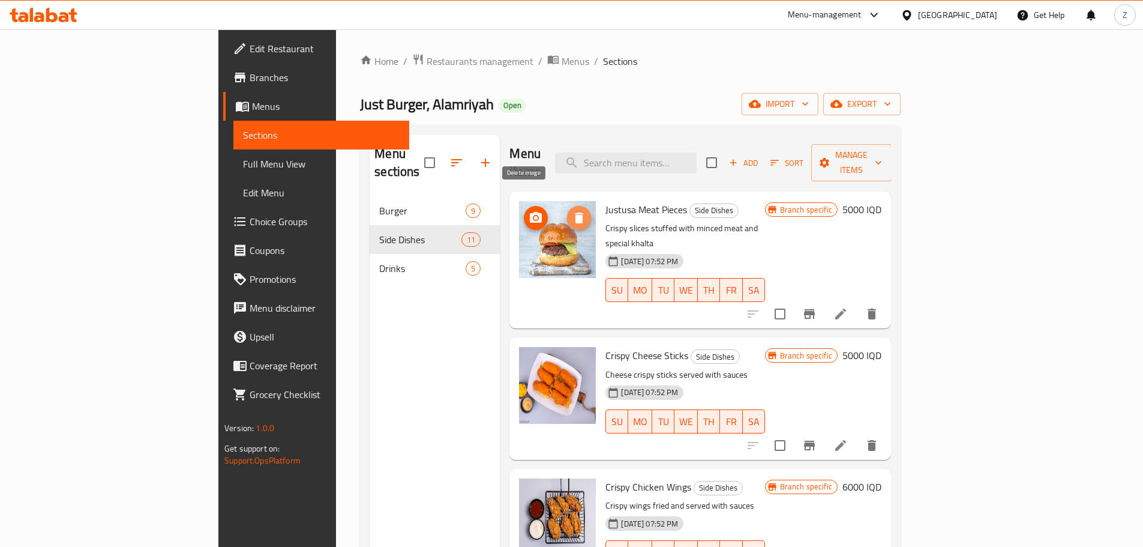
click at [567, 211] on span "delete image" at bounding box center [579, 218] width 24 height 14
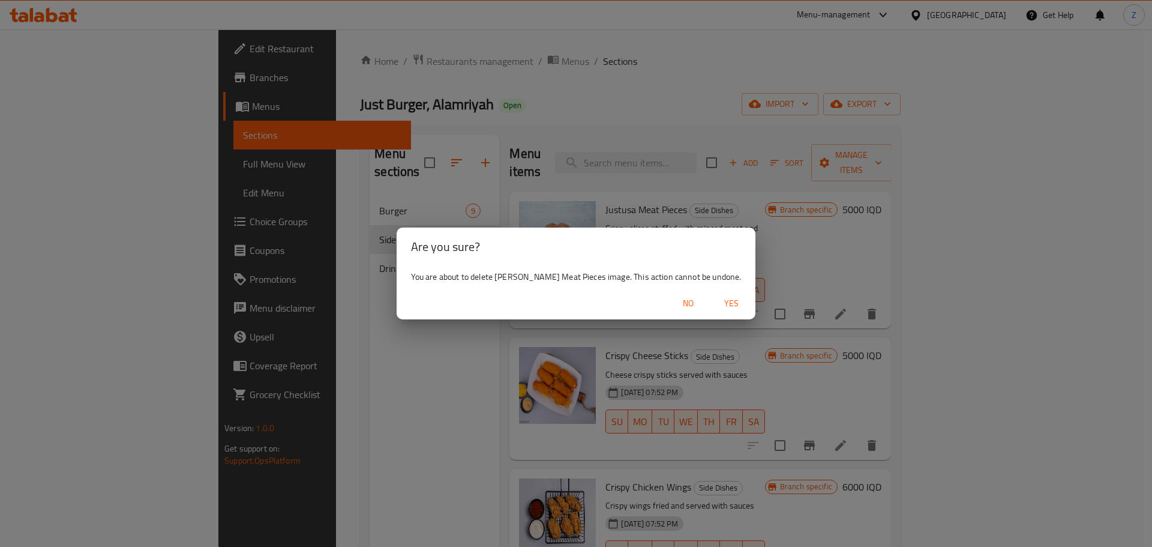
click at [717, 303] on span "Yes" at bounding box center [731, 303] width 29 height 15
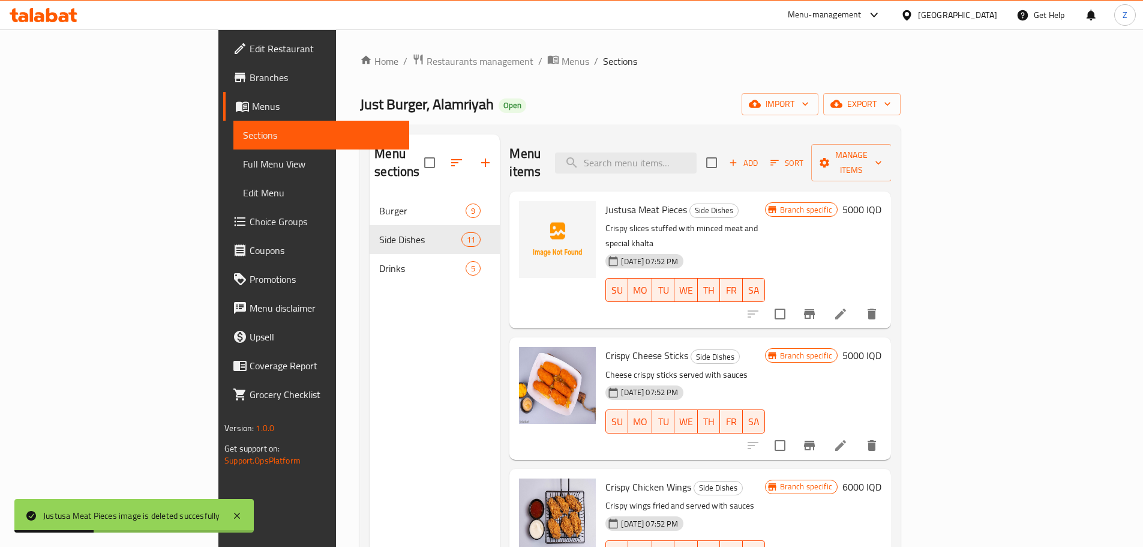
click at [824, 299] on button "Branch-specific-item" at bounding box center [809, 313] width 29 height 29
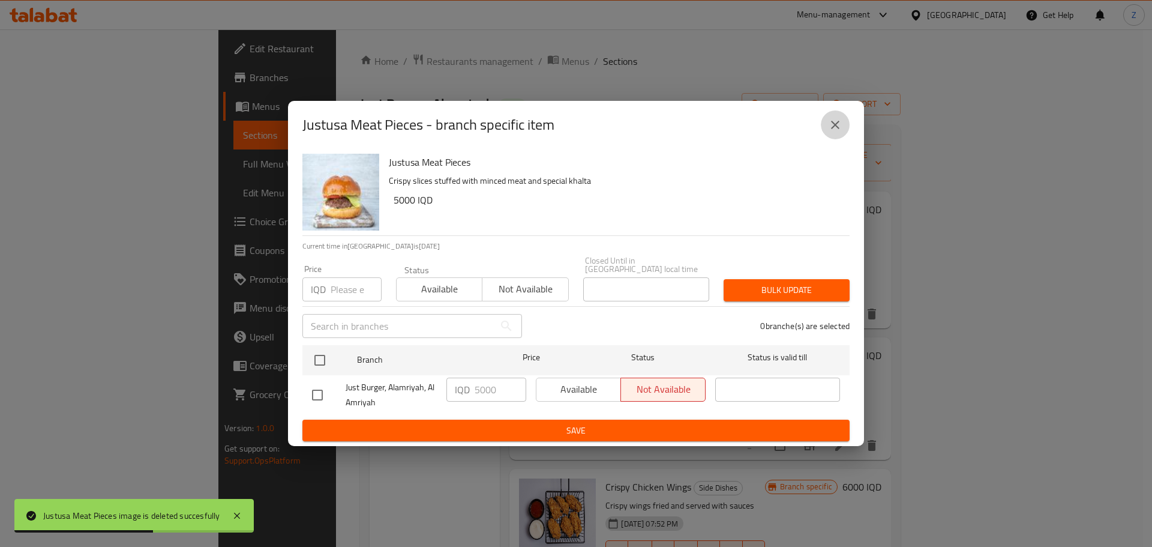
click at [837, 132] on icon "close" at bounding box center [835, 125] width 14 height 14
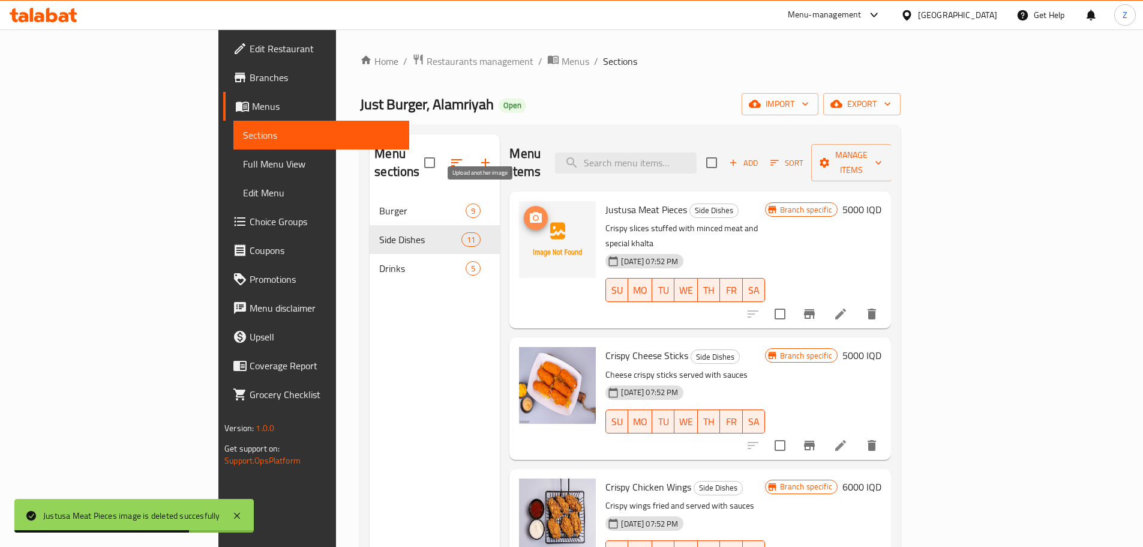
click at [529, 211] on icon "upload picture" at bounding box center [536, 218] width 14 height 14
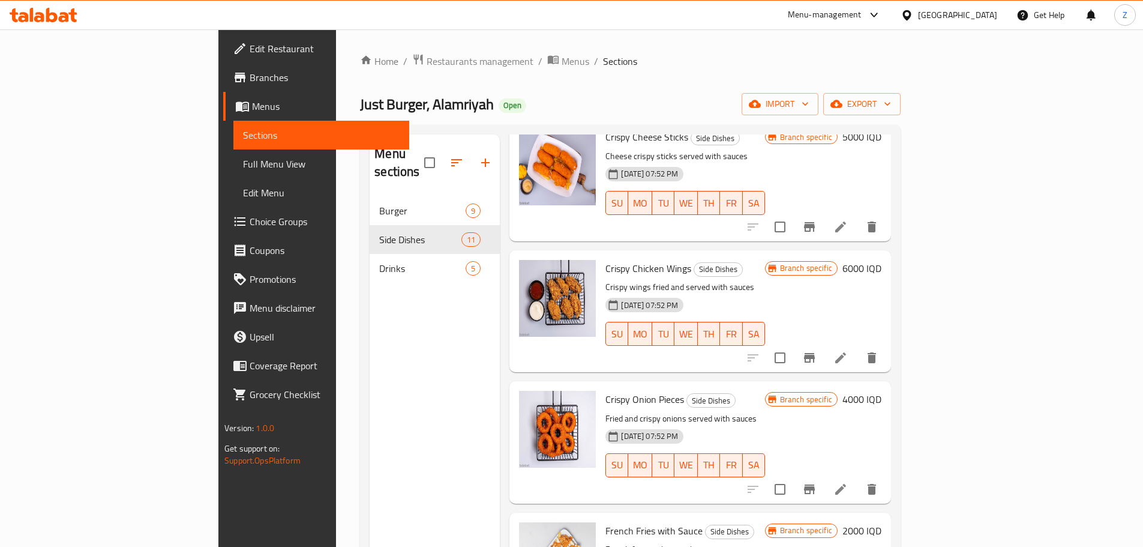
scroll to position [240, 0]
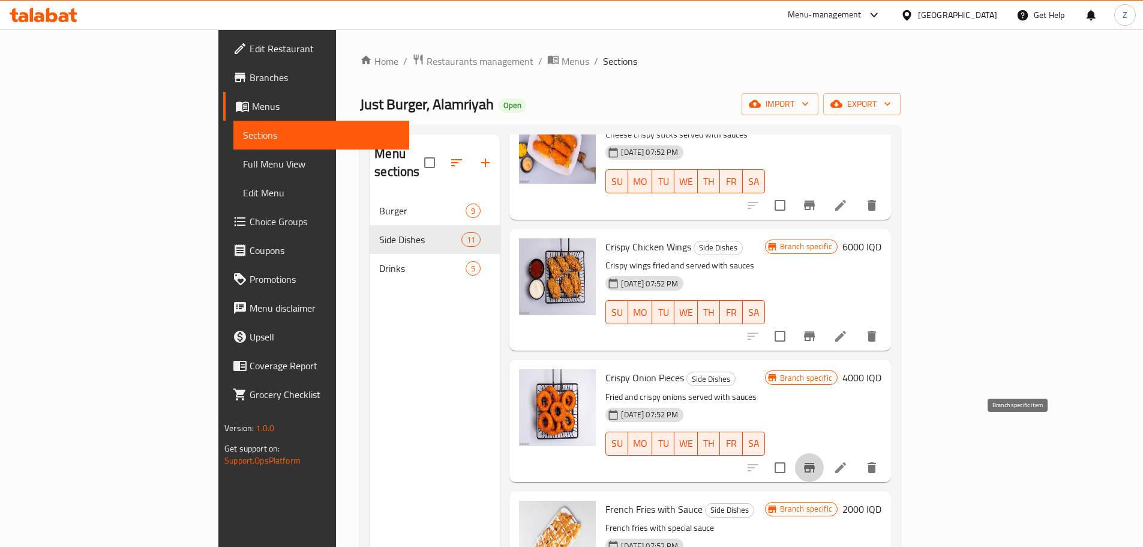
click at [824, 453] on button "Branch-specific-item" at bounding box center [809, 467] width 29 height 29
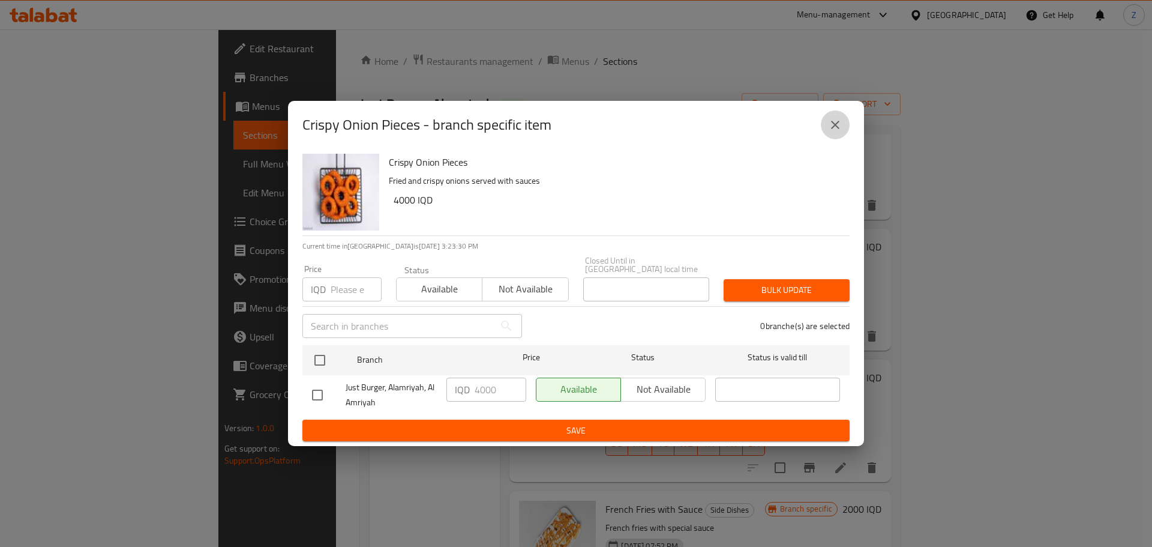
click at [844, 131] on button "close" at bounding box center [835, 124] width 29 height 29
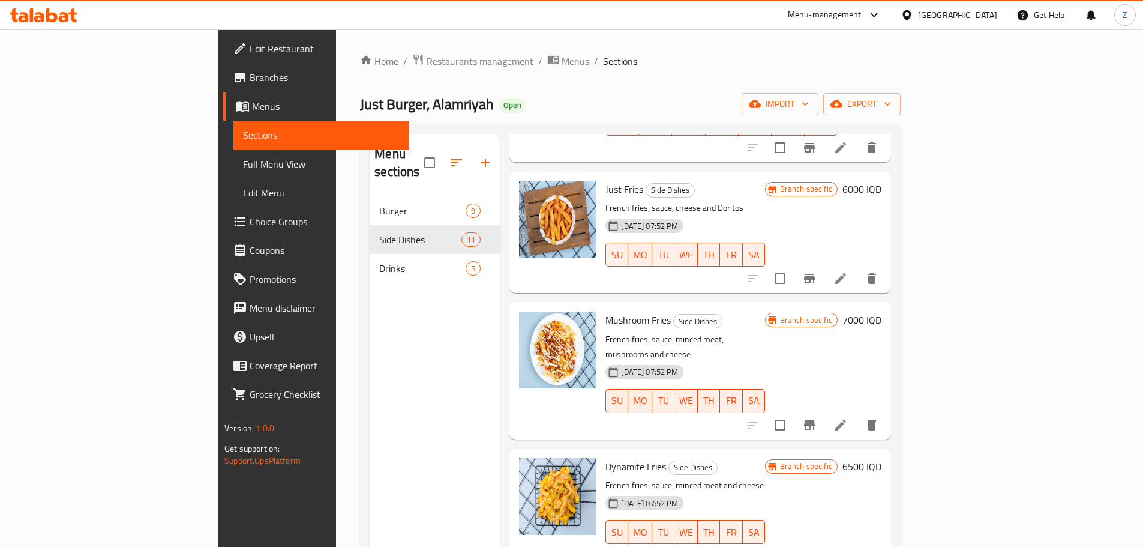
scroll to position [840, 0]
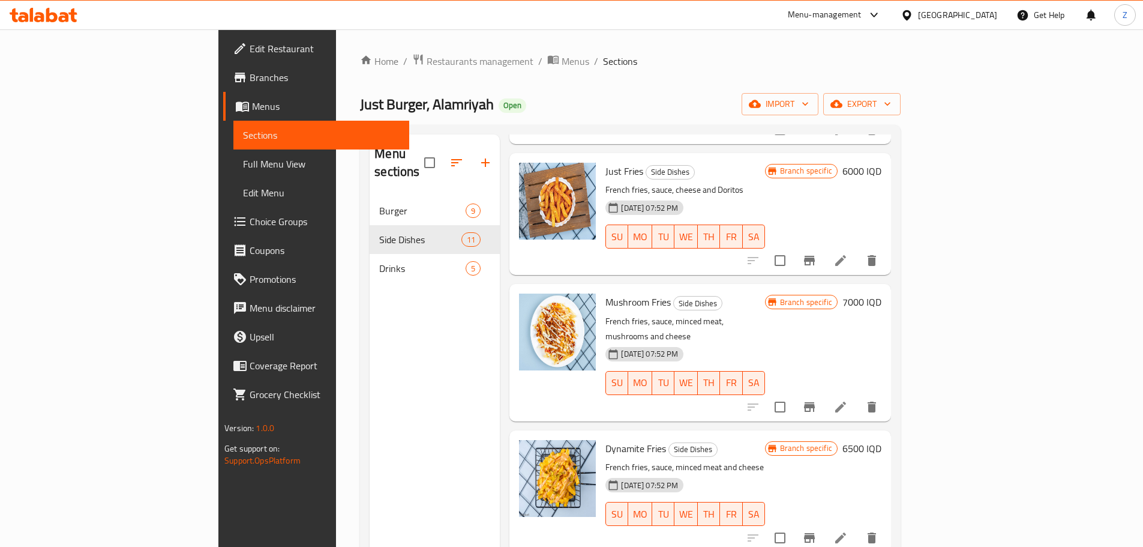
click at [815, 402] on icon "Branch-specific-item" at bounding box center [809, 407] width 11 height 10
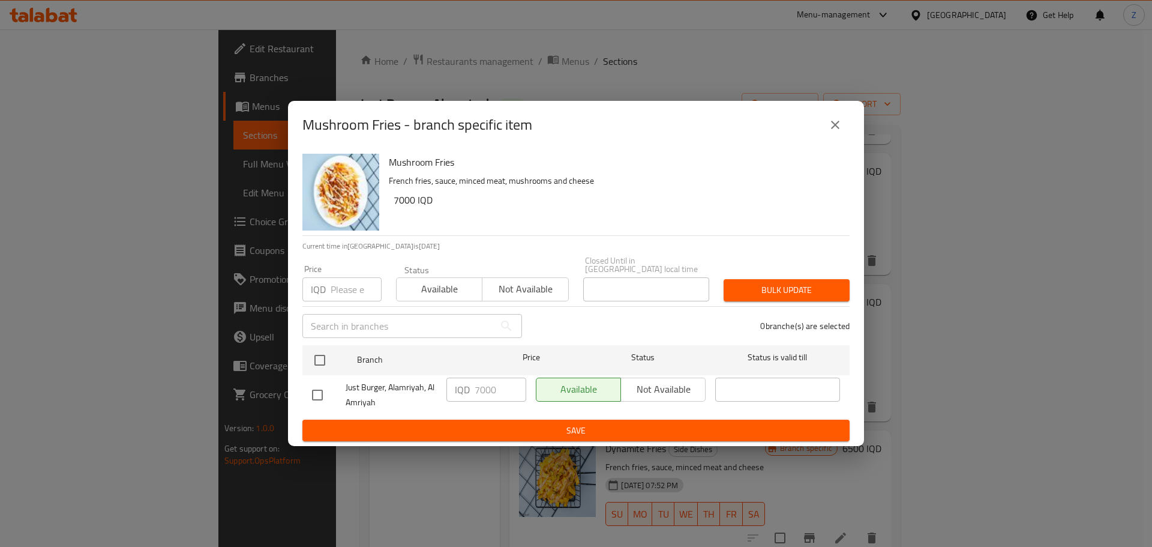
click at [842, 132] on icon "close" at bounding box center [835, 125] width 14 height 14
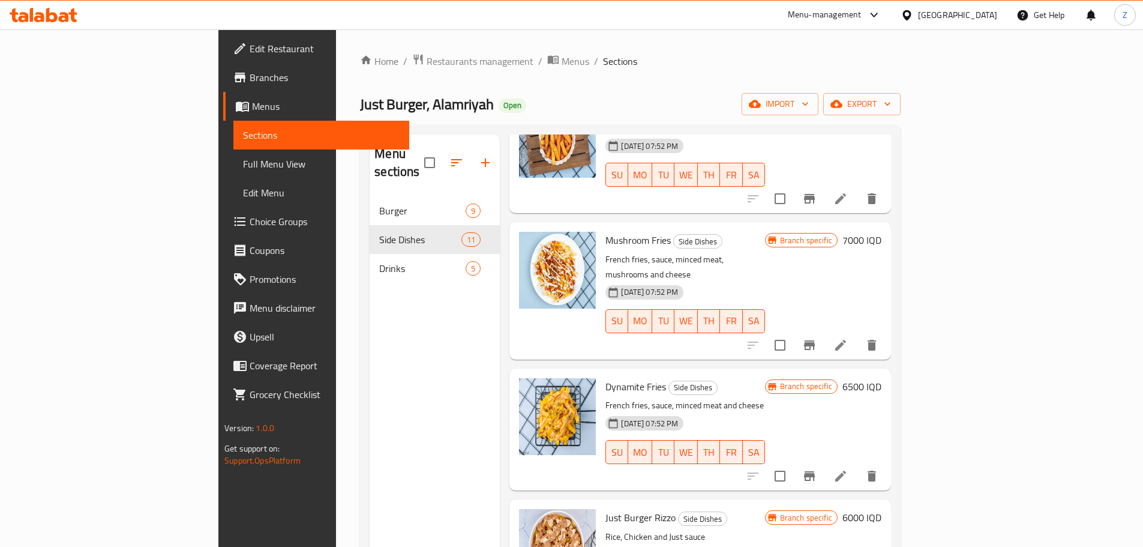
scroll to position [907, 0]
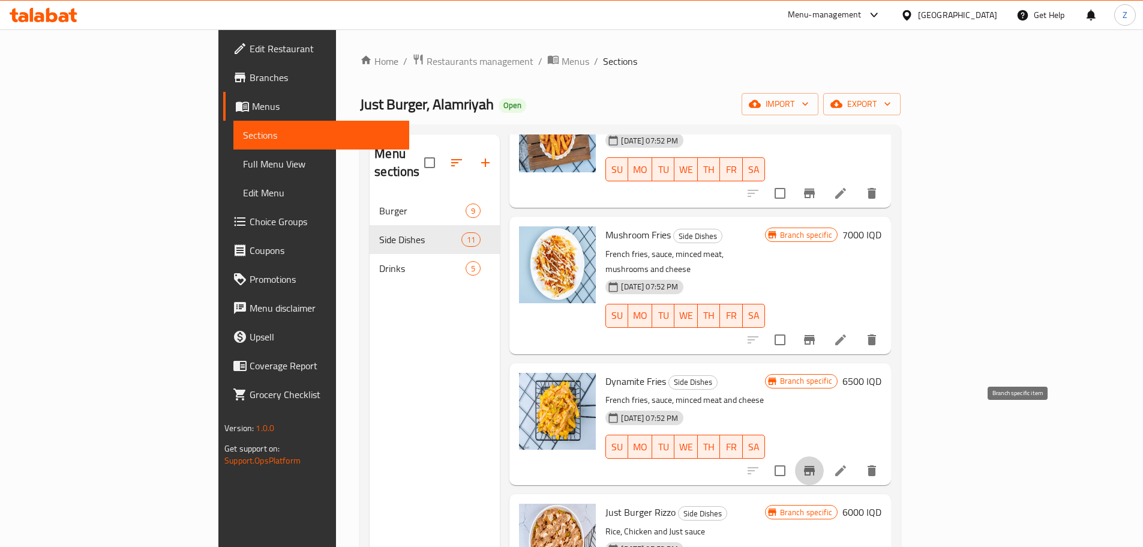
click at [824, 456] on button "Branch-specific-item" at bounding box center [809, 470] width 29 height 29
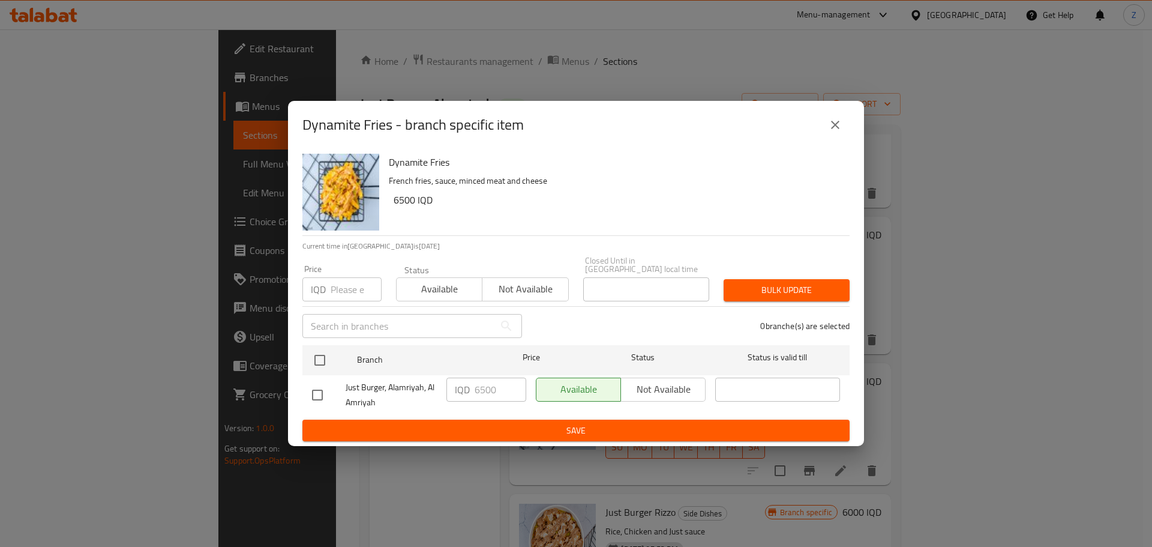
click at [841, 124] on icon "close" at bounding box center [835, 125] width 14 height 14
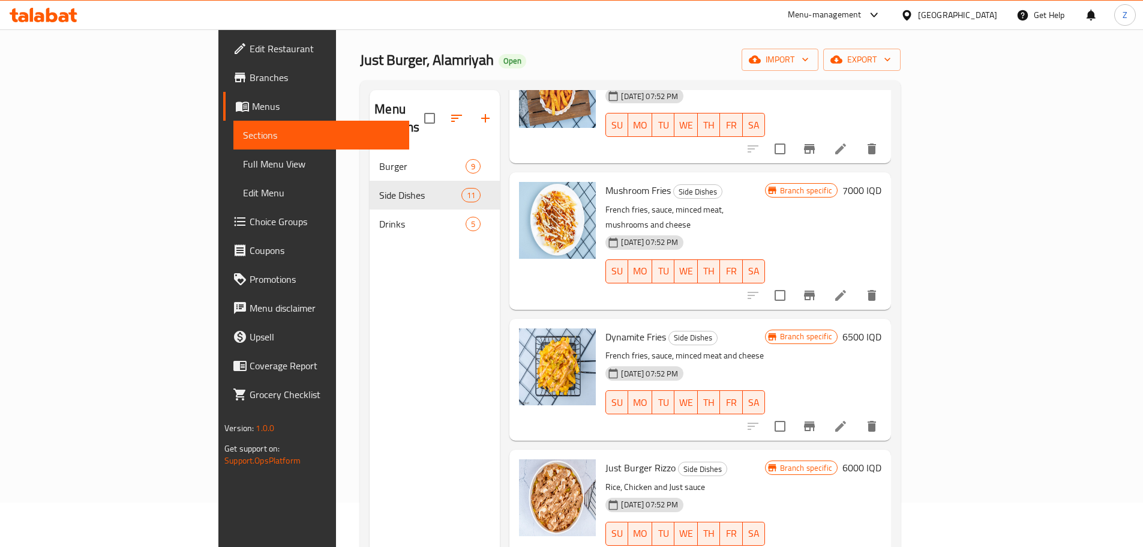
scroll to position [120, 0]
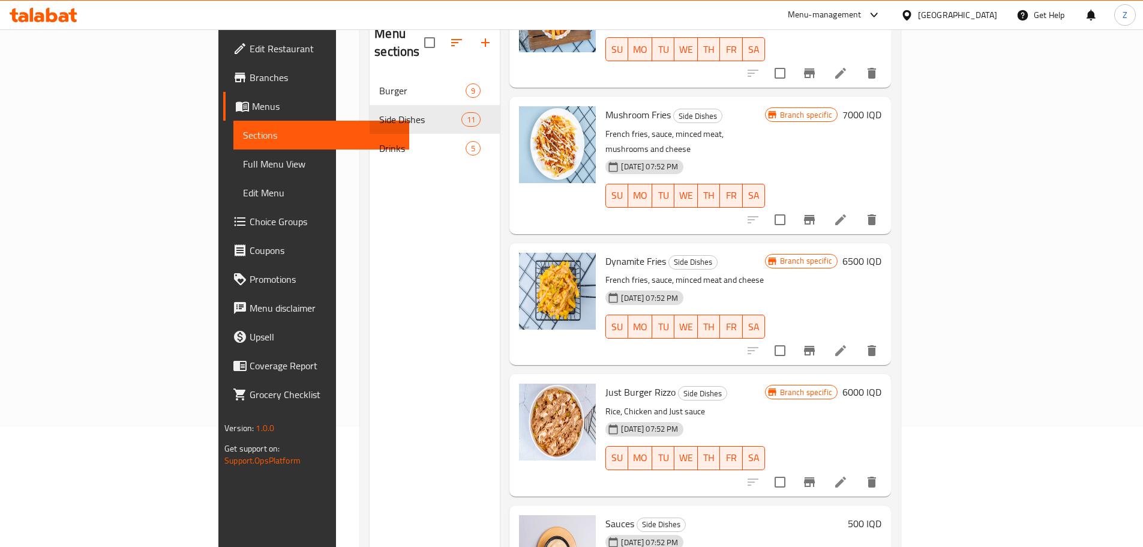
click at [824, 468] on button "Branch-specific-item" at bounding box center [809, 482] width 29 height 29
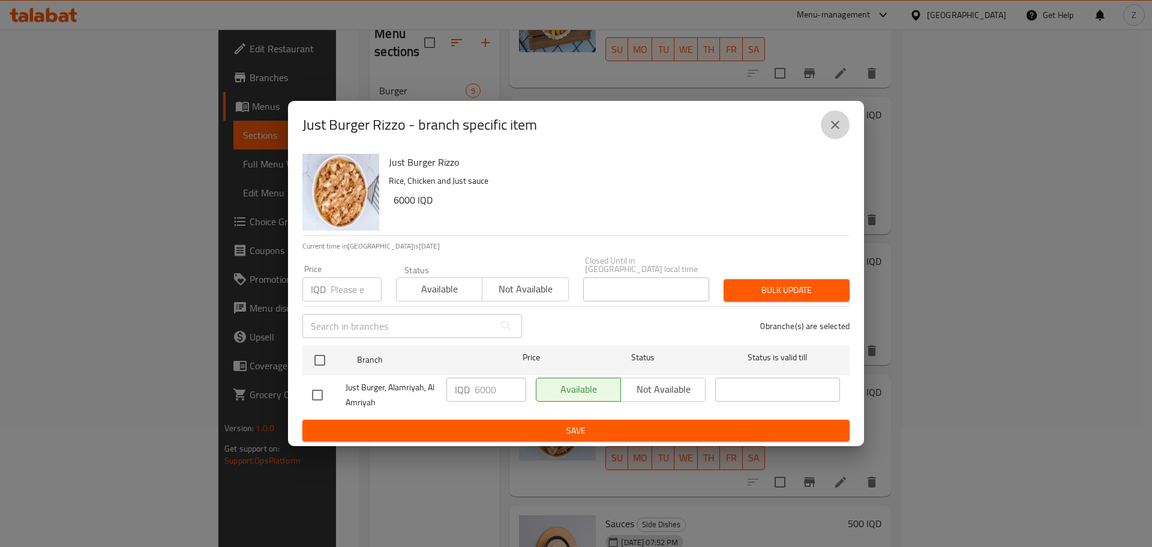
click at [835, 132] on icon "close" at bounding box center [835, 125] width 14 height 14
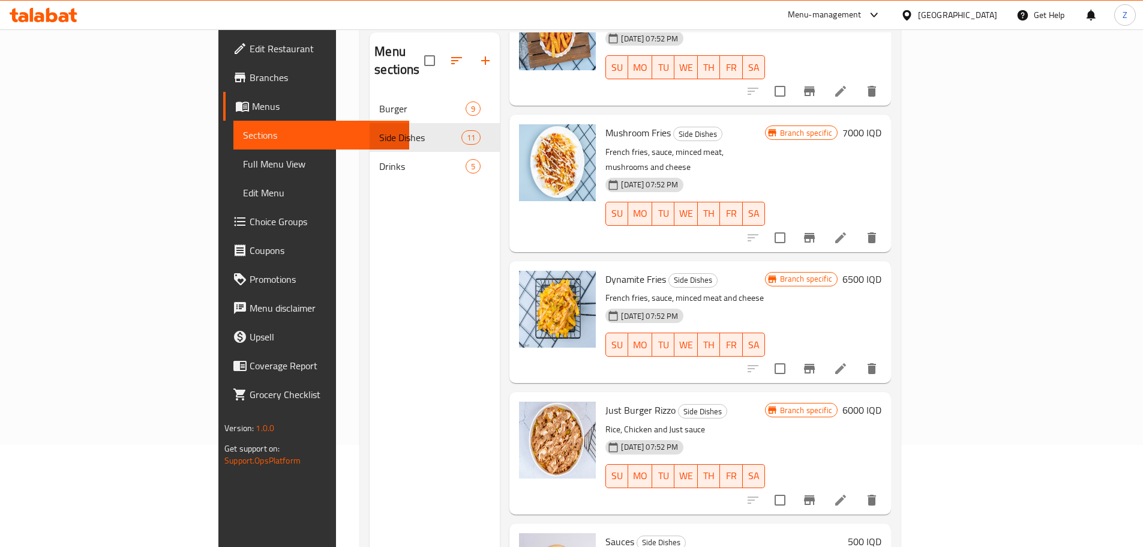
scroll to position [0, 0]
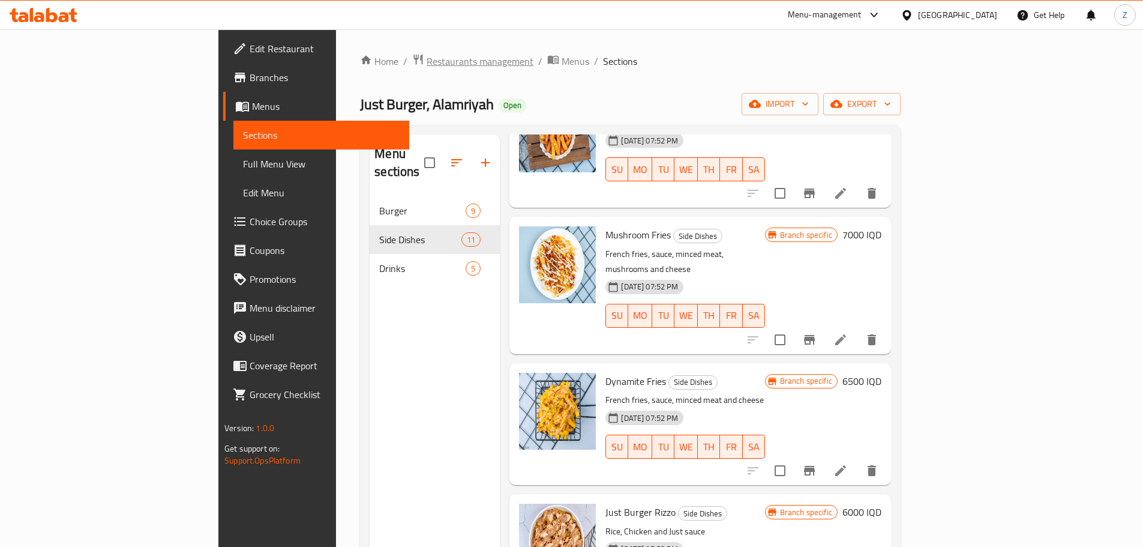
click at [427, 67] on span "Restaurants management" at bounding box center [480, 61] width 107 height 14
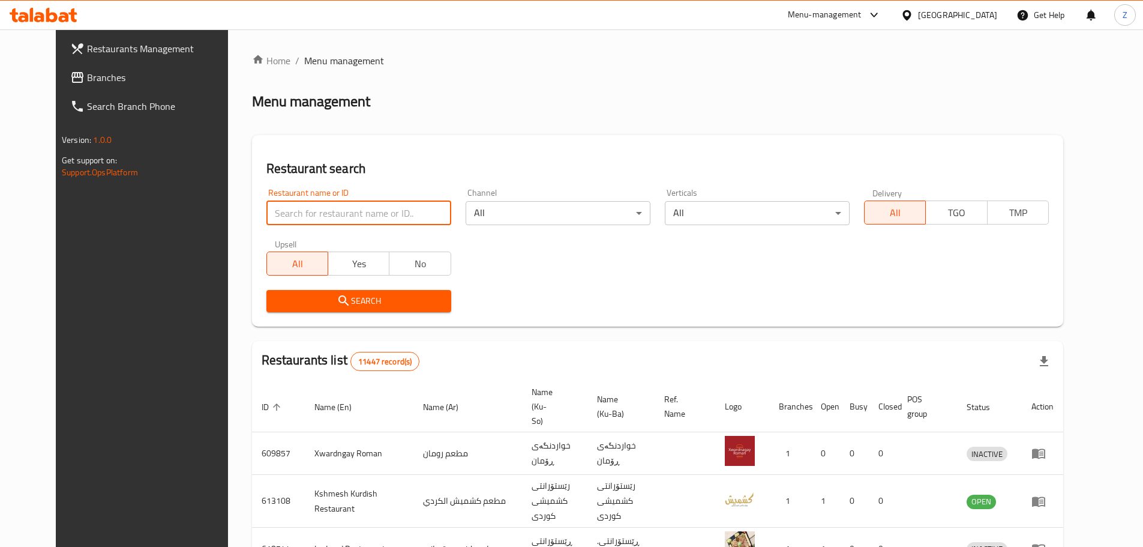
click at [372, 214] on input "search" at bounding box center [358, 213] width 185 height 24
click button "Search" at bounding box center [358, 301] width 185 height 22
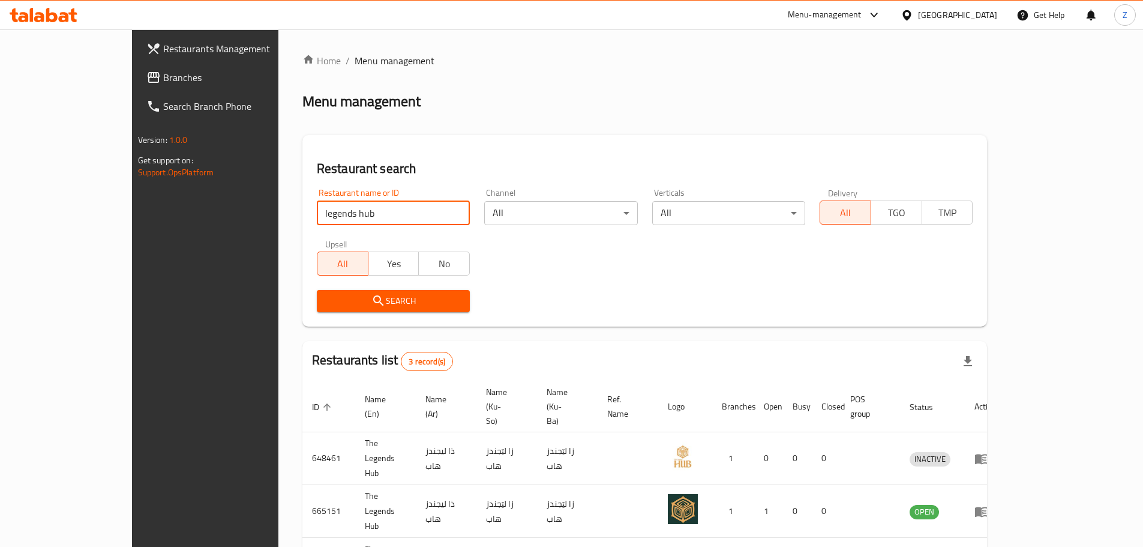
click at [319, 217] on input "legends hub" at bounding box center [393, 213] width 153 height 24
paste input "687241"
type input "687241"
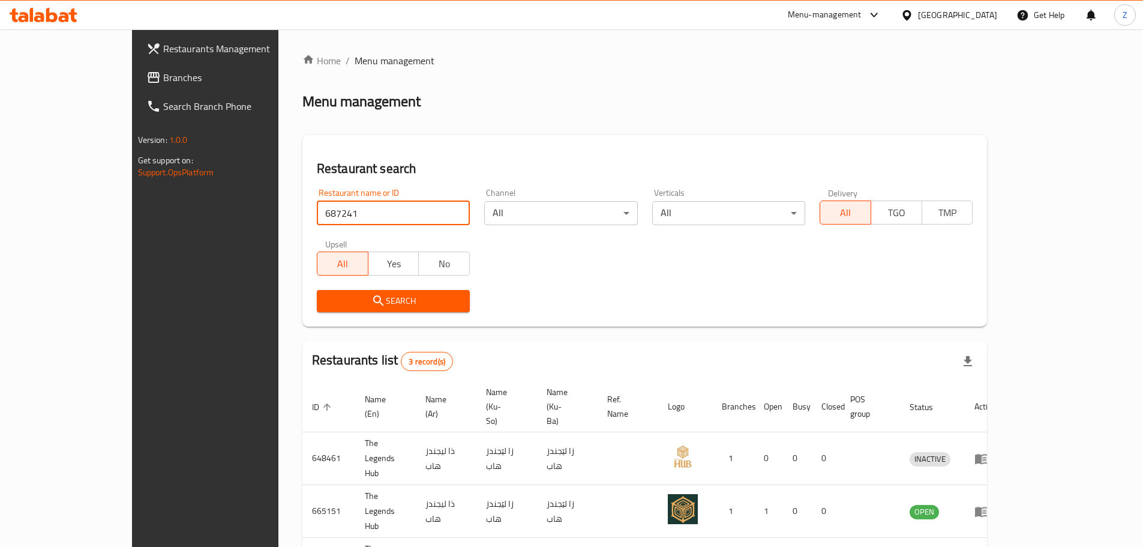
click at [339, 296] on span "Search" at bounding box center [393, 300] width 134 height 15
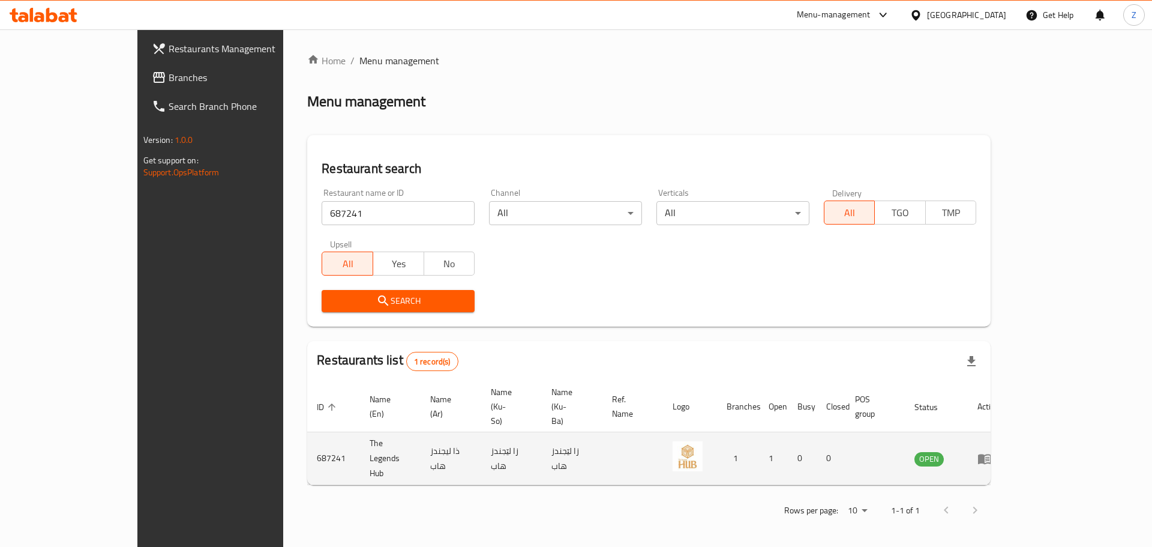
click at [992, 451] on icon "enhanced table" at bounding box center [985, 458] width 14 height 14
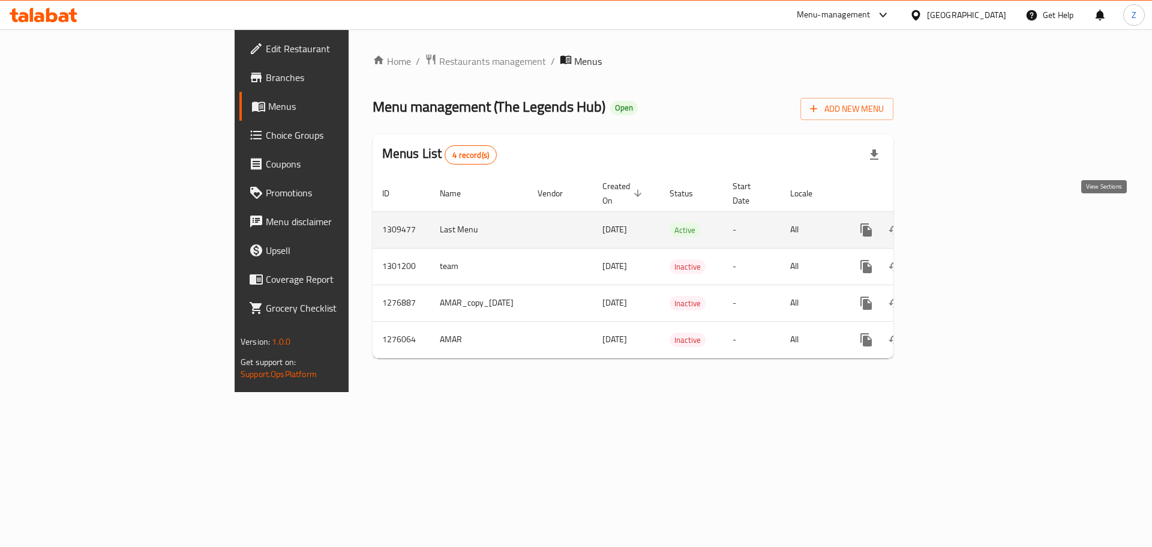
click at [960, 223] on icon "enhanced table" at bounding box center [953, 230] width 14 height 14
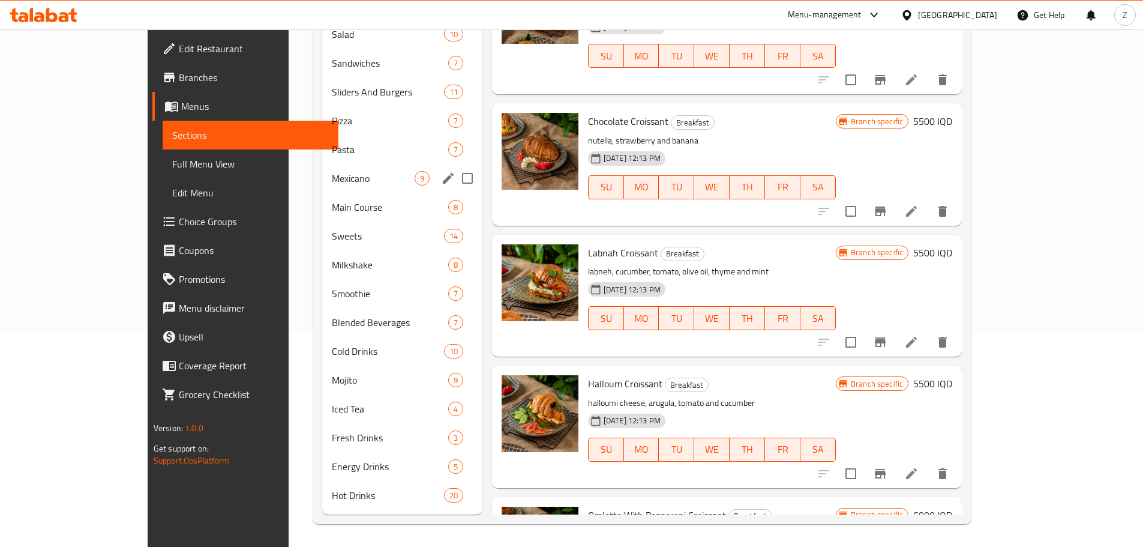
scroll to position [217, 0]
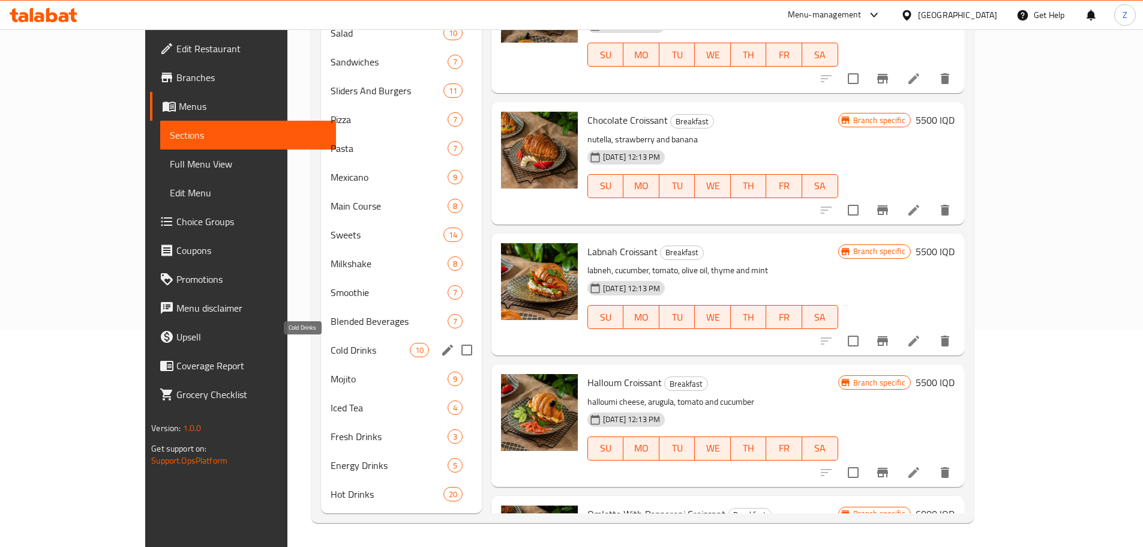
click at [331, 349] on span "Cold Drinks" at bounding box center [370, 350] width 79 height 14
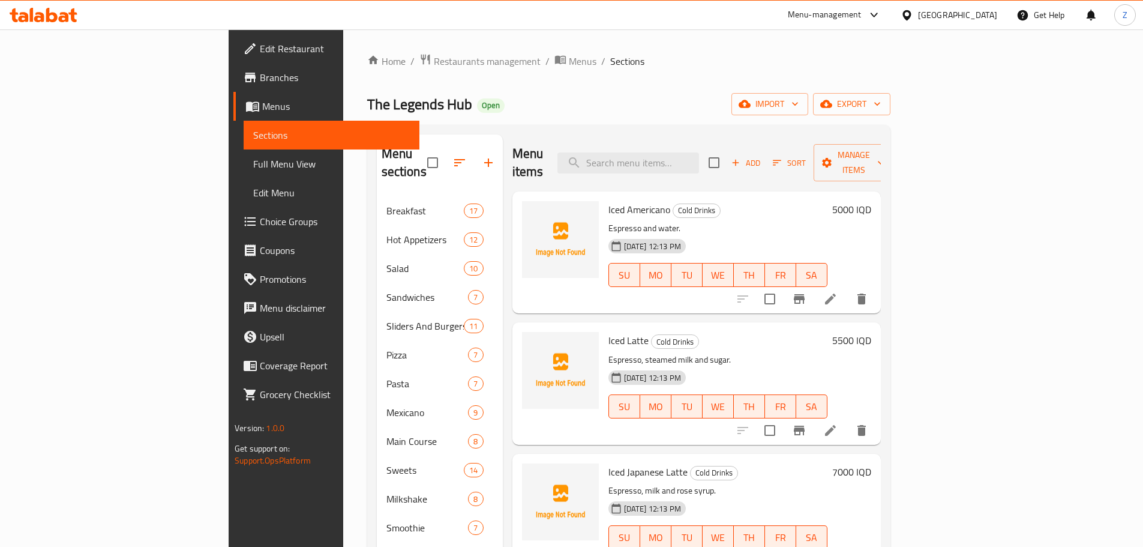
click at [648, 136] on div "Menu items Add Sort Manage items" at bounding box center [697, 162] width 368 height 57
click at [648, 152] on input "search" at bounding box center [629, 162] width 142 height 21
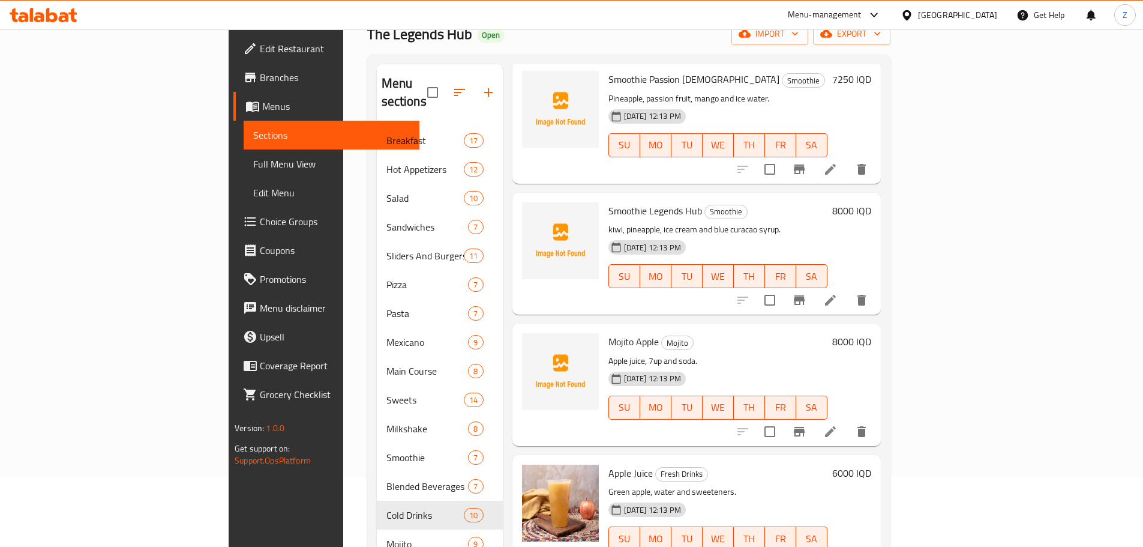
scroll to position [217, 0]
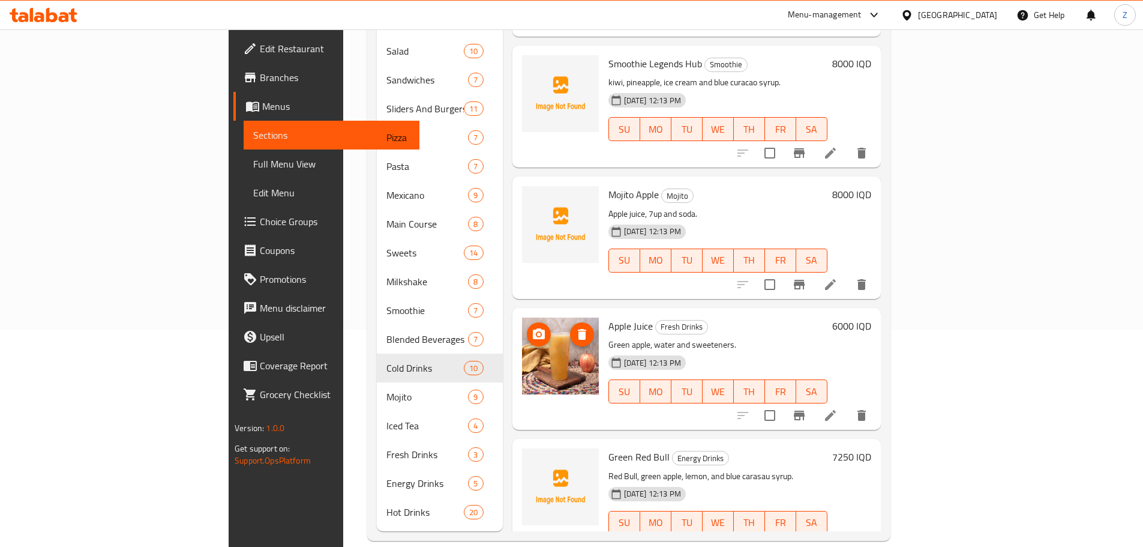
click at [537, 332] on circle "upload picture" at bounding box center [539, 334] width 4 height 4
click at [533, 459] on icon "upload picture" at bounding box center [539, 464] width 12 height 11
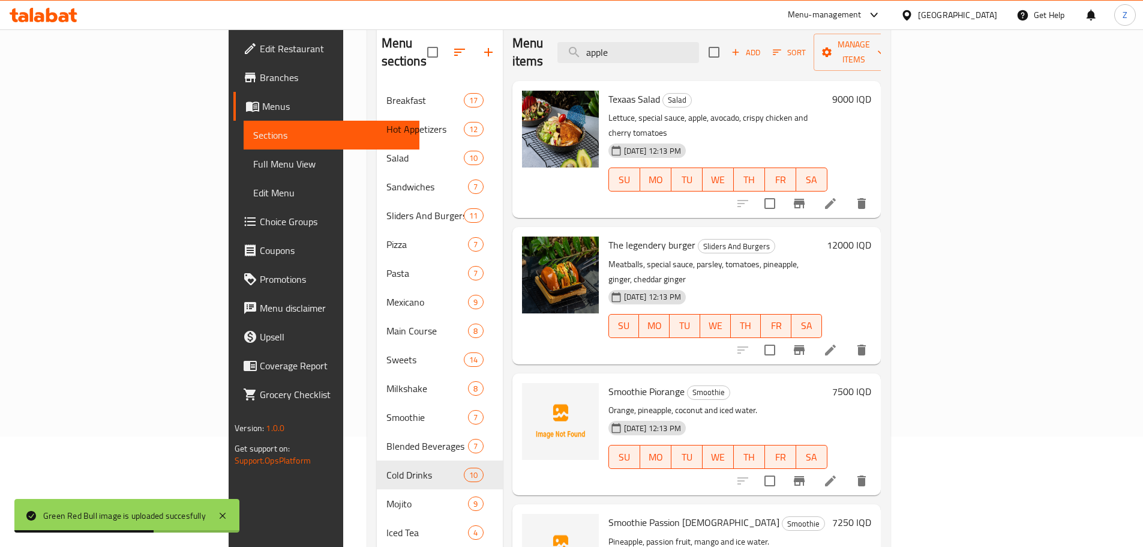
scroll to position [0, 0]
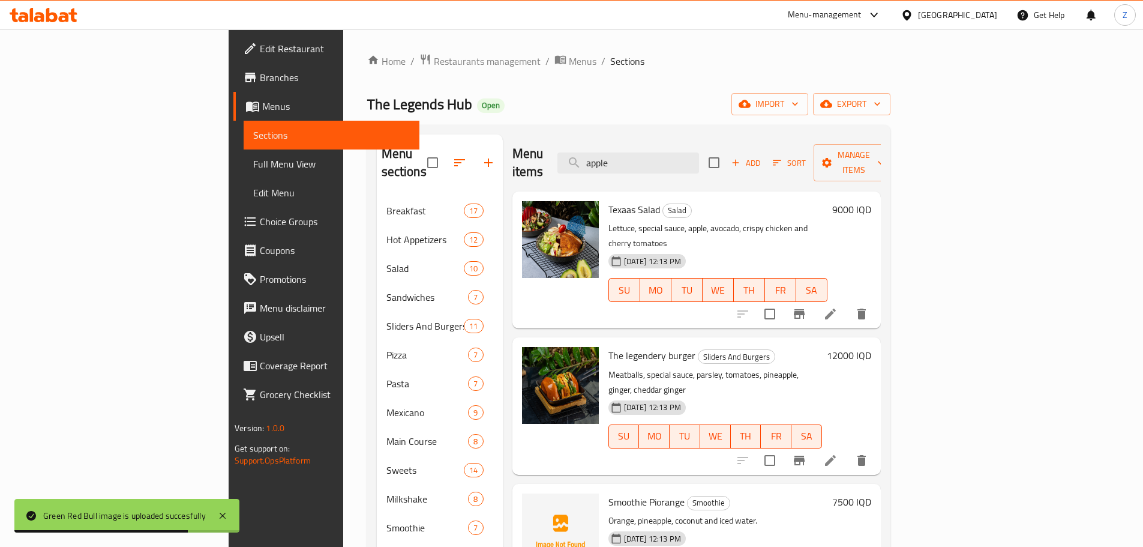
click at [706, 170] on div "Menu items apple Add Sort Manage items" at bounding box center [697, 162] width 368 height 57
click at [699, 155] on input "apple" at bounding box center [629, 162] width 142 height 21
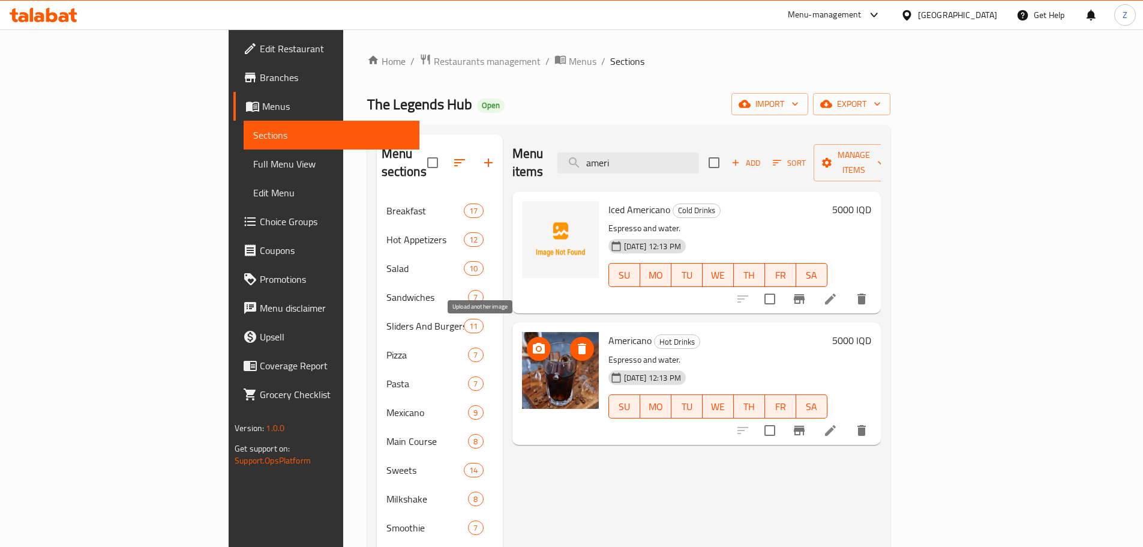
click at [533, 343] on icon "upload picture" at bounding box center [539, 348] width 12 height 11
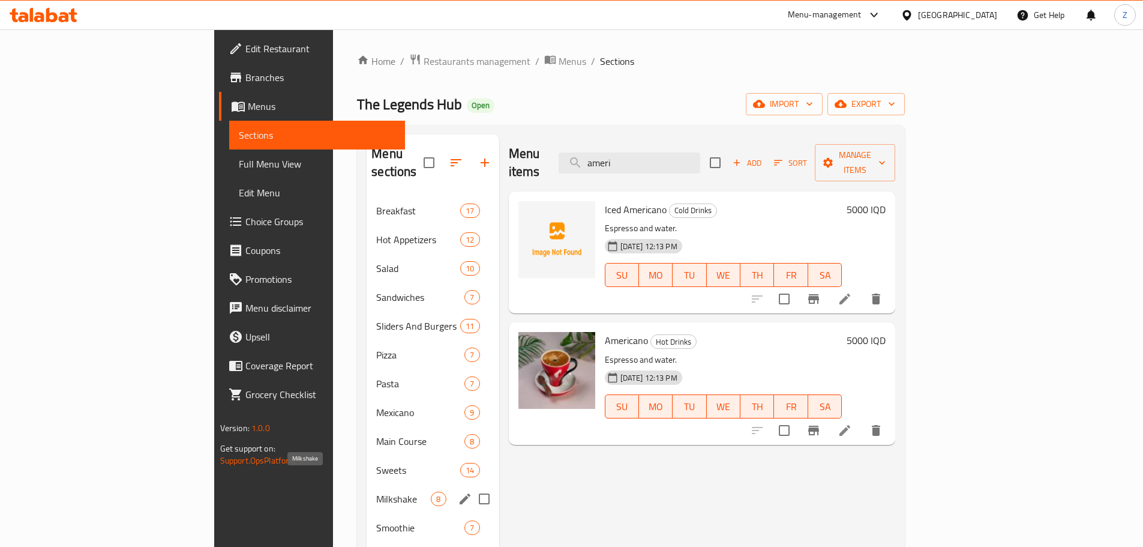
click at [376, 492] on span "Milkshake" at bounding box center [403, 499] width 55 height 14
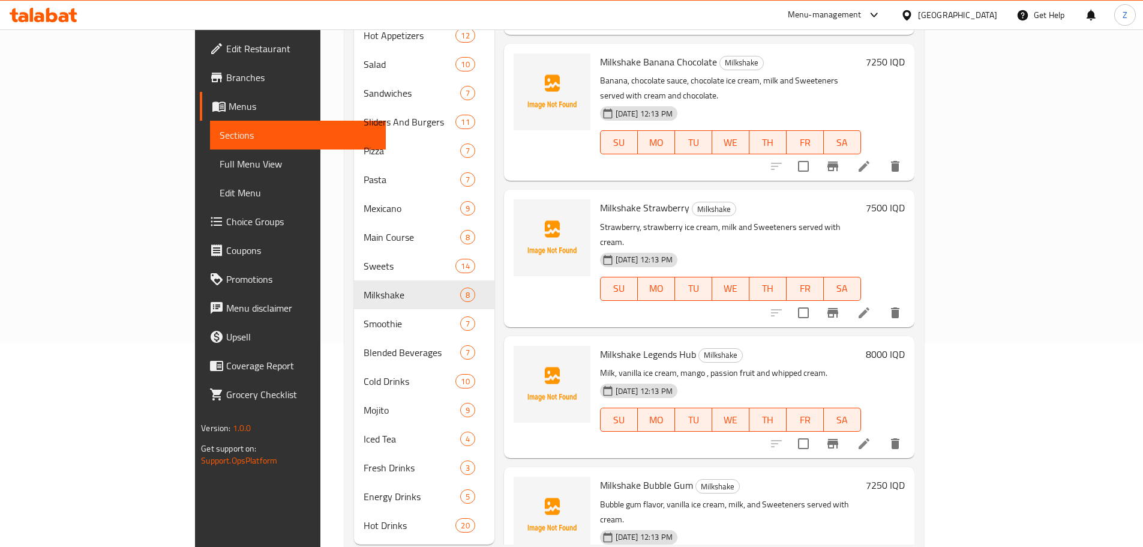
scroll to position [217, 0]
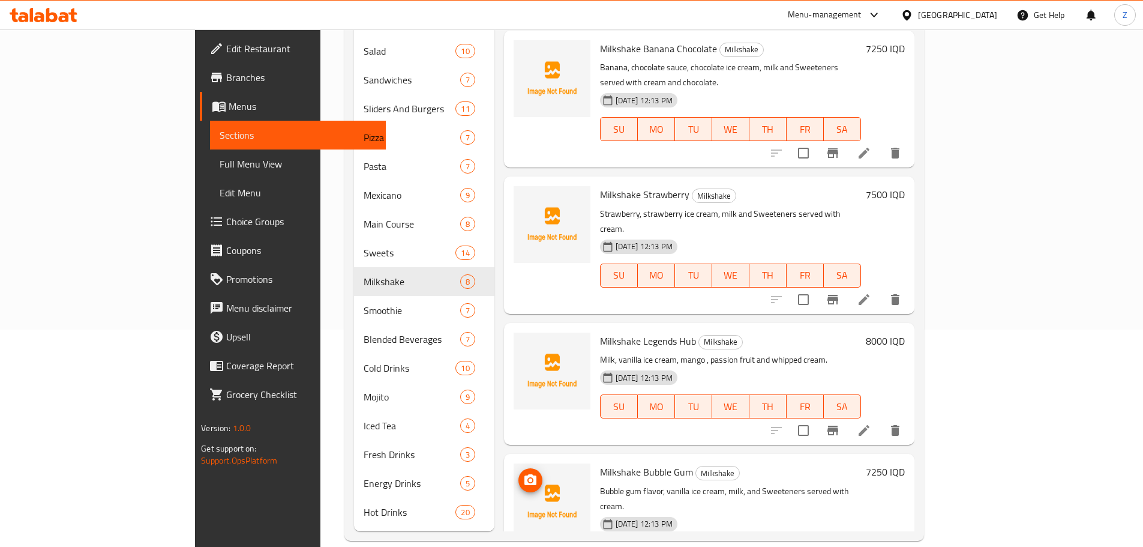
click at [519, 473] on span "upload picture" at bounding box center [531, 480] width 24 height 14
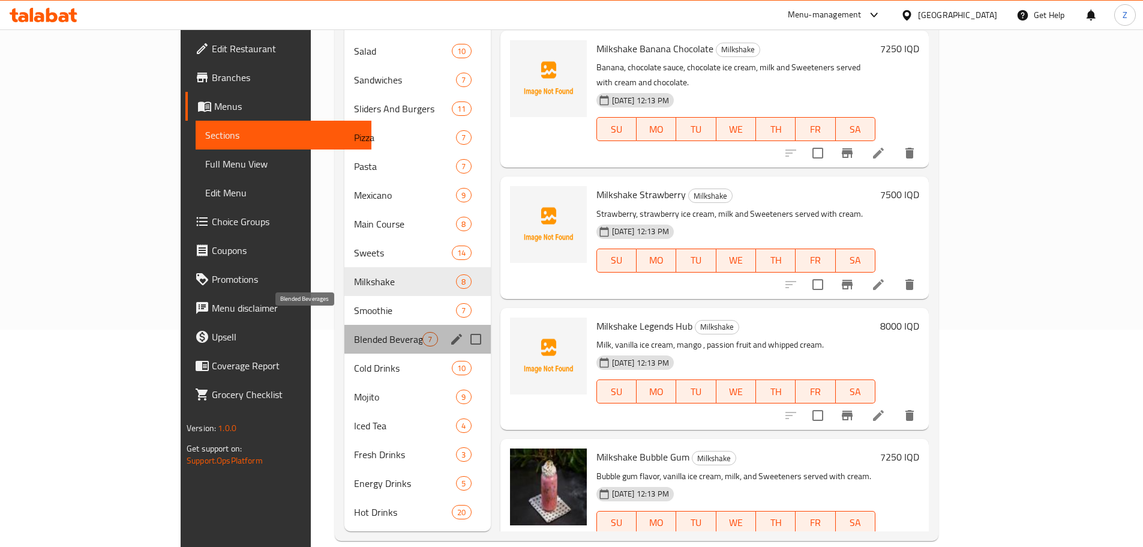
click at [354, 332] on span "Blended Beverages" at bounding box center [388, 339] width 68 height 14
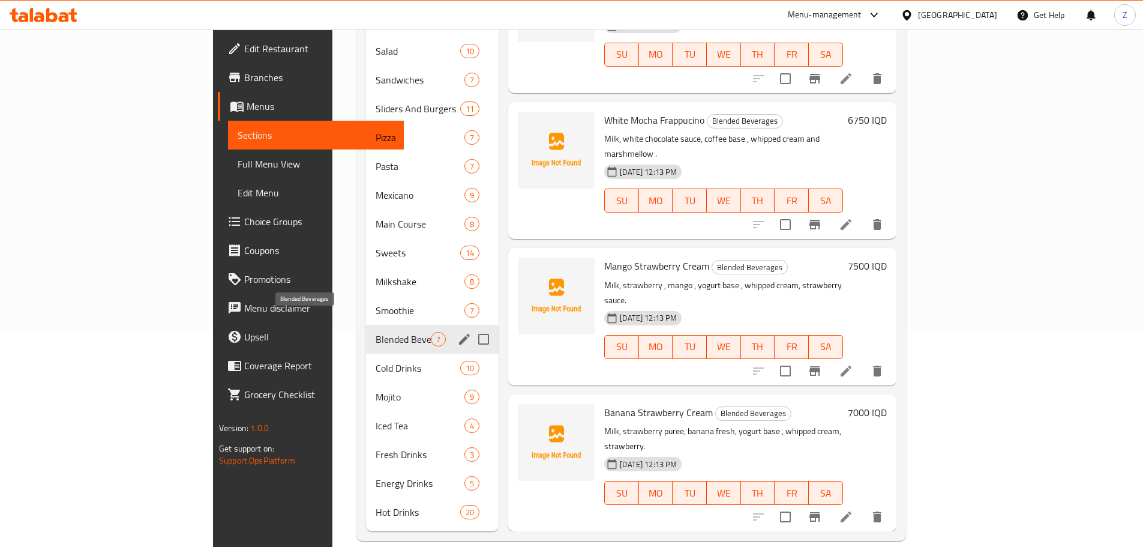
scroll to position [352, 0]
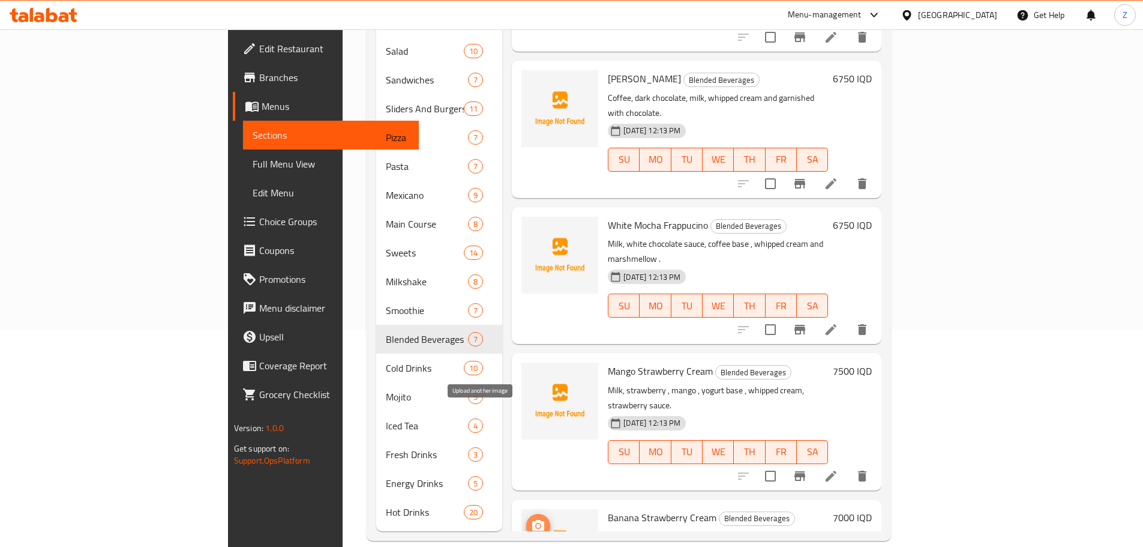
click at [531, 519] on icon "upload picture" at bounding box center [538, 526] width 14 height 14
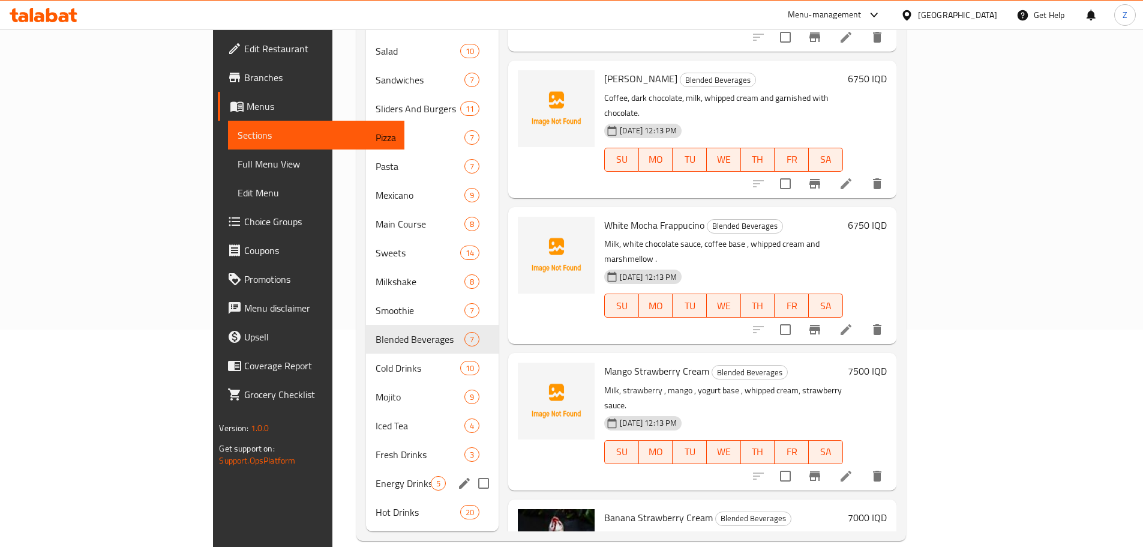
click at [376, 476] on span "Energy Drinks" at bounding box center [403, 483] width 55 height 14
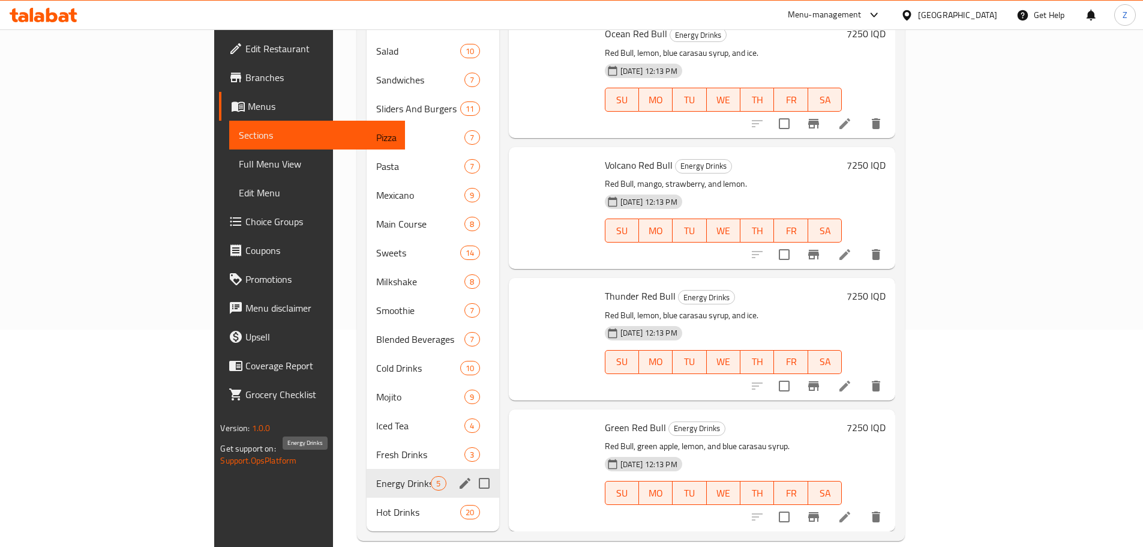
scroll to position [89, 0]
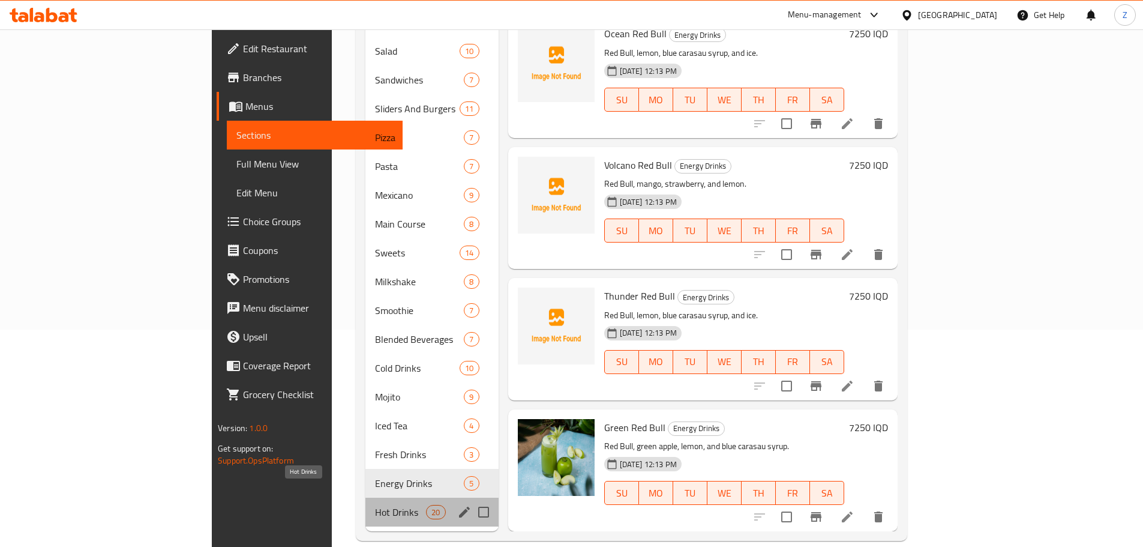
click at [375, 505] on span "Hot Drinks" at bounding box center [400, 512] width 51 height 14
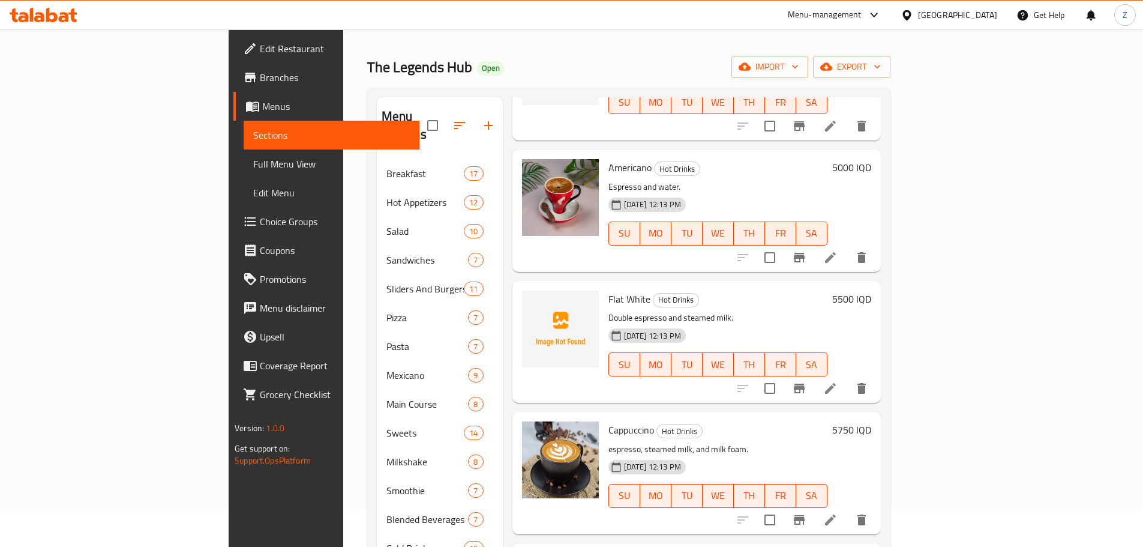
scroll to position [840, 0]
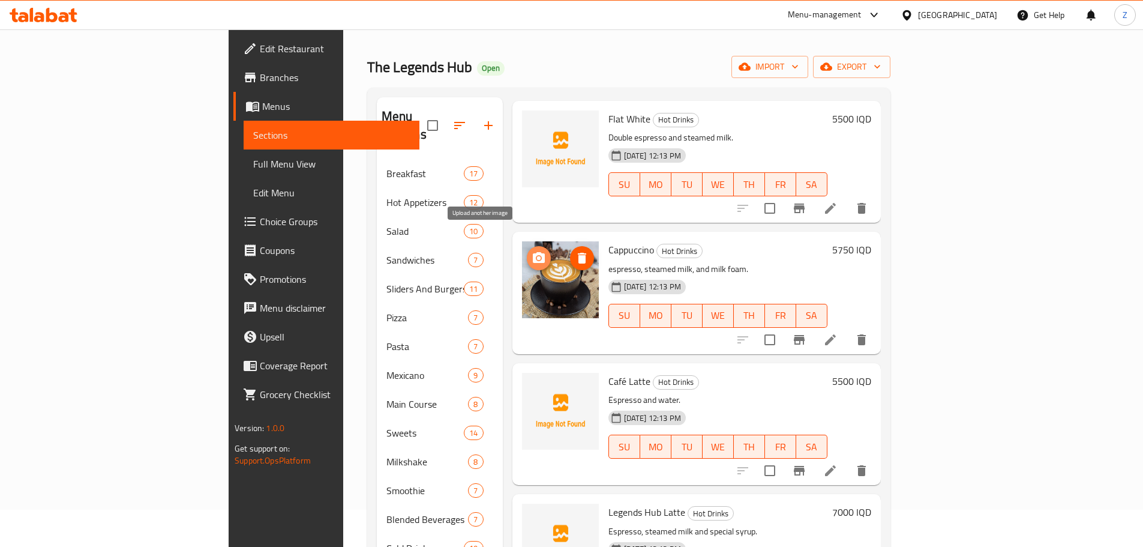
click at [533, 252] on icon "upload picture" at bounding box center [539, 257] width 12 height 11
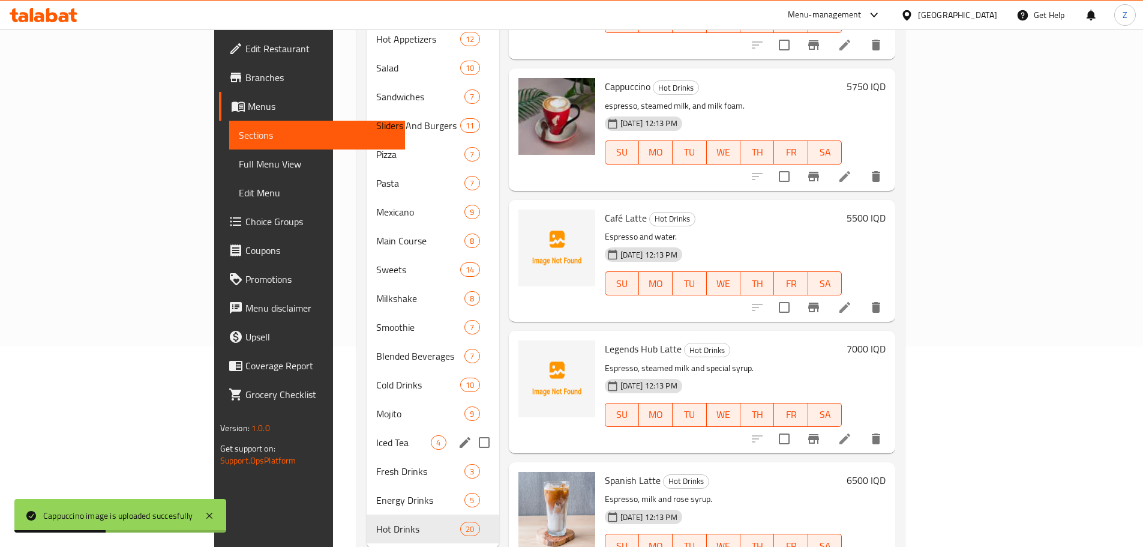
scroll to position [217, 0]
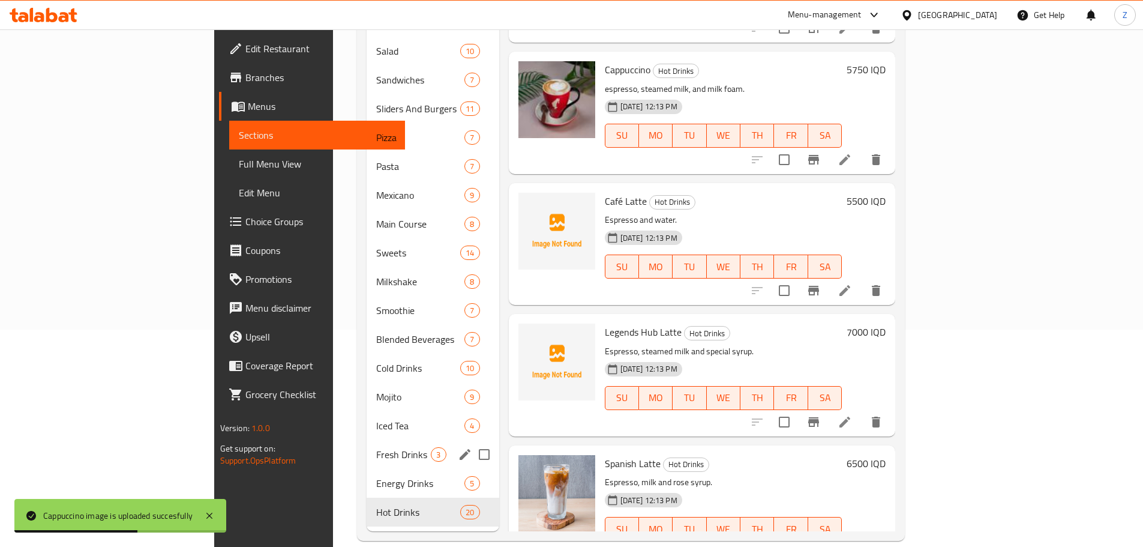
click at [367, 440] on div "Fresh Drinks 3" at bounding box center [433, 454] width 132 height 29
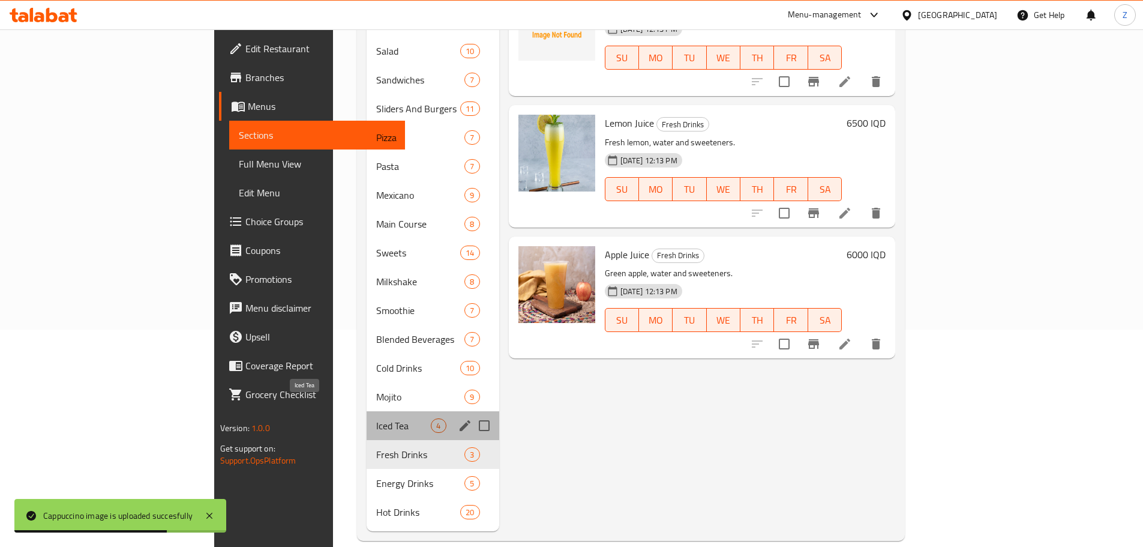
click at [376, 418] on span "Iced Tea" at bounding box center [403, 425] width 55 height 14
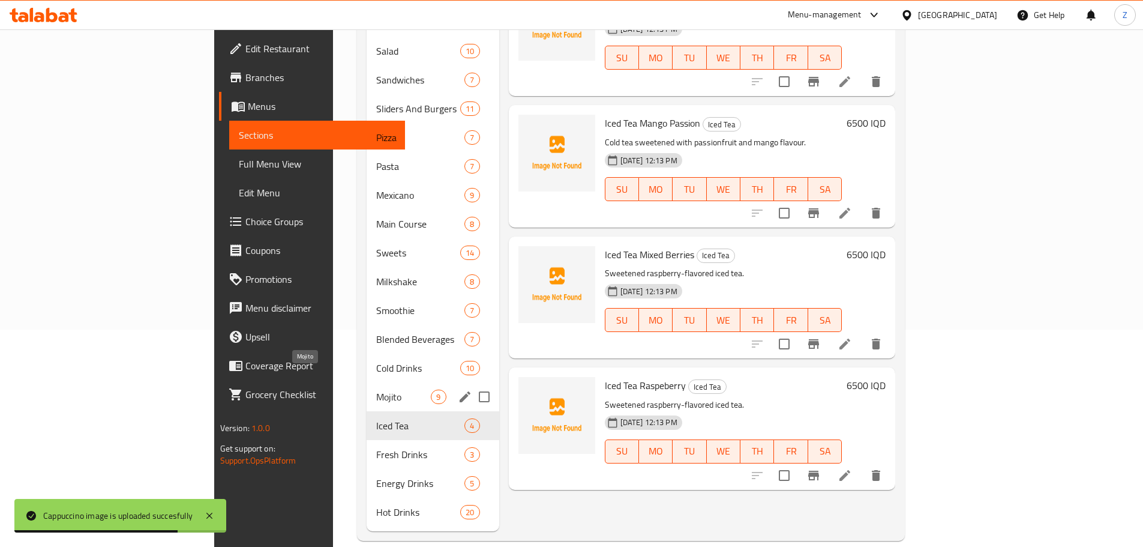
click at [367, 382] on div "Mojito 9" at bounding box center [433, 396] width 132 height 29
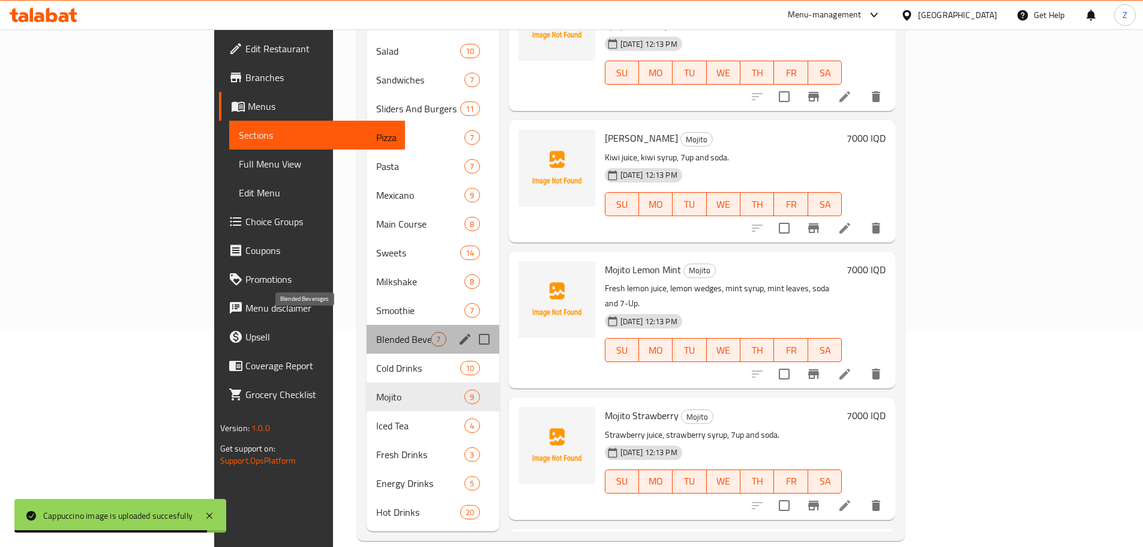
click at [376, 332] on span "Blended Beverages" at bounding box center [403, 339] width 55 height 14
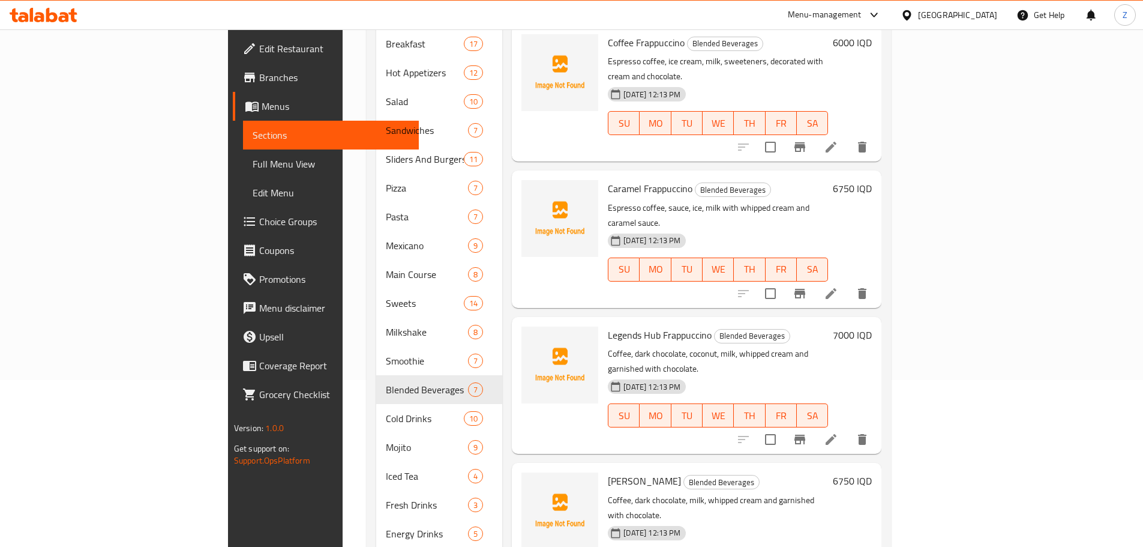
scroll to position [97, 0]
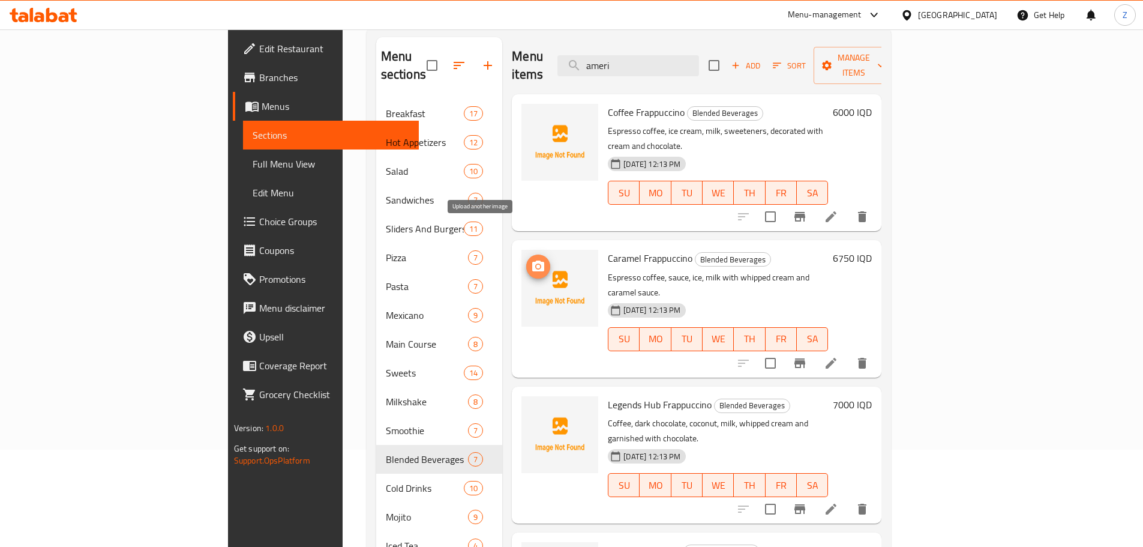
click at [532, 260] on icon "upload picture" at bounding box center [538, 265] width 12 height 11
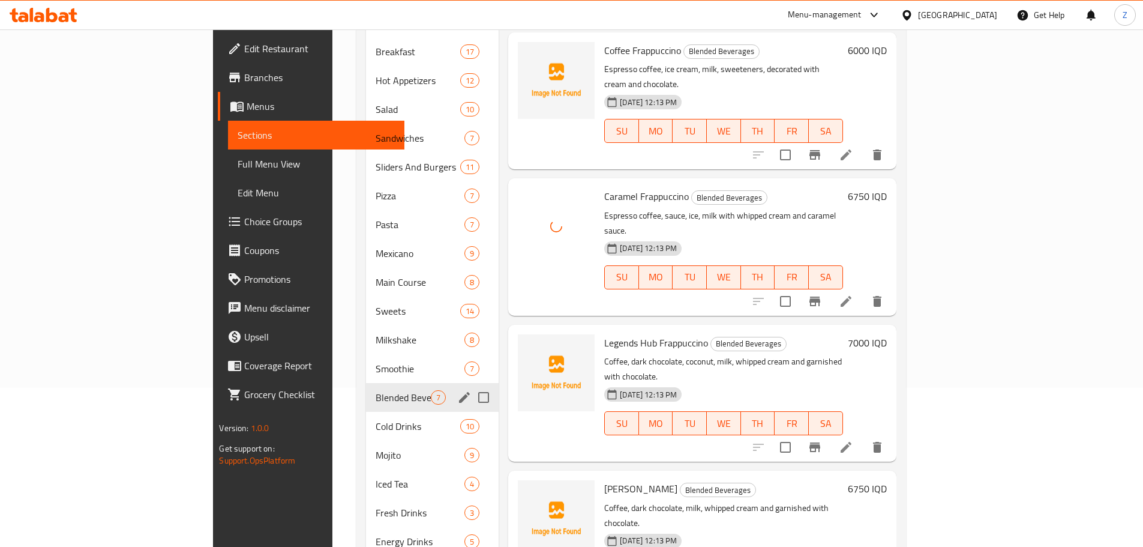
scroll to position [217, 0]
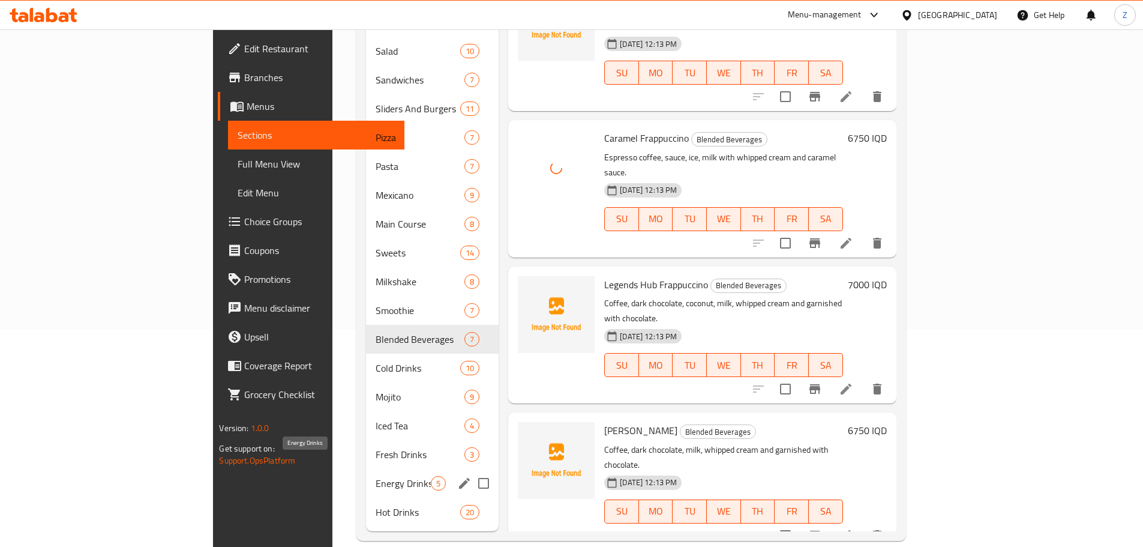
click at [376, 476] on span "Energy Drinks" at bounding box center [403, 483] width 55 height 14
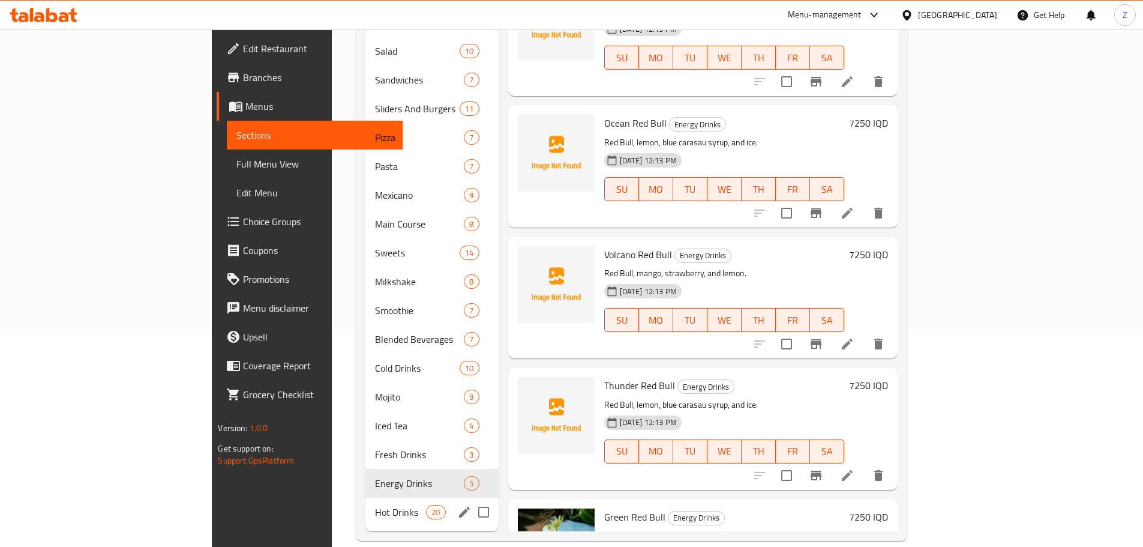
click at [375, 505] on span "Hot Drinks" at bounding box center [400, 512] width 51 height 14
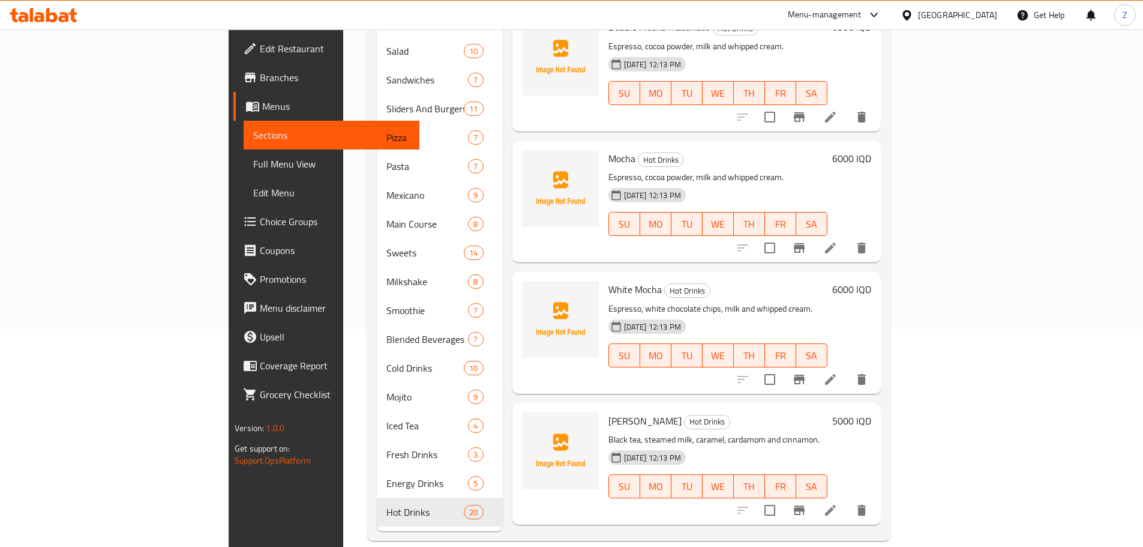
scroll to position [1920, 0]
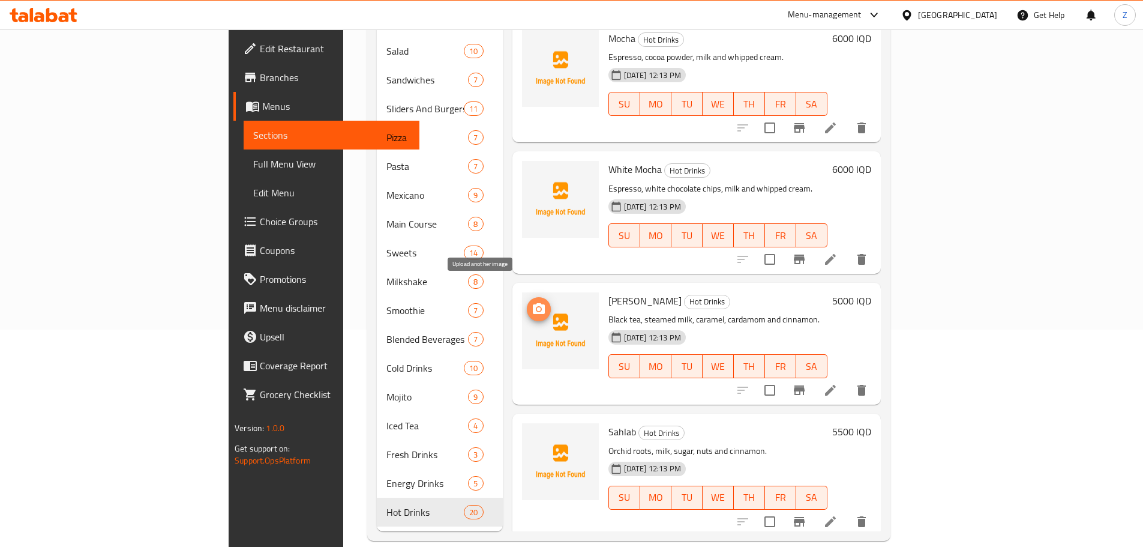
click at [533, 303] on icon "upload picture" at bounding box center [539, 308] width 12 height 11
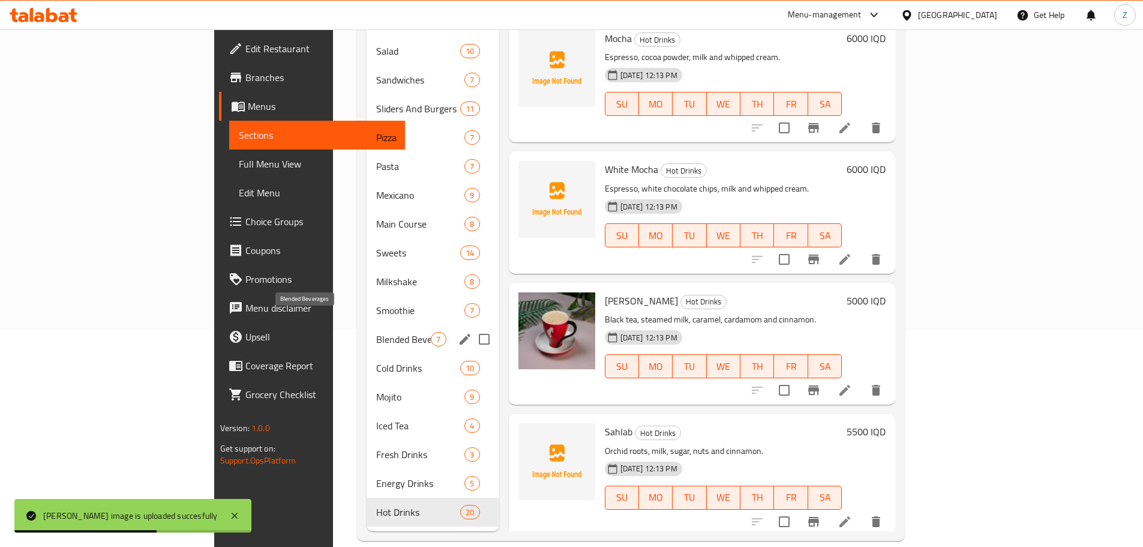
click at [376, 332] on span "Blended Beverages" at bounding box center [403, 339] width 55 height 14
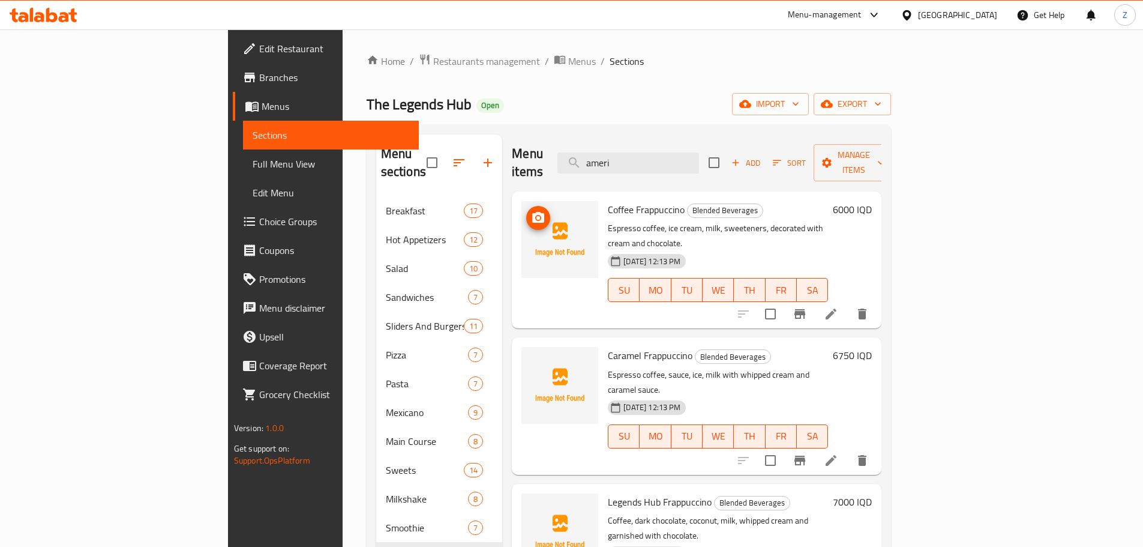
click at [522, 217] on img at bounding box center [560, 239] width 77 height 77
click at [526, 209] on button "upload picture" at bounding box center [538, 218] width 24 height 24
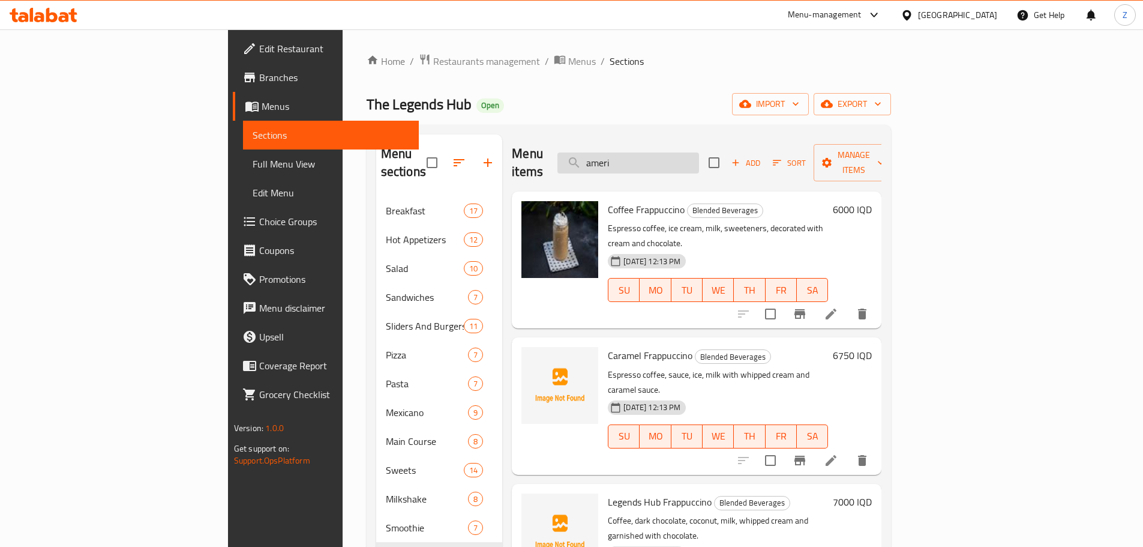
click at [699, 155] on input "ameri" at bounding box center [629, 162] width 142 height 21
paste input "Double Mocha Macchiato"
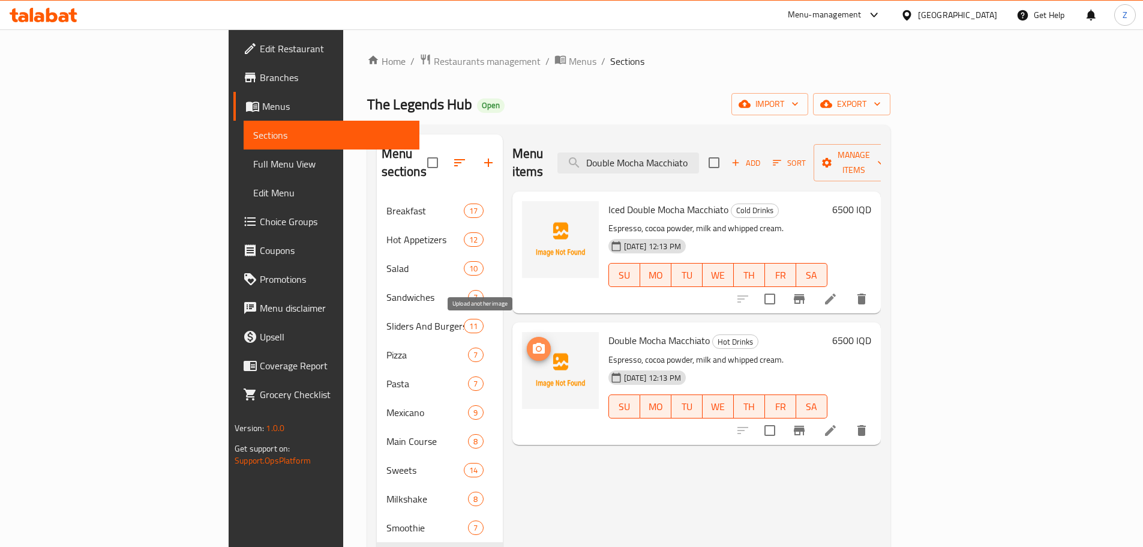
click at [533, 343] on icon "upload picture" at bounding box center [539, 348] width 12 height 11
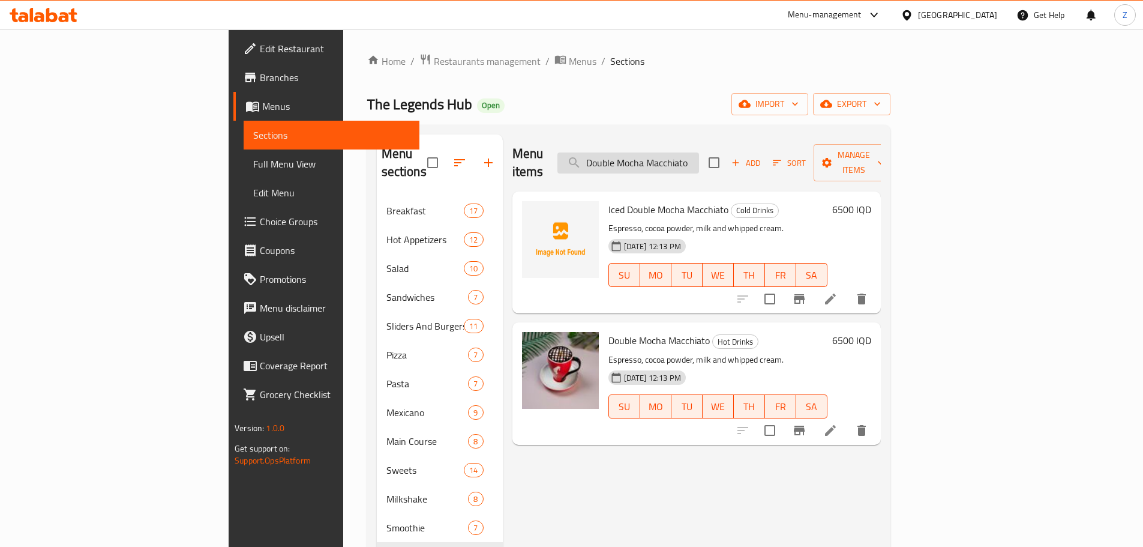
click at [699, 152] on input "Double Mocha Macchiato" at bounding box center [629, 162] width 142 height 21
paste input "Shot Shaken"
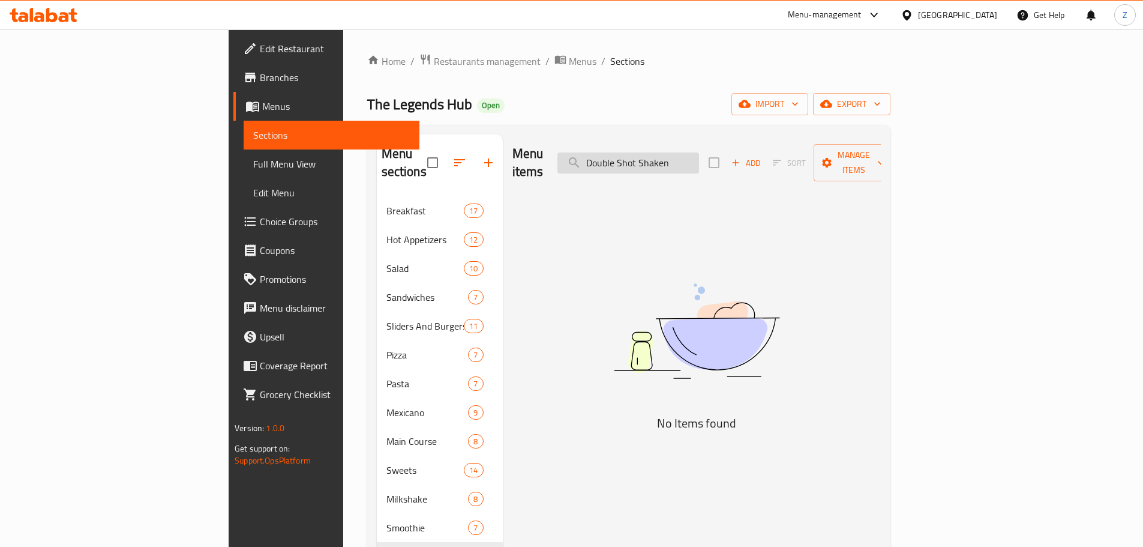
click at [699, 155] on input "Double Shot Shaken" at bounding box center [629, 162] width 142 height 21
paste input "Single Espresso"
click at [697, 154] on input "Single Espresso" at bounding box center [629, 162] width 142 height 21
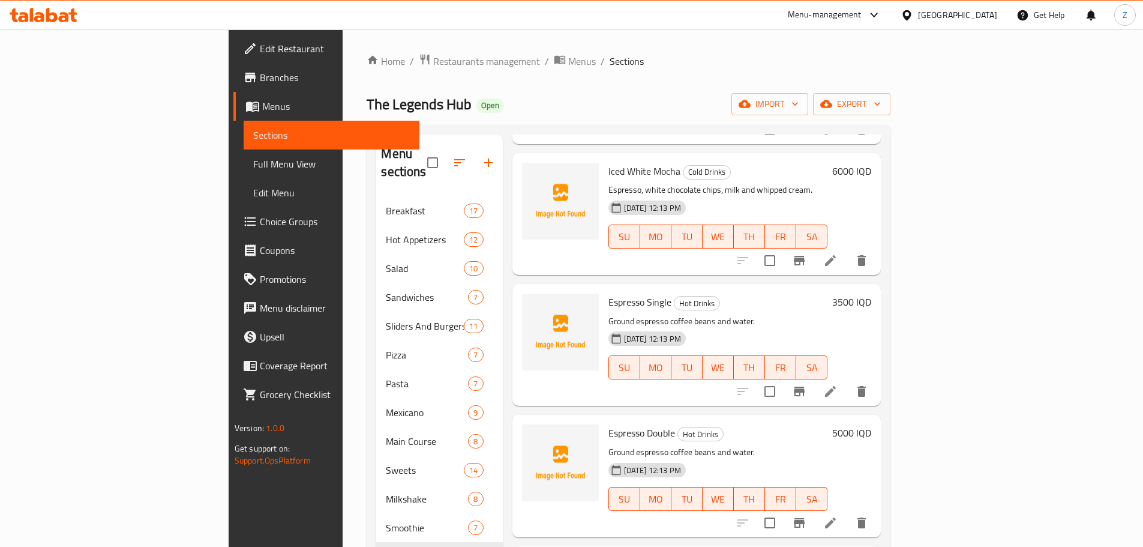
scroll to position [1380, 0]
click at [522, 293] on img at bounding box center [560, 331] width 77 height 77
click at [527, 298] on button "upload picture" at bounding box center [539, 310] width 24 height 24
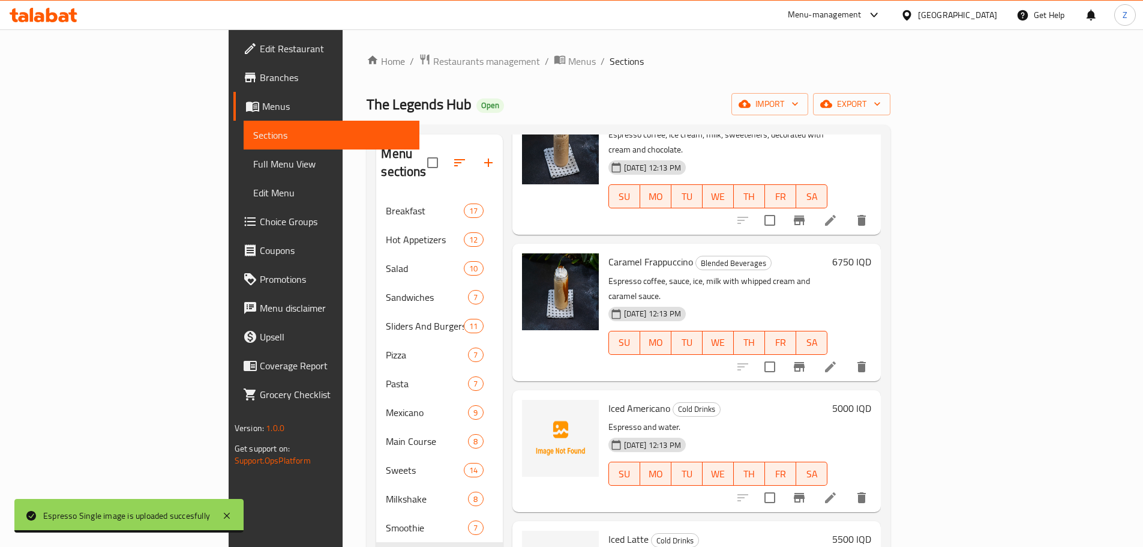
scroll to position [0, 0]
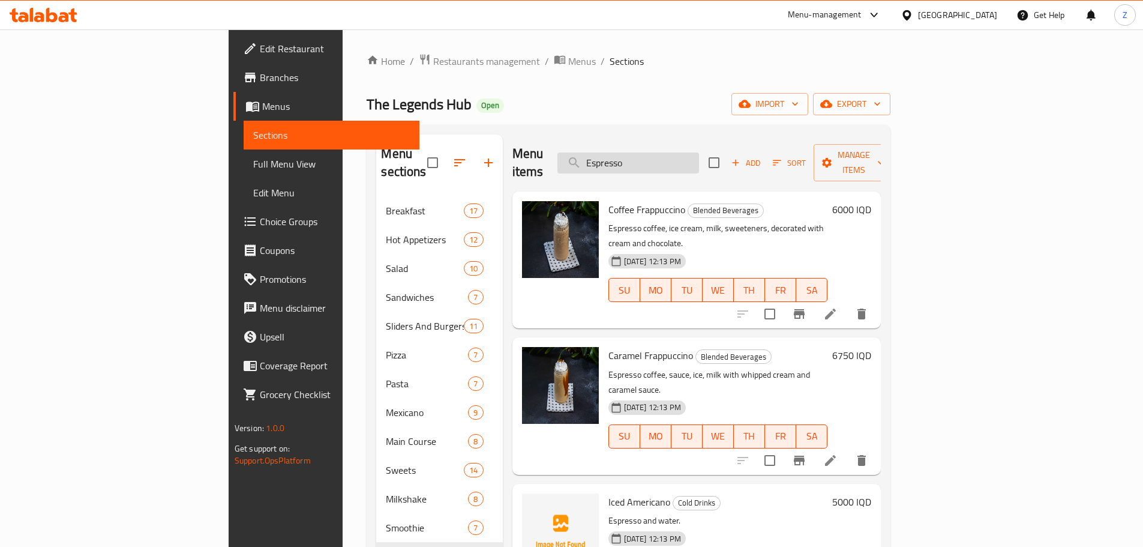
click at [691, 157] on input "Espresso" at bounding box center [629, 162] width 142 height 21
paste input "Hot Chocolate"
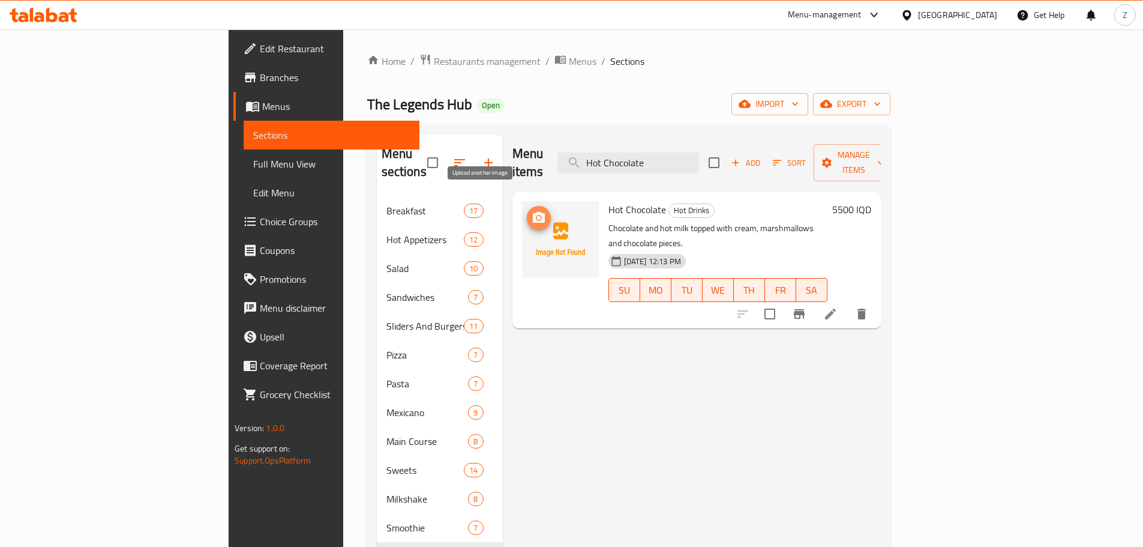
click at [533, 212] on icon "upload picture" at bounding box center [539, 217] width 12 height 11
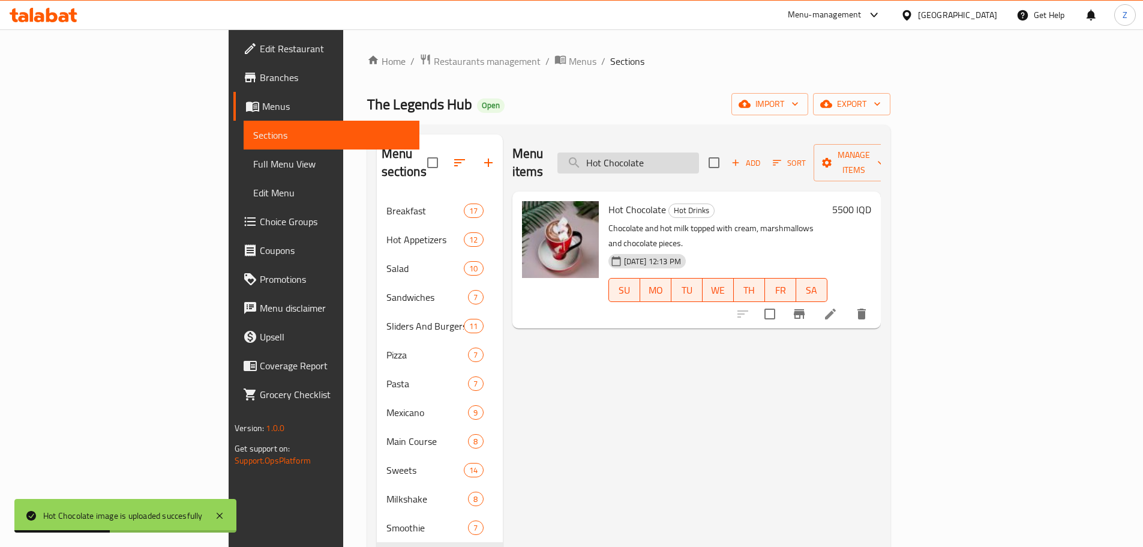
click at [727, 140] on div "Menu items Hot Chocolate Add Sort Manage items" at bounding box center [697, 162] width 368 height 57
click at [699, 155] on input "Hot Chocolate" at bounding box center [629, 162] width 142 height 21
paste input "Espresso Macchiato"
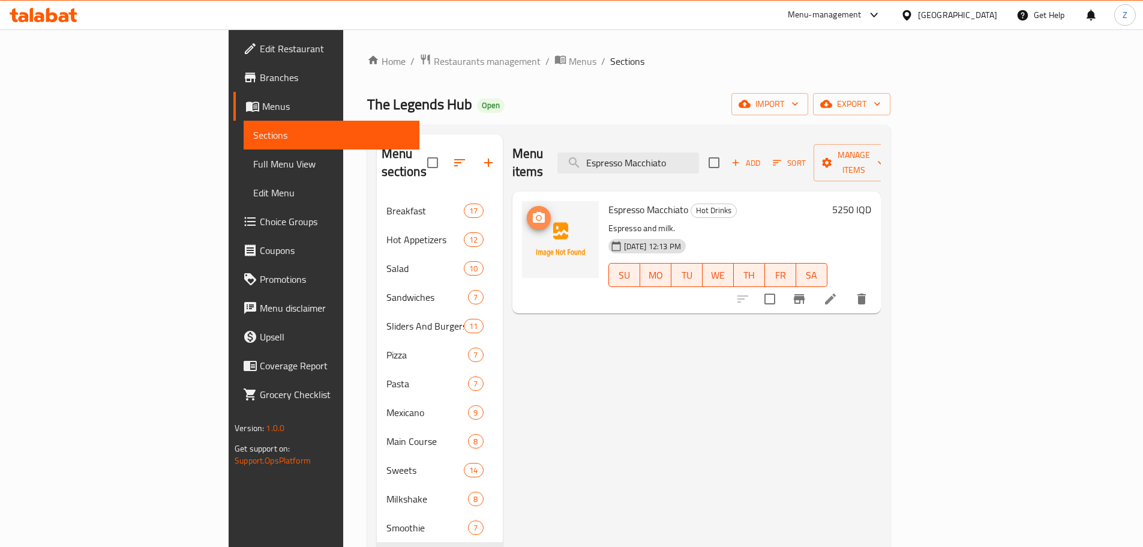
click at [533, 212] on icon "upload picture" at bounding box center [539, 217] width 12 height 11
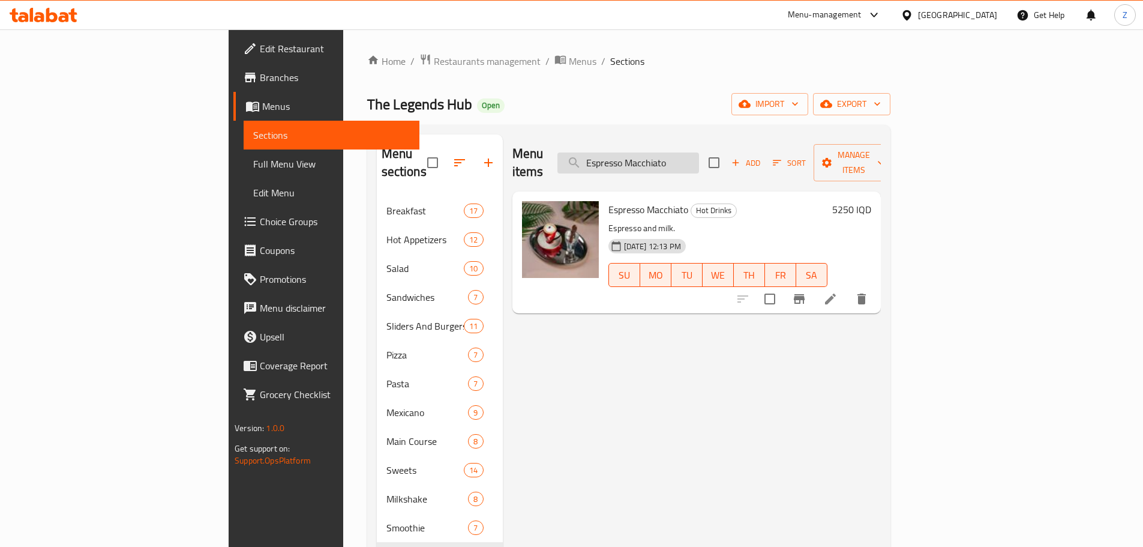
click at [699, 152] on input "Espresso Macchiato" at bounding box center [629, 162] width 142 height 21
paste input "Iced Double Mocha Maa"
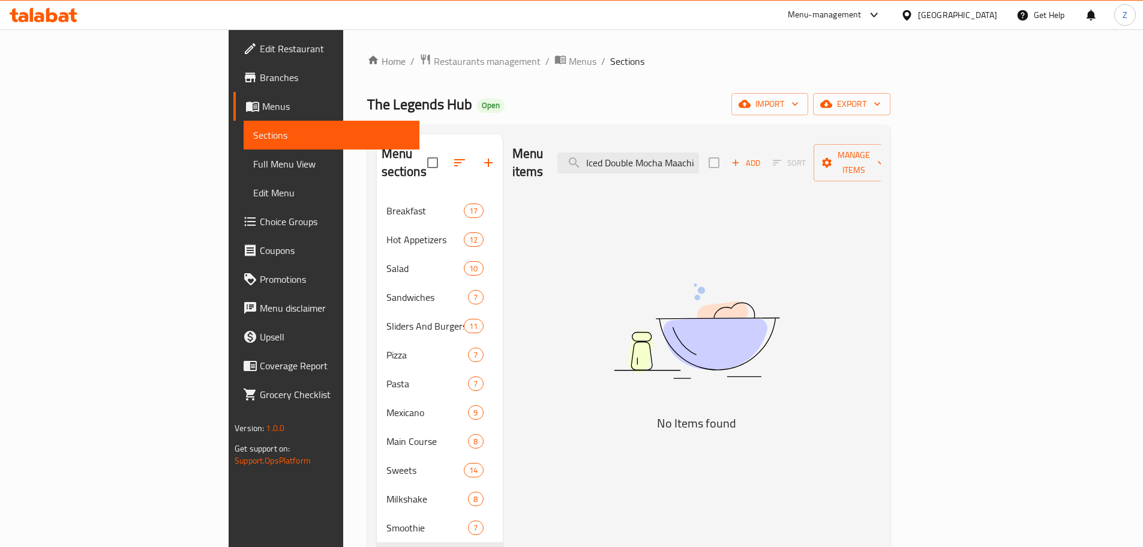
drag, startPoint x: 736, startPoint y: 153, endPoint x: 588, endPoint y: 164, distance: 148.7
click at [588, 164] on div "Menu items Iced Double Mocha Maachiato Add Sort Manage items" at bounding box center [697, 162] width 368 height 57
click at [699, 152] on input "Maachiato" at bounding box center [629, 162] width 142 height 21
click at [682, 155] on input "Maachiat" at bounding box center [629, 162] width 142 height 21
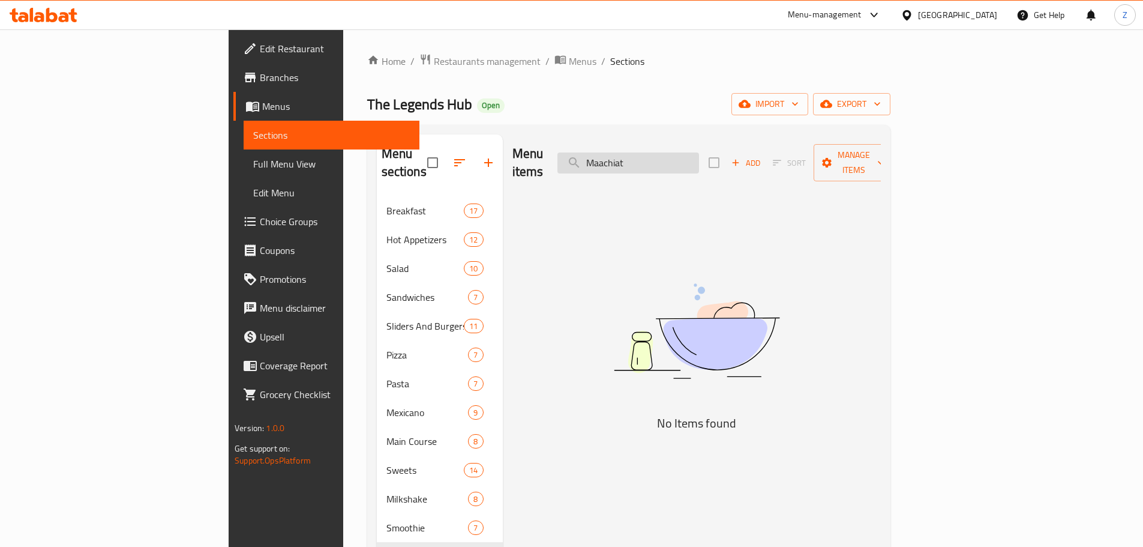
click at [682, 155] on input "Maachiat" at bounding box center [629, 162] width 142 height 21
click at [699, 152] on input "Maachiat" at bounding box center [629, 162] width 142 height 21
paste input "o"
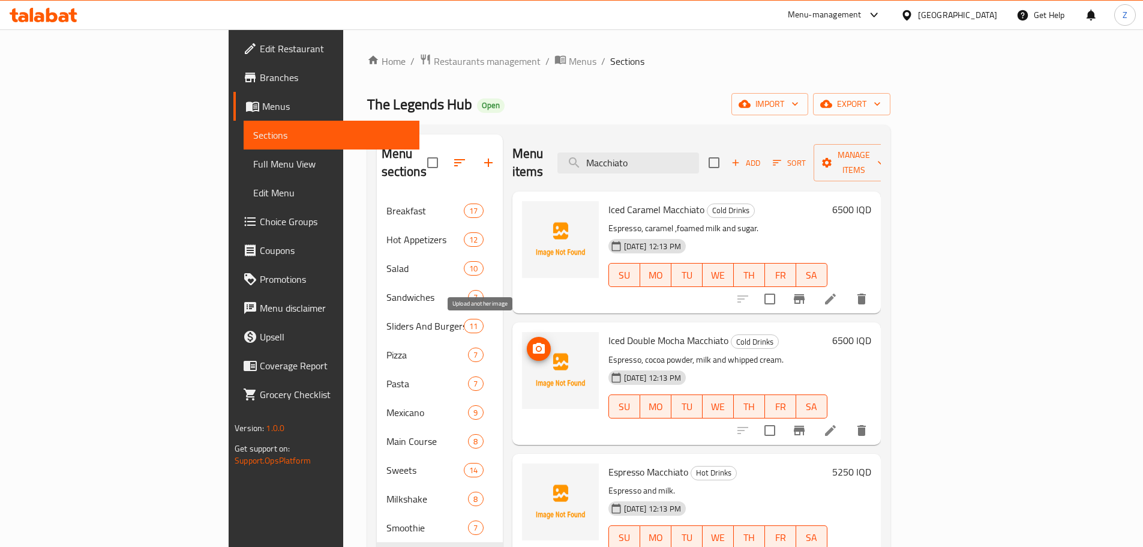
click at [527, 341] on span "upload picture" at bounding box center [539, 348] width 24 height 14
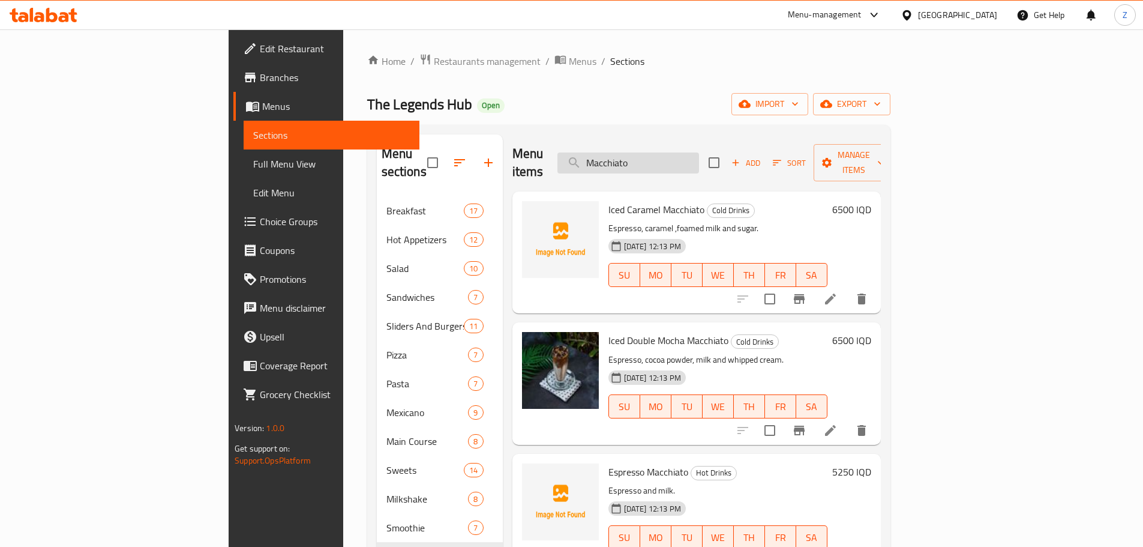
click at [699, 152] on input "Macchiato" at bounding box center [629, 162] width 142 height 21
paste input "American"
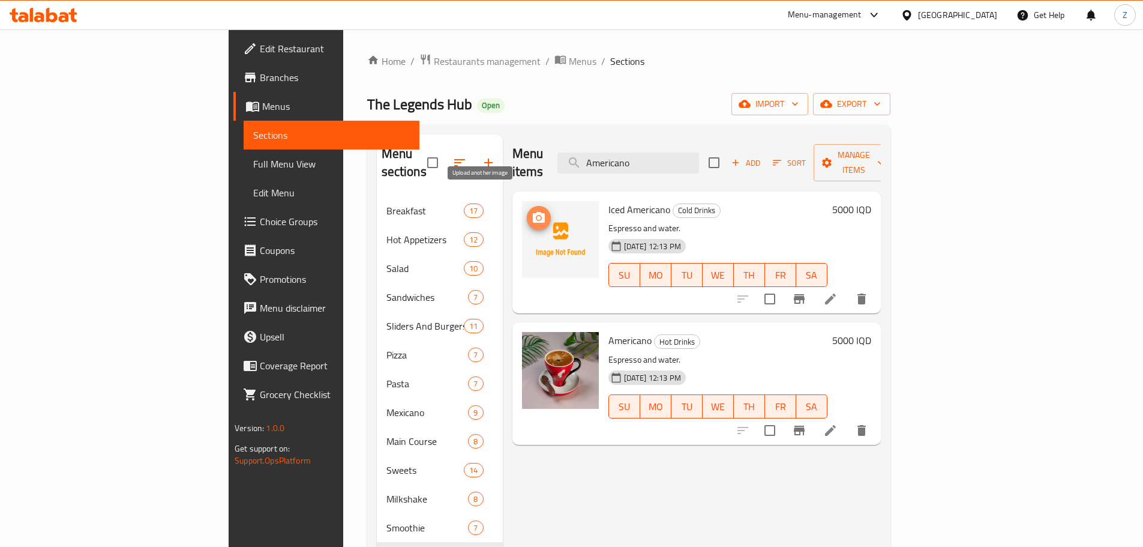
click at [527, 211] on span "upload picture" at bounding box center [539, 218] width 24 height 14
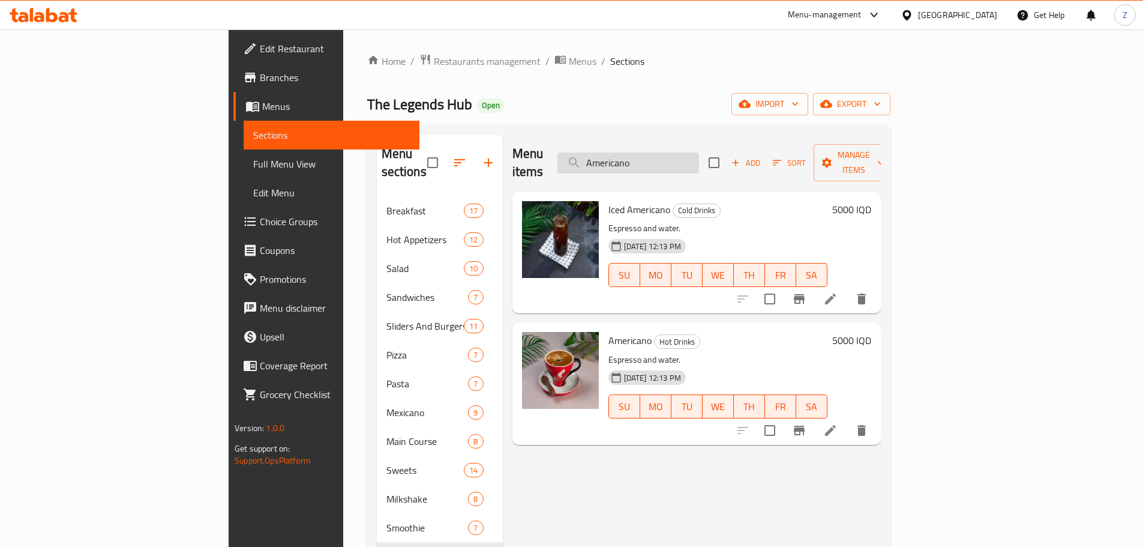
click at [688, 152] on input "Americano" at bounding box center [629, 162] width 142 height 21
paste input "Iced Japanese Latte"
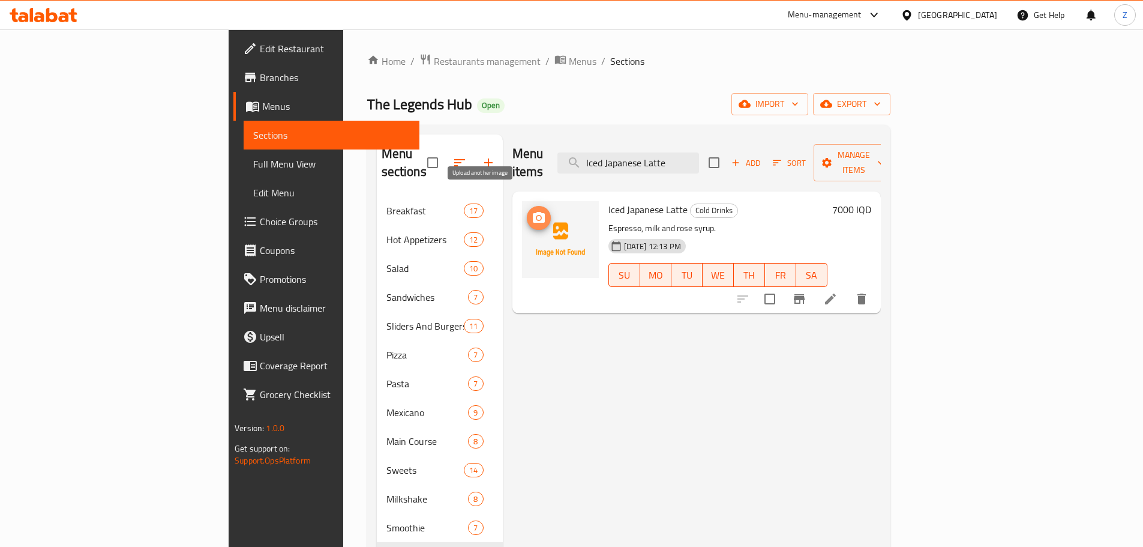
click at [537, 216] on circle "upload picture" at bounding box center [539, 218] width 4 height 4
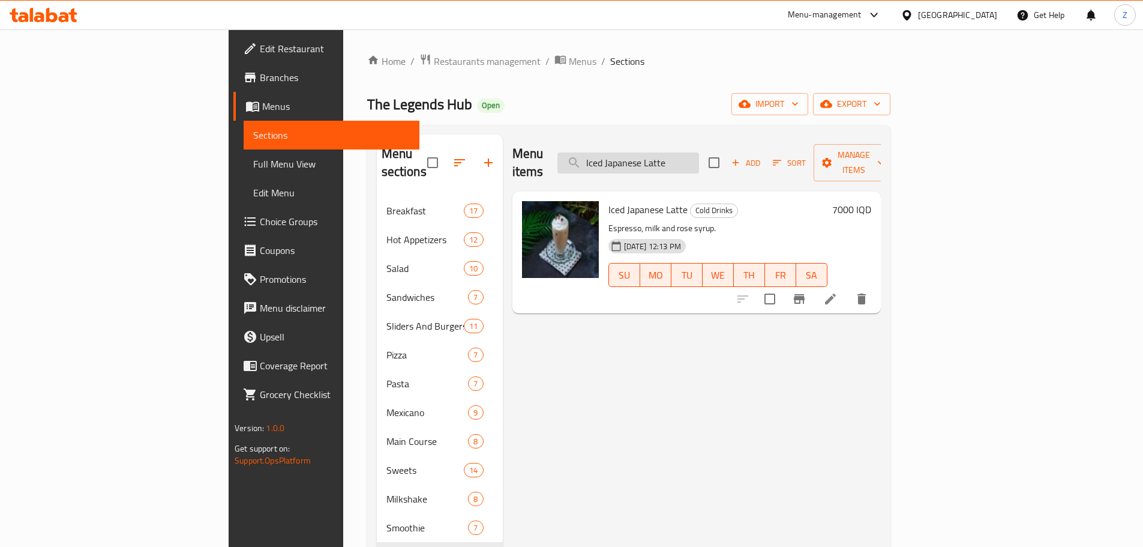
click at [699, 155] on input "Iced Japanese Latte" at bounding box center [629, 162] width 142 height 21
paste input "search"
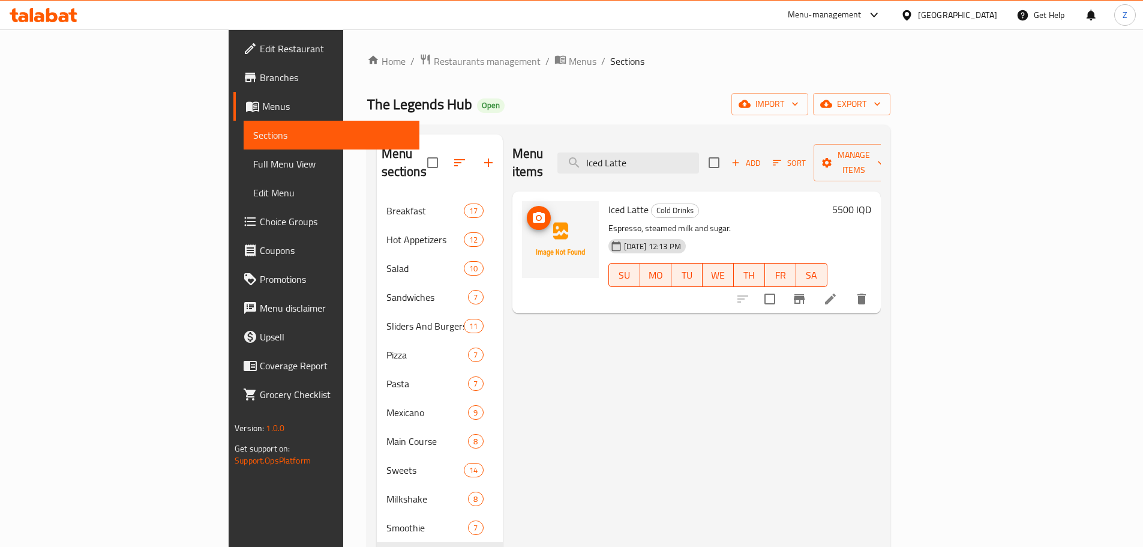
click at [533, 212] on icon "upload picture" at bounding box center [539, 217] width 12 height 11
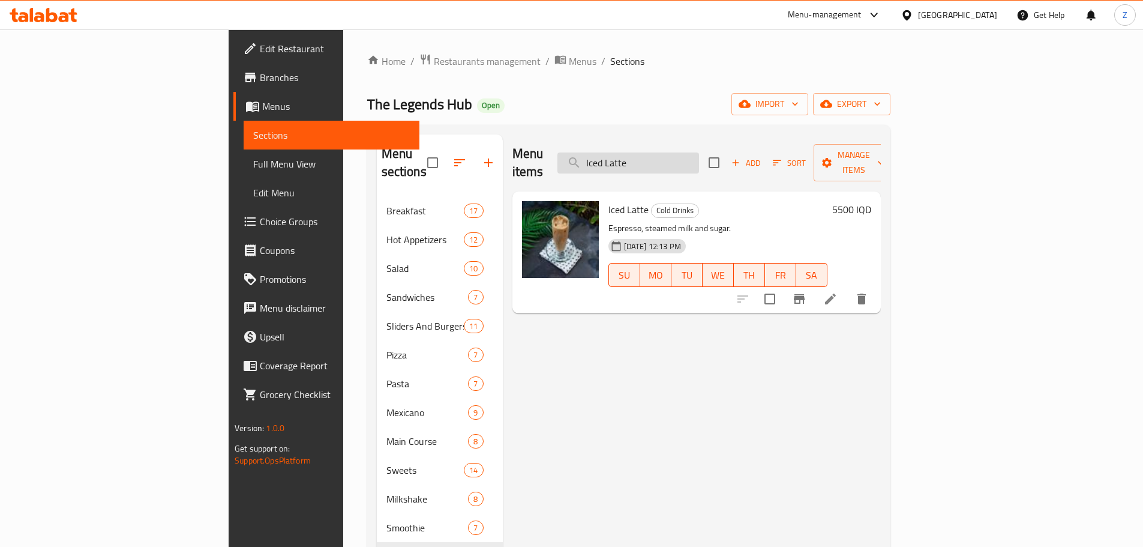
click at [699, 158] on input "Iced Latte" at bounding box center [629, 162] width 142 height 21
paste input "Mocha"
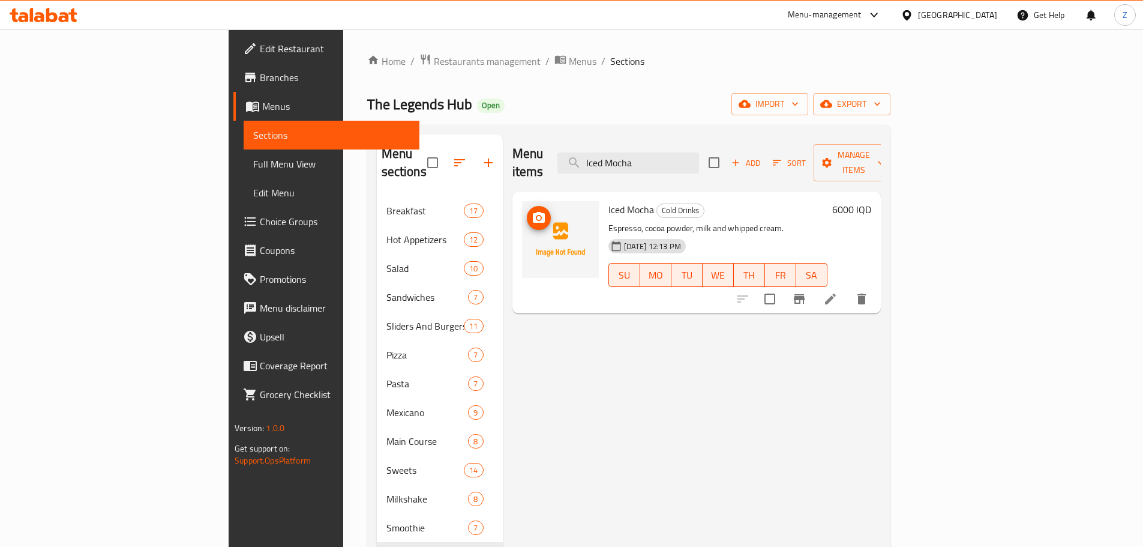
click at [532, 211] on icon "upload picture" at bounding box center [539, 218] width 14 height 14
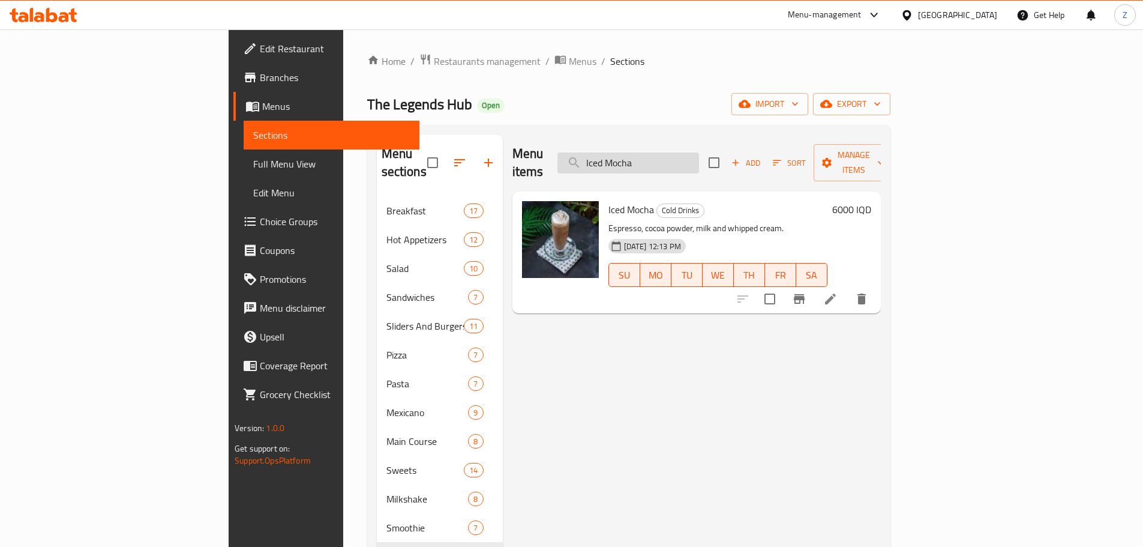
click at [699, 152] on input "Iced Mocha" at bounding box center [629, 162] width 142 height 21
paste input "Pistachio Latte"
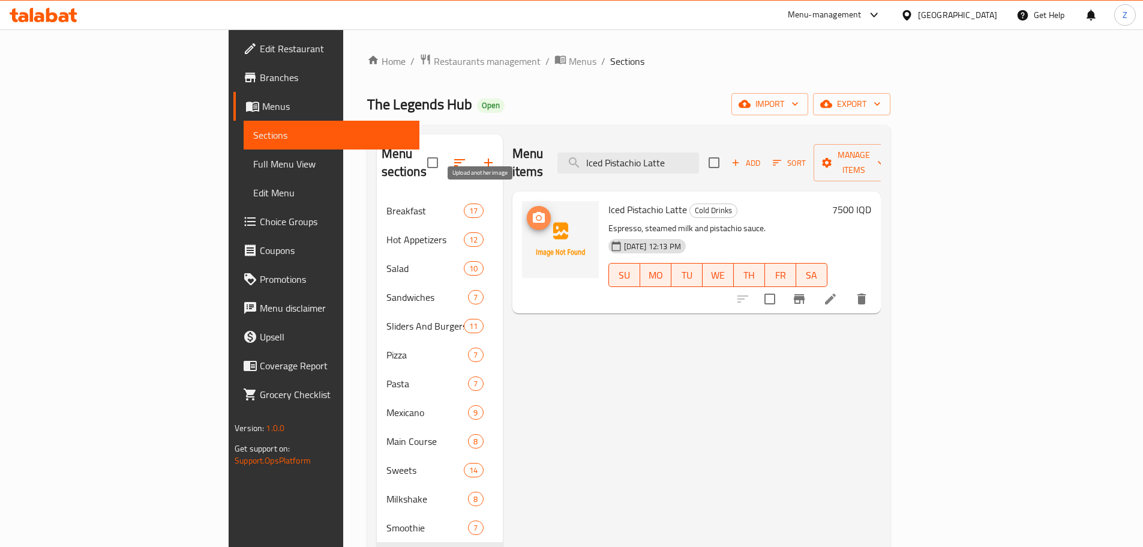
click at [533, 212] on icon "upload picture" at bounding box center [539, 217] width 12 height 11
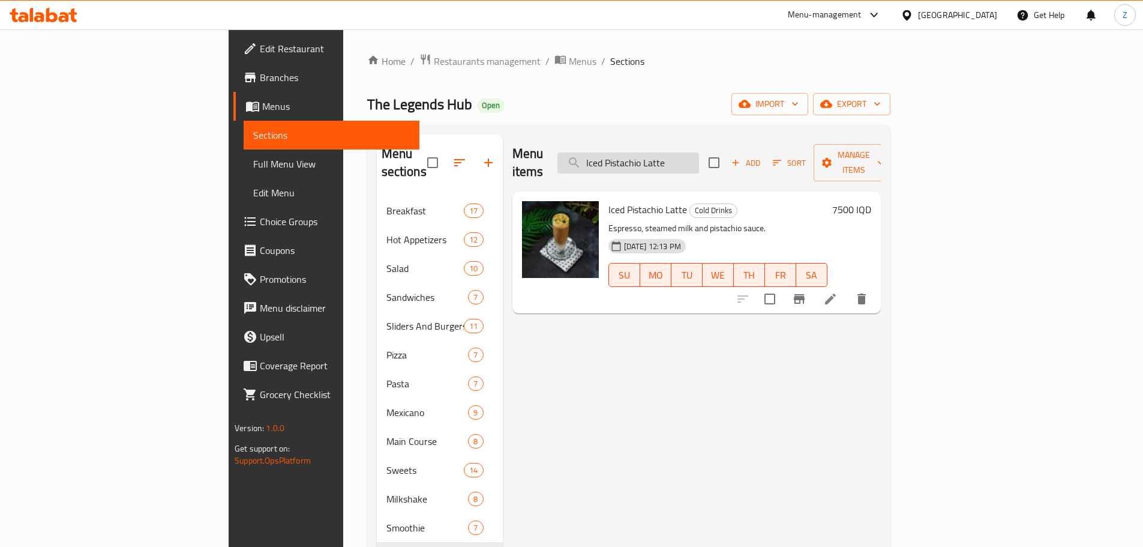
click at [699, 155] on input "Iced Pistachio Latte" at bounding box center [629, 162] width 142 height 21
paste input "Spanish"
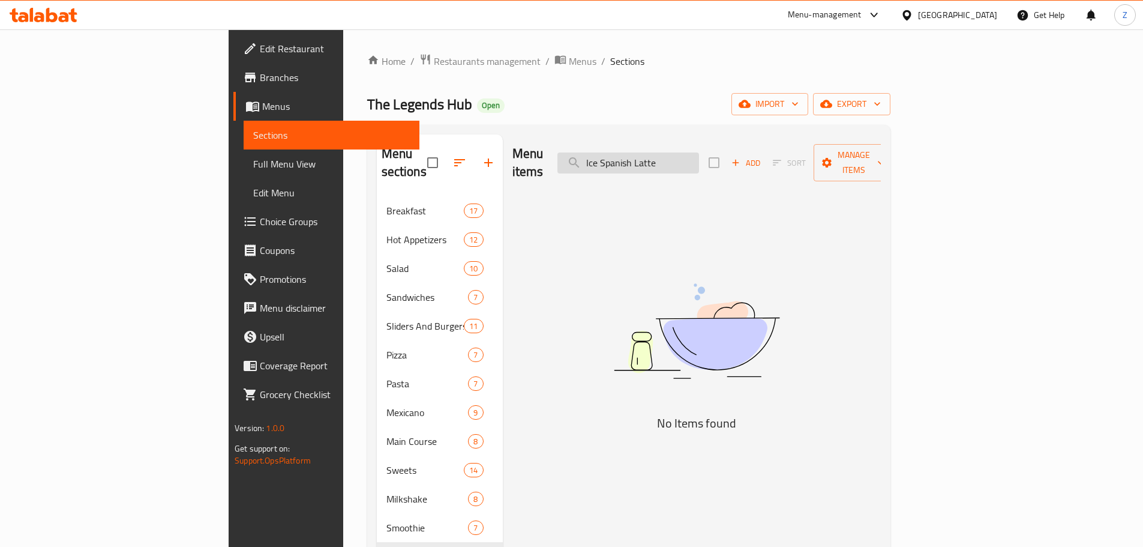
click at [684, 152] on input "Ice Spanish Latte" at bounding box center [629, 162] width 142 height 21
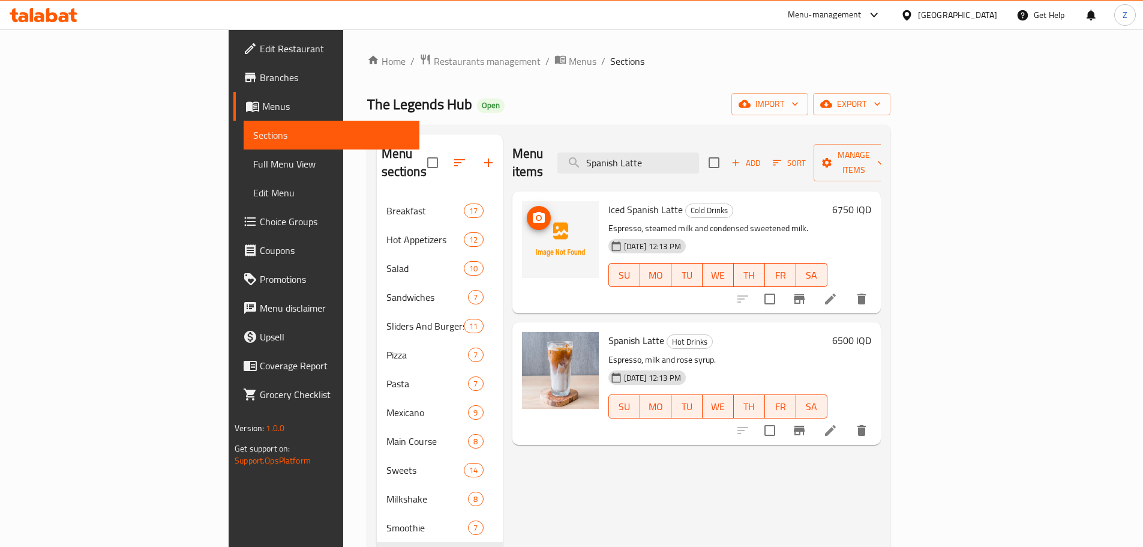
click at [532, 211] on icon "upload picture" at bounding box center [539, 218] width 14 height 14
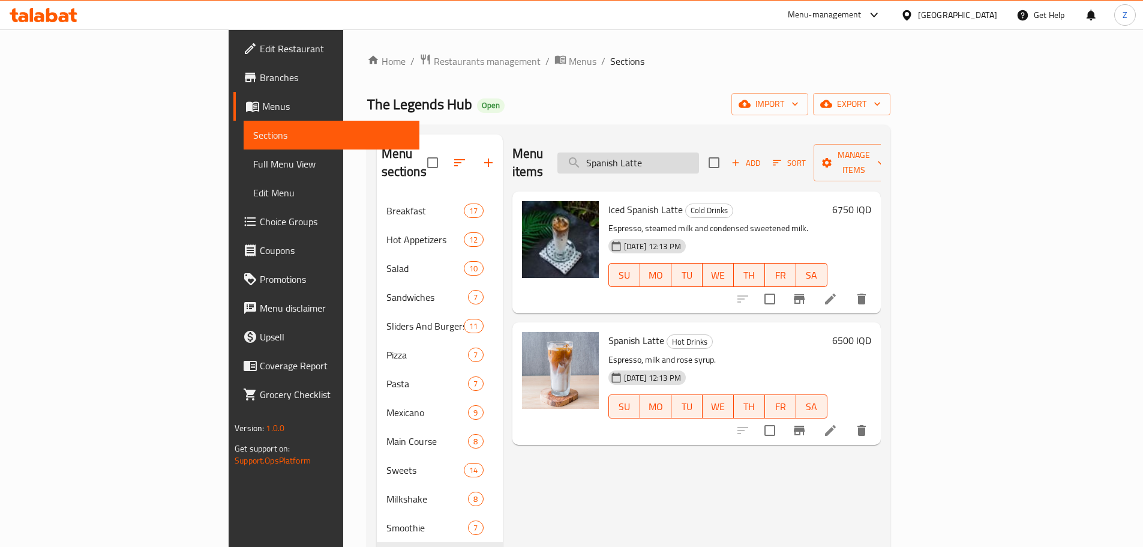
click at [699, 155] on input "Spanish Latte" at bounding box center [629, 162] width 142 height 21
paste input "Iced White Mocha"
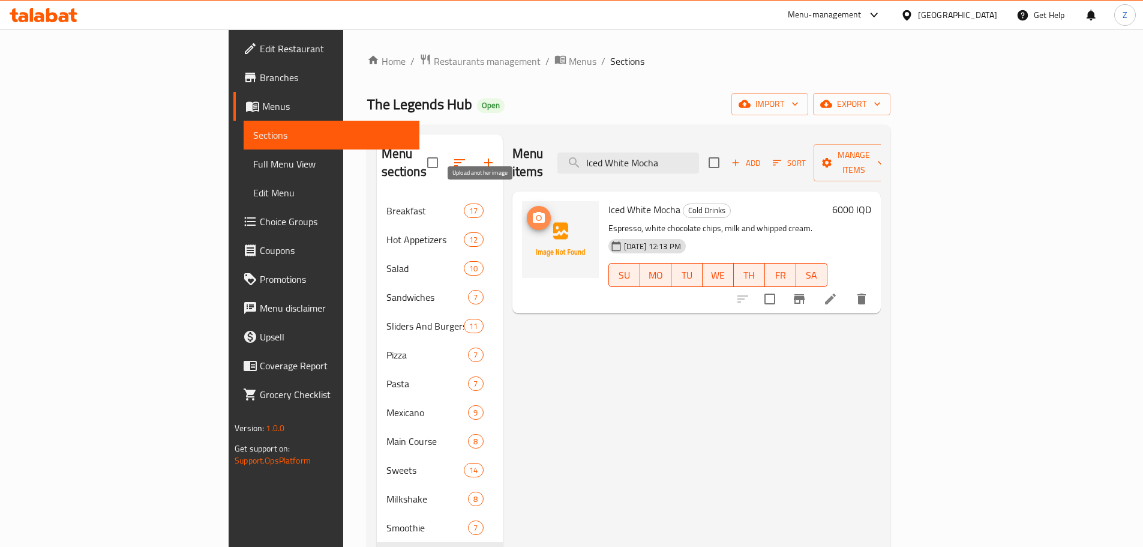
click at [533, 212] on icon "upload picture" at bounding box center [539, 217] width 12 height 11
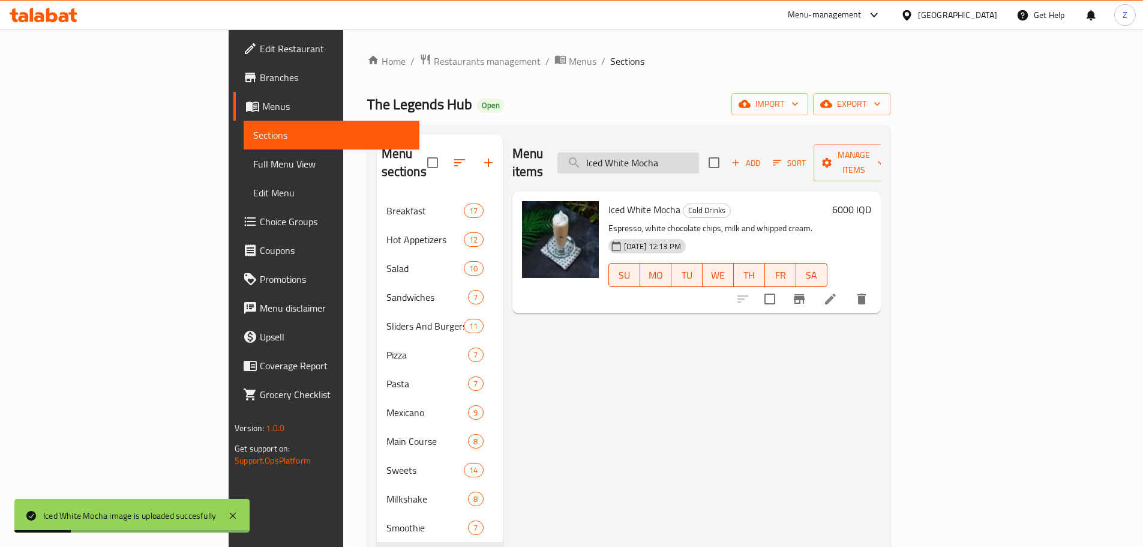
click at [699, 160] on input "Iced White Mocha" at bounding box center [629, 162] width 142 height 21
paste input "Japanese Latte"
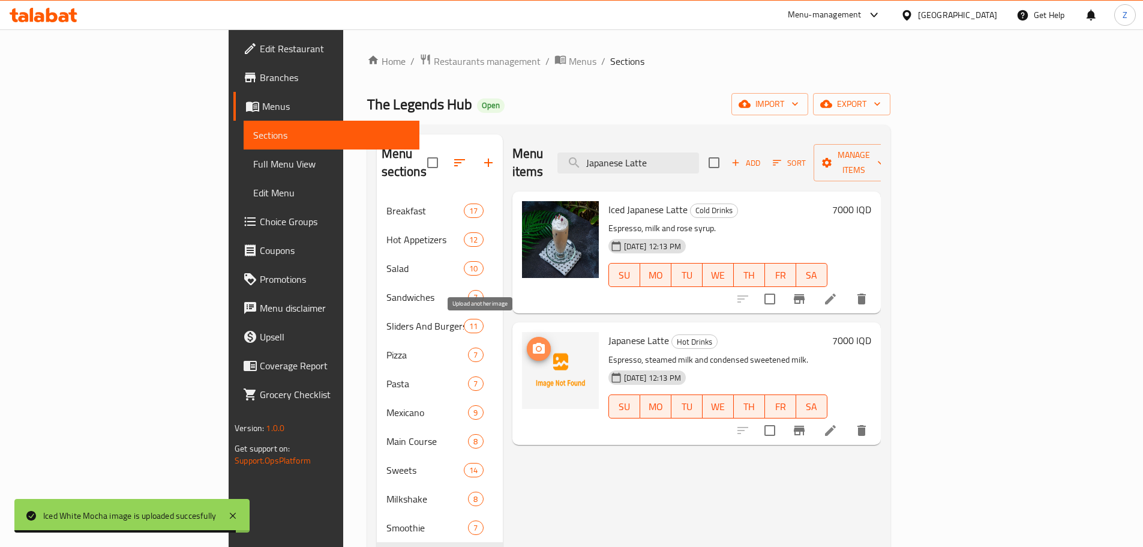
click at [527, 338] on button "upload picture" at bounding box center [539, 349] width 24 height 24
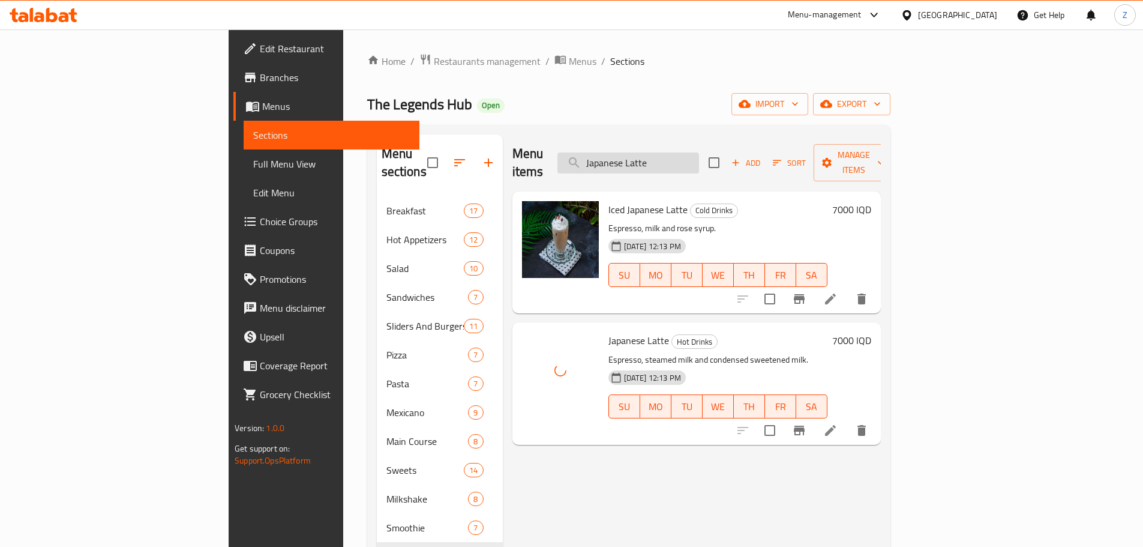
click at [699, 157] on input "Japanese Latte" at bounding box center [629, 162] width 142 height 21
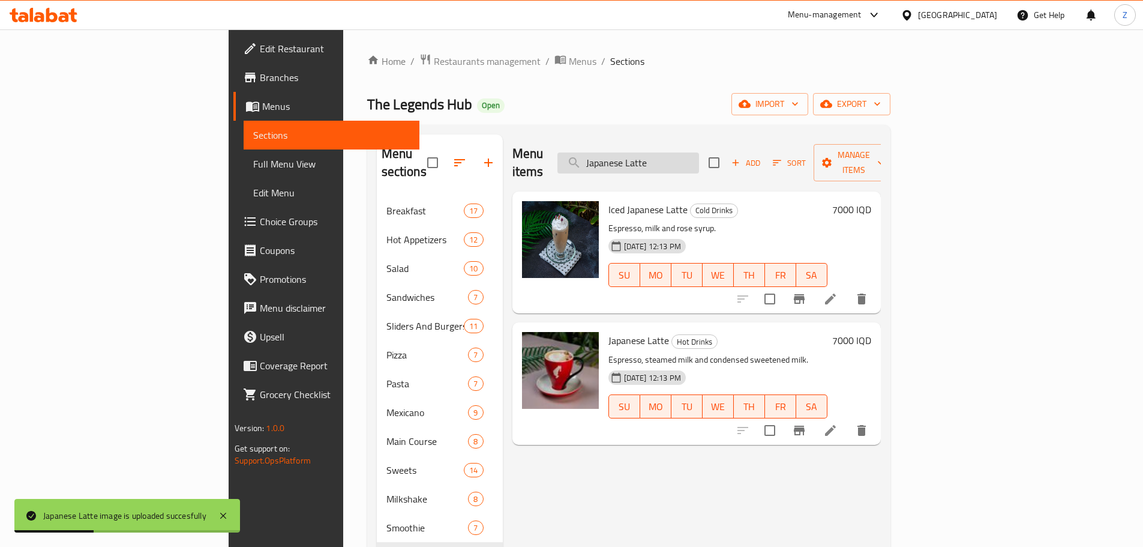
paste input "[PERSON_NAME]"
type input "[PERSON_NAME]"
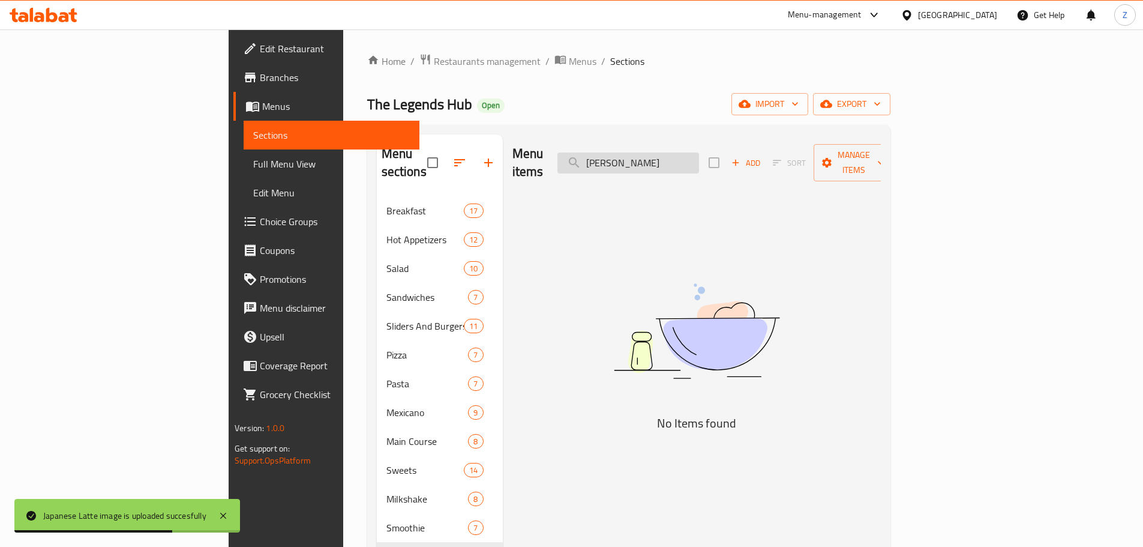
click at [699, 152] on input "[PERSON_NAME]" at bounding box center [629, 162] width 142 height 21
click at [693, 156] on input "[PERSON_NAME]" at bounding box center [629, 162] width 142 height 21
click at [699, 155] on input "[PERSON_NAME]" at bounding box center [629, 162] width 142 height 21
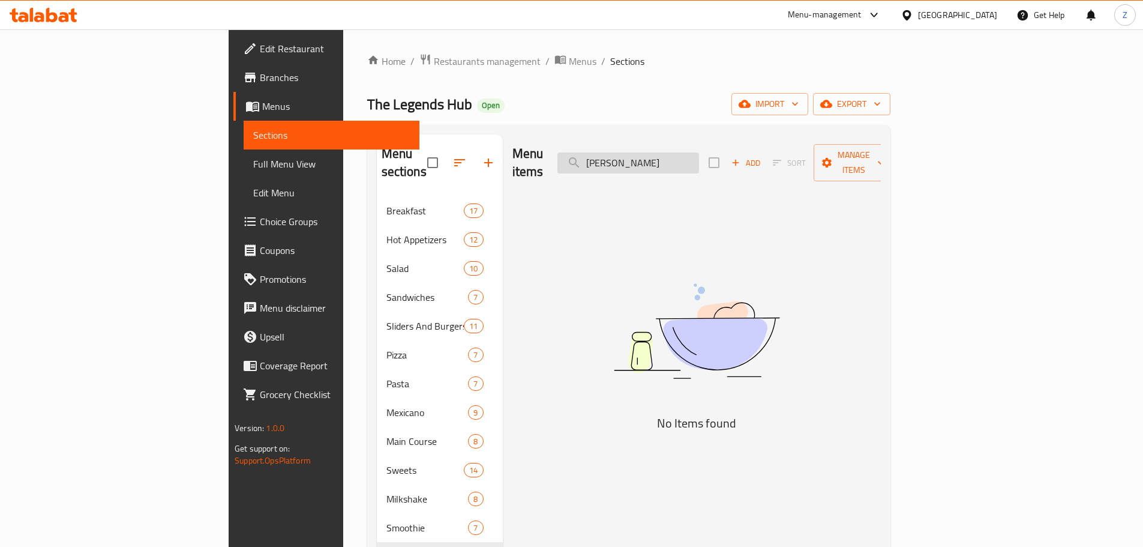
click at [699, 155] on input "[PERSON_NAME]" at bounding box center [629, 162] width 142 height 21
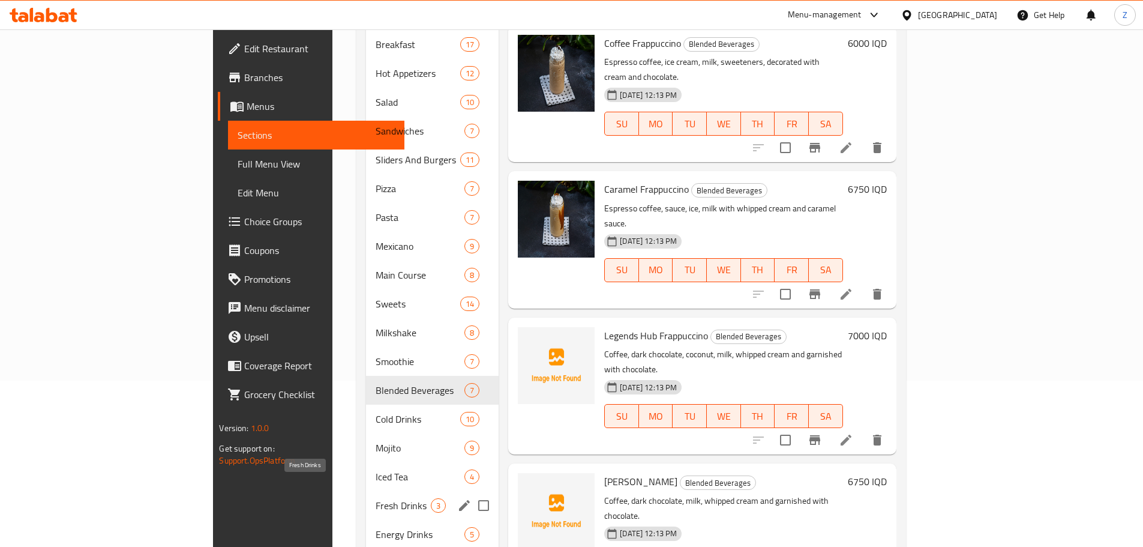
scroll to position [180, 0]
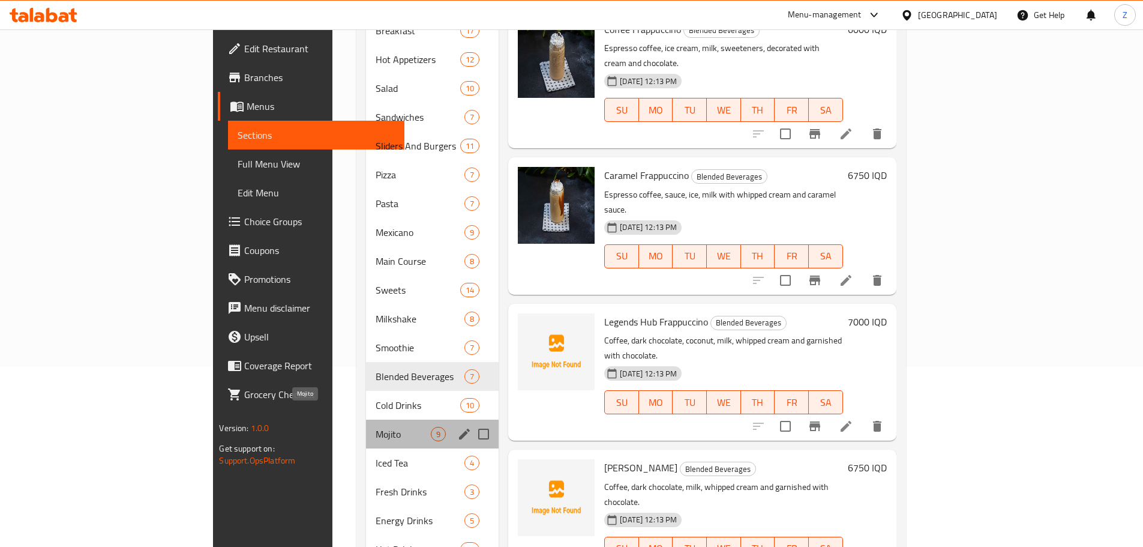
click at [376, 427] on span "Mojito" at bounding box center [403, 434] width 55 height 14
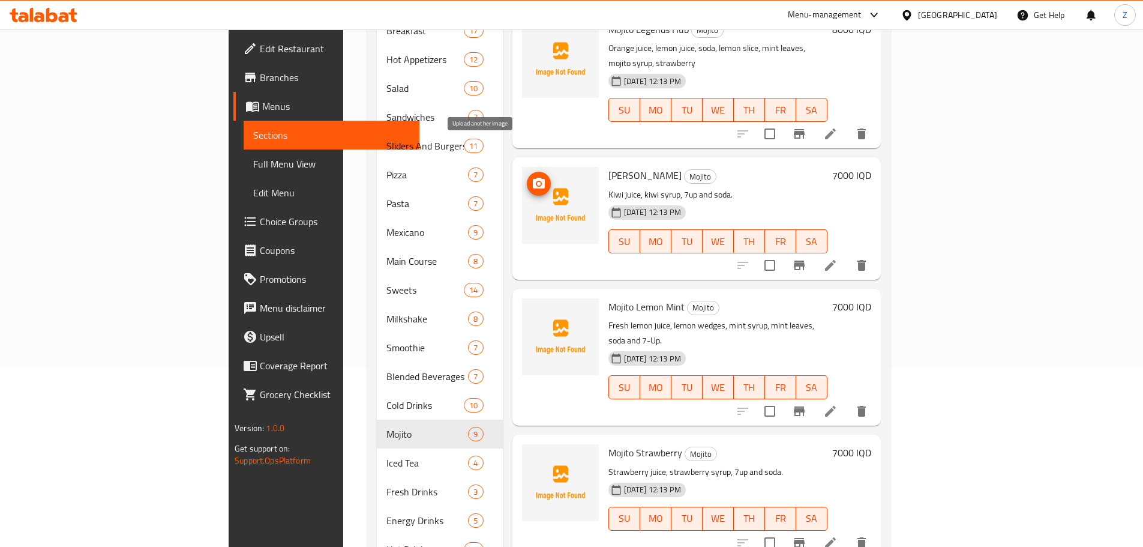
click at [527, 176] on span "upload picture" at bounding box center [539, 183] width 24 height 14
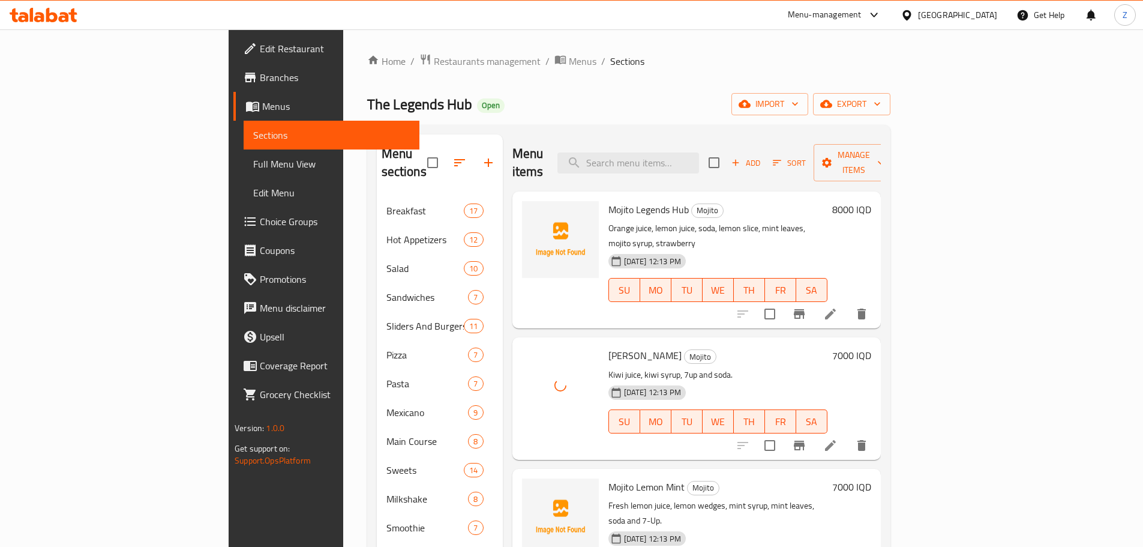
click at [704, 139] on div "Menu items Add Sort Manage items" at bounding box center [697, 162] width 368 height 57
click at [699, 152] on input "search" at bounding box center [629, 162] width 142 height 21
paste input "Cafe Latte"
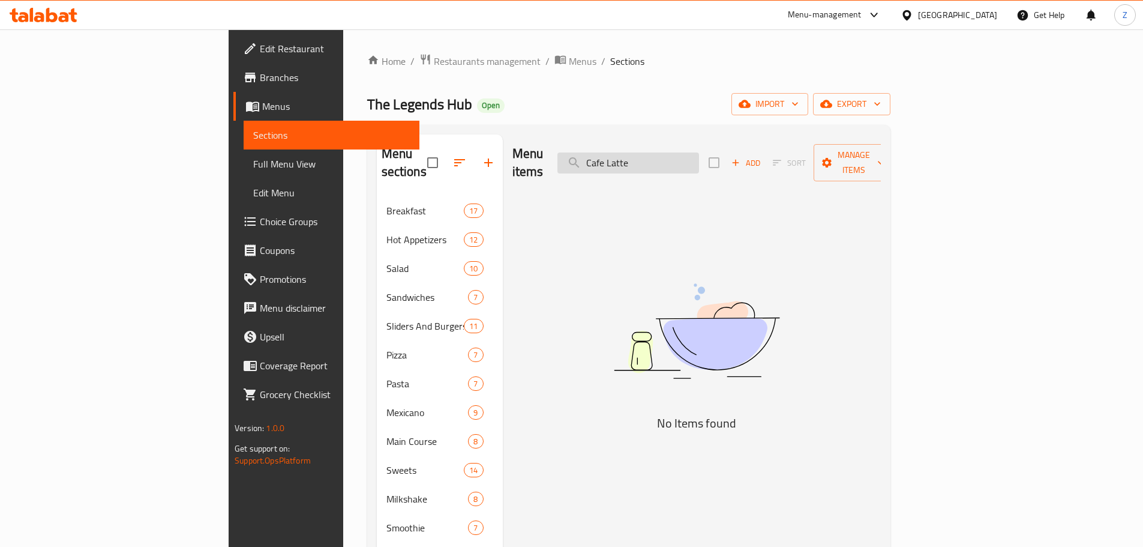
click at [696, 155] on input "Cafe Latte" at bounding box center [629, 162] width 142 height 21
click at [690, 157] on input "Cafe Latte" at bounding box center [629, 162] width 142 height 21
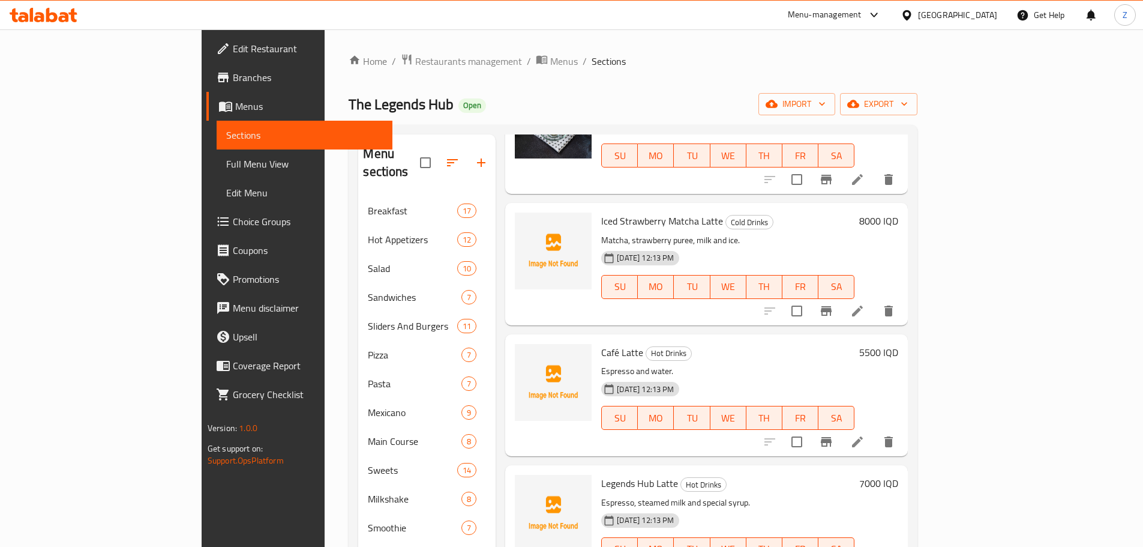
scroll to position [660, 0]
click at [525, 352] on icon "upload picture" at bounding box center [532, 359] width 14 height 14
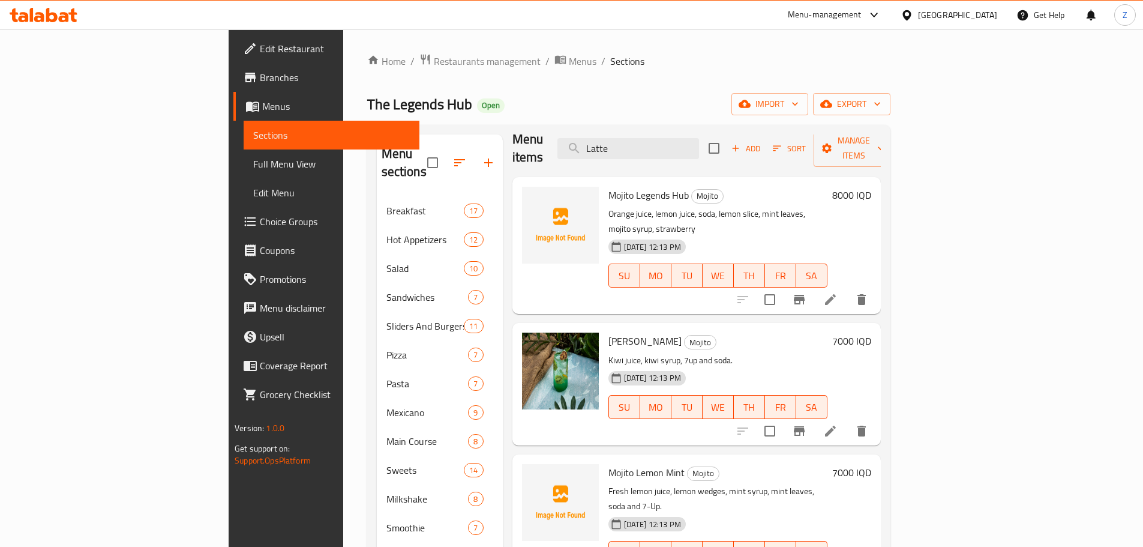
scroll to position [0, 0]
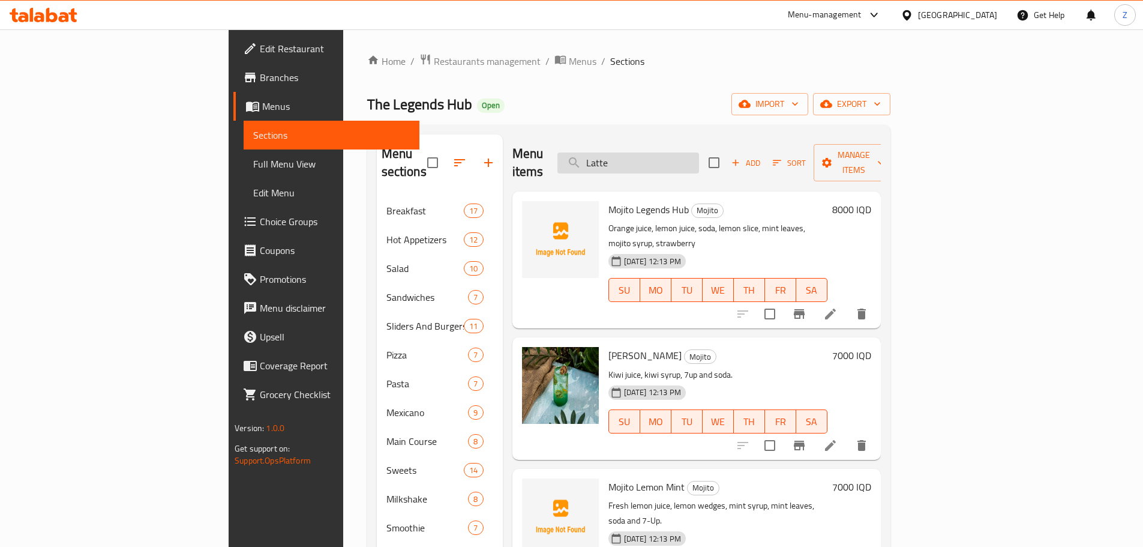
click at [699, 162] on input "Latte" at bounding box center [629, 162] width 142 height 21
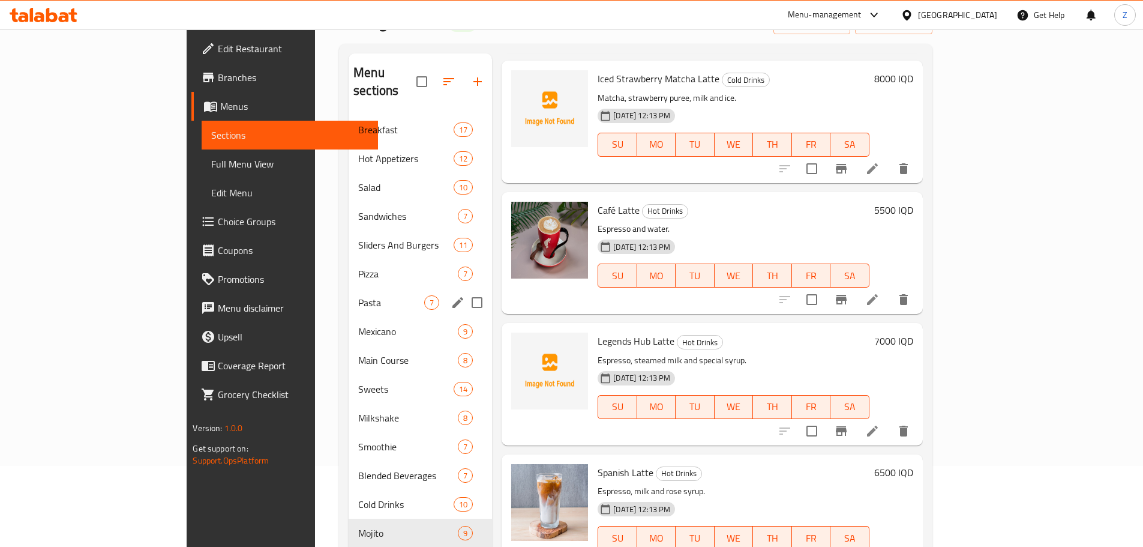
scroll to position [217, 0]
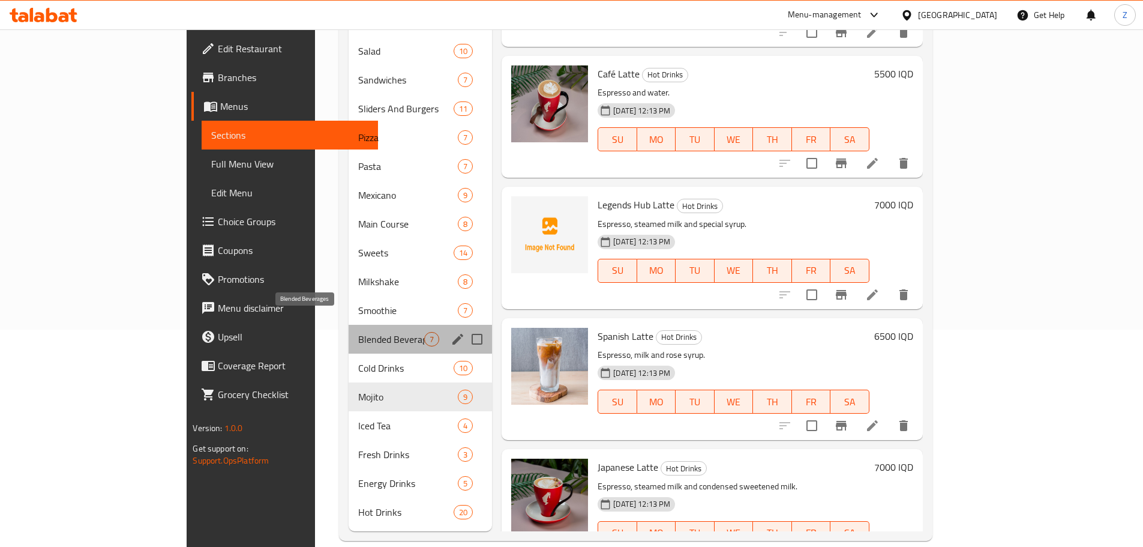
click at [358, 332] on span "Blended Beverages" at bounding box center [391, 339] width 66 height 14
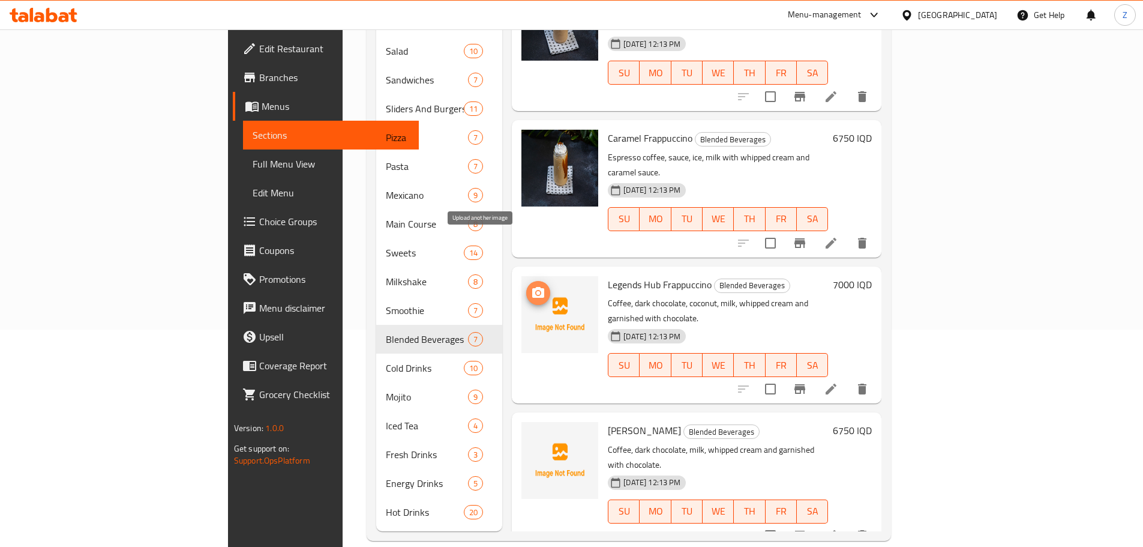
click at [532, 287] on icon "upload picture" at bounding box center [538, 292] width 12 height 11
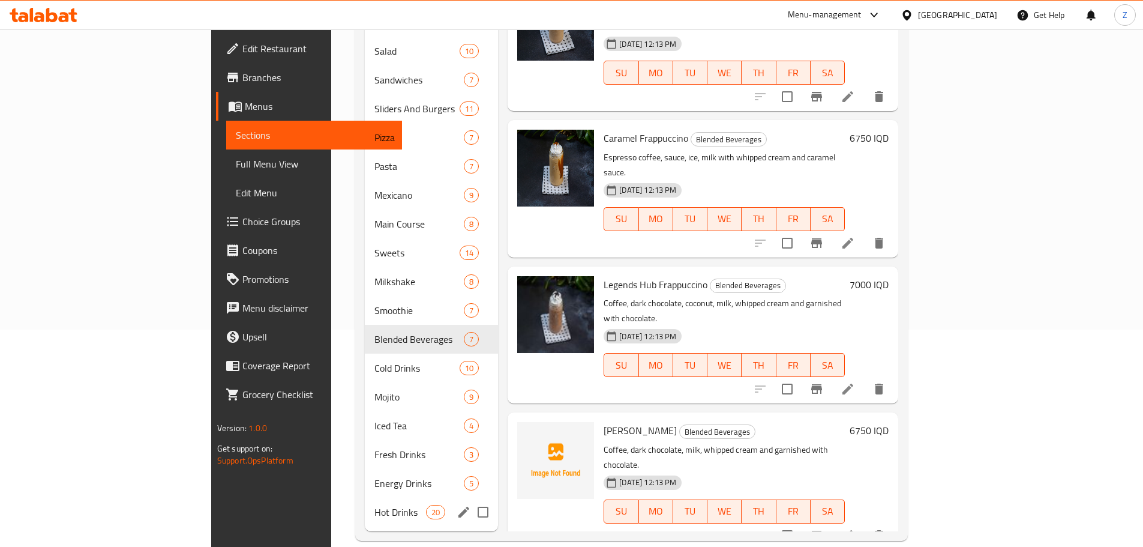
click at [365, 498] on div "Hot Drinks 20" at bounding box center [431, 512] width 133 height 29
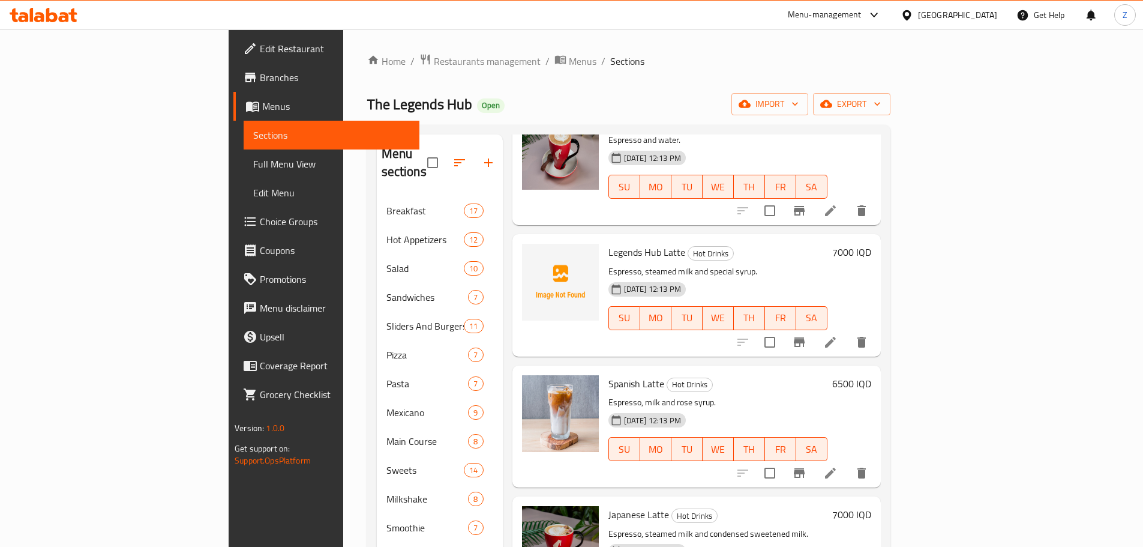
scroll to position [1140, 0]
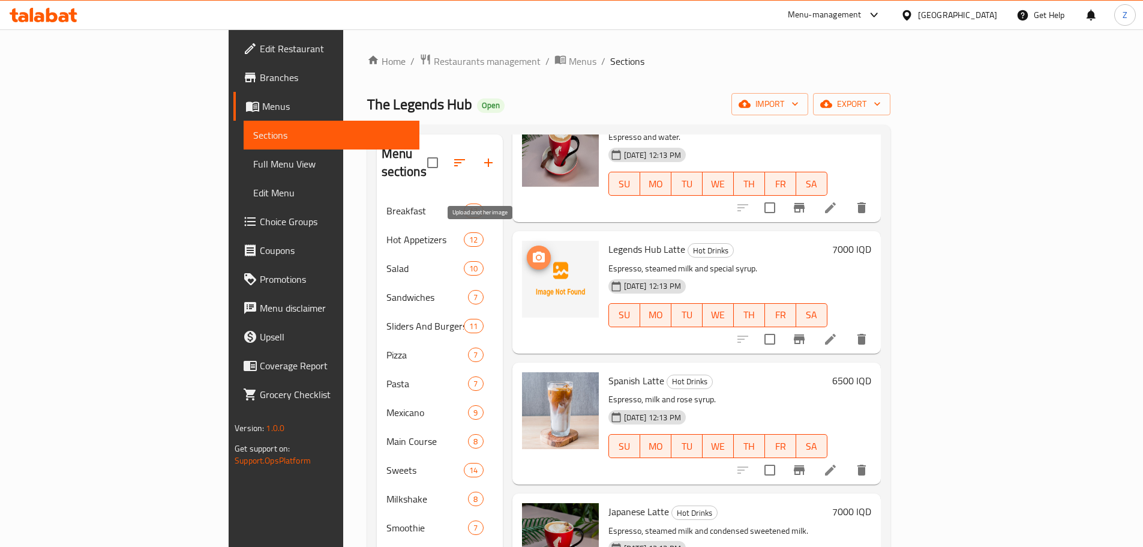
click at [532, 250] on icon "upload picture" at bounding box center [539, 257] width 14 height 14
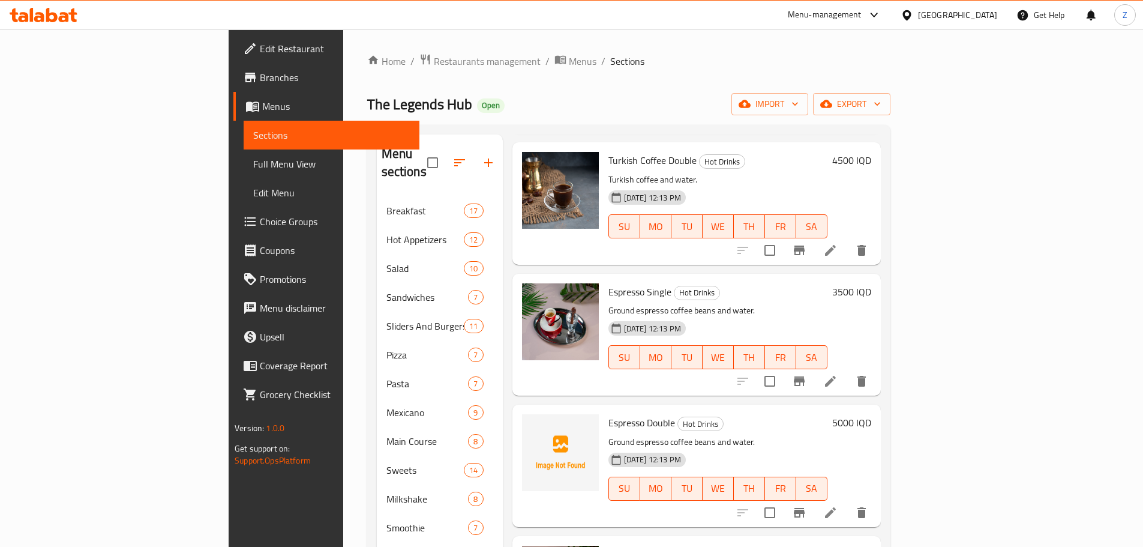
scroll to position [0, 0]
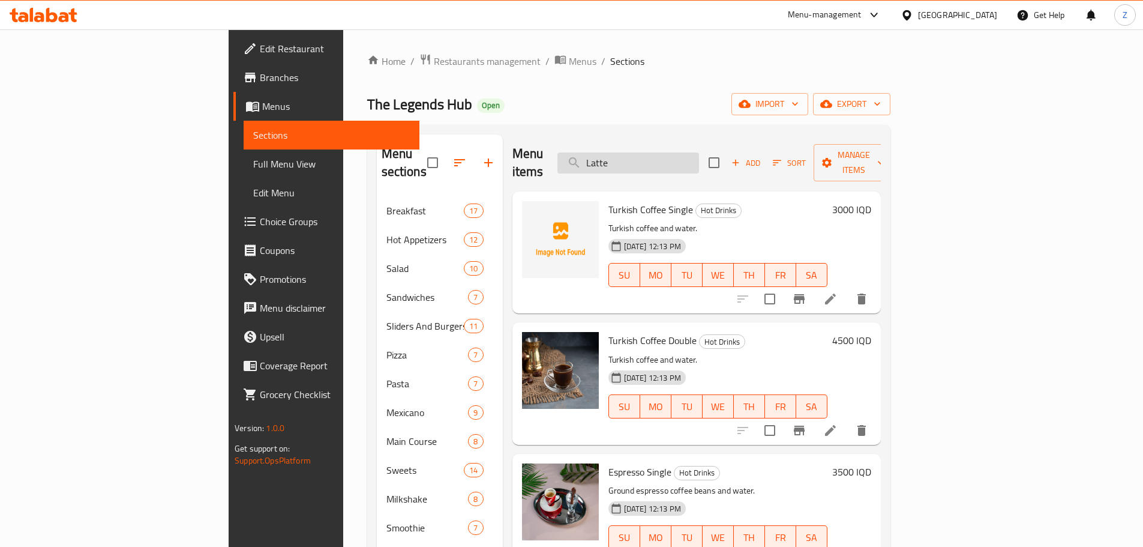
click at [679, 157] on input "Latte" at bounding box center [629, 162] width 142 height 21
paste input "egends Hub Smoothi"
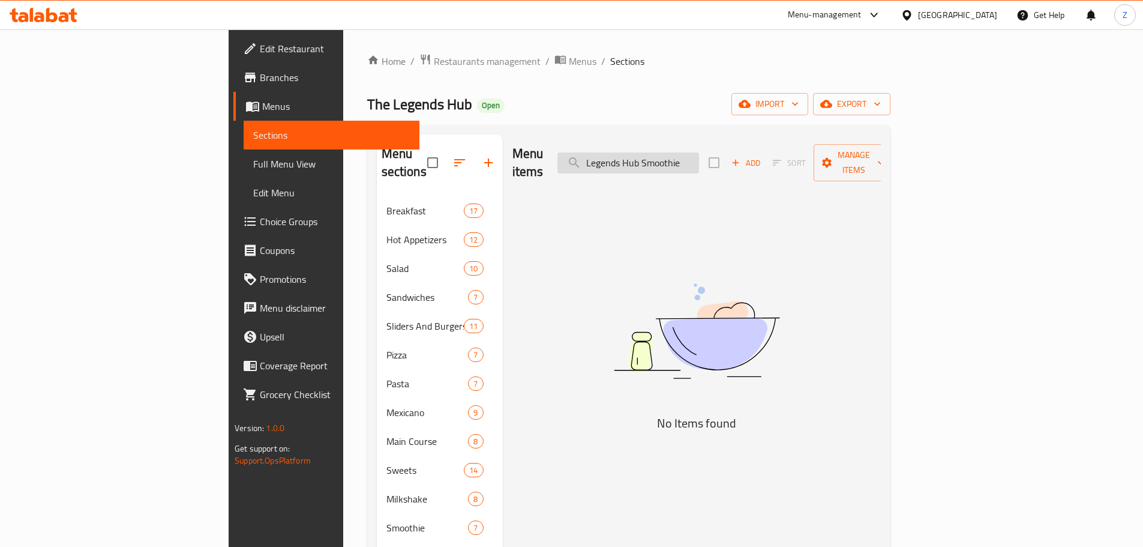
click at [699, 158] on input "Legends Hub Smoothie" at bounding box center [629, 162] width 142 height 21
drag, startPoint x: 724, startPoint y: 158, endPoint x: 667, endPoint y: 166, distance: 57.5
click at [667, 166] on div "Menu items Legends Hub Smoothie Add Sort Manage items" at bounding box center [697, 162] width 368 height 57
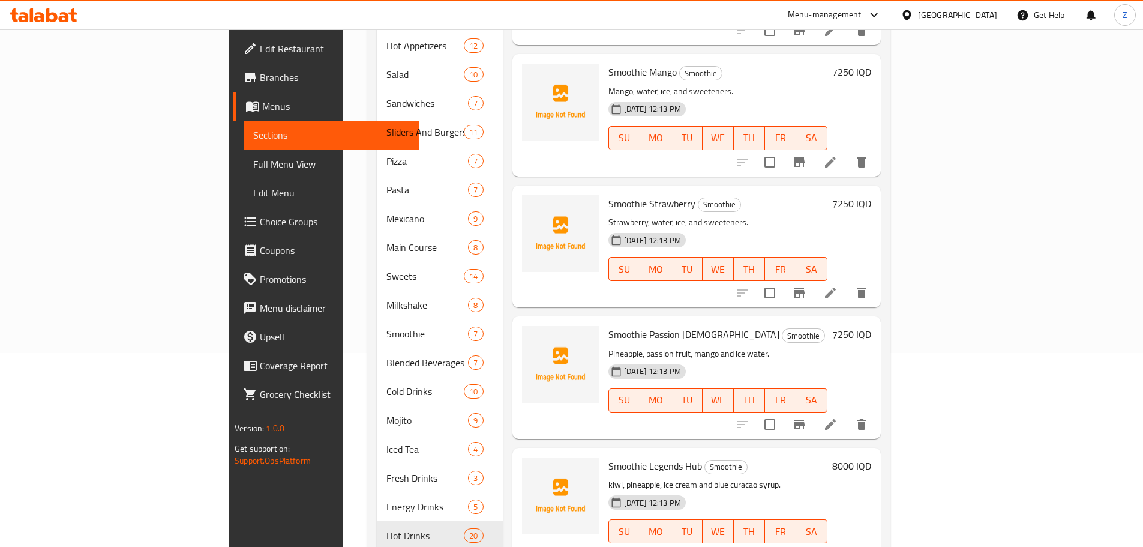
scroll to position [217, 0]
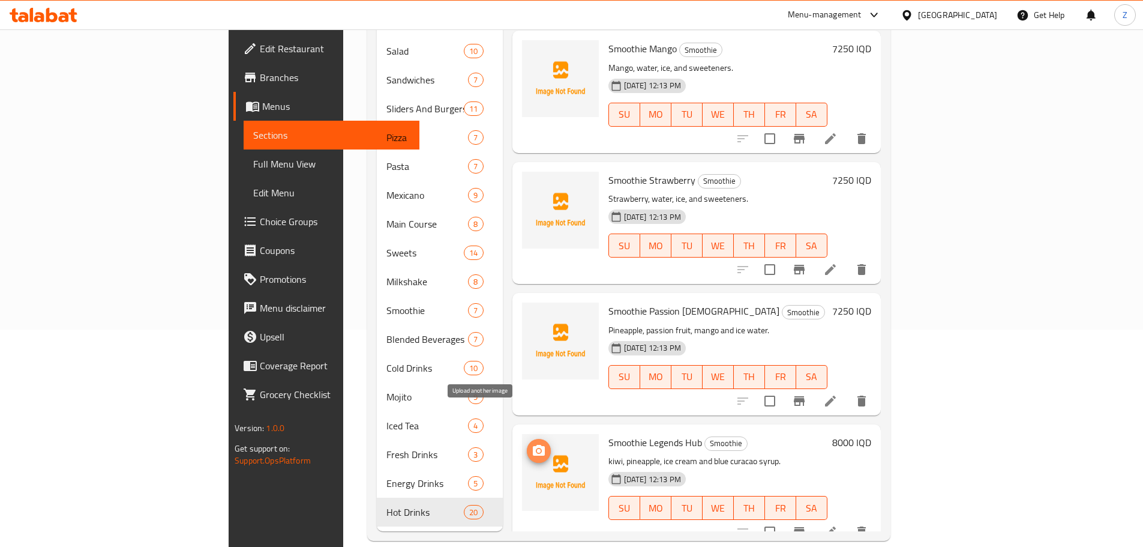
click at [533, 445] on icon "upload picture" at bounding box center [539, 450] width 12 height 11
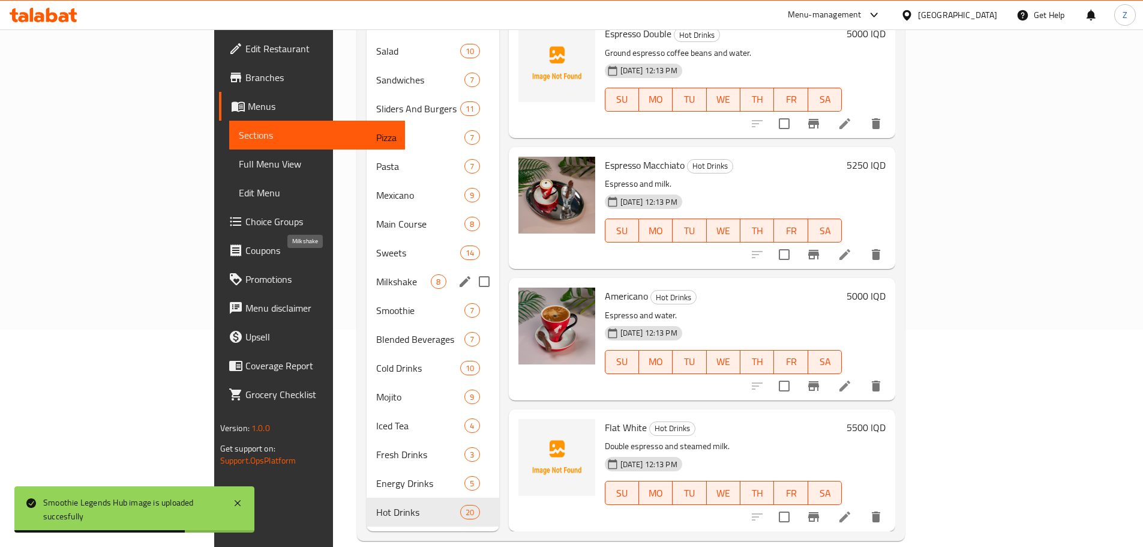
click at [376, 274] on span "Milkshake" at bounding box center [403, 281] width 55 height 14
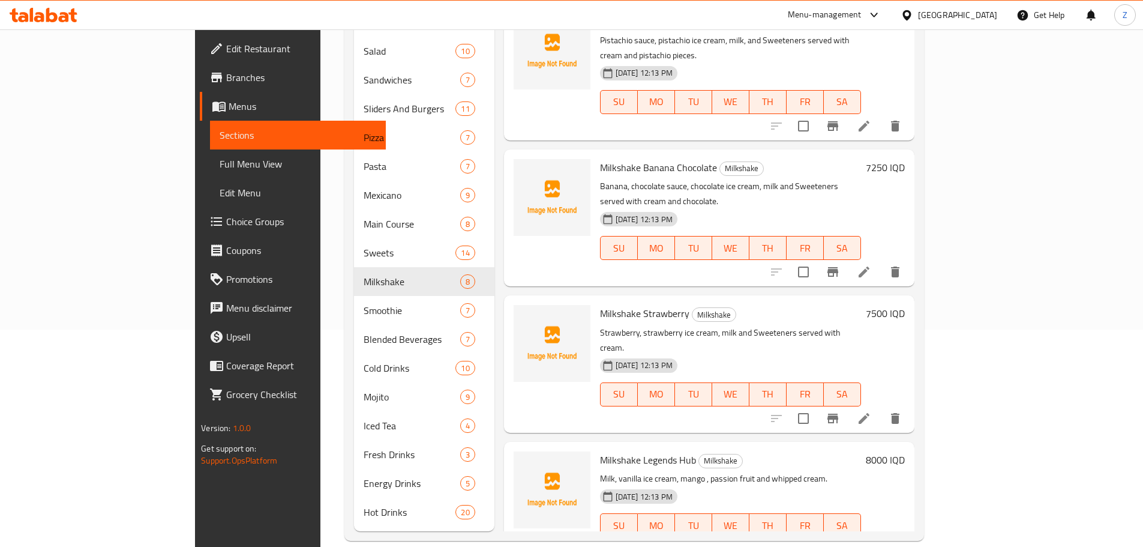
scroll to position [363, 0]
click at [519, 462] on span "upload picture" at bounding box center [531, 469] width 24 height 14
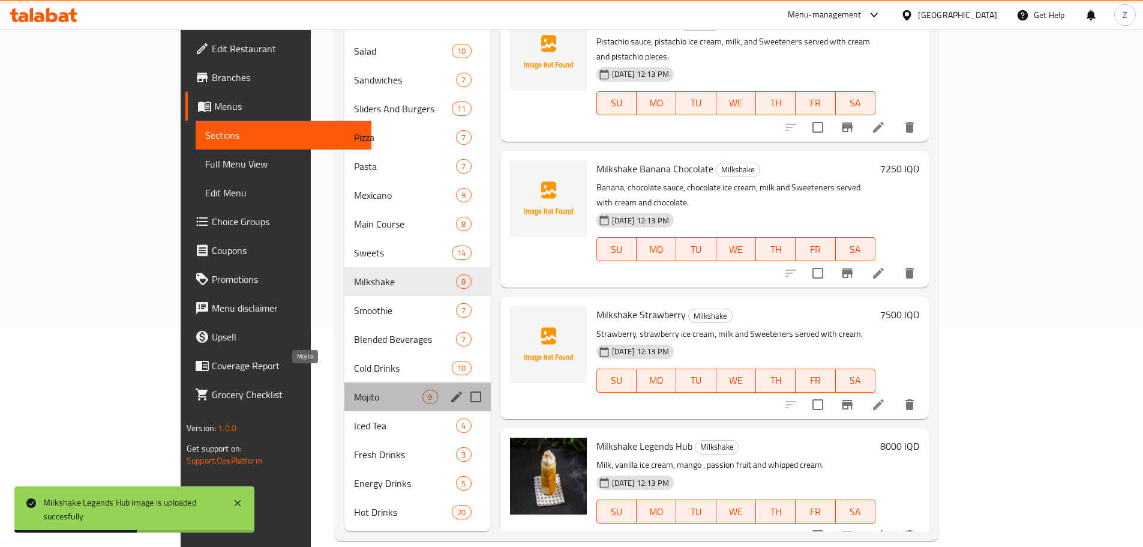
click at [354, 389] on span "Mojito" at bounding box center [388, 396] width 68 height 14
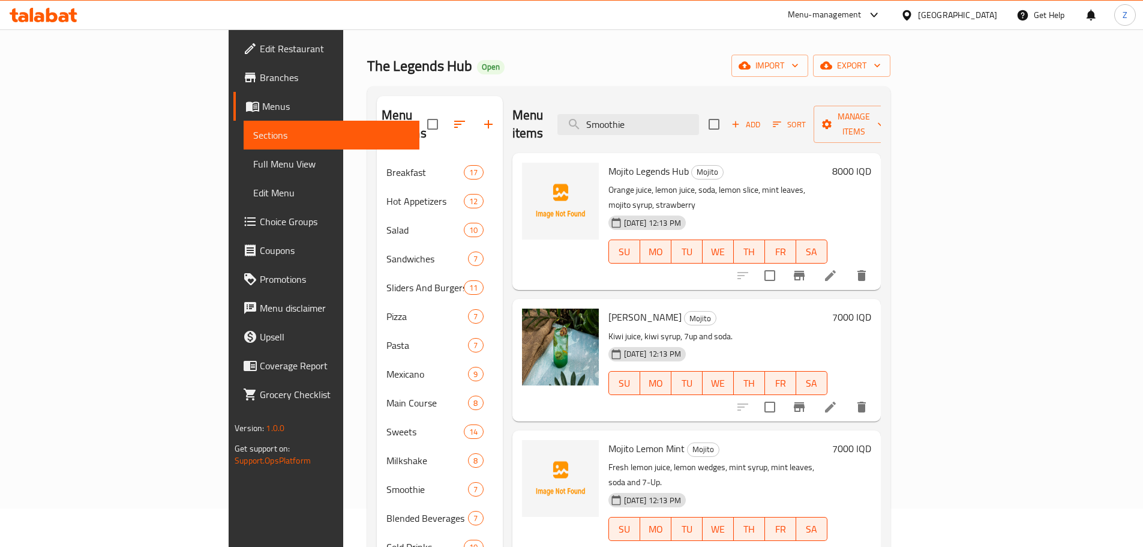
scroll to position [37, 0]
click at [532, 173] on icon "upload picture" at bounding box center [539, 180] width 14 height 14
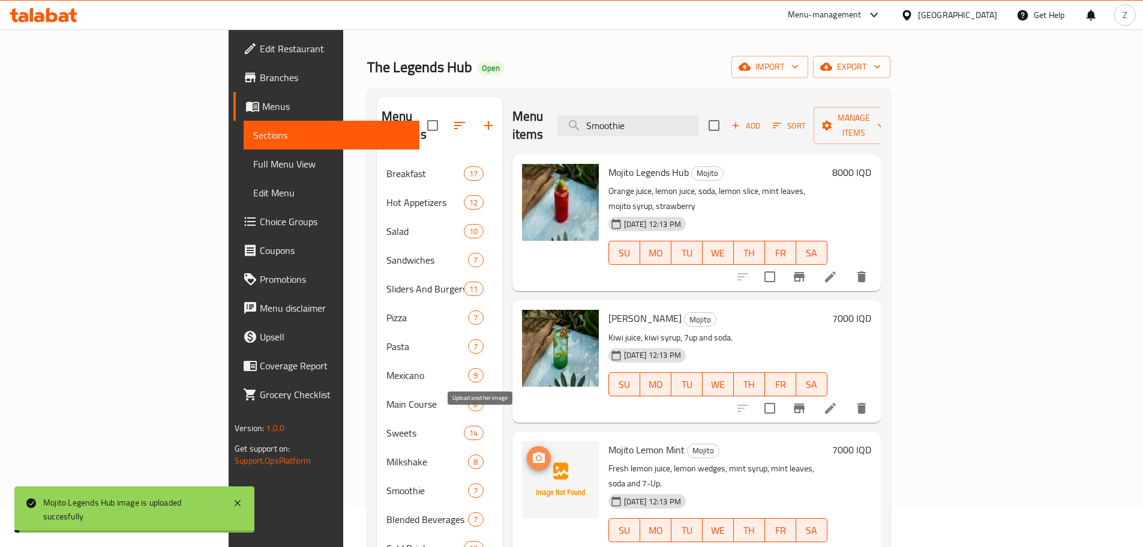
click at [533, 452] on icon "upload picture" at bounding box center [539, 457] width 12 height 11
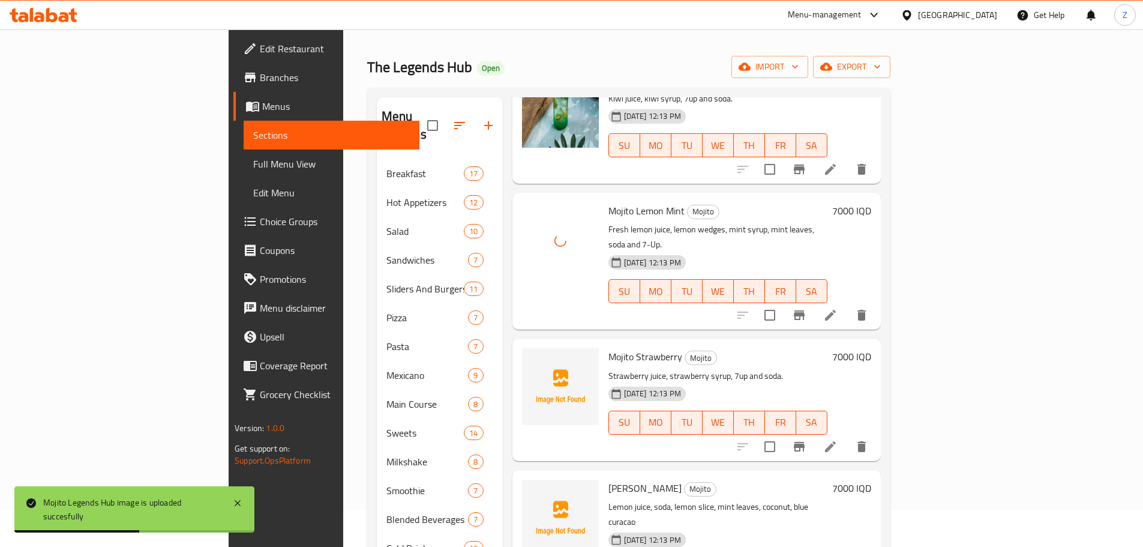
scroll to position [240, 0]
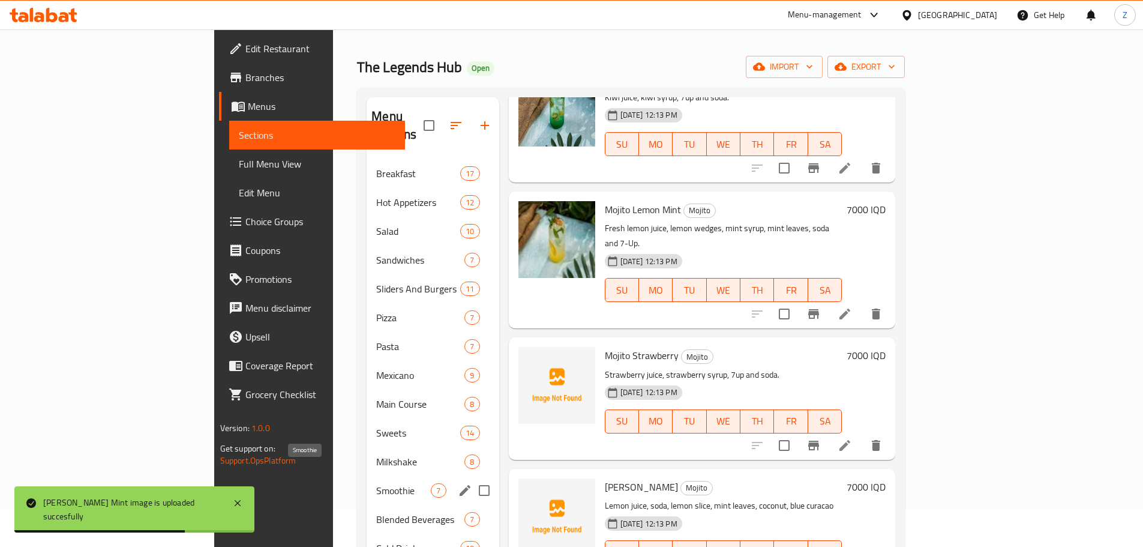
click at [376, 483] on span "Smoothie" at bounding box center [403, 490] width 55 height 14
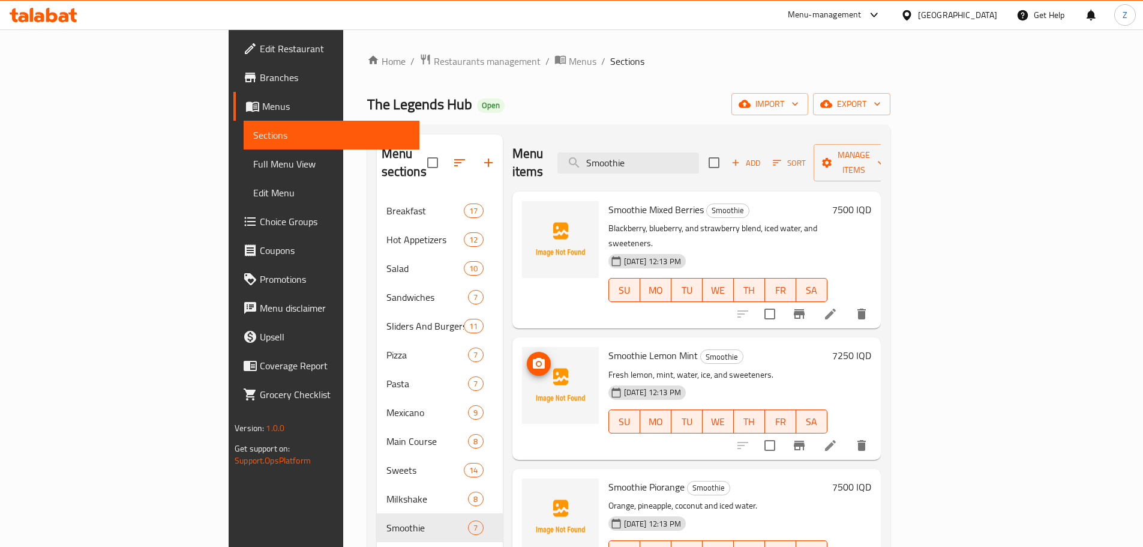
click at [532, 356] on icon "upload picture" at bounding box center [539, 363] width 14 height 14
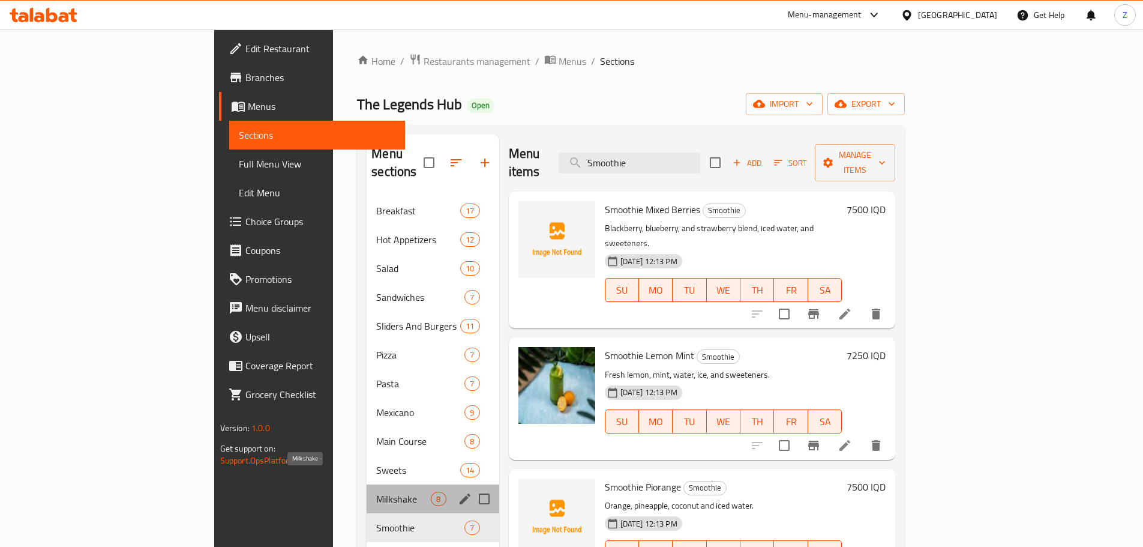
click at [376, 492] on span "Milkshake" at bounding box center [403, 499] width 55 height 14
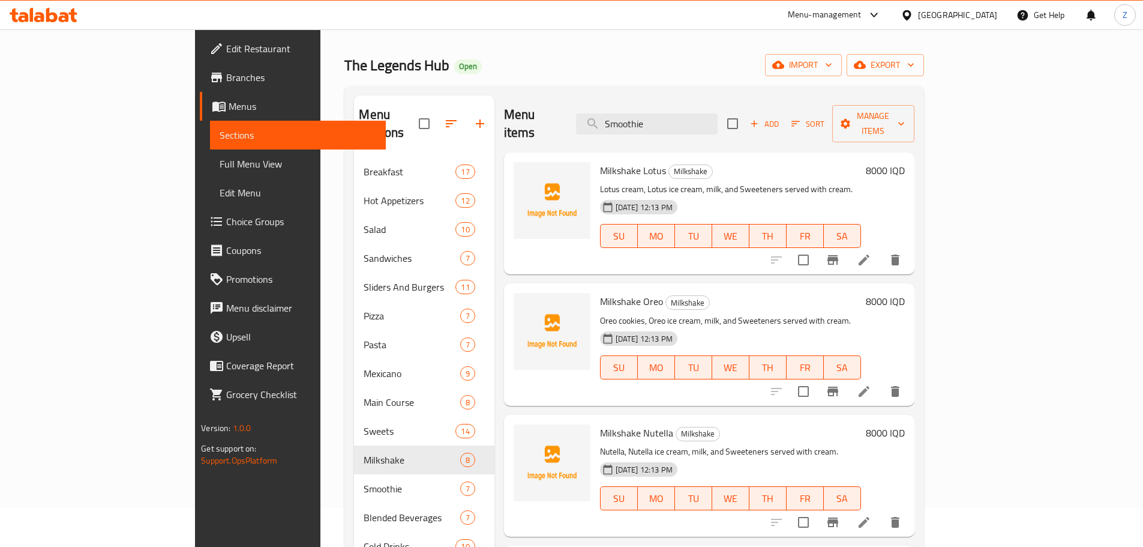
scroll to position [37, 0]
click at [529, 179] on circle "upload picture" at bounding box center [531, 181] width 4 height 4
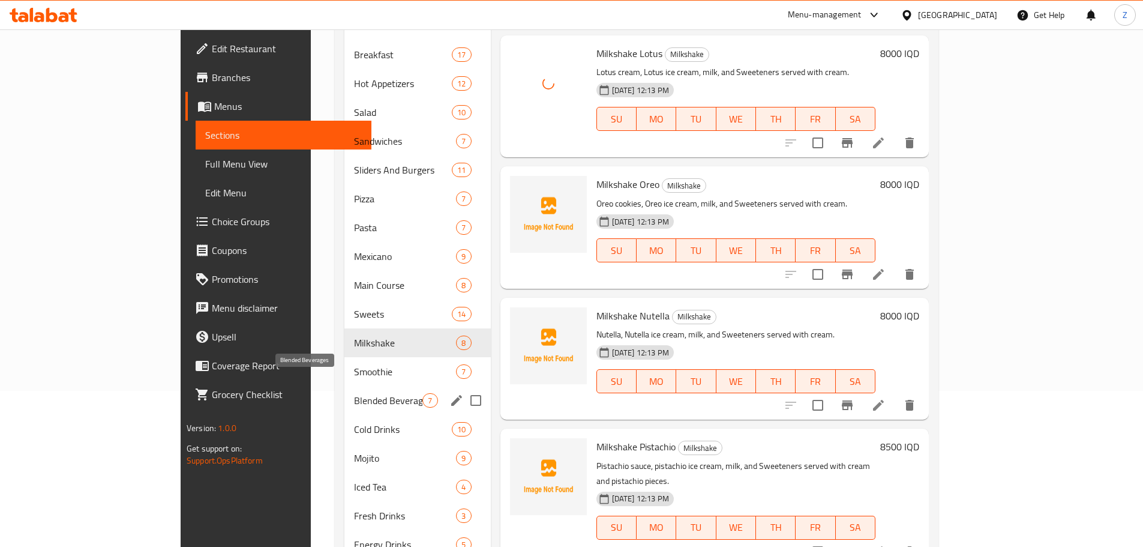
scroll to position [157, 0]
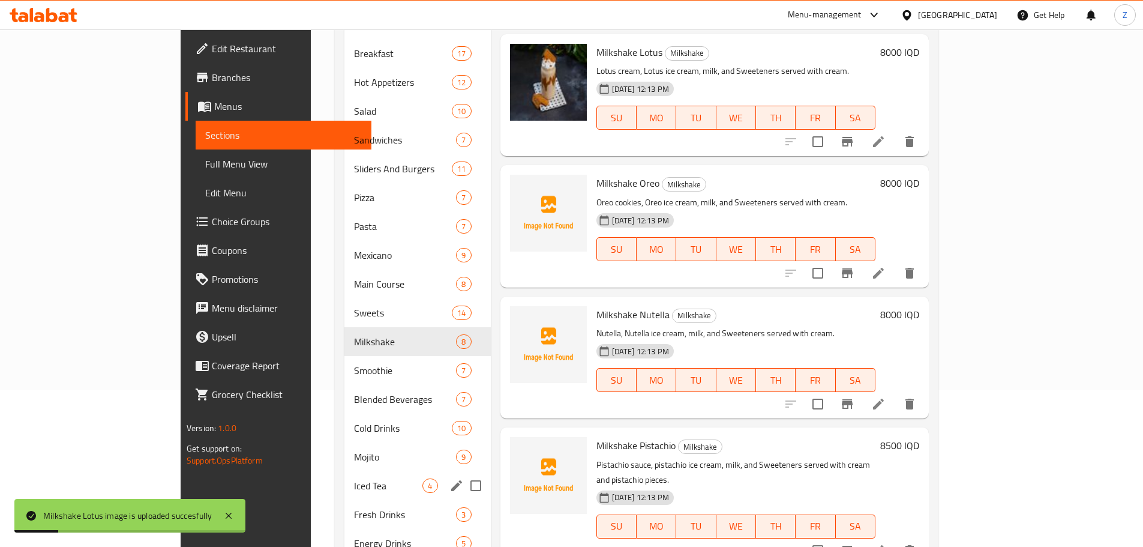
click at [344, 471] on div "Iced Tea 4" at bounding box center [417, 485] width 146 height 29
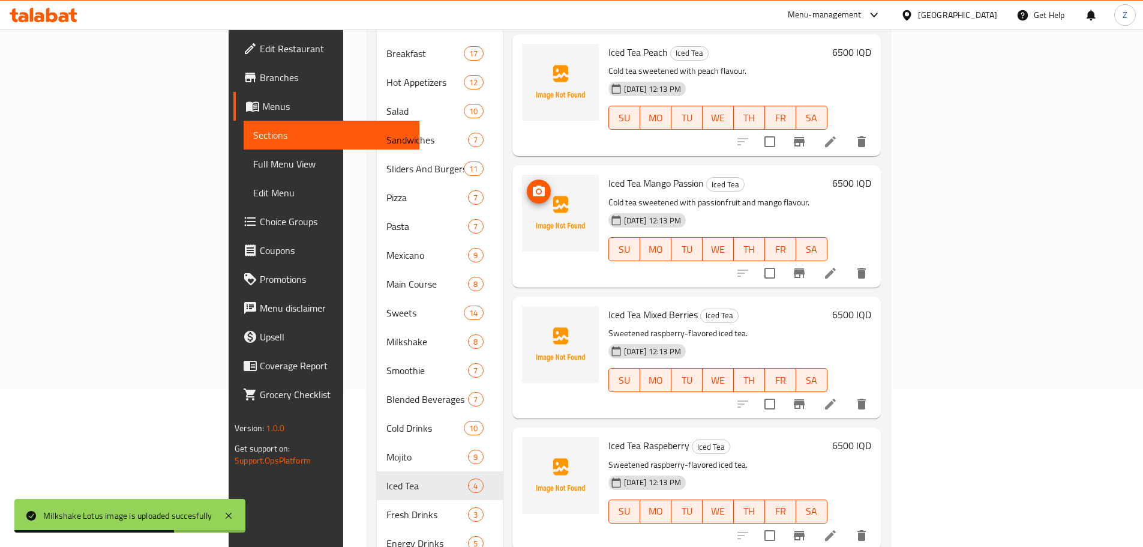
click at [532, 184] on icon "upload picture" at bounding box center [539, 191] width 14 height 14
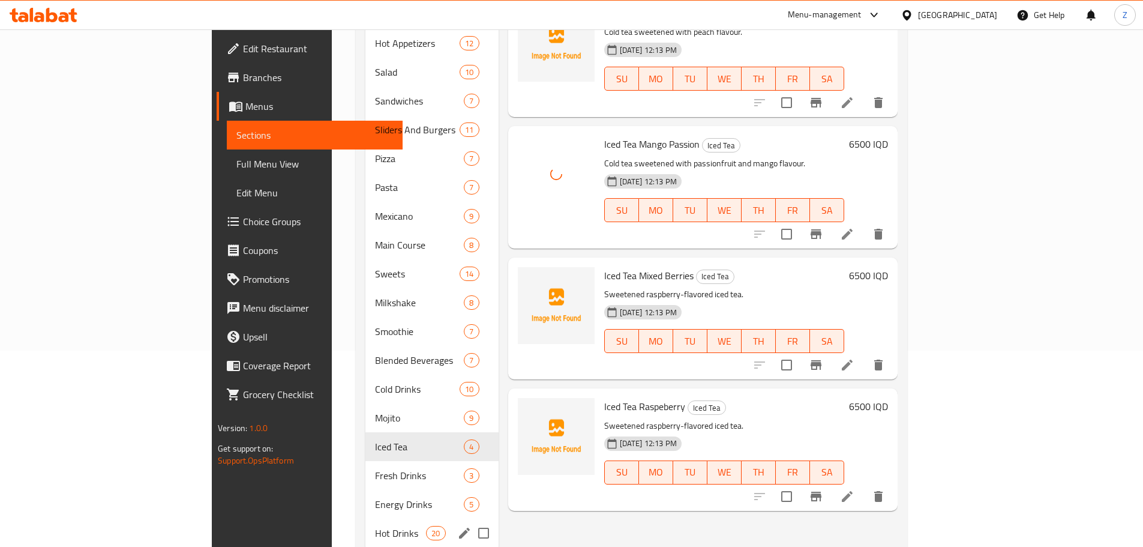
scroll to position [217, 0]
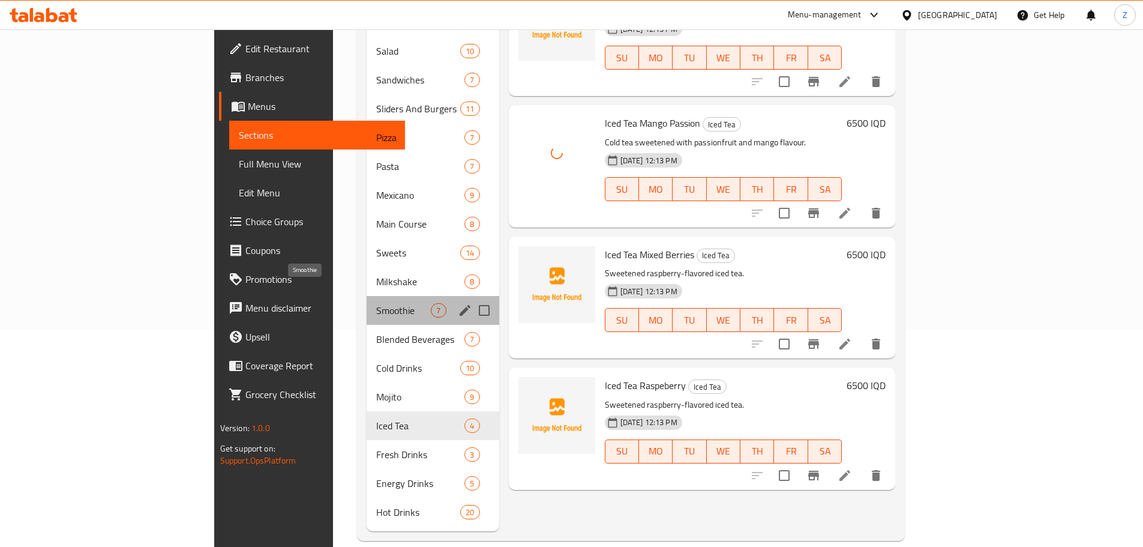
click at [376, 303] on span "Smoothie" at bounding box center [403, 310] width 55 height 14
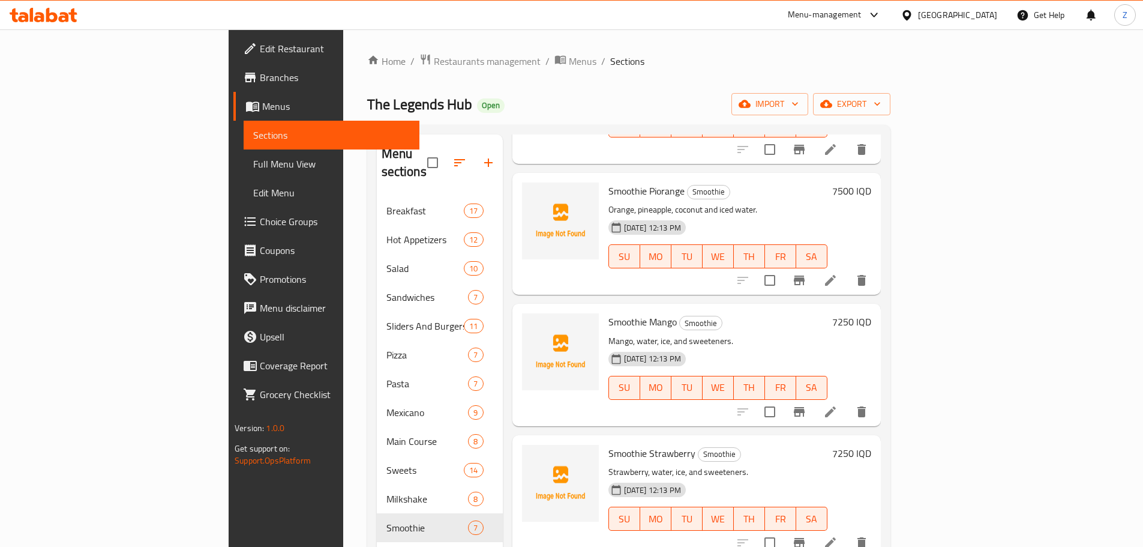
scroll to position [300, 0]
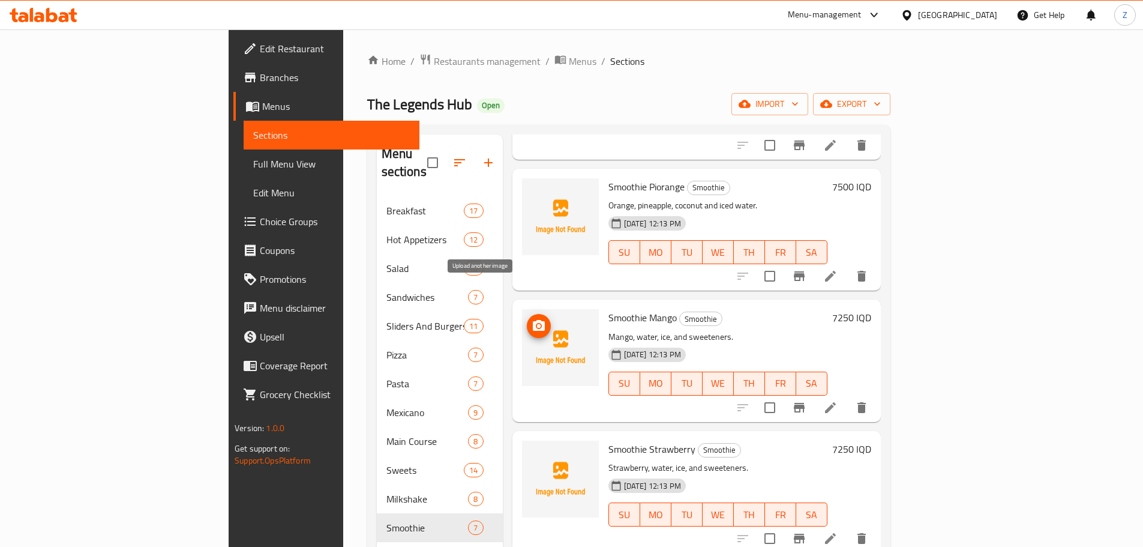
click at [533, 320] on icon "upload picture" at bounding box center [539, 325] width 12 height 11
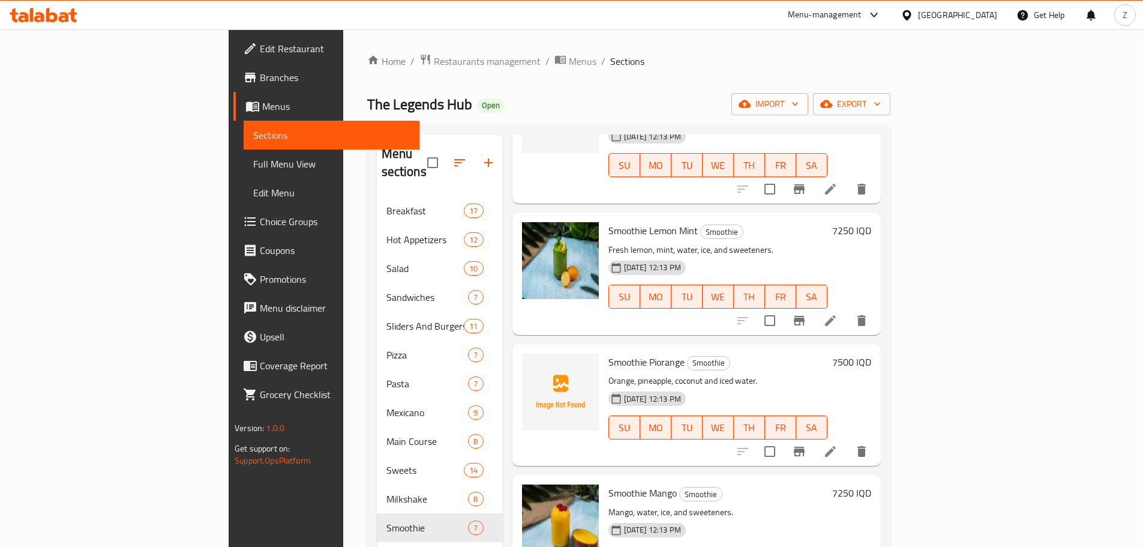
scroll to position [0, 0]
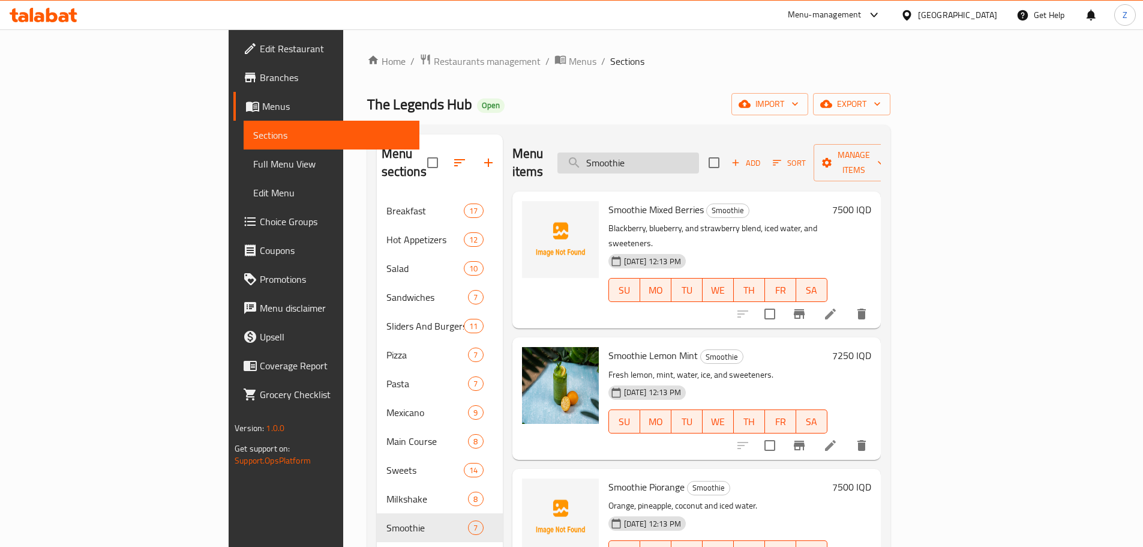
click at [699, 158] on input "Smoothie" at bounding box center [629, 162] width 142 height 21
paste input "Matcha Latt"
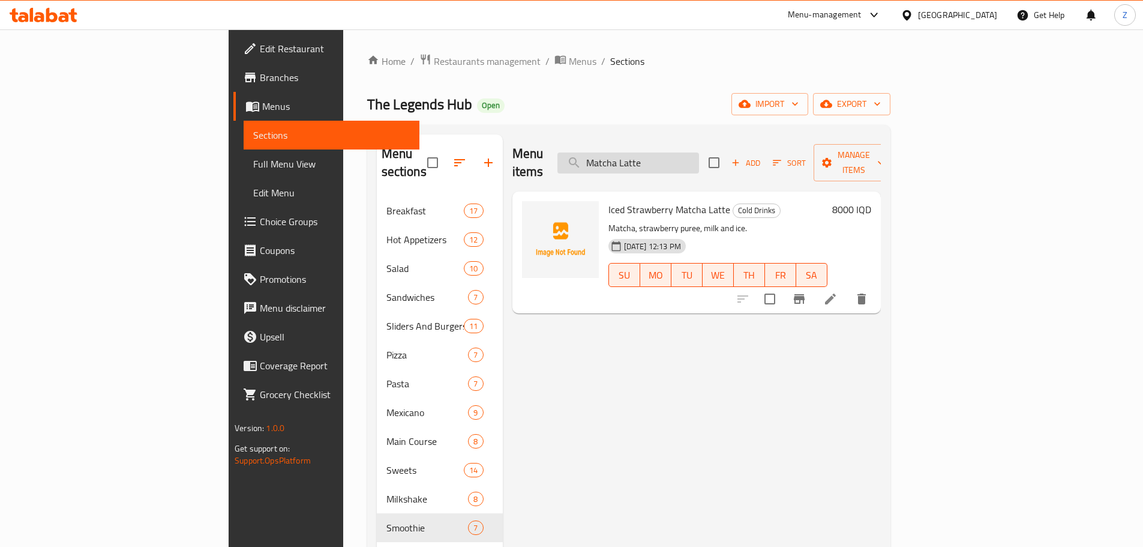
drag, startPoint x: 733, startPoint y: 151, endPoint x: 702, endPoint y: 161, distance: 32.7
click at [699, 161] on input "Matcha Latte" at bounding box center [629, 162] width 142 height 21
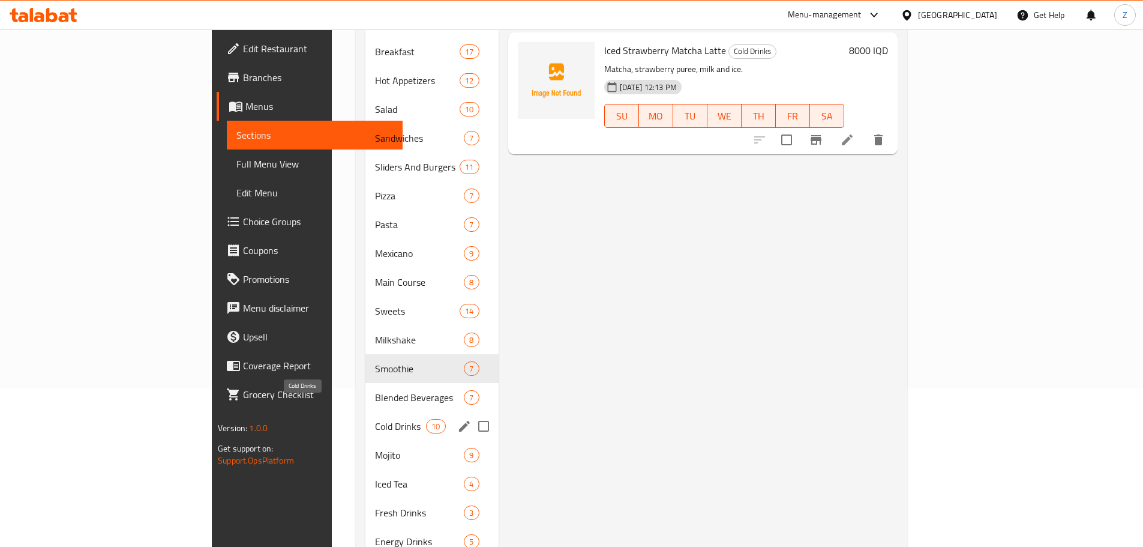
scroll to position [217, 0]
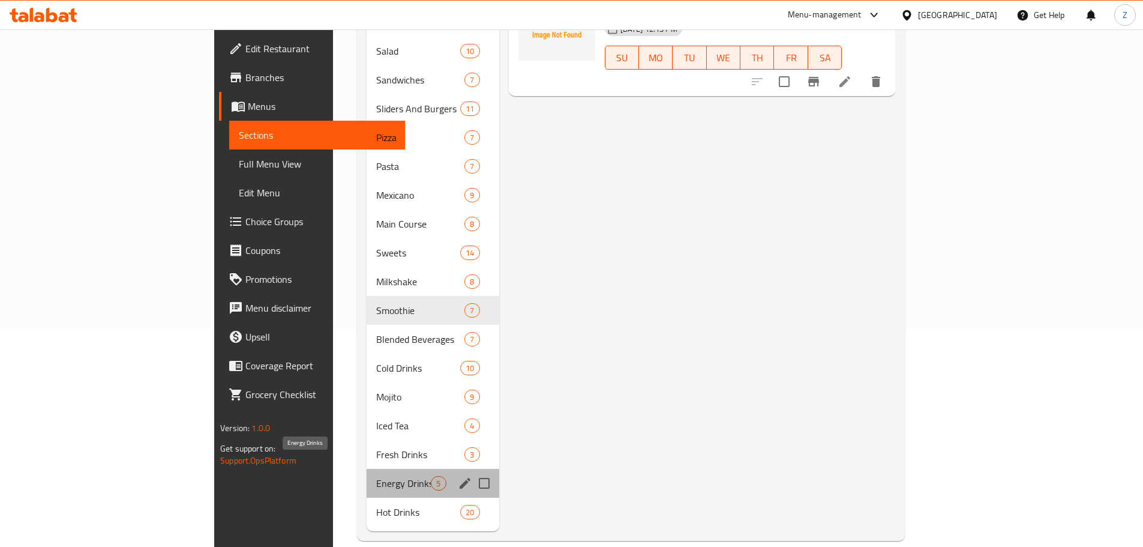
click at [376, 476] on span "Energy Drinks" at bounding box center [403, 483] width 55 height 14
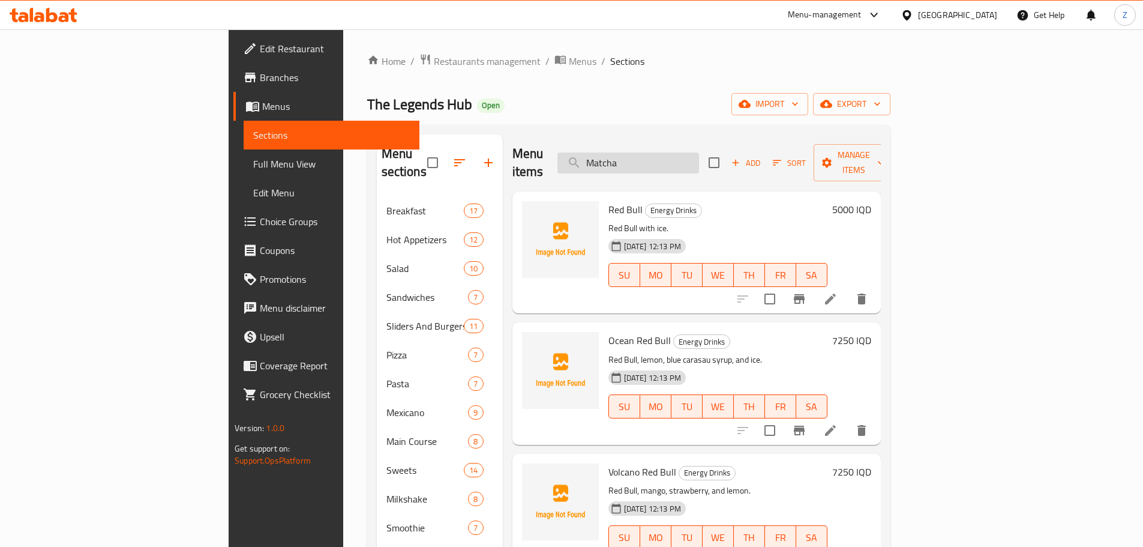
click at [693, 152] on input "Matcha" at bounding box center [629, 162] width 142 height 21
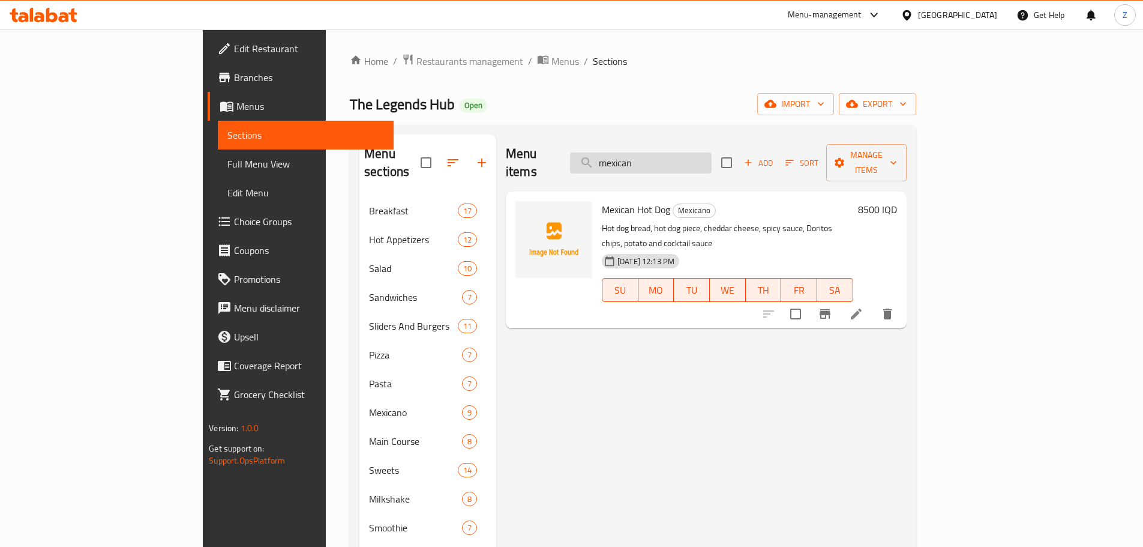
click at [712, 154] on input "mexican" at bounding box center [641, 162] width 142 height 21
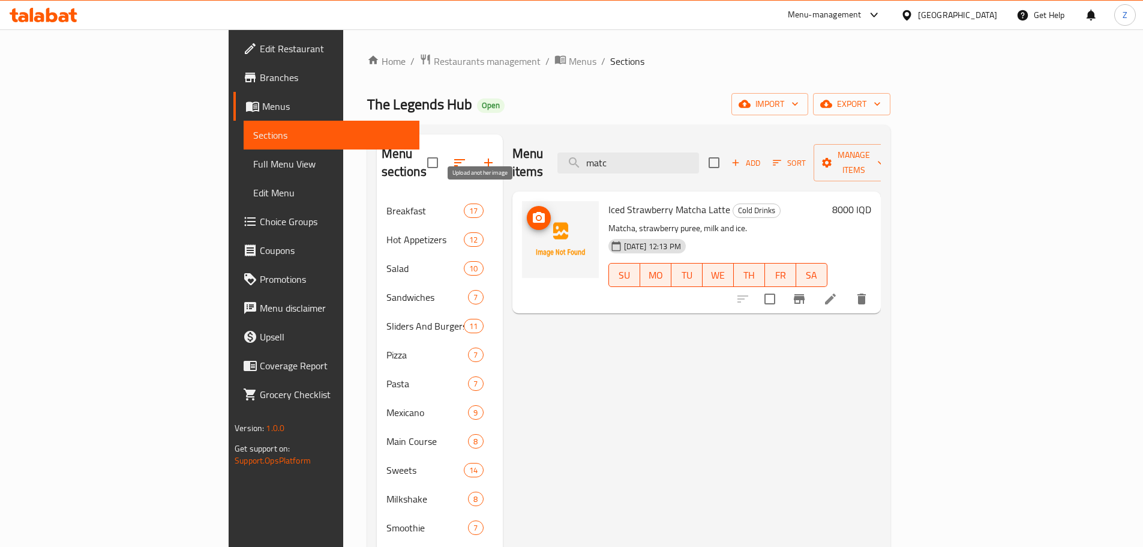
click at [527, 211] on span "upload picture" at bounding box center [539, 218] width 24 height 14
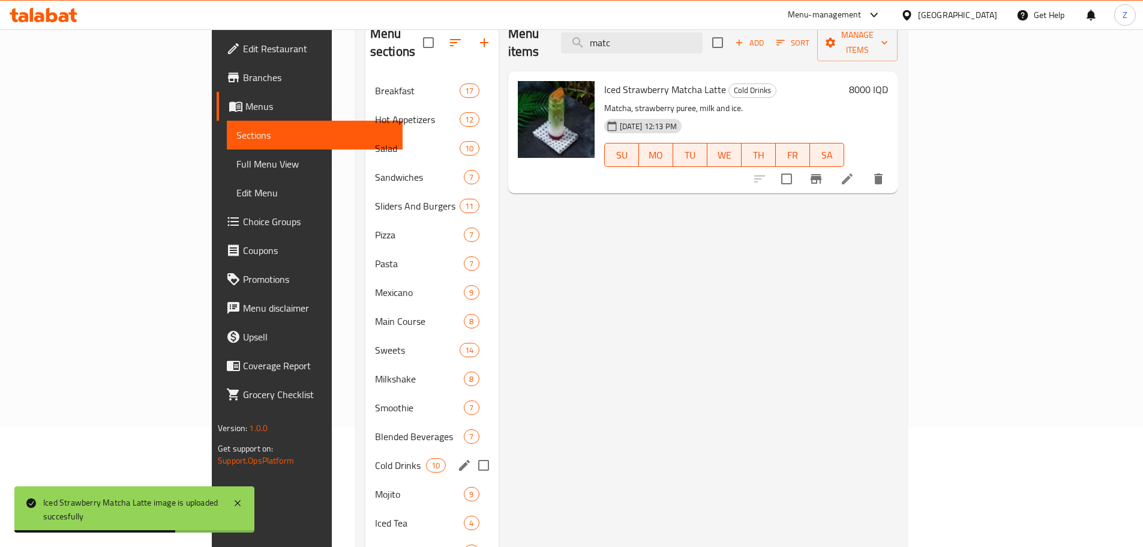
scroll to position [180, 0]
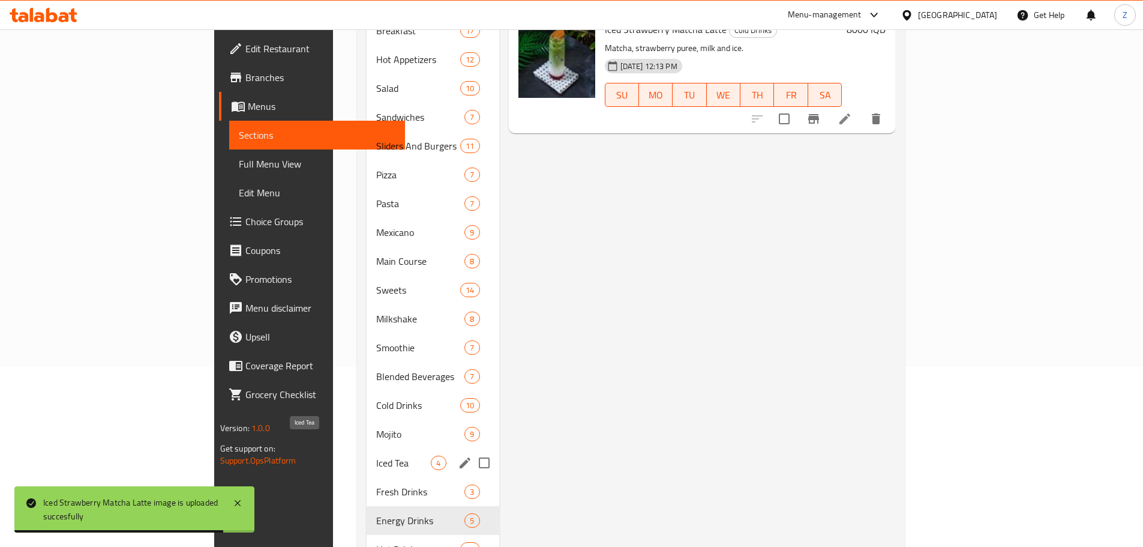
click at [376, 456] on span "Iced Tea" at bounding box center [403, 463] width 55 height 14
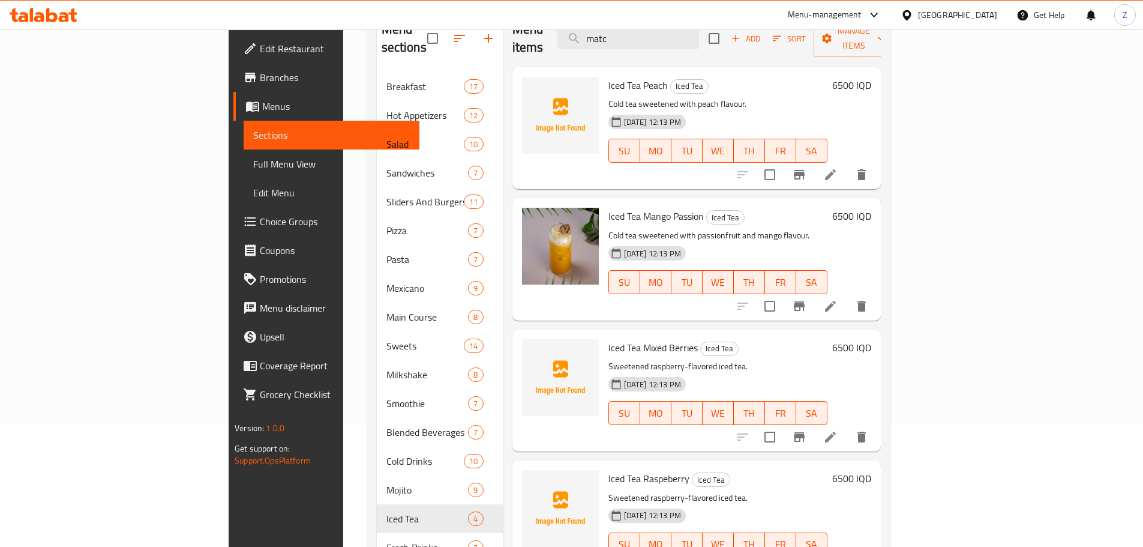
scroll to position [180, 0]
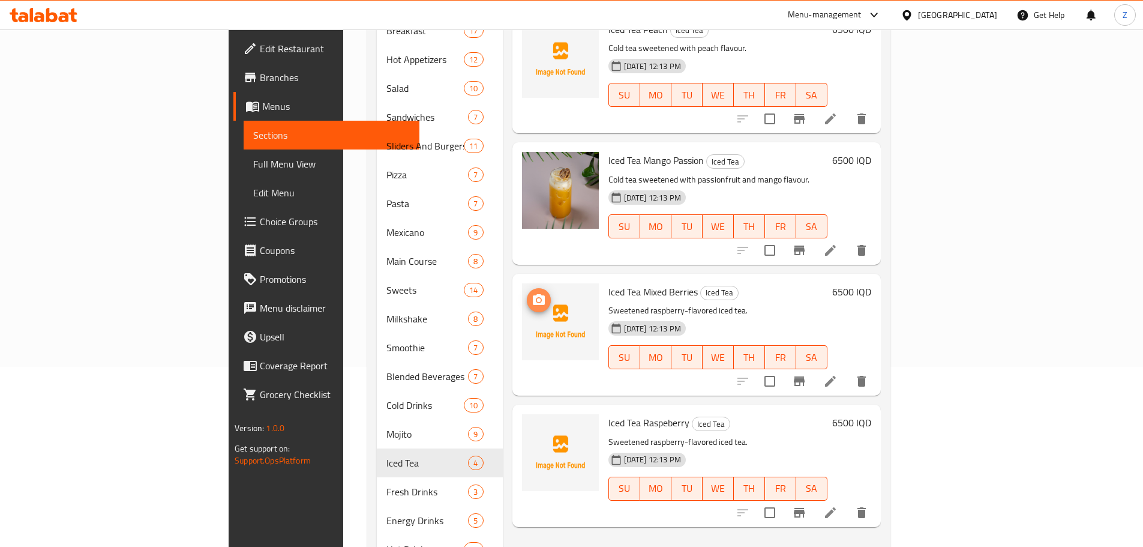
click at [533, 294] on icon "upload picture" at bounding box center [539, 299] width 12 height 11
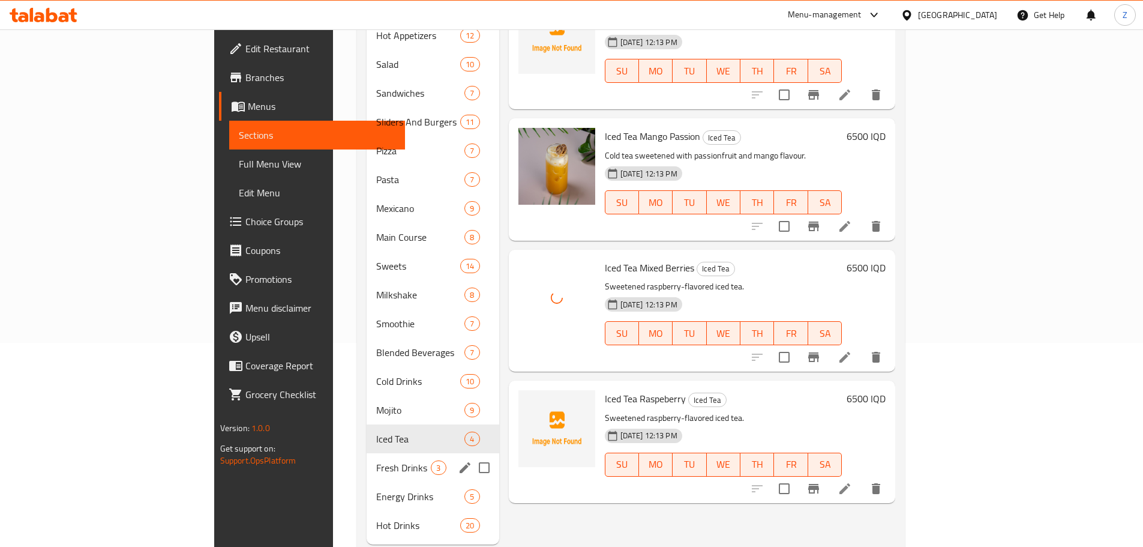
scroll to position [217, 0]
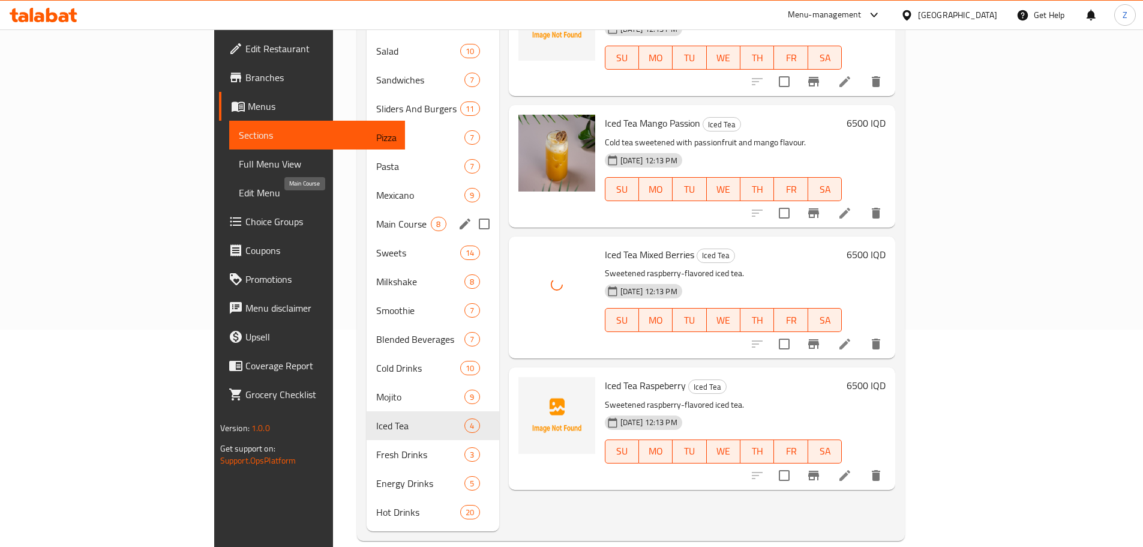
click at [376, 217] on span "Main Course" at bounding box center [403, 224] width 55 height 14
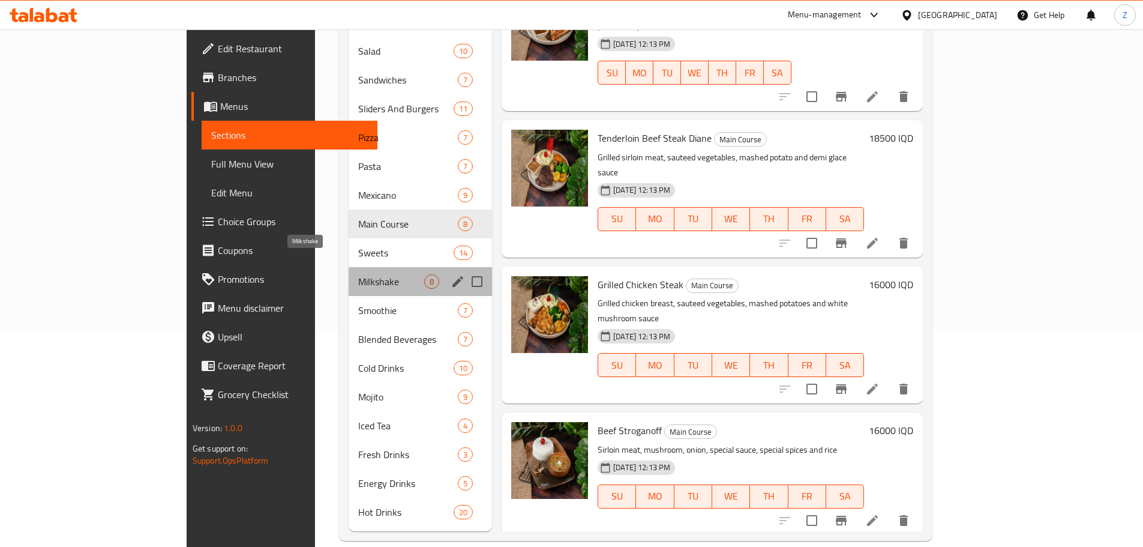
click at [358, 274] on span "Milkshake" at bounding box center [391, 281] width 66 height 14
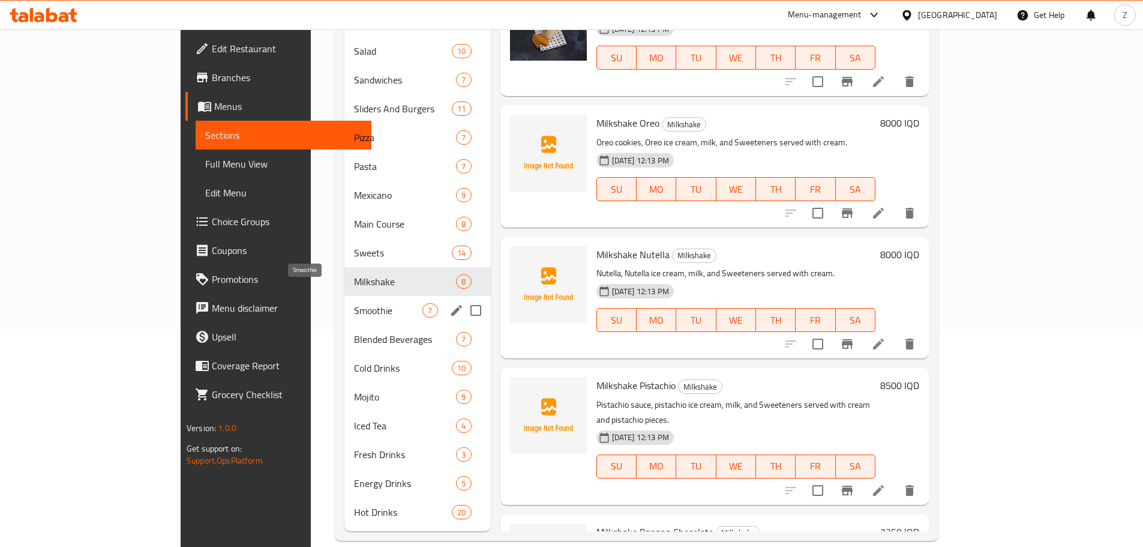
click at [354, 303] on span "Smoothie" at bounding box center [388, 310] width 68 height 14
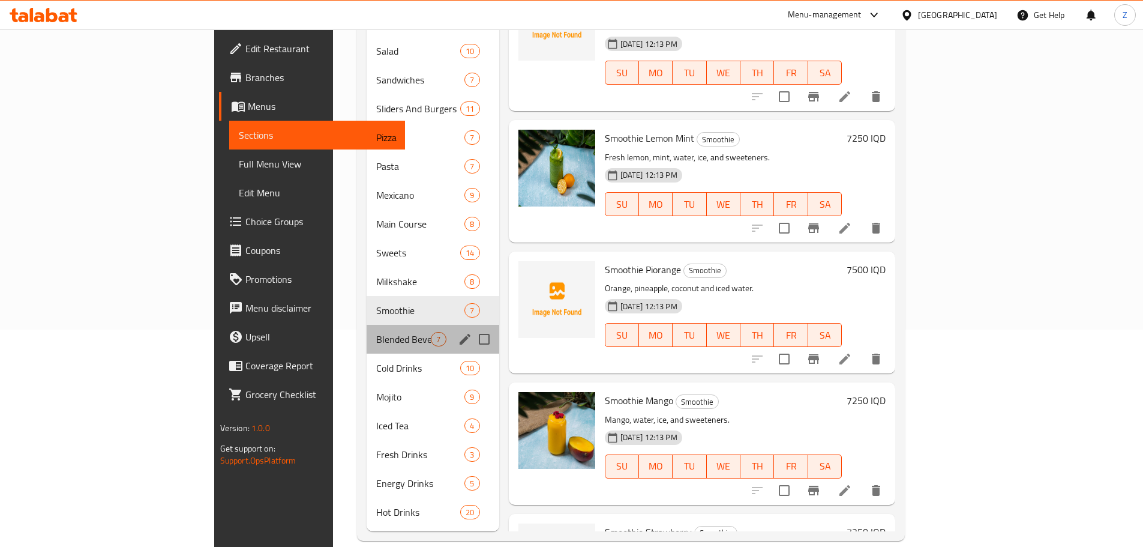
click at [367, 329] on div "Blended Beverages 7" at bounding box center [433, 339] width 132 height 29
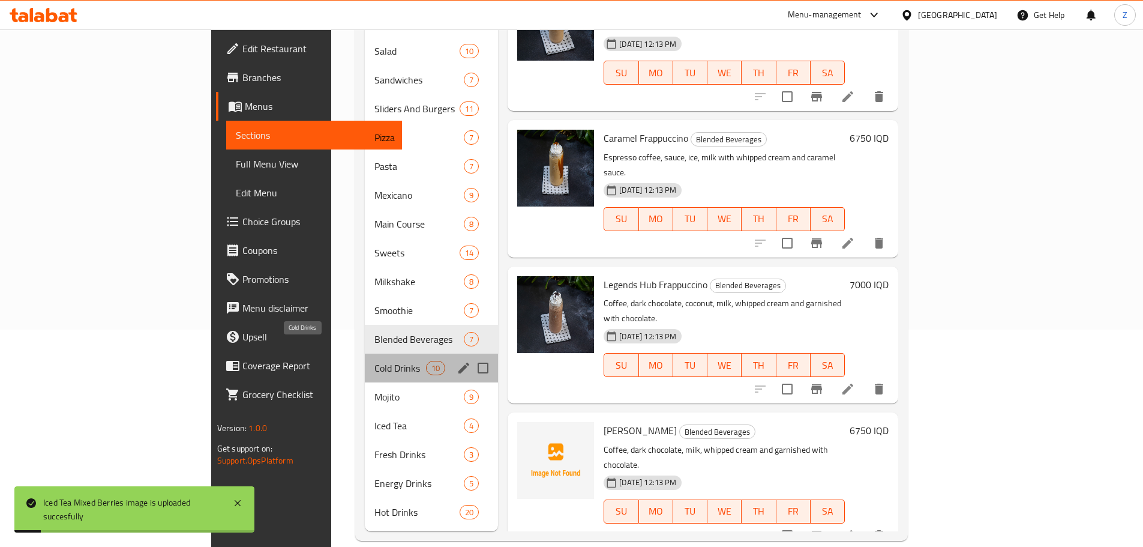
click at [374, 361] on span "Cold Drinks" at bounding box center [400, 368] width 52 height 14
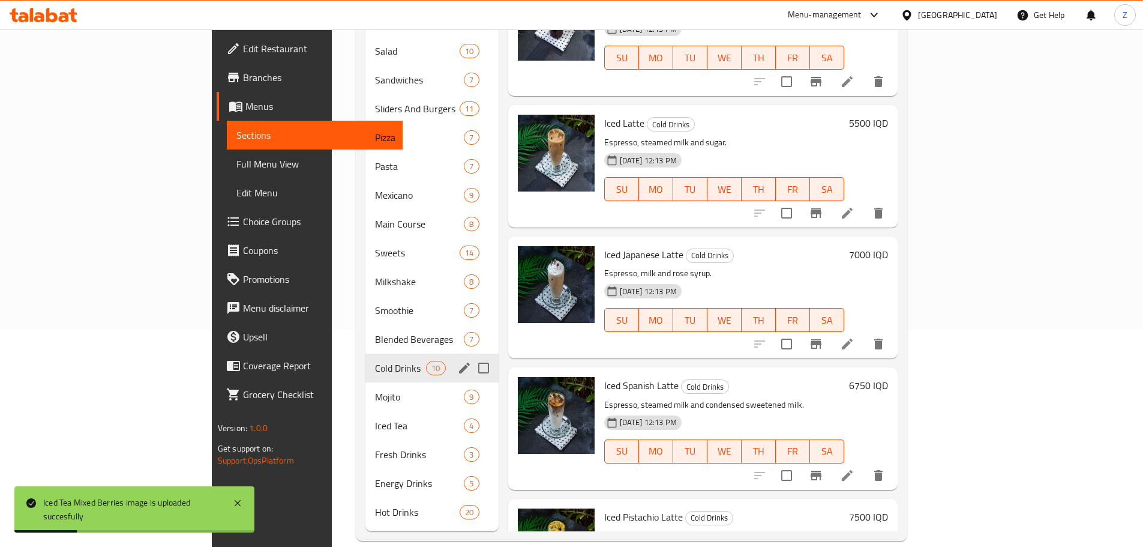
click at [365, 362] on div "Cold Drinks 10" at bounding box center [431, 367] width 133 height 29
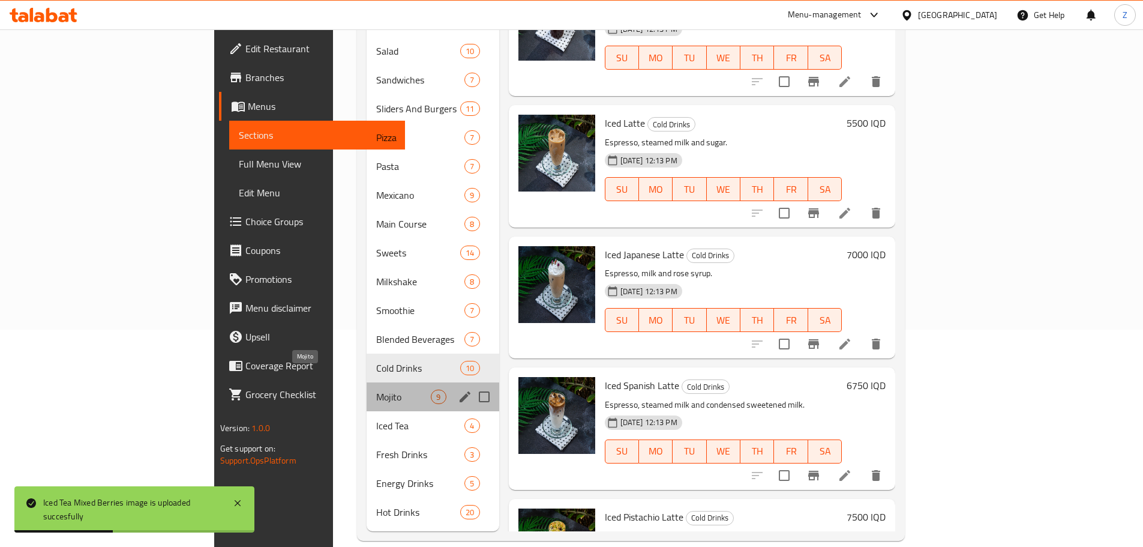
click at [376, 389] on span "Mojito" at bounding box center [403, 396] width 55 height 14
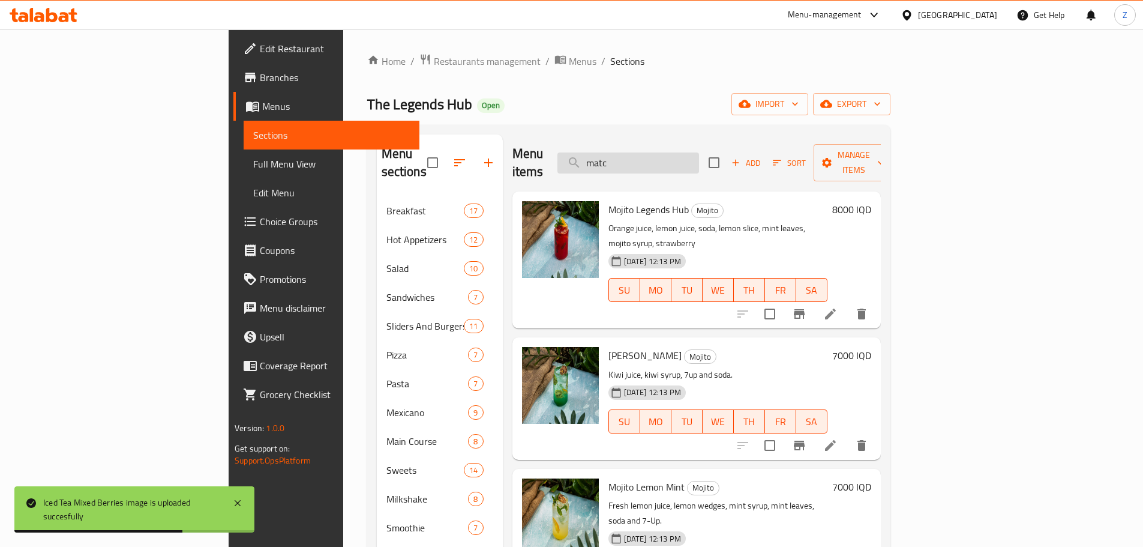
click at [699, 152] on input "matc" at bounding box center [629, 162] width 142 height 21
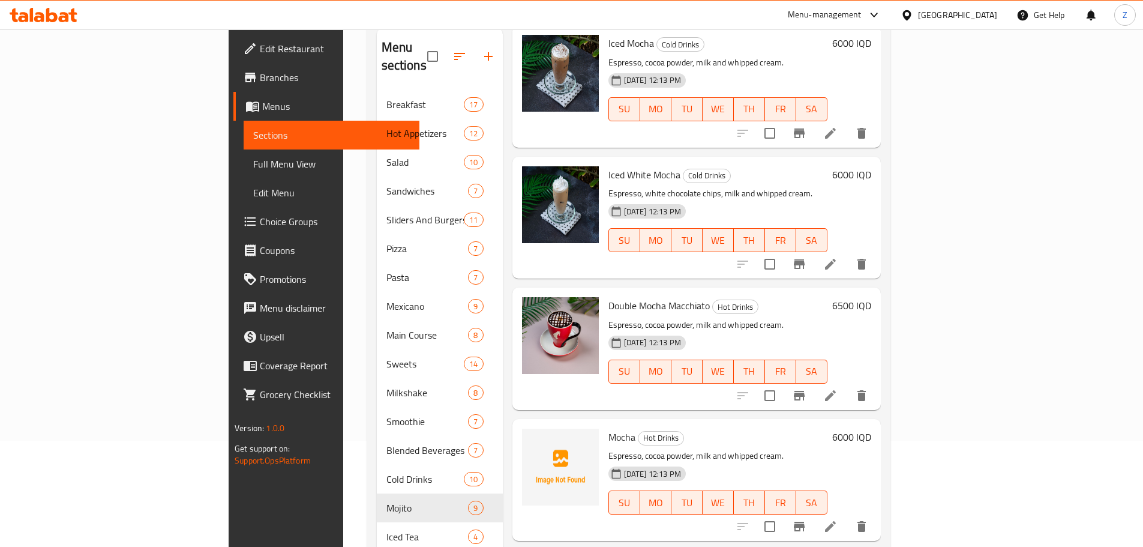
scroll to position [120, 0]
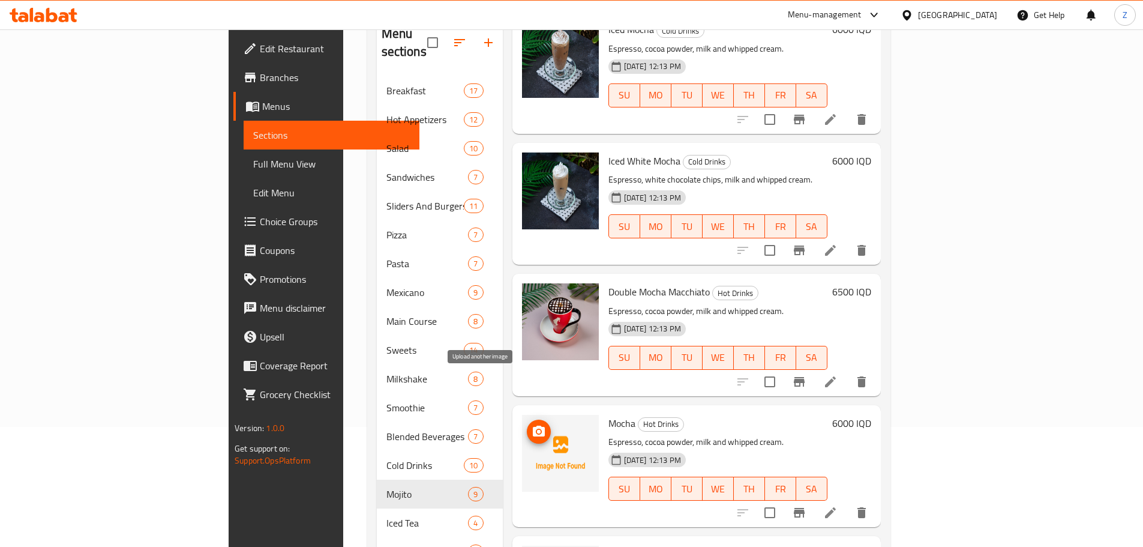
click at [532, 424] on icon "upload picture" at bounding box center [539, 431] width 14 height 14
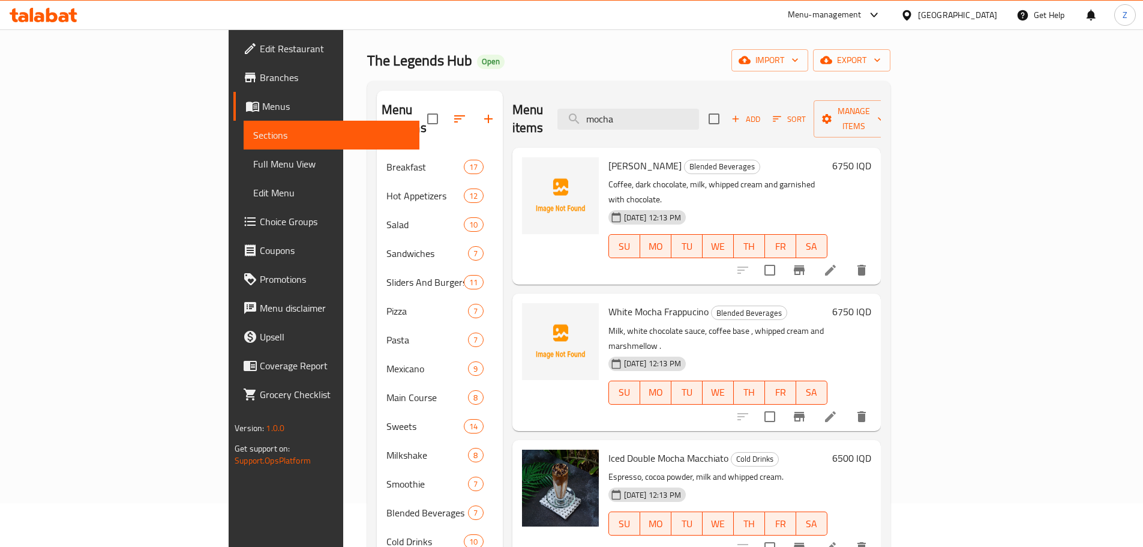
scroll to position [37, 0]
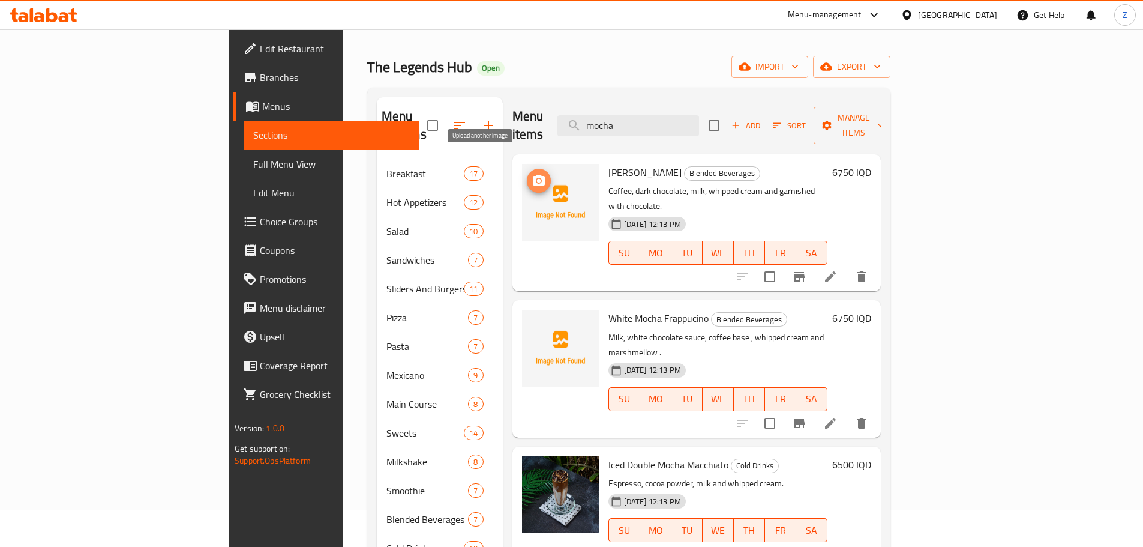
click at [527, 169] on button "upload picture" at bounding box center [539, 181] width 24 height 24
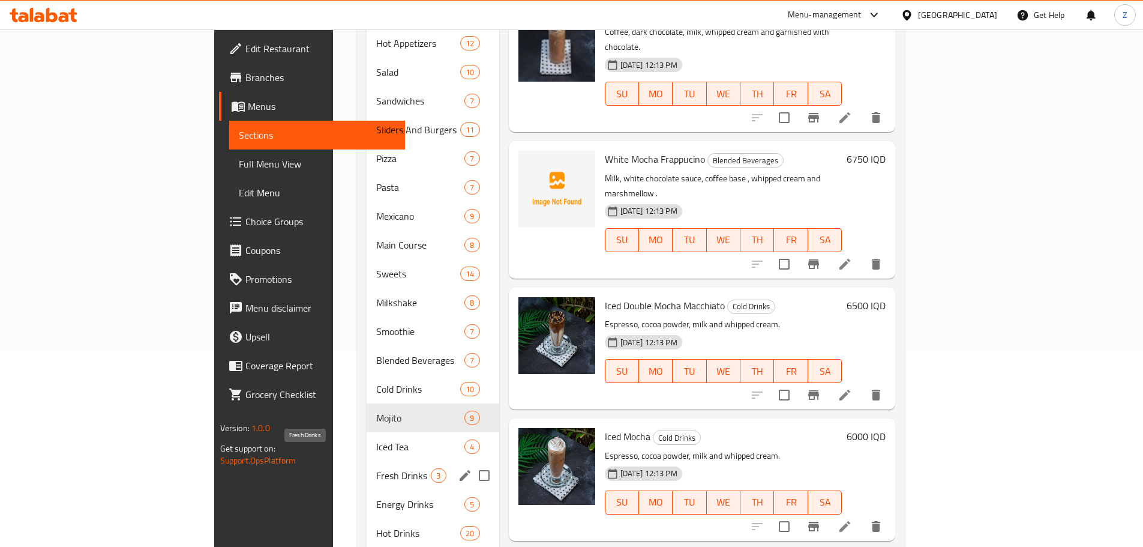
scroll to position [217, 0]
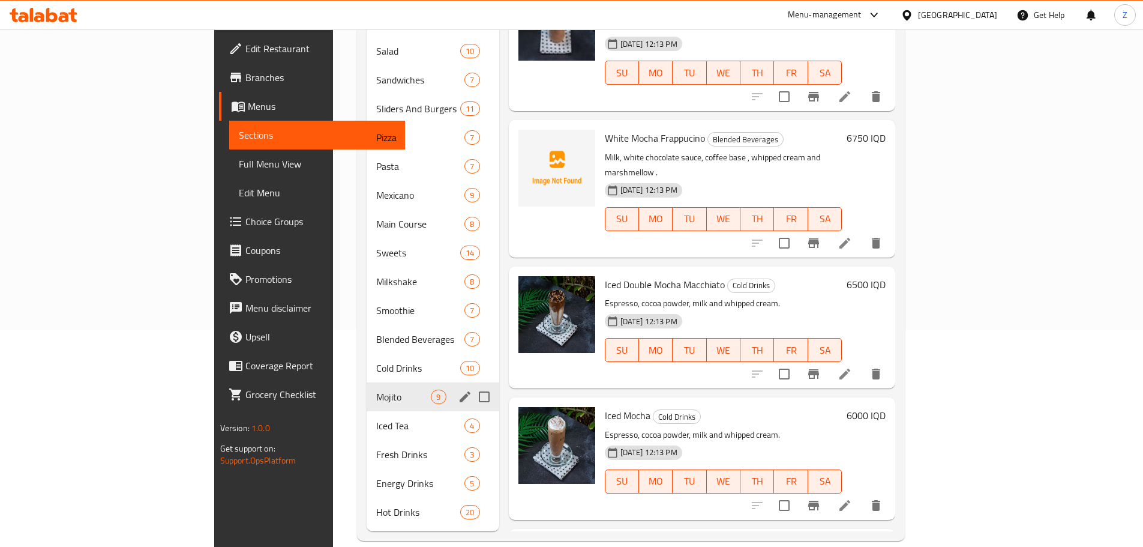
click at [367, 363] on div "Cold Drinks 10" at bounding box center [433, 367] width 132 height 29
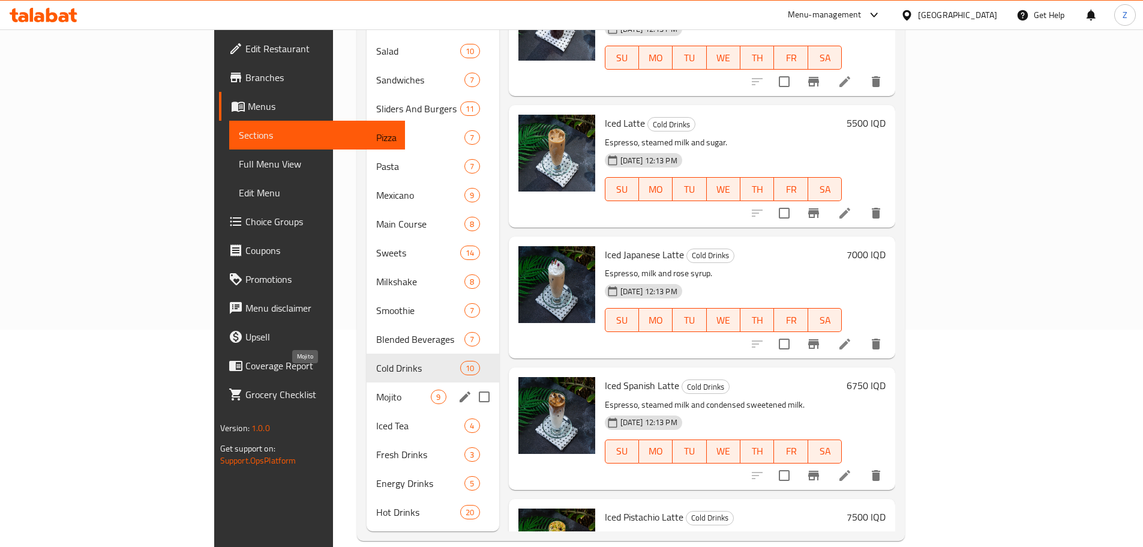
click at [376, 389] on span "Mojito" at bounding box center [403, 396] width 55 height 14
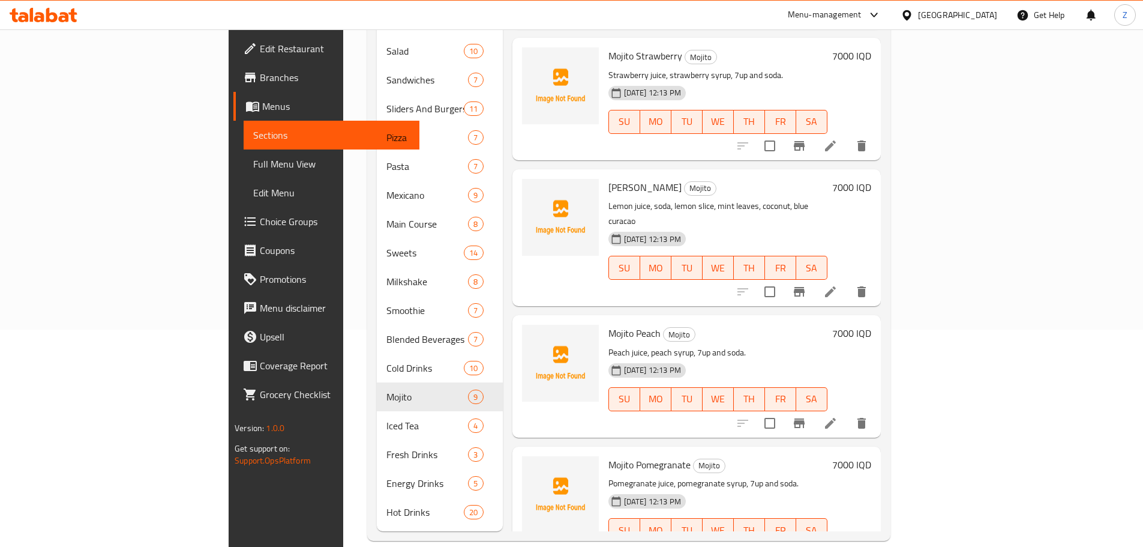
scroll to position [360, 0]
click at [533, 189] on icon "upload picture" at bounding box center [539, 194] width 12 height 11
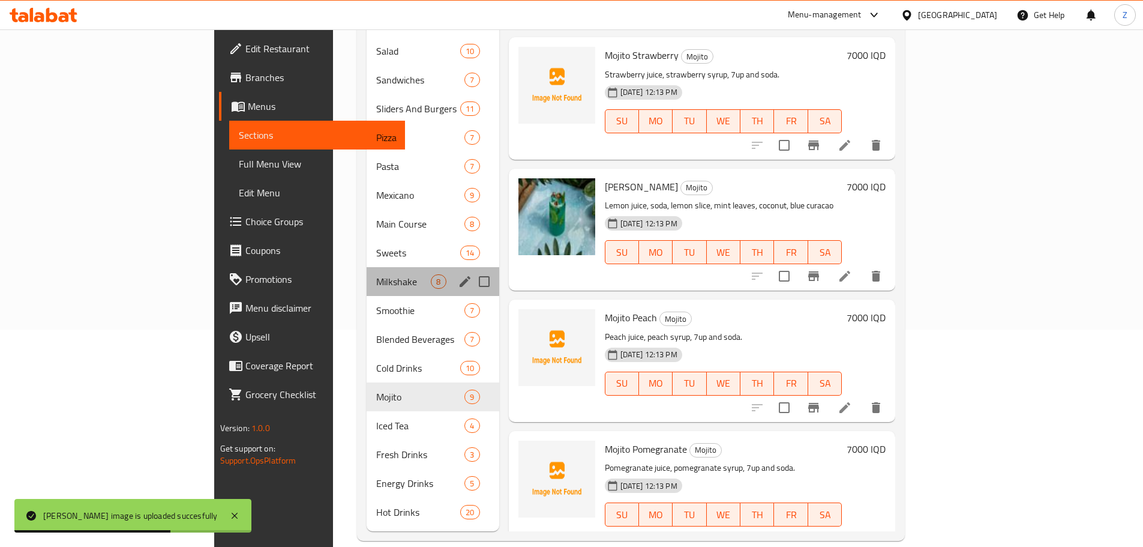
click at [367, 270] on div "Milkshake 8" at bounding box center [433, 281] width 132 height 29
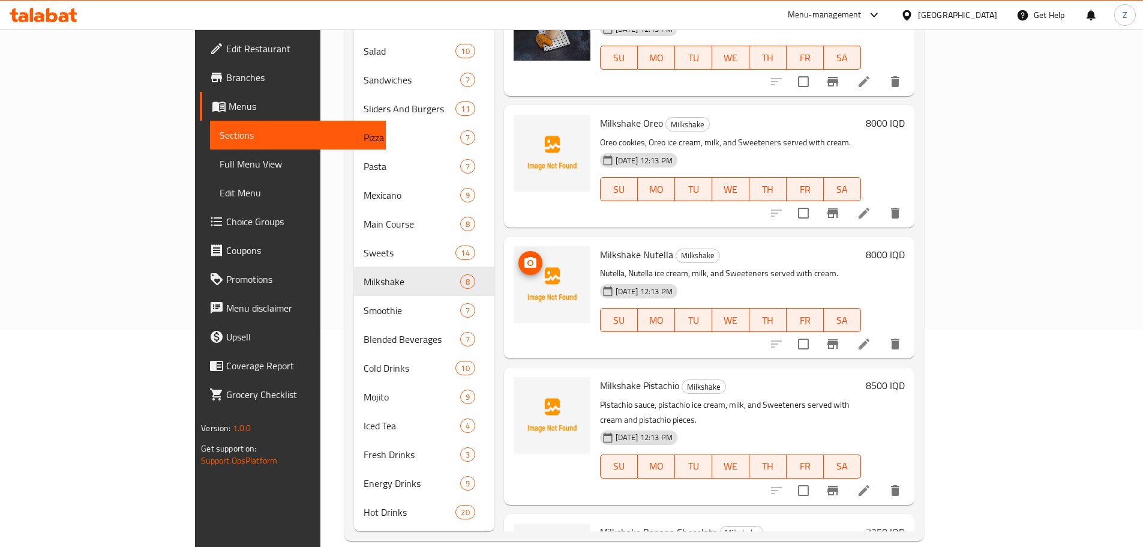
click at [529, 261] on circle "upload picture" at bounding box center [531, 263] width 4 height 4
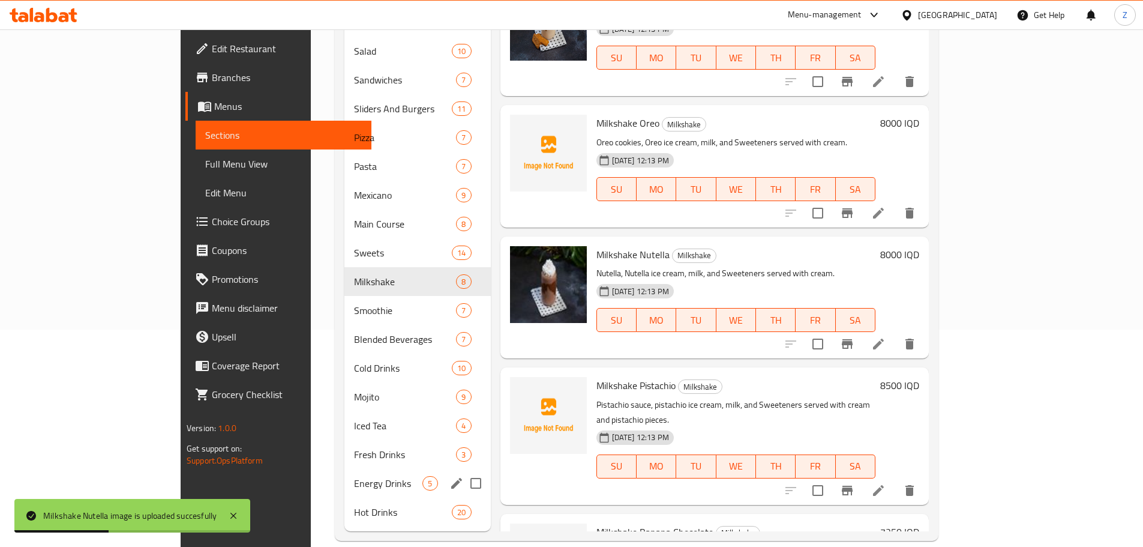
click at [344, 469] on div "Energy Drinks 5" at bounding box center [417, 483] width 146 height 29
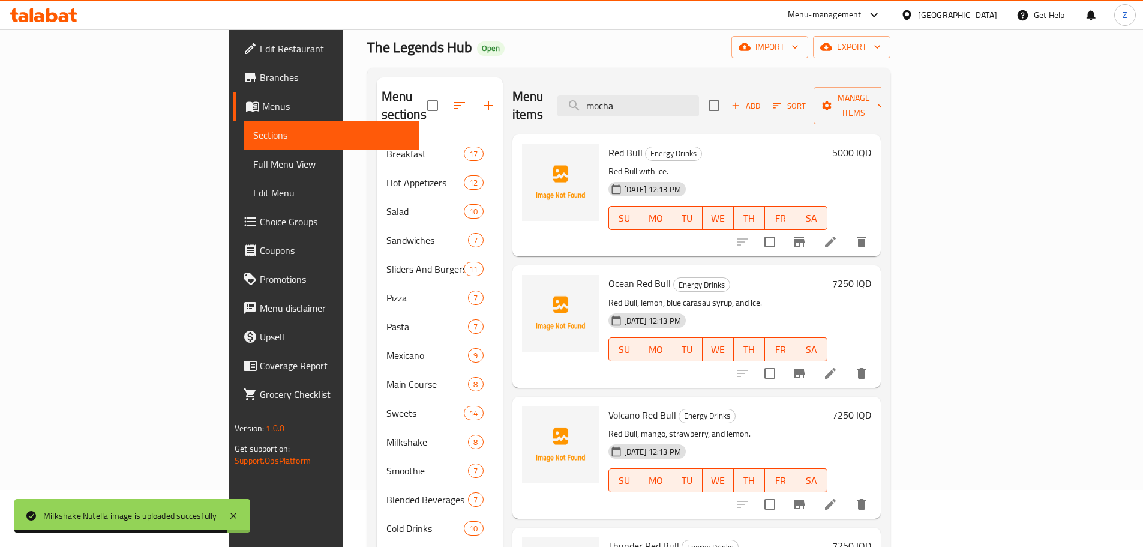
scroll to position [37, 0]
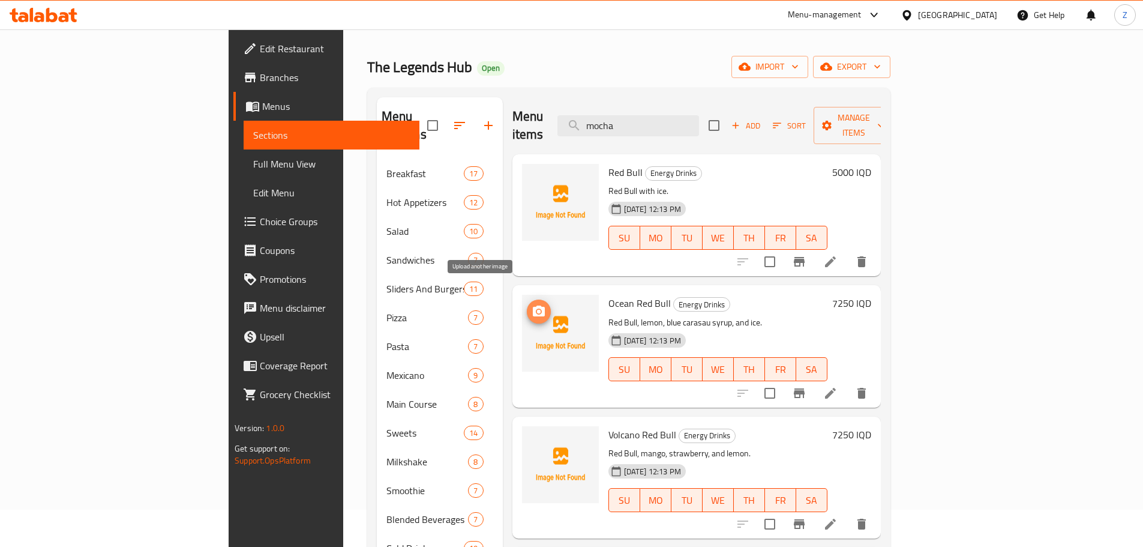
click at [533, 305] on icon "upload picture" at bounding box center [539, 310] width 12 height 11
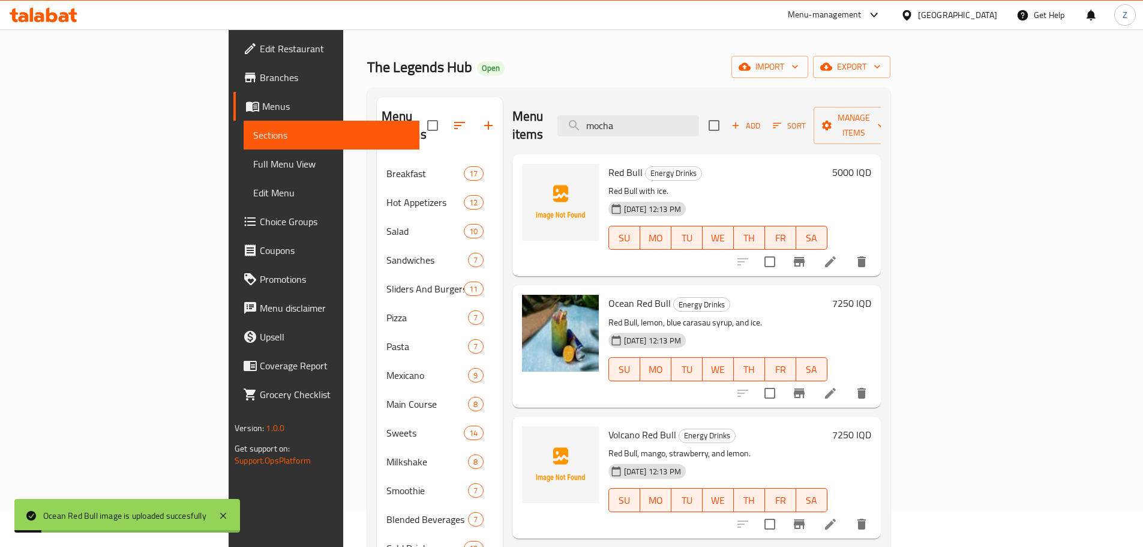
click at [723, 128] on div "Menu items mocha Add Sort Manage items" at bounding box center [697, 125] width 368 height 57
click at [699, 119] on input "mocha" at bounding box center [629, 125] width 142 height 21
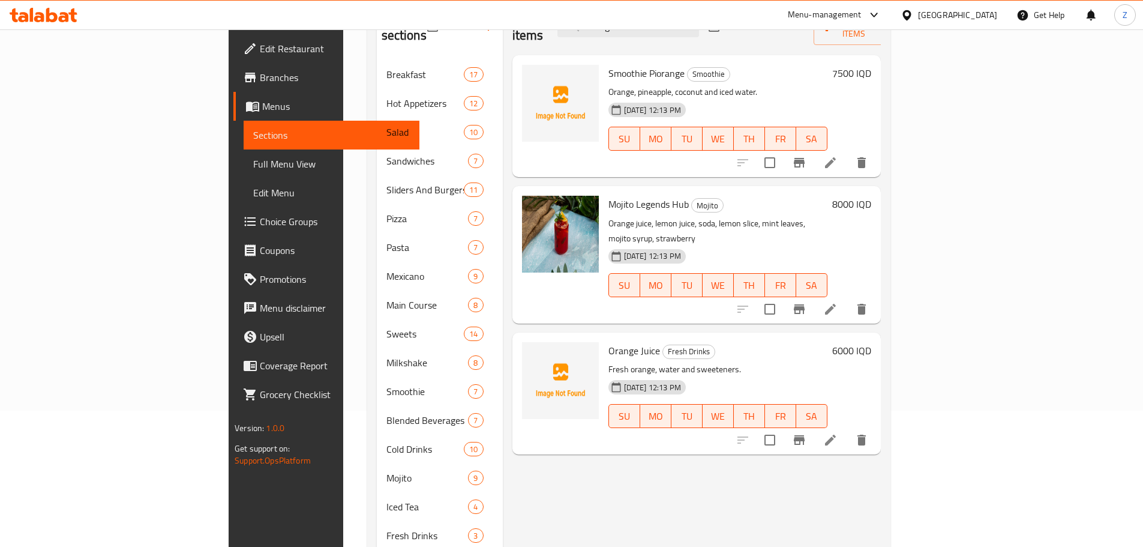
scroll to position [157, 0]
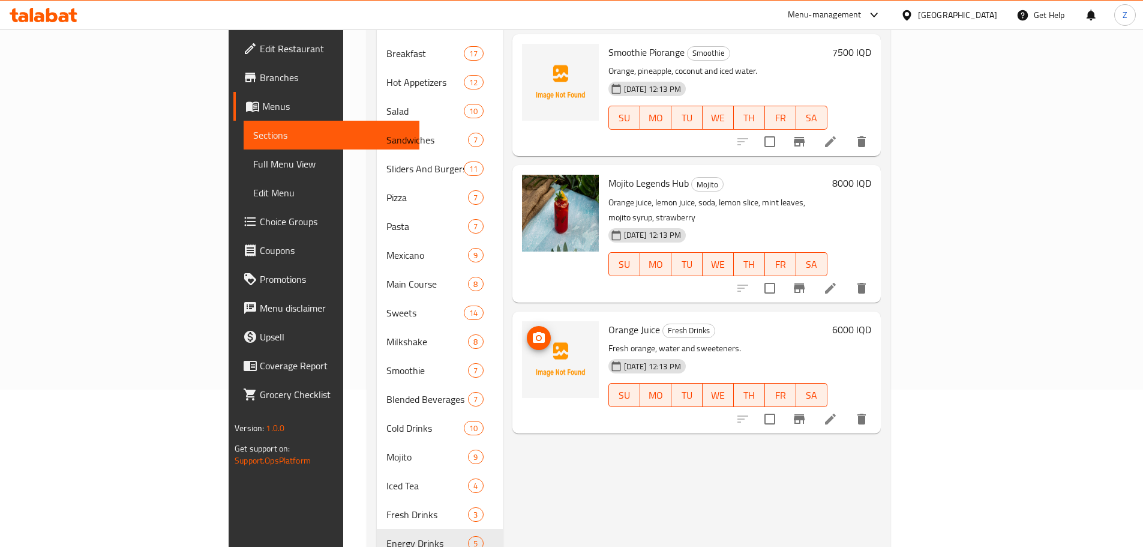
click at [533, 332] on icon "upload picture" at bounding box center [539, 337] width 12 height 11
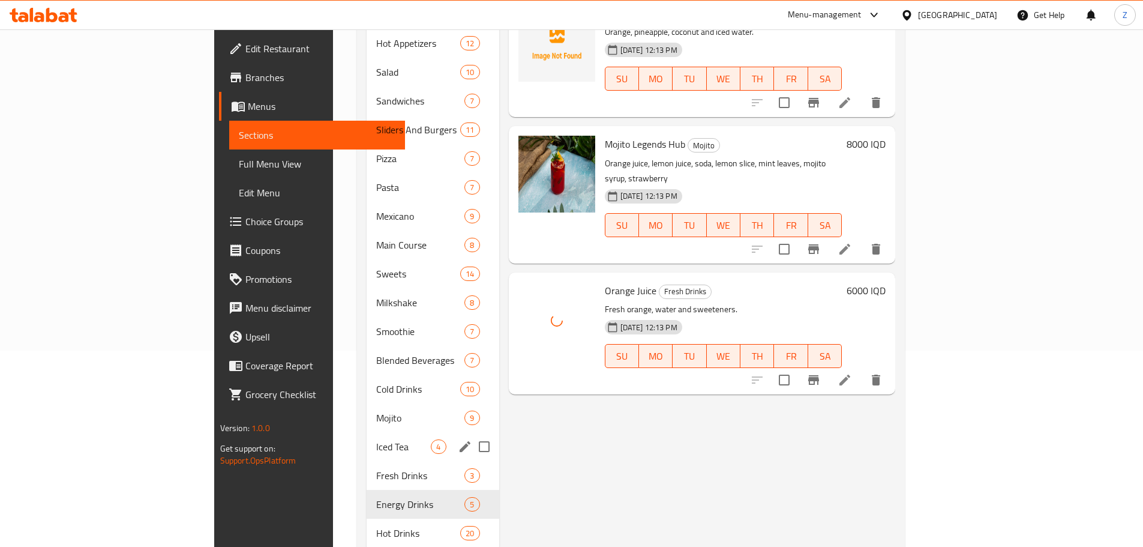
scroll to position [217, 0]
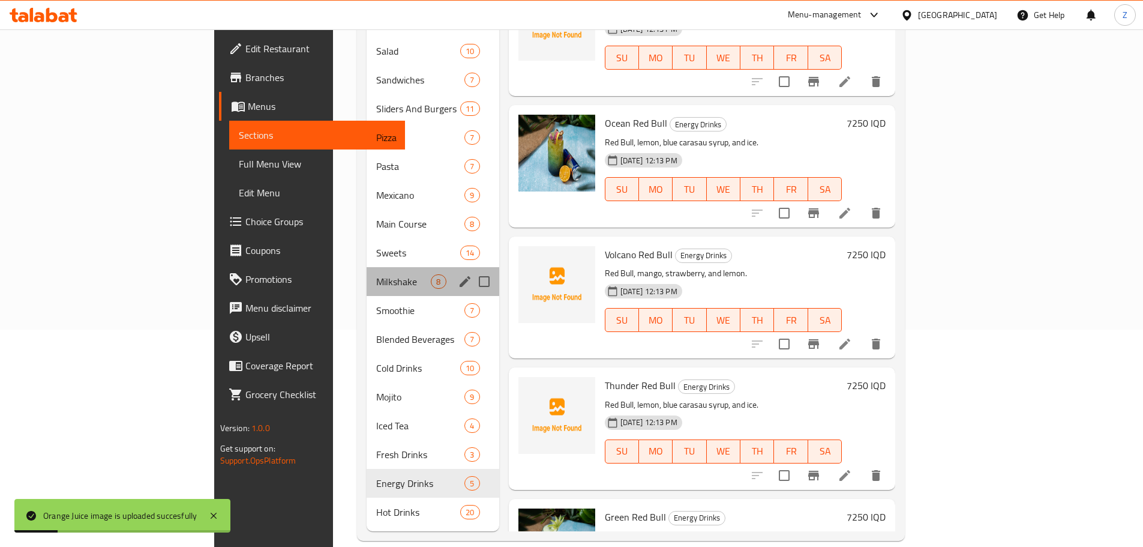
click at [367, 272] on div "Milkshake 8" at bounding box center [433, 281] width 132 height 29
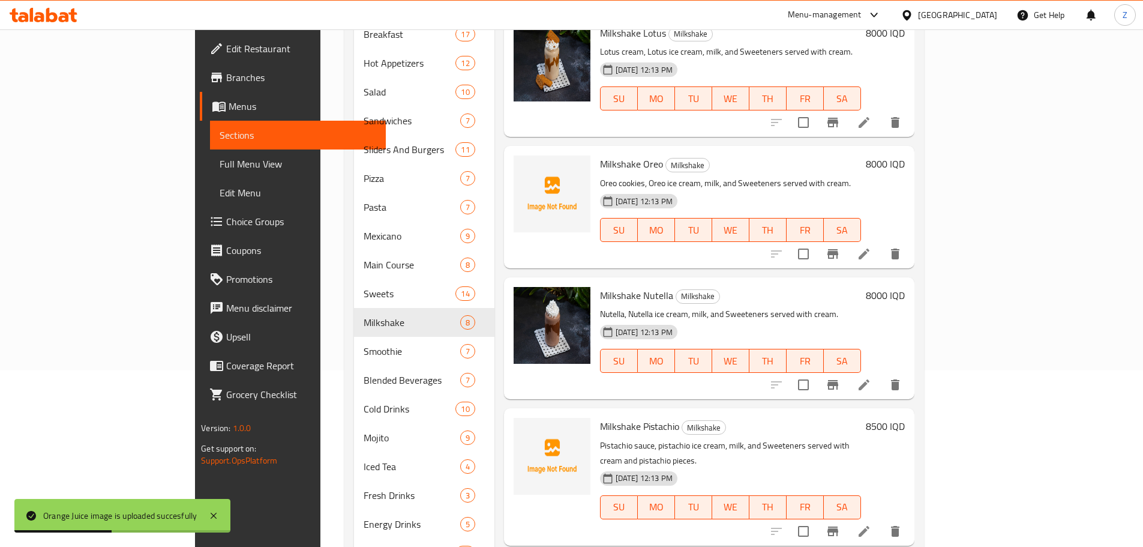
scroll to position [97, 0]
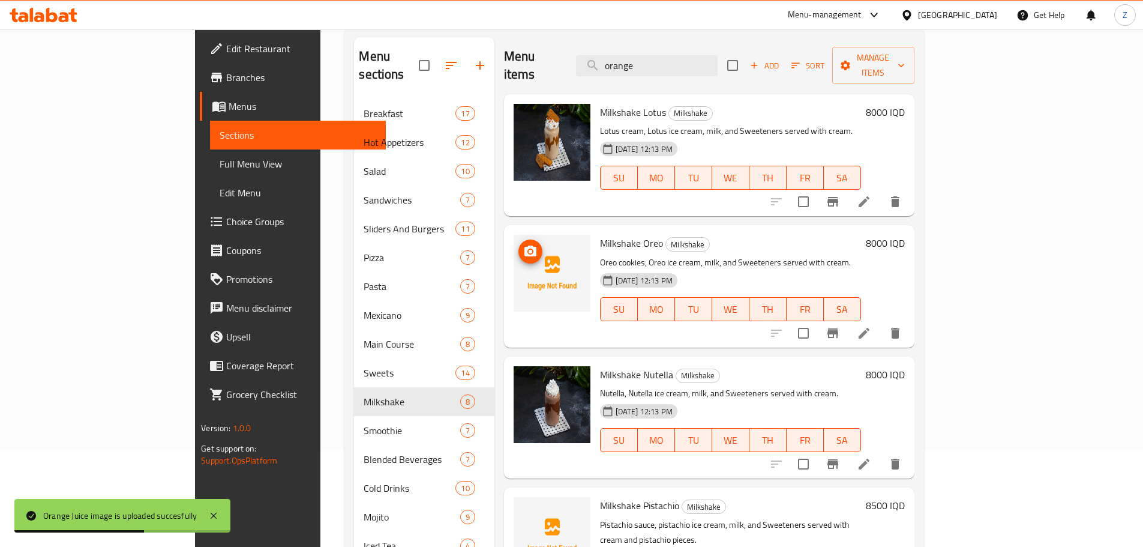
click at [523, 244] on icon "upload picture" at bounding box center [530, 251] width 14 height 14
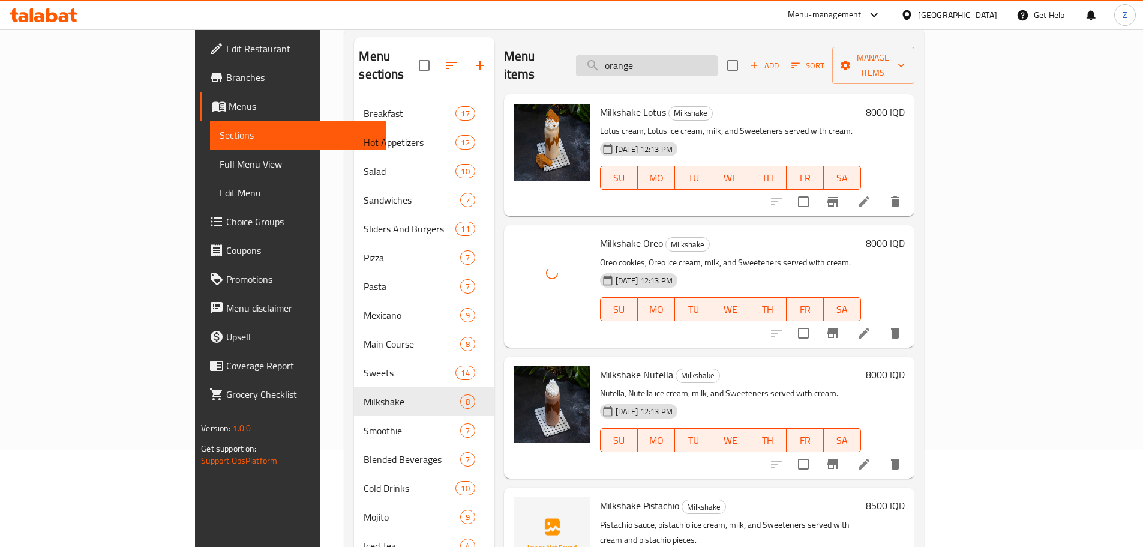
click at [693, 55] on input "orange" at bounding box center [647, 65] width 142 height 21
click at [703, 59] on input "orange" at bounding box center [647, 65] width 142 height 21
paste input "Espresso Conpanna"
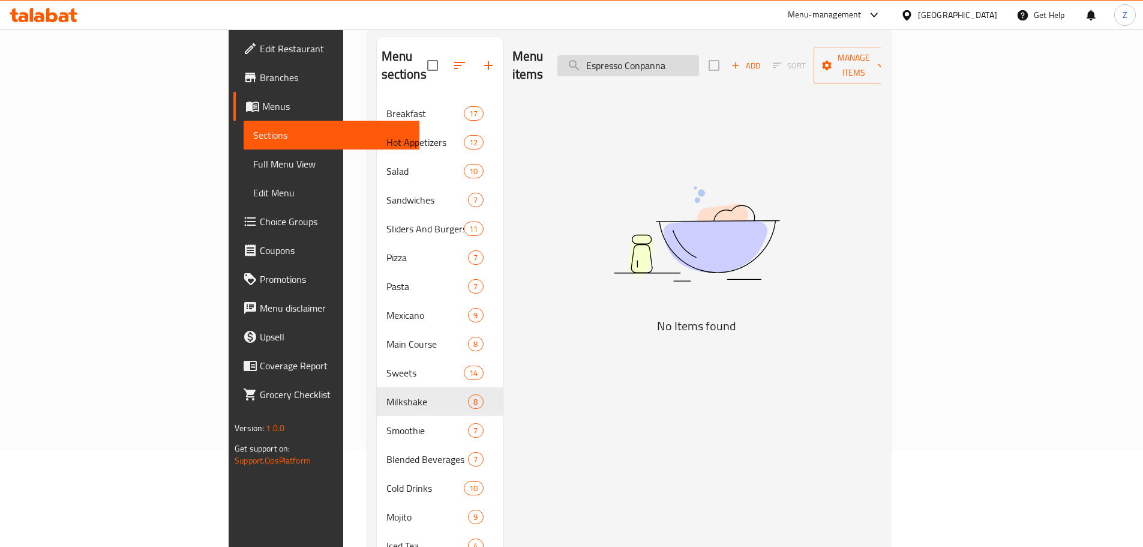
drag, startPoint x: 766, startPoint y: 54, endPoint x: 704, endPoint y: 61, distance: 62.2
click at [699, 61] on input "Espresso Conpanna" at bounding box center [629, 65] width 142 height 21
type input "Espresso"
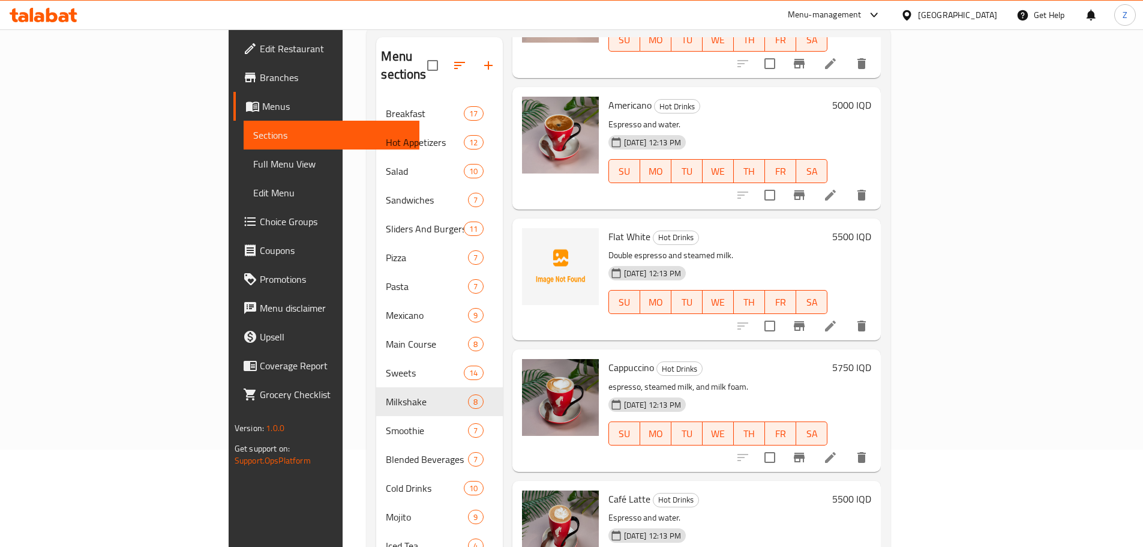
scroll to position [1980, 0]
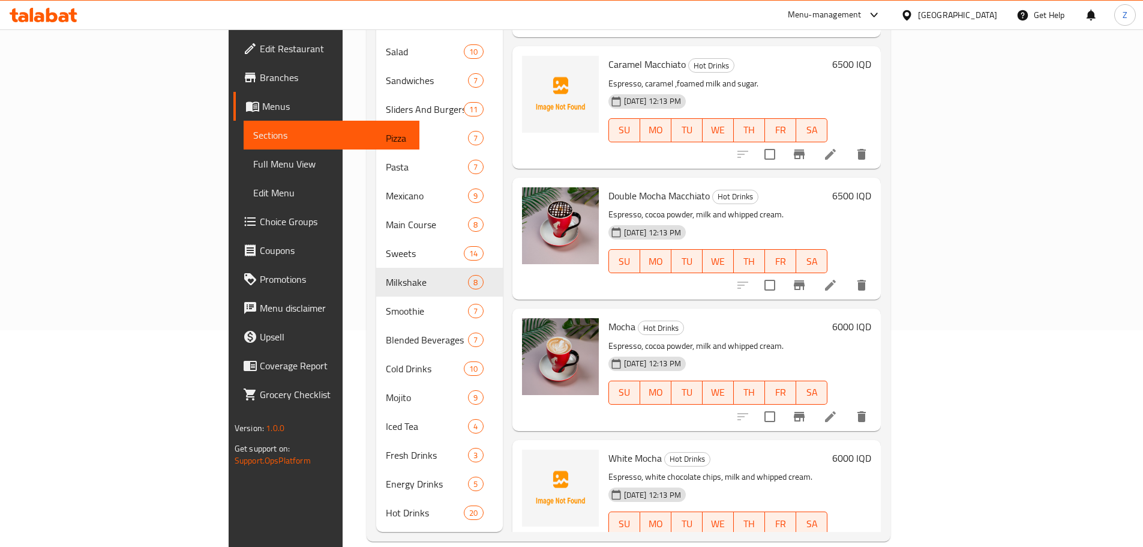
scroll to position [217, 0]
type input "Espresso"
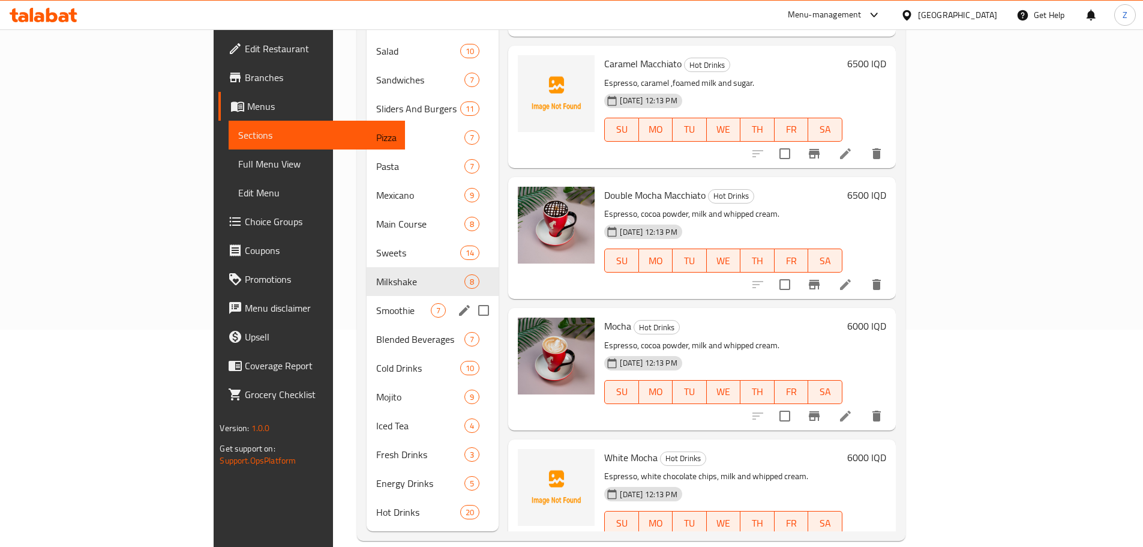
click at [367, 300] on div "Smoothie 7" at bounding box center [433, 310] width 132 height 29
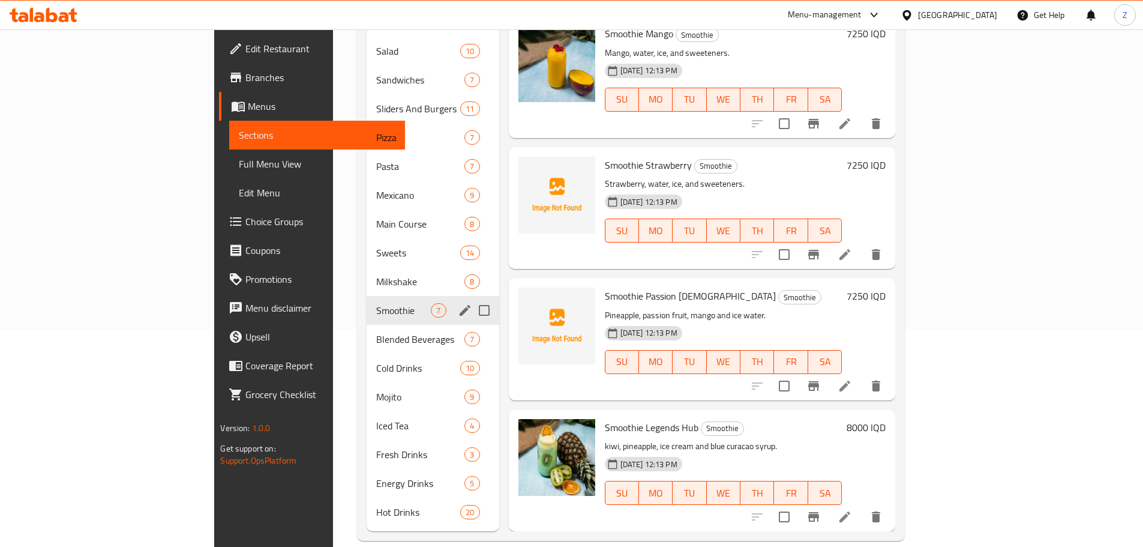
scroll to position [352, 0]
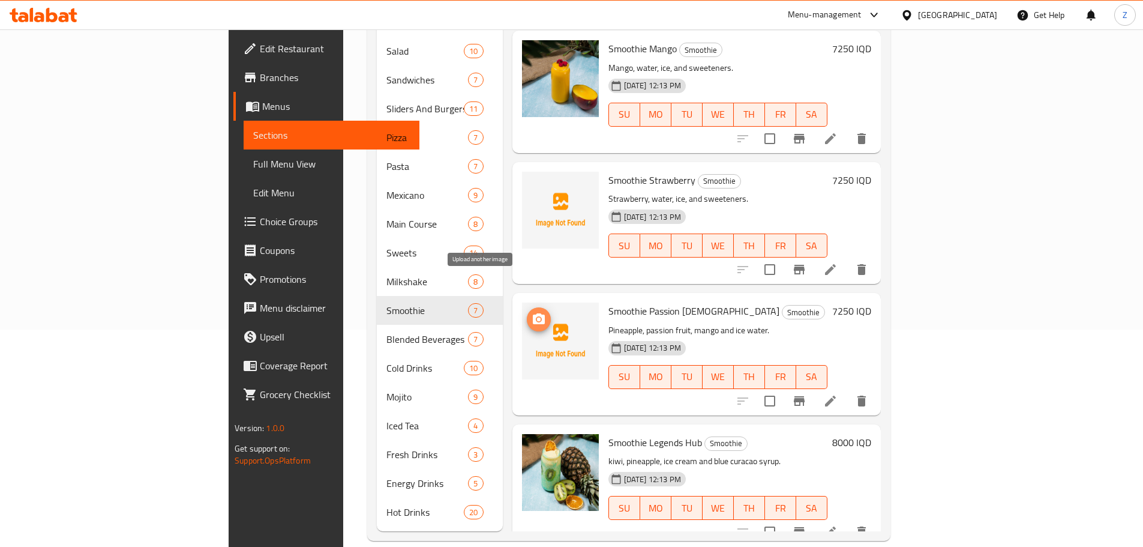
click at [527, 312] on span "upload picture" at bounding box center [539, 319] width 24 height 14
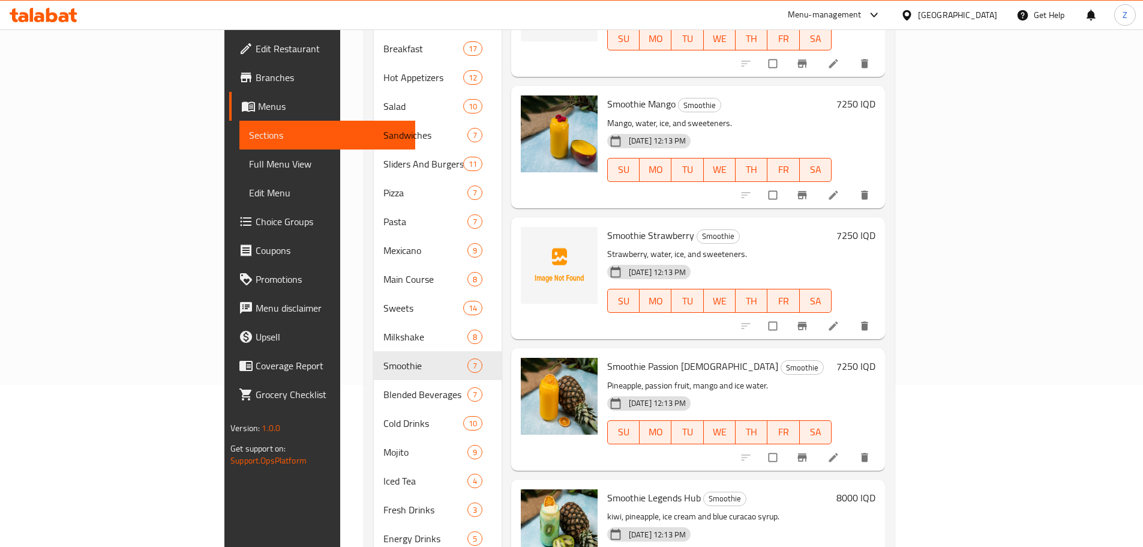
scroll to position [180, 0]
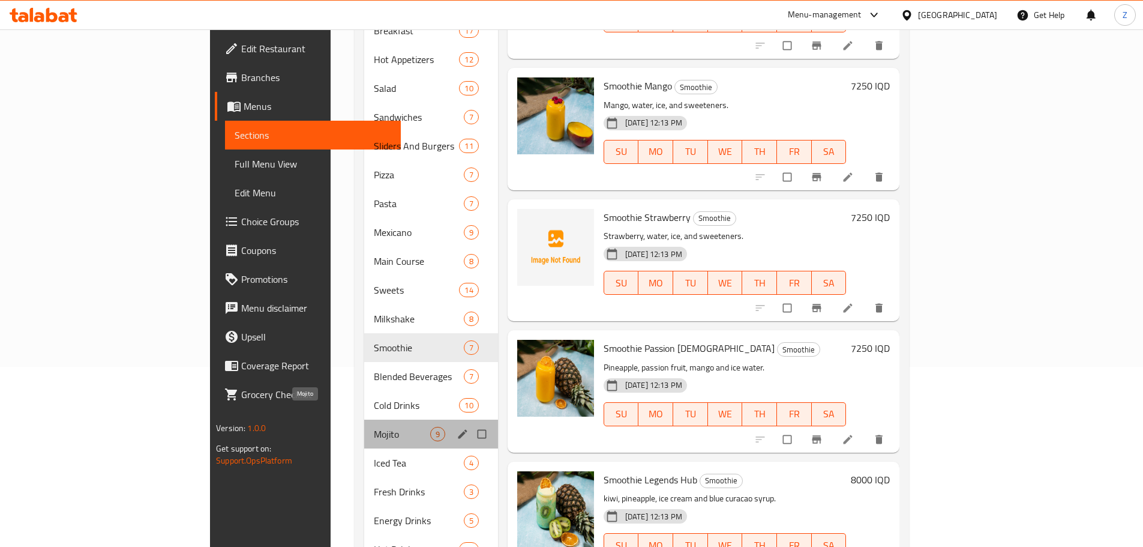
click at [374, 427] on span "Mojito" at bounding box center [402, 434] width 56 height 14
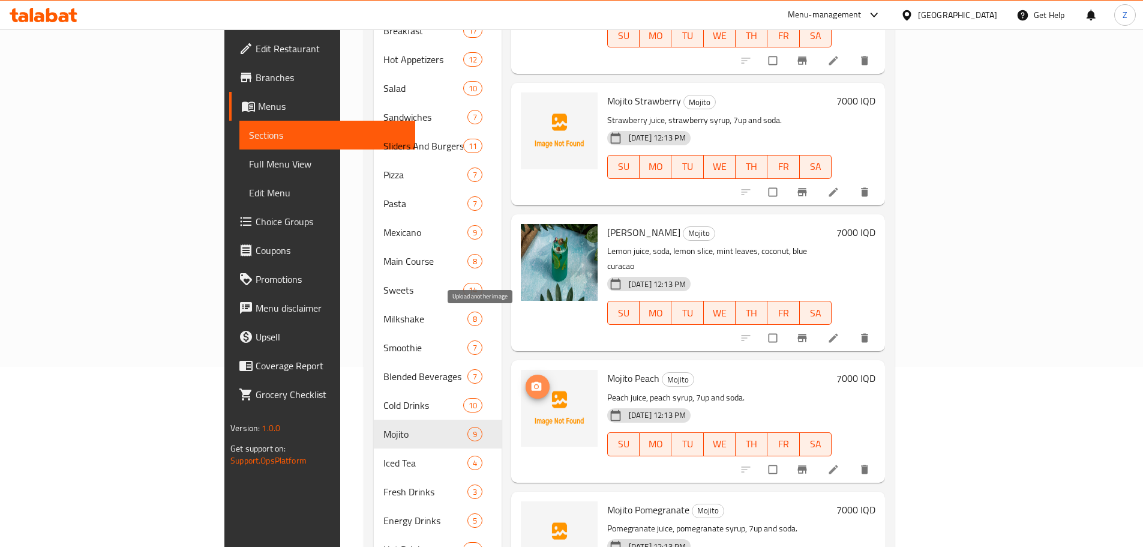
click at [526, 380] on span "upload picture" at bounding box center [538, 386] width 24 height 12
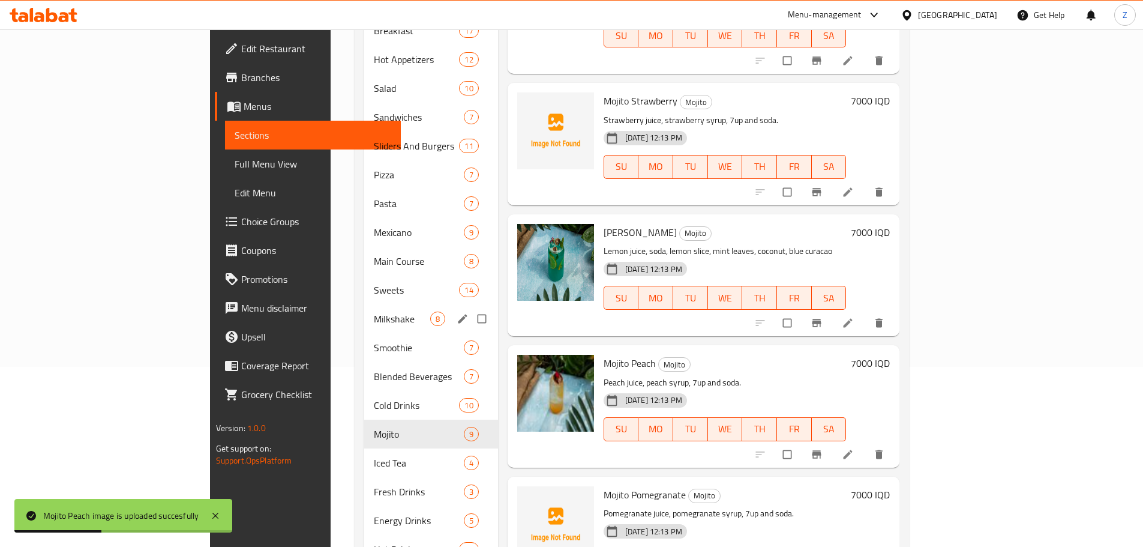
drag, startPoint x: 303, startPoint y: 299, endPoint x: 307, endPoint y: 309, distance: 10.3
click at [374, 311] on span "Milkshake" at bounding box center [402, 318] width 56 height 14
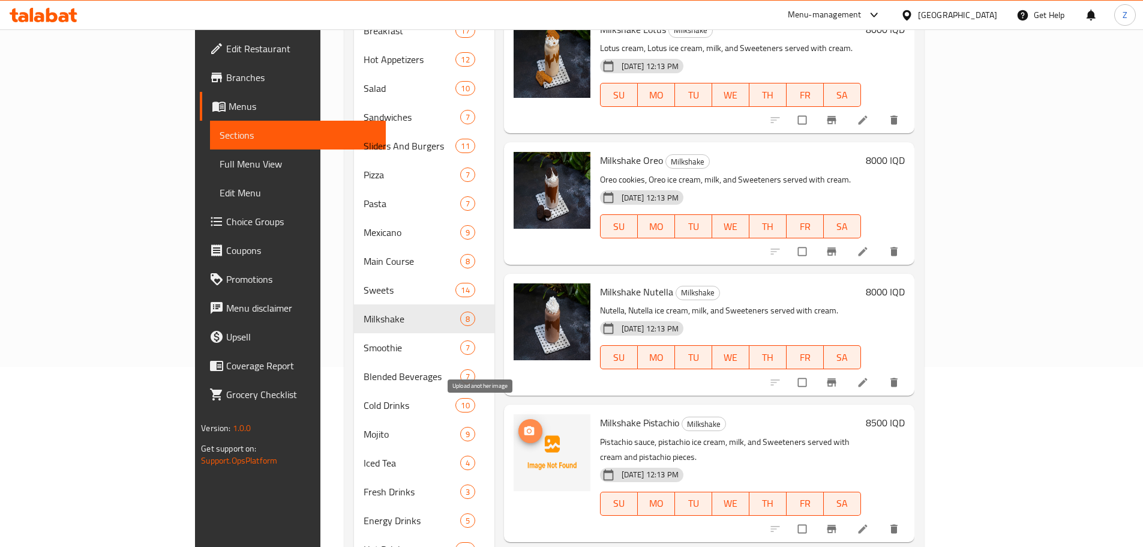
click at [519, 419] on button "upload picture" at bounding box center [531, 431] width 24 height 24
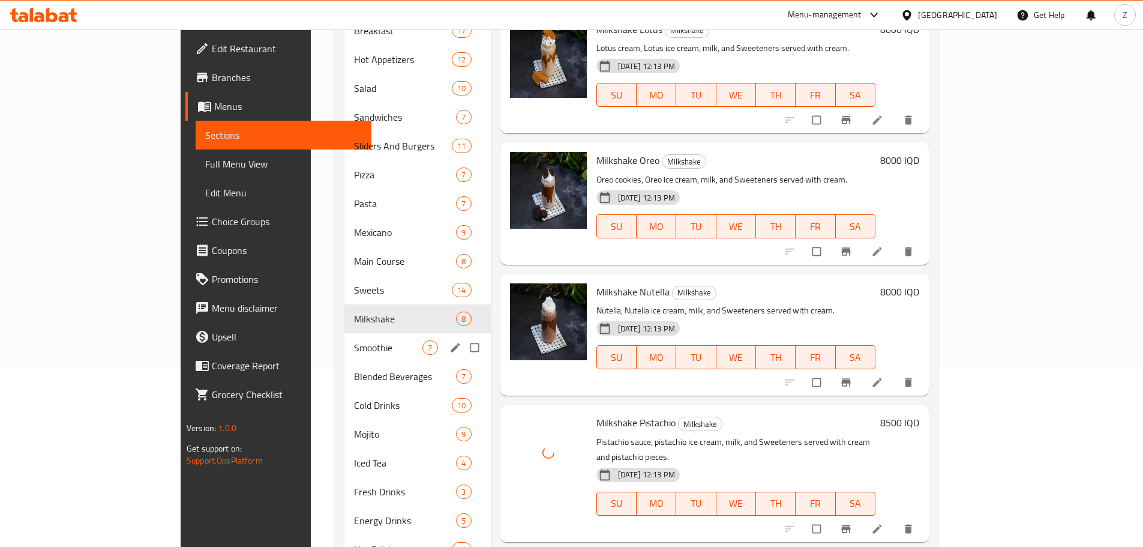
click at [344, 337] on div "Smoothie 7" at bounding box center [417, 347] width 146 height 29
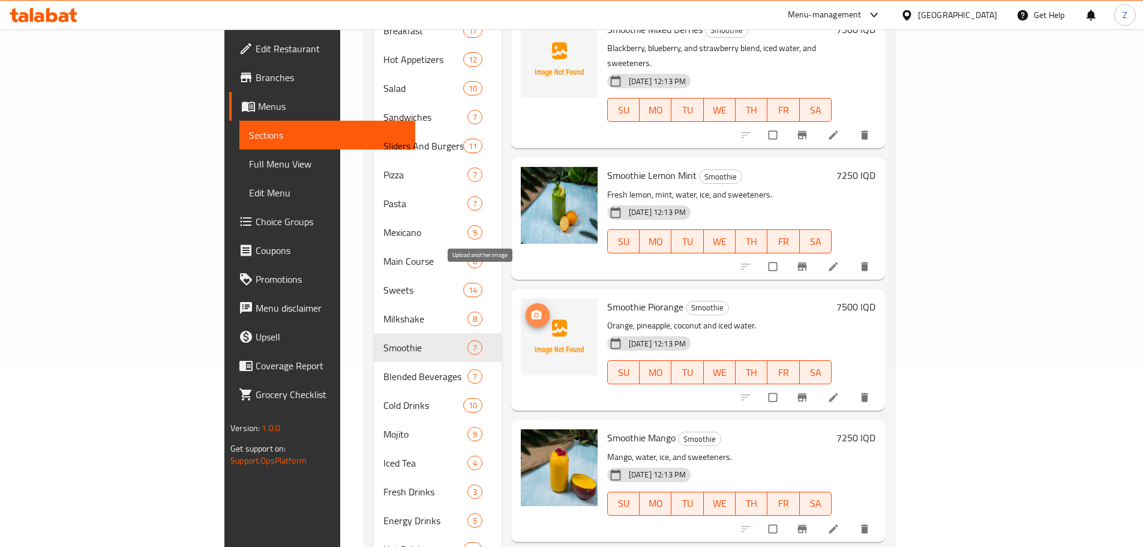
click at [531, 309] on icon "upload picture" at bounding box center [537, 315] width 12 height 12
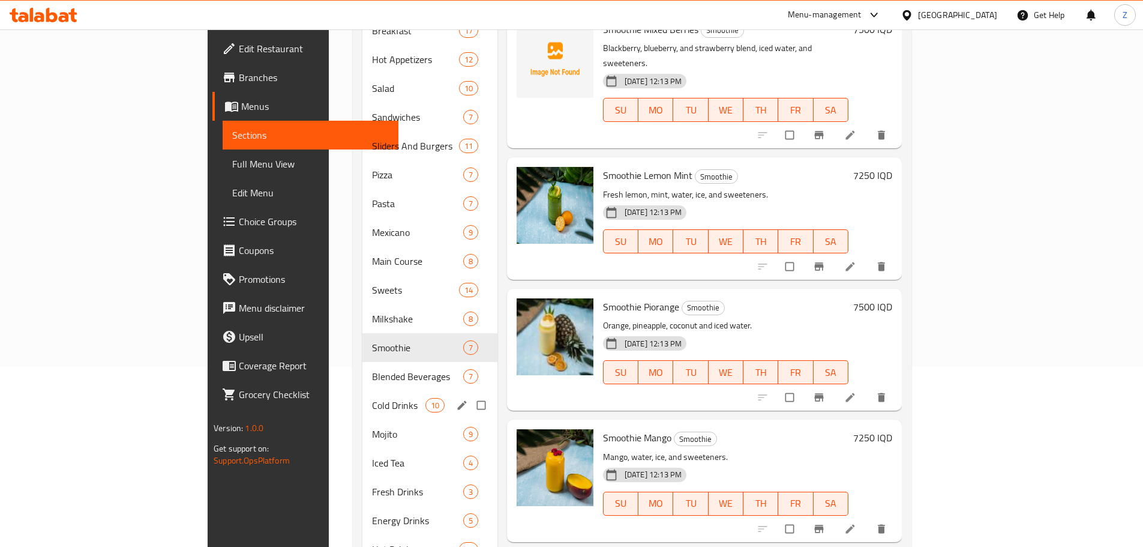
click at [362, 391] on div "Cold Drinks 10" at bounding box center [429, 405] width 135 height 29
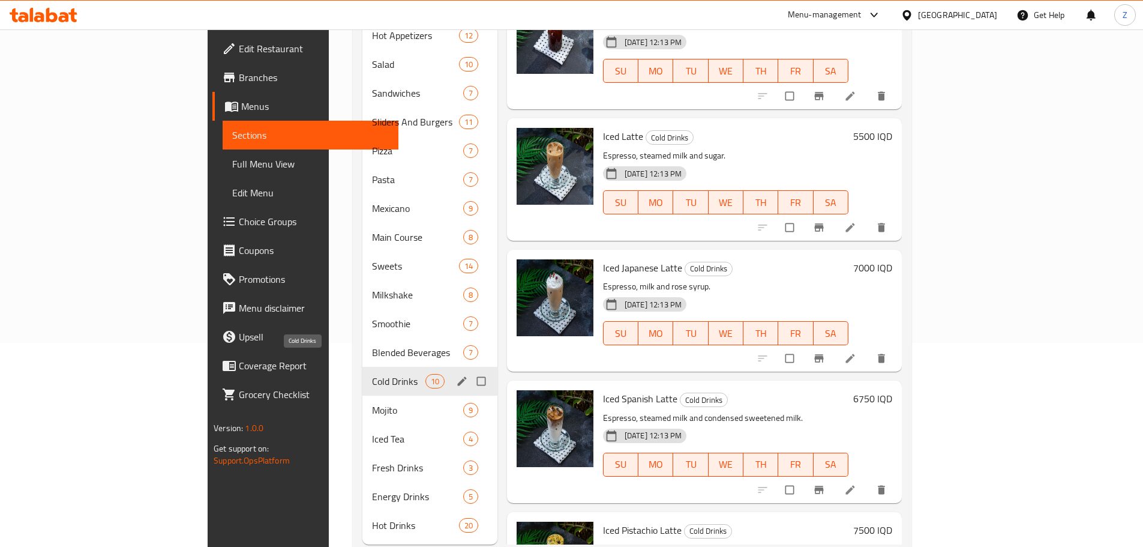
scroll to position [217, 0]
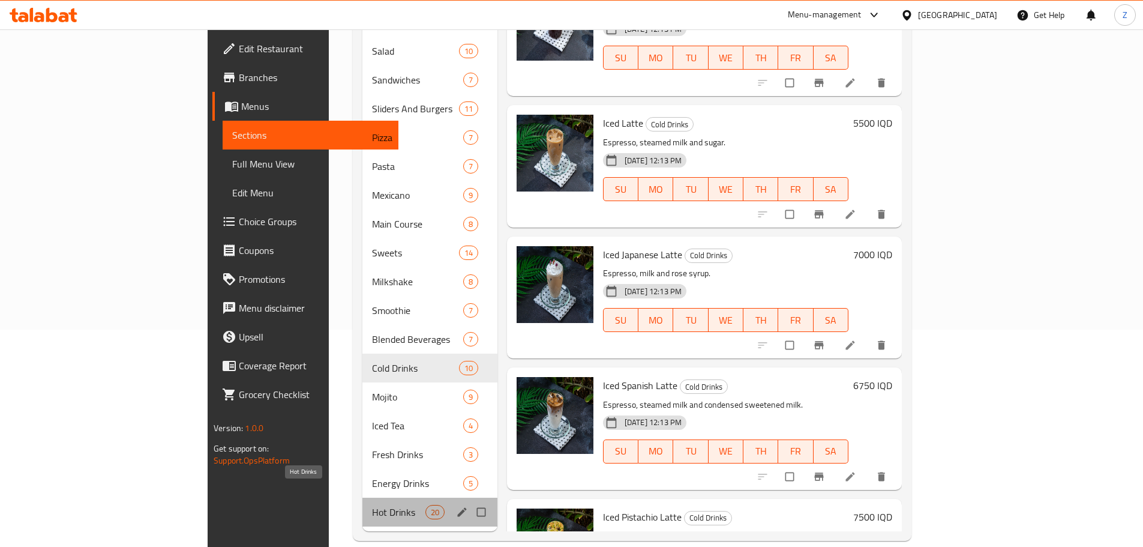
click at [372, 505] on span "Hot Drinks" at bounding box center [398, 512] width 53 height 14
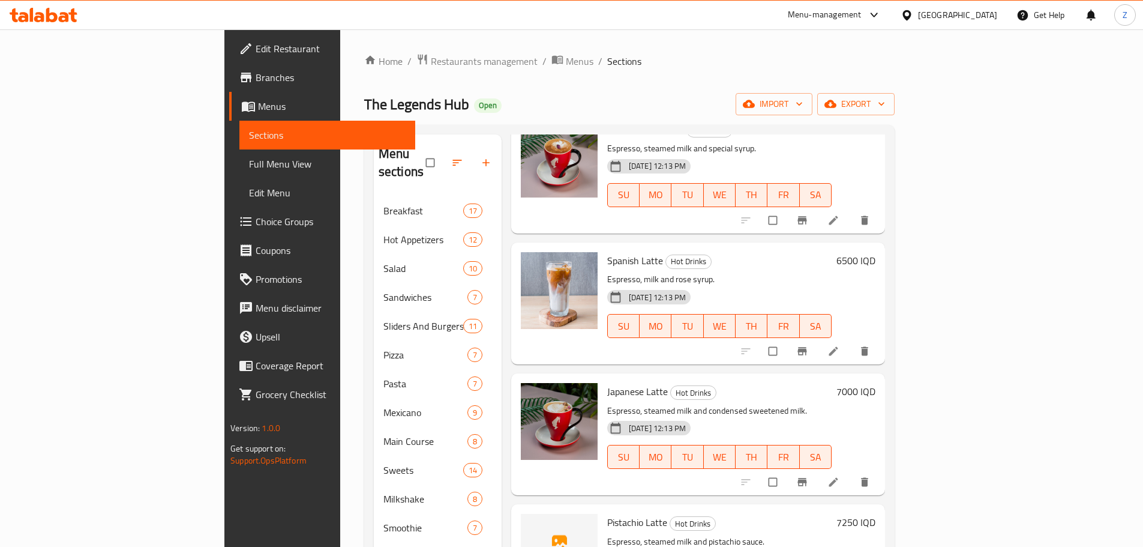
scroll to position [1500, 0]
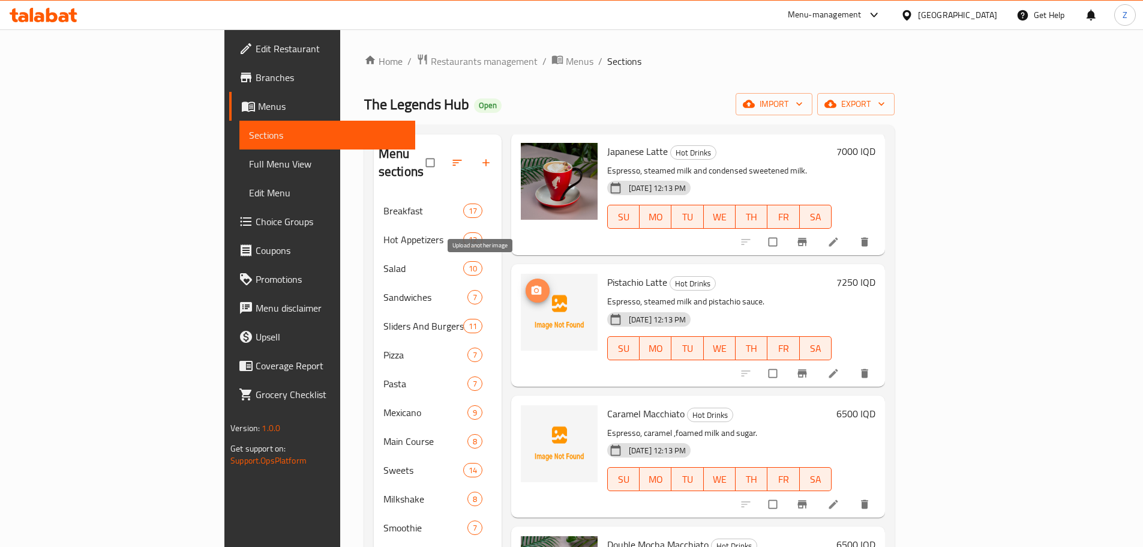
click at [531, 284] on icon "upload picture" at bounding box center [537, 290] width 12 height 12
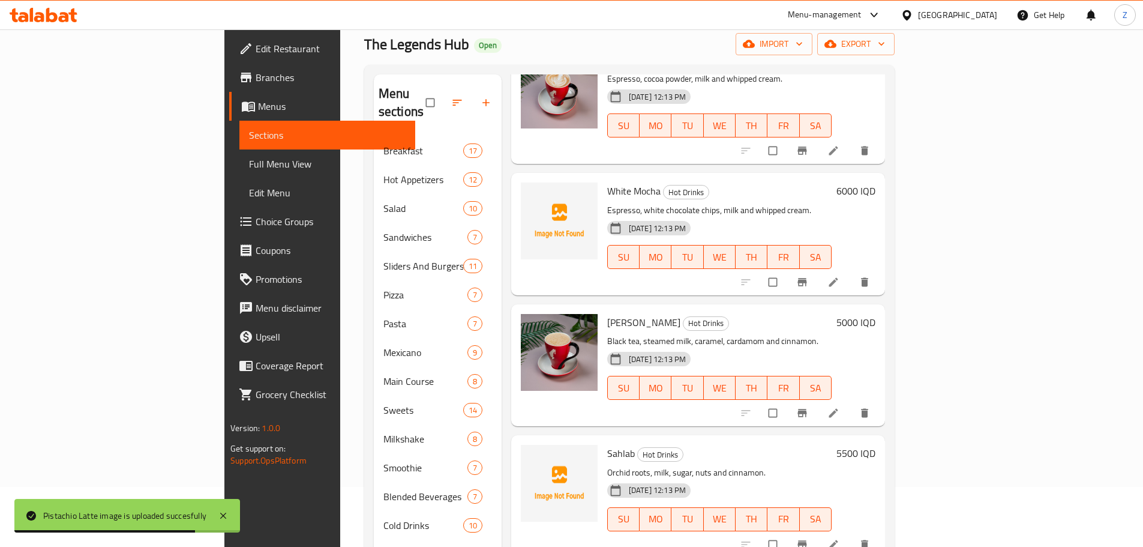
scroll to position [120, 0]
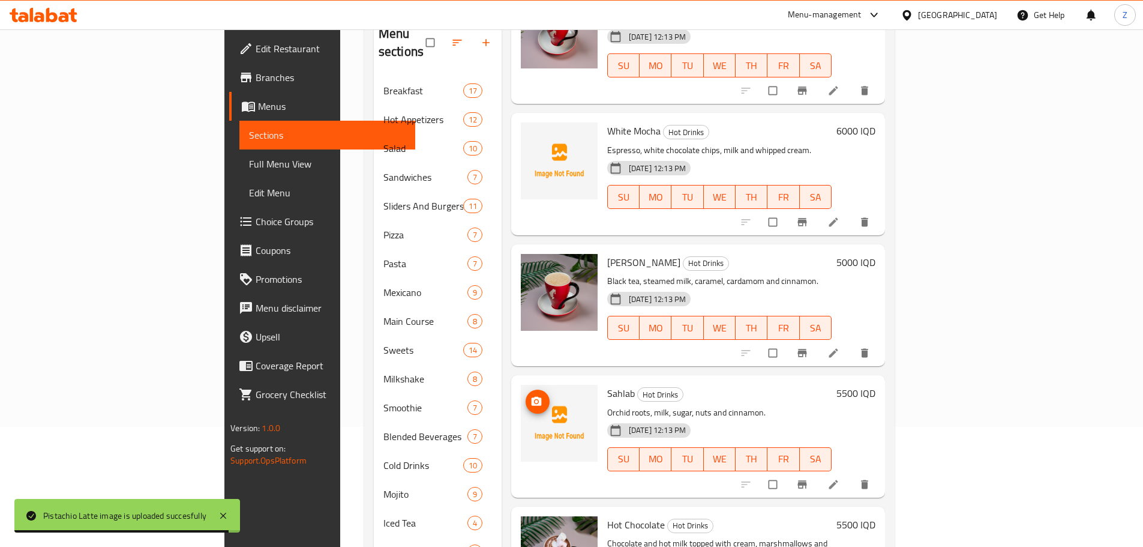
click at [526, 392] on button "upload picture" at bounding box center [538, 401] width 24 height 24
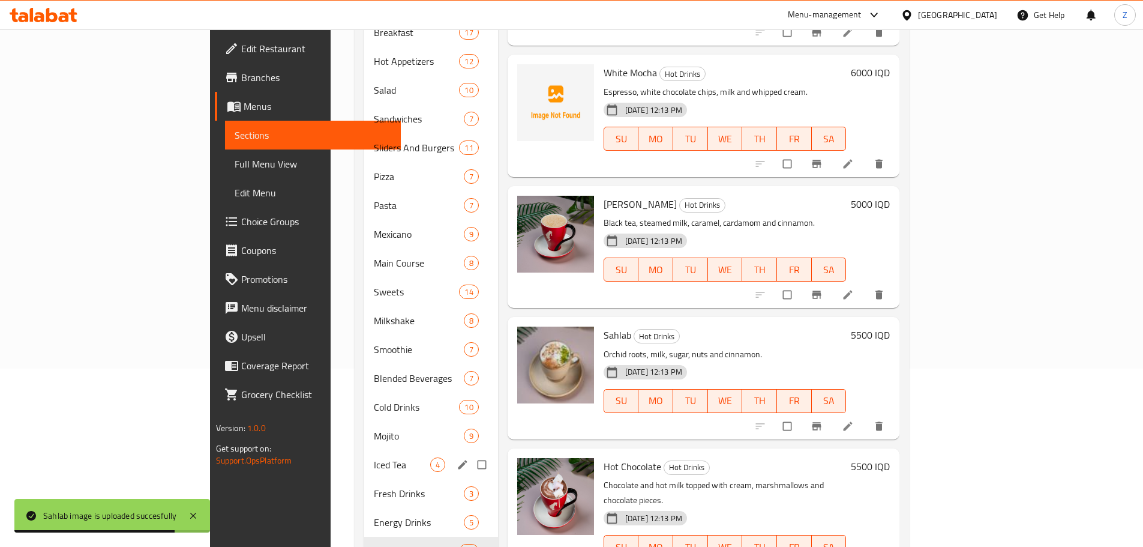
scroll to position [157, 0]
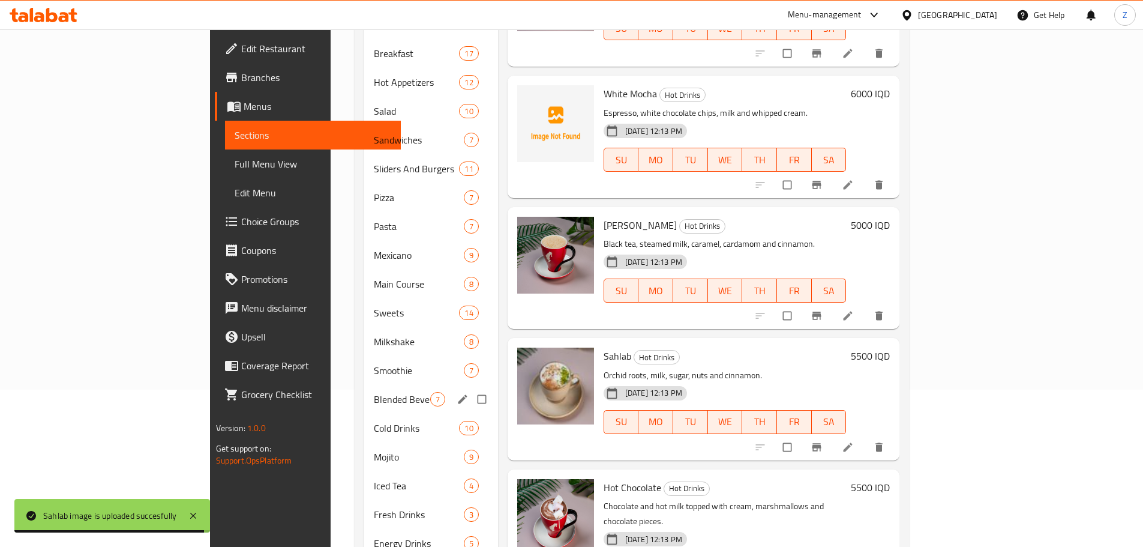
click at [364, 393] on div "Blended Beverages 7" at bounding box center [431, 399] width 134 height 29
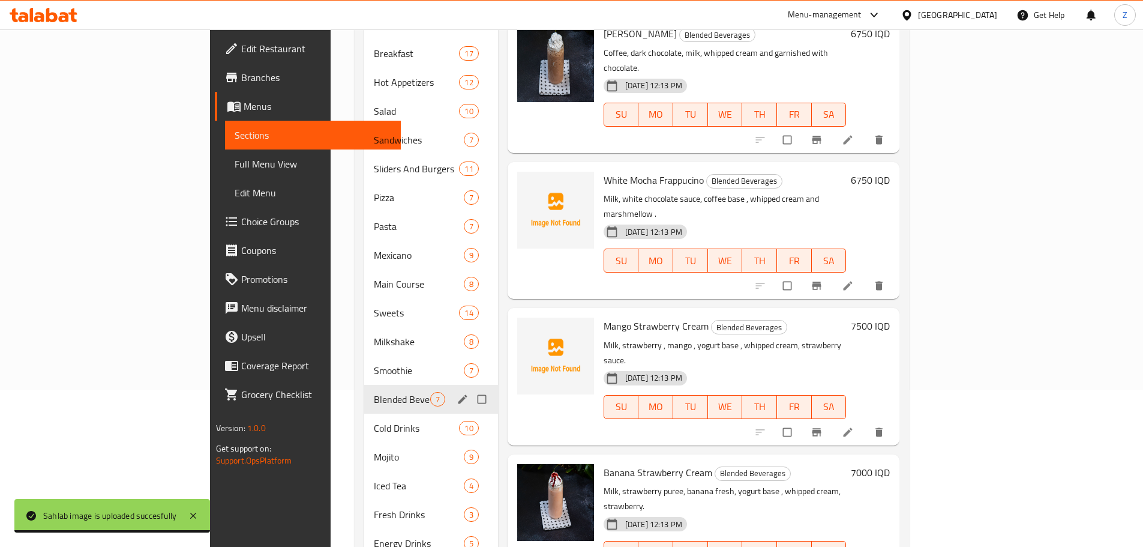
scroll to position [352, 0]
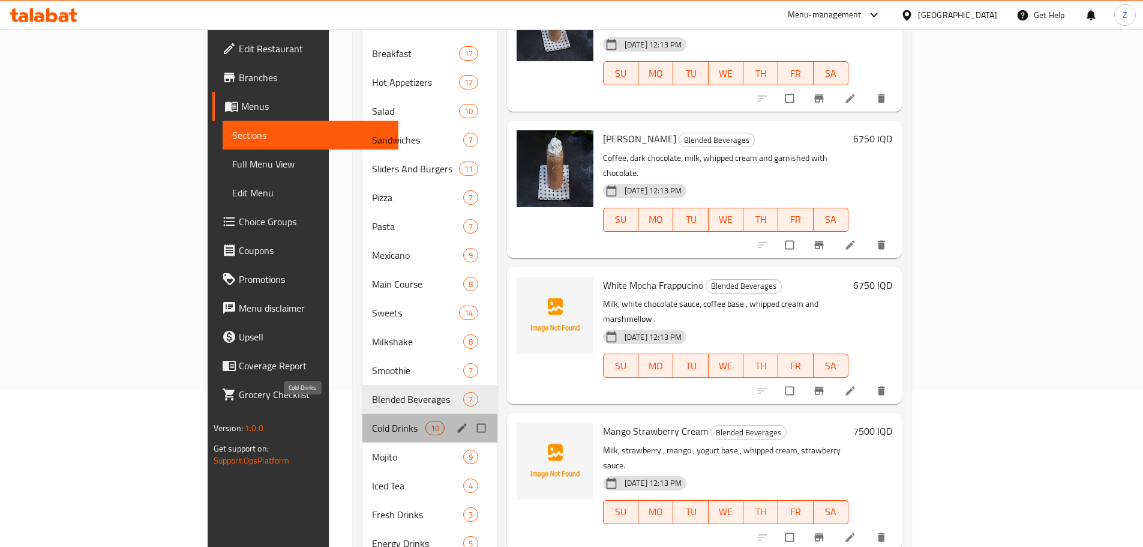
click at [372, 421] on span "Cold Drinks" at bounding box center [398, 428] width 53 height 14
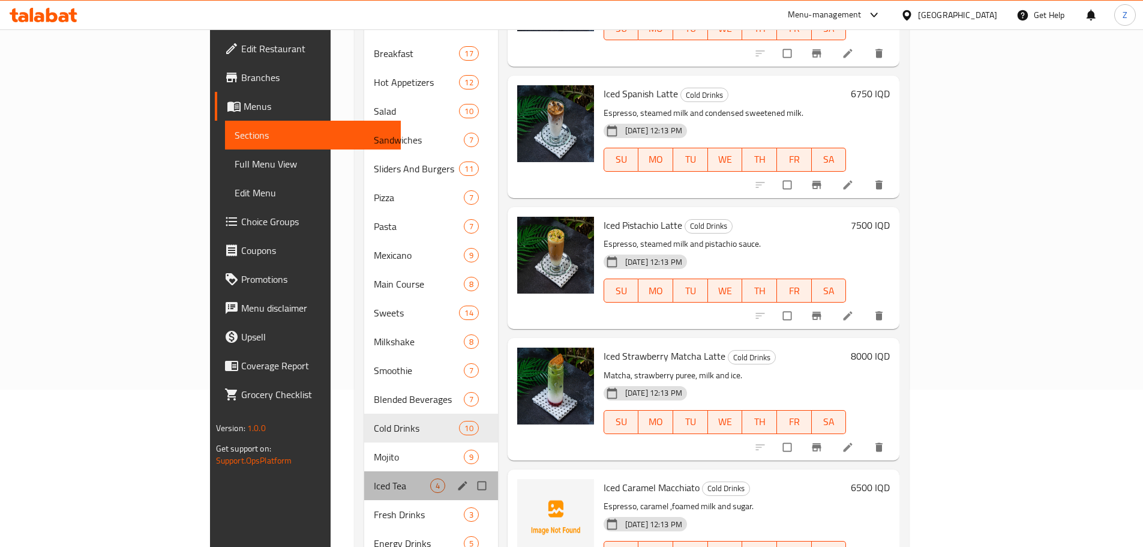
click at [364, 471] on div "Iced Tea 4" at bounding box center [431, 485] width 134 height 29
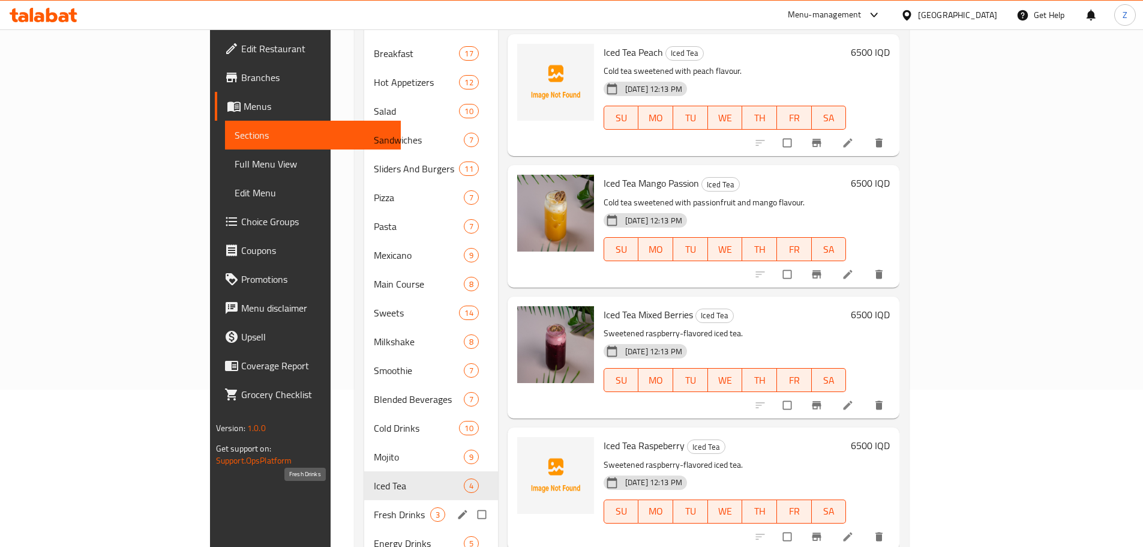
click at [374, 507] on span "Fresh Drinks" at bounding box center [402, 514] width 56 height 14
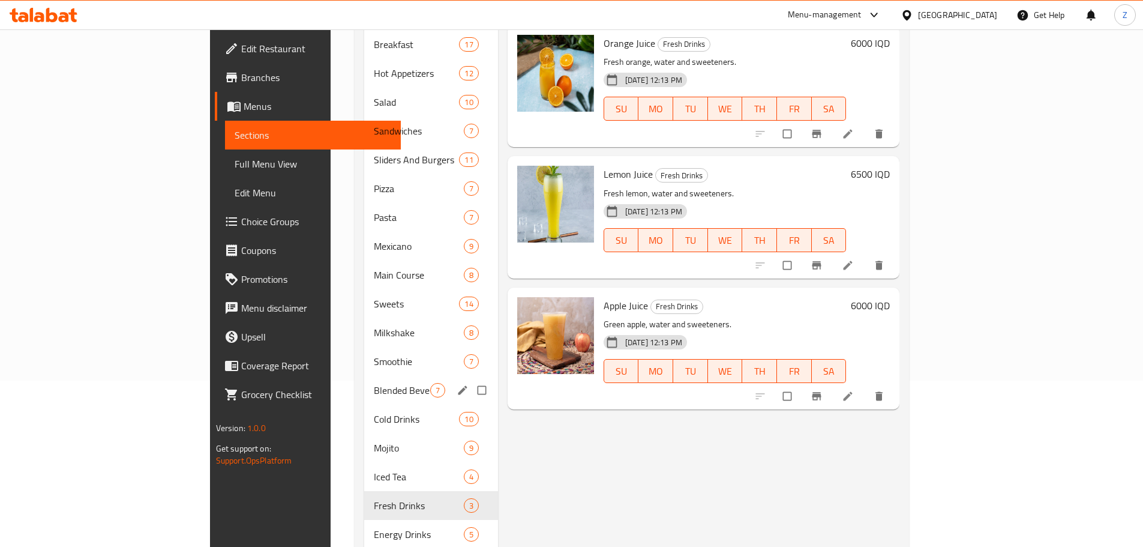
scroll to position [217, 0]
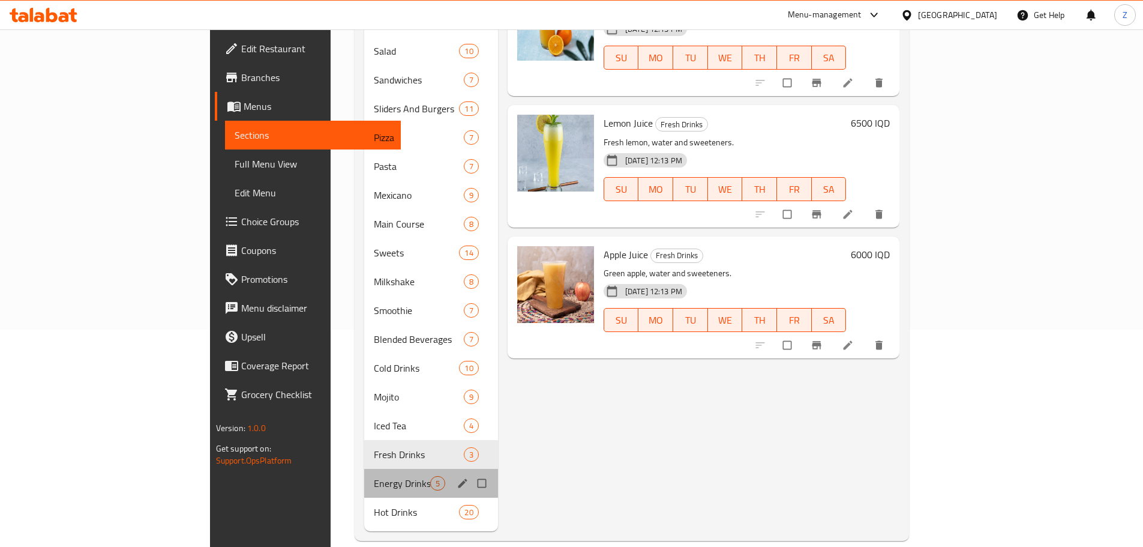
click at [364, 469] on div "Energy Drinks 5" at bounding box center [431, 483] width 134 height 29
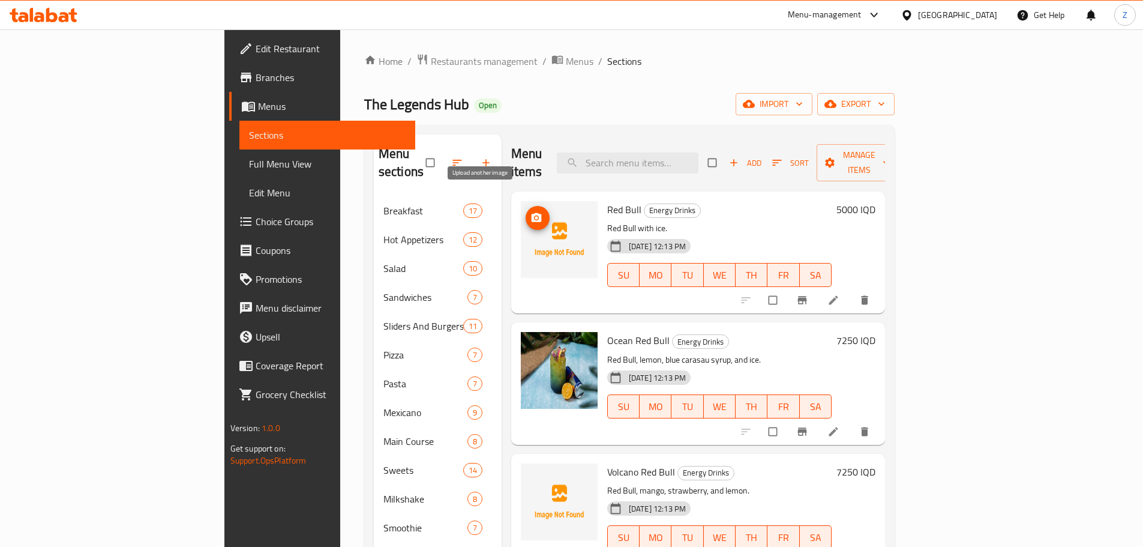
click at [531, 212] on icon "upload picture" at bounding box center [537, 218] width 12 height 12
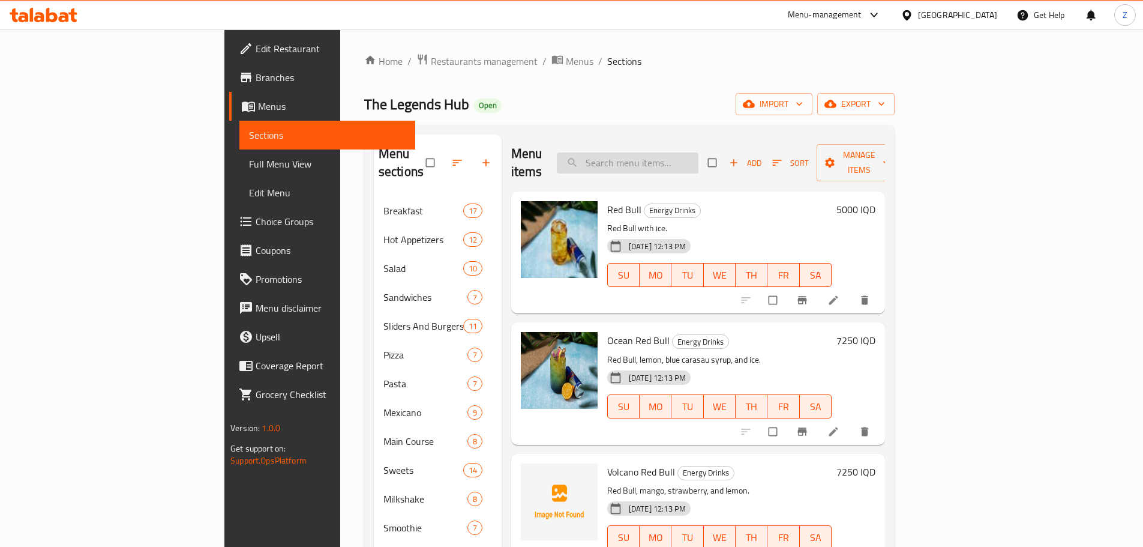
click at [699, 158] on input "search" at bounding box center [628, 162] width 142 height 21
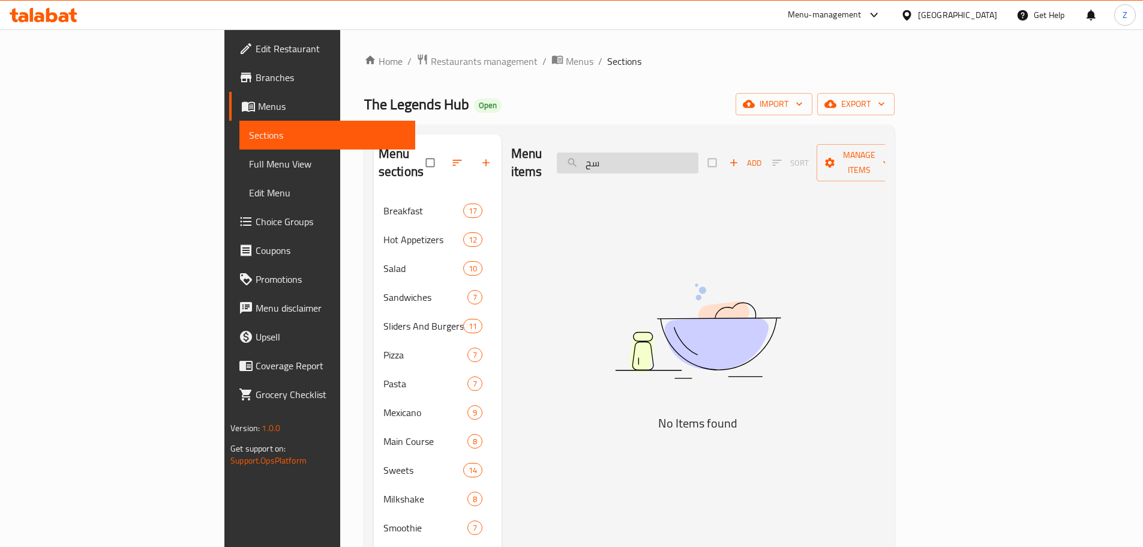
type input "س"
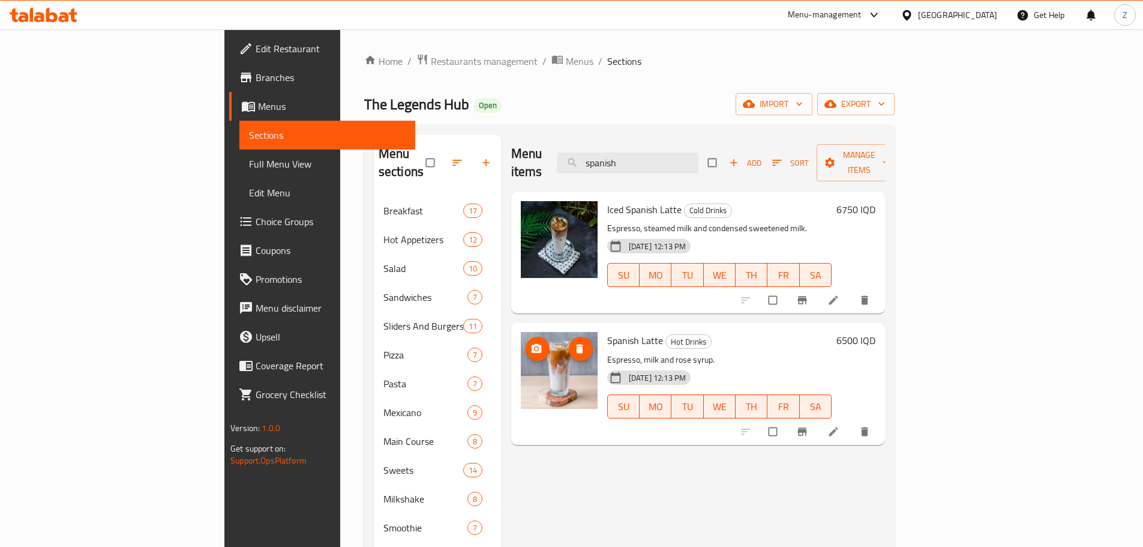
type input "spanish"
click at [532, 344] on icon "upload picture" at bounding box center [537, 348] width 10 height 9
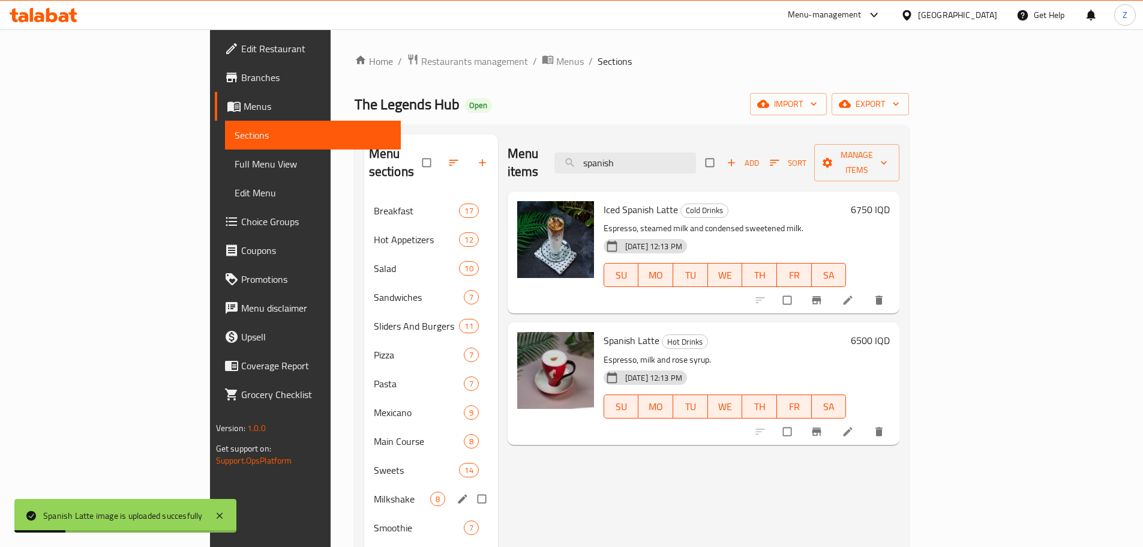
click at [374, 492] on span "Milkshake" at bounding box center [402, 499] width 56 height 14
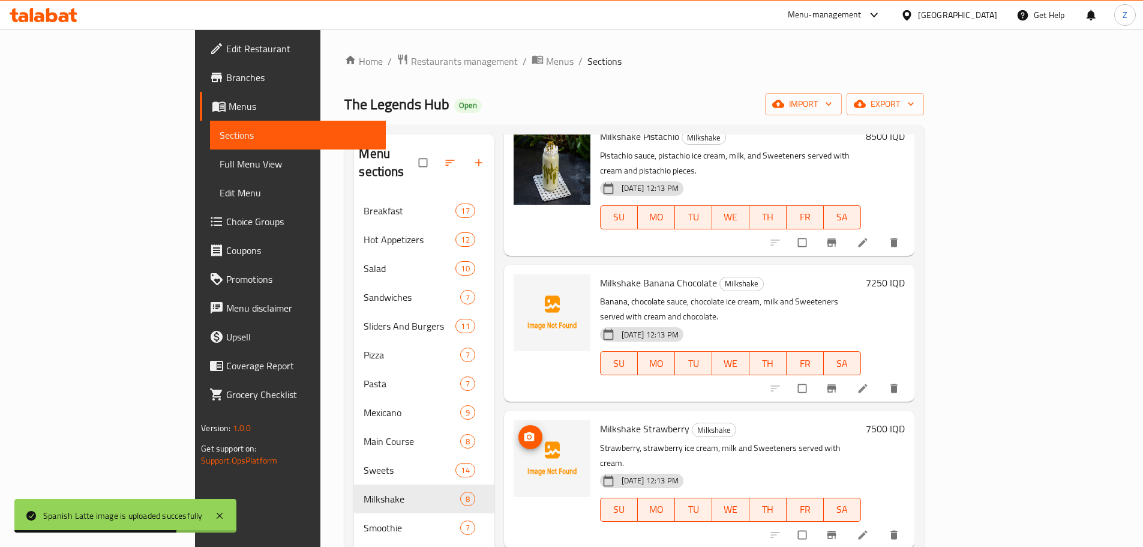
scroll to position [480, 0]
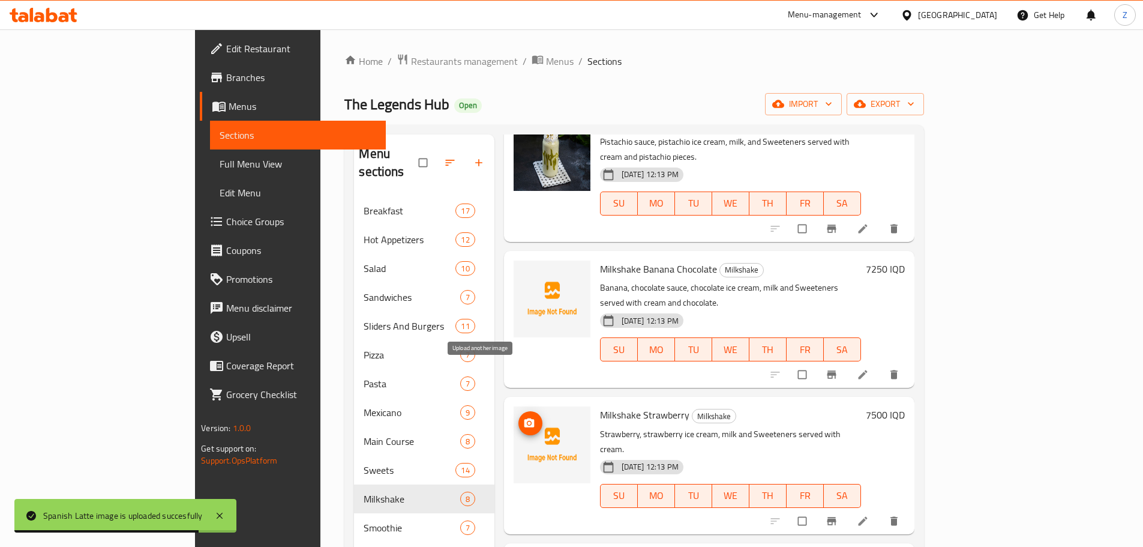
click at [519, 411] on button "upload picture" at bounding box center [531, 423] width 24 height 24
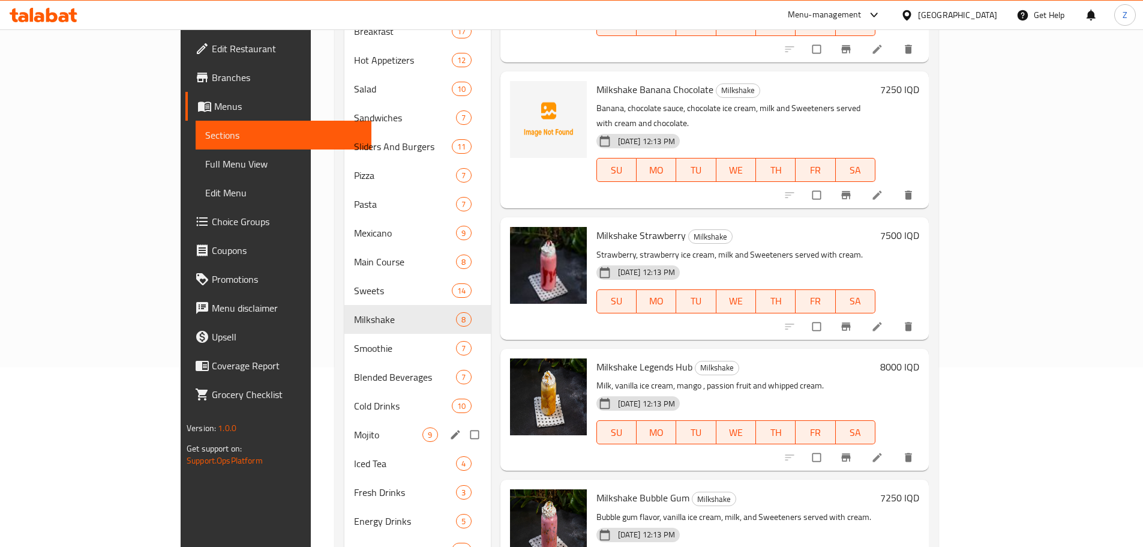
scroll to position [180, 0]
click at [344, 429] on div "Breakfast 17 Hot Appetizers 12 Salad 10 Sandwiches 7 Sliders And Burgers 11 Piz…" at bounding box center [417, 289] width 146 height 547
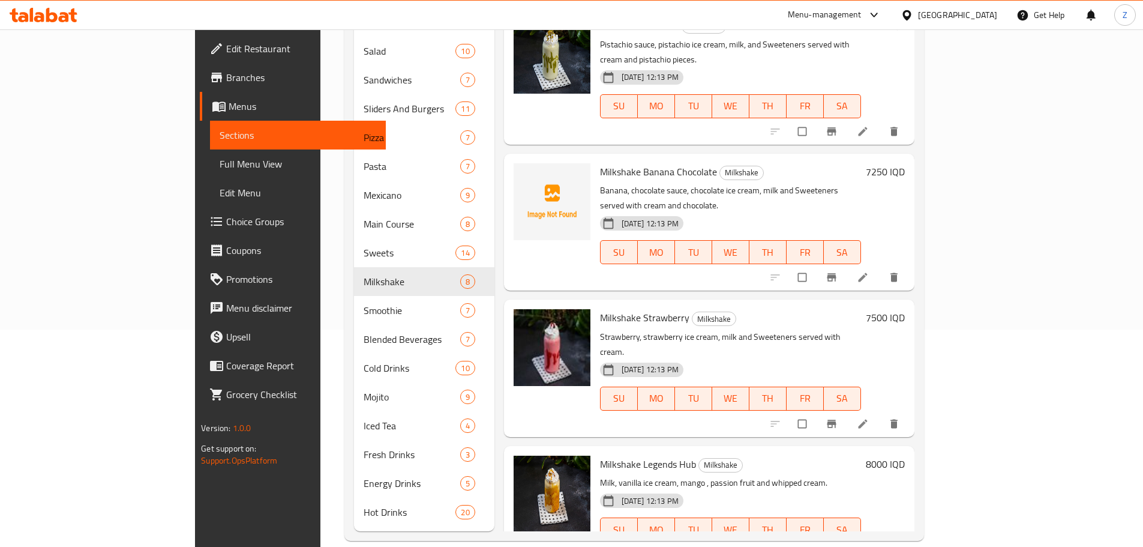
scroll to position [420, 0]
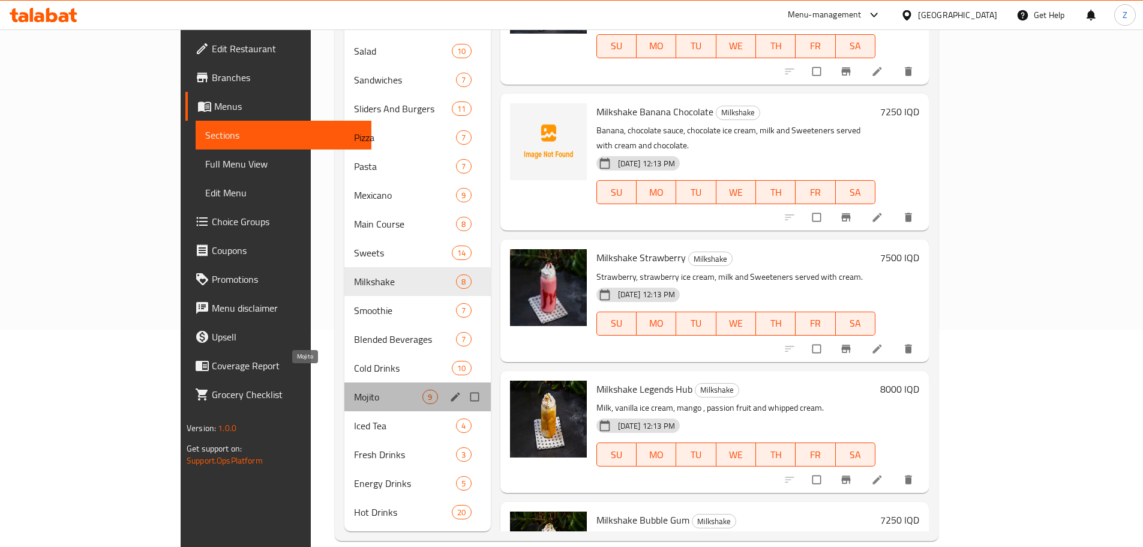
click at [354, 389] on span "Mojito" at bounding box center [388, 396] width 68 height 14
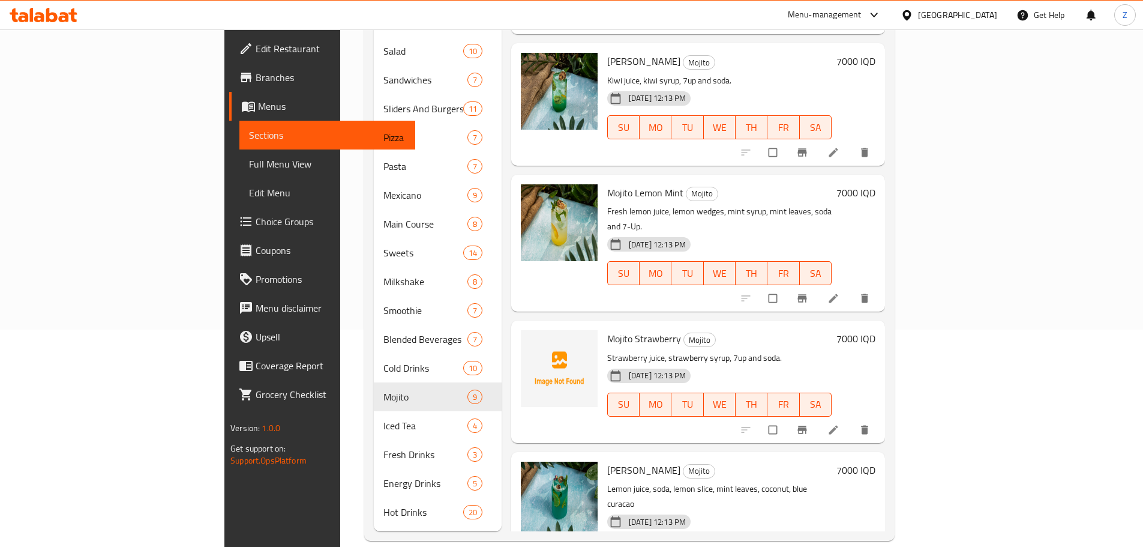
scroll to position [74, 0]
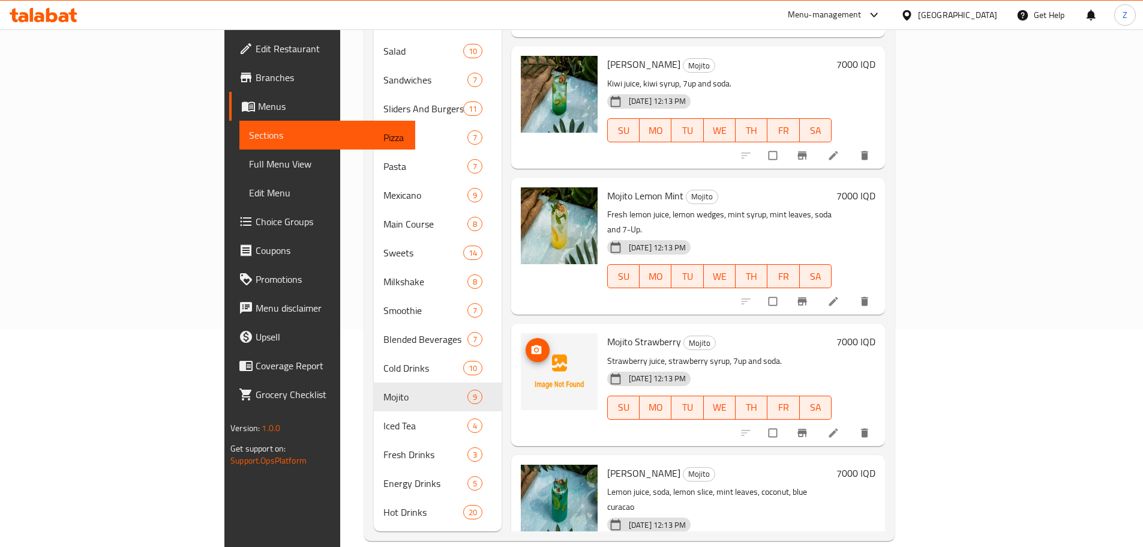
click at [526, 338] on button "upload picture" at bounding box center [538, 350] width 24 height 24
